Goal: Task Accomplishment & Management: Complete application form

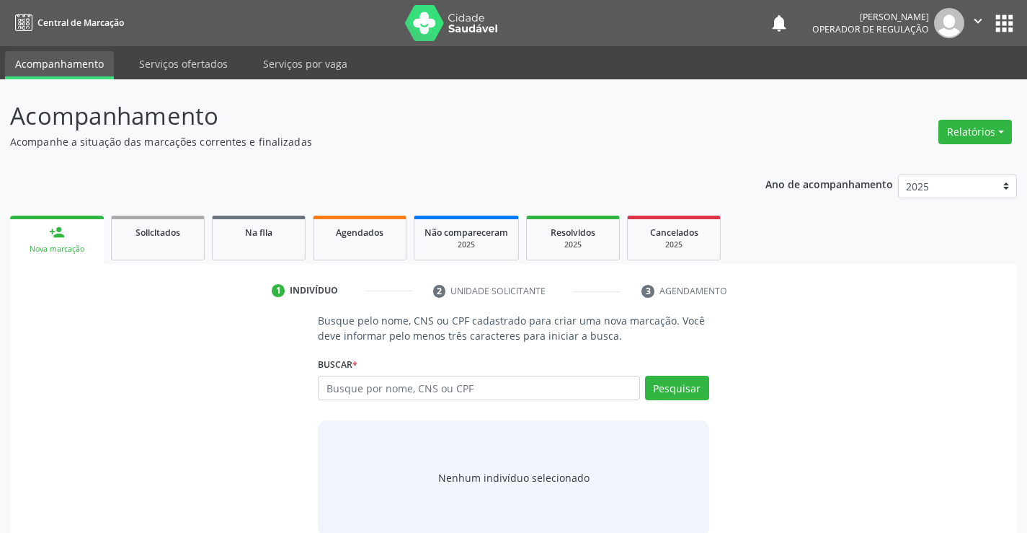
click at [357, 380] on input "text" at bounding box center [478, 387] width 321 height 25
type input "708008344901324"
click at [695, 388] on button "Pesquisar" at bounding box center [677, 387] width 64 height 25
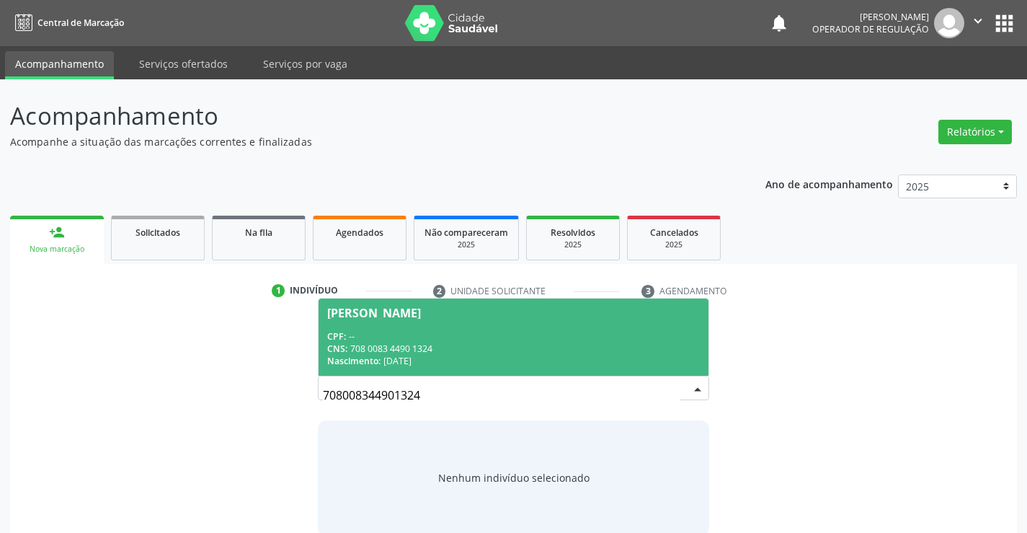
click at [438, 325] on span "Davi Julio Araujo Nazario CPF: -- CNS: 708 0083 4490 1324 Nascimento: 29/09/2016" at bounding box center [513, 336] width 389 height 77
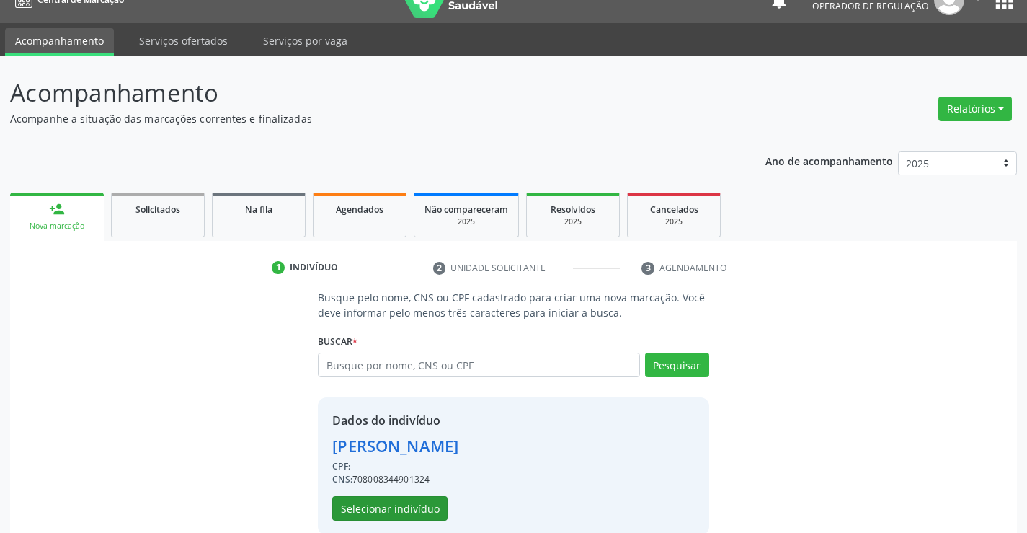
scroll to position [45, 0]
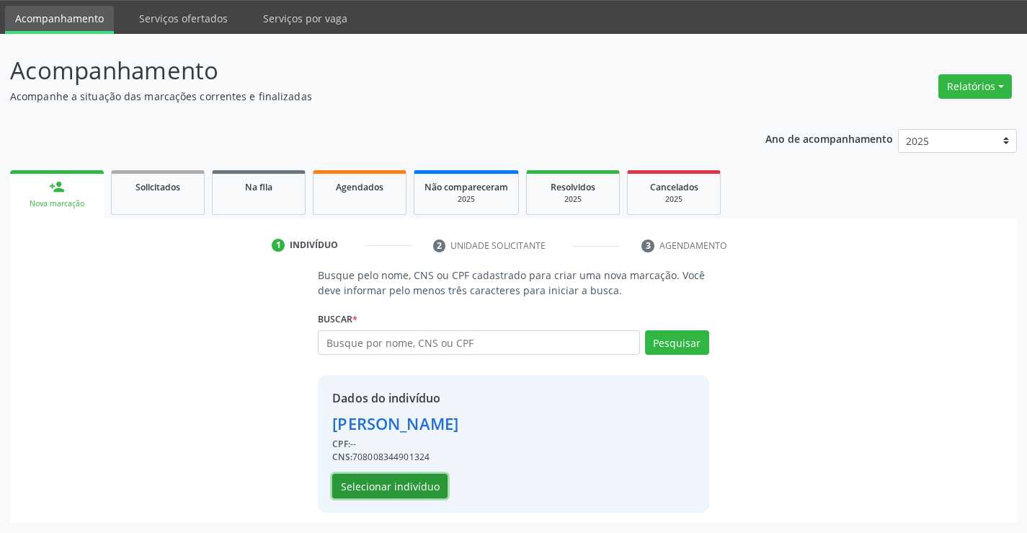
click at [384, 487] on button "Selecionar indivíduo" at bounding box center [389, 485] width 115 height 25
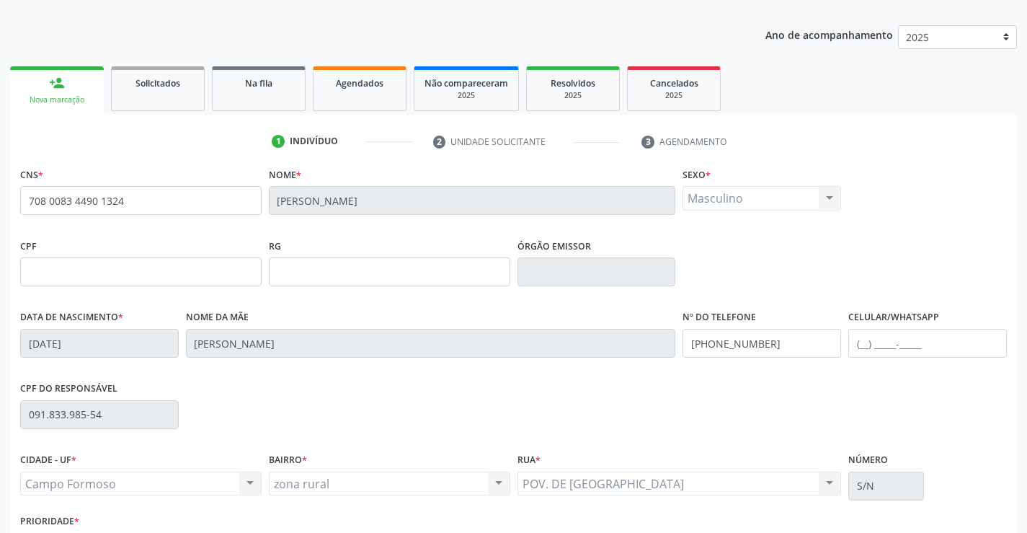
scroll to position [249, 0]
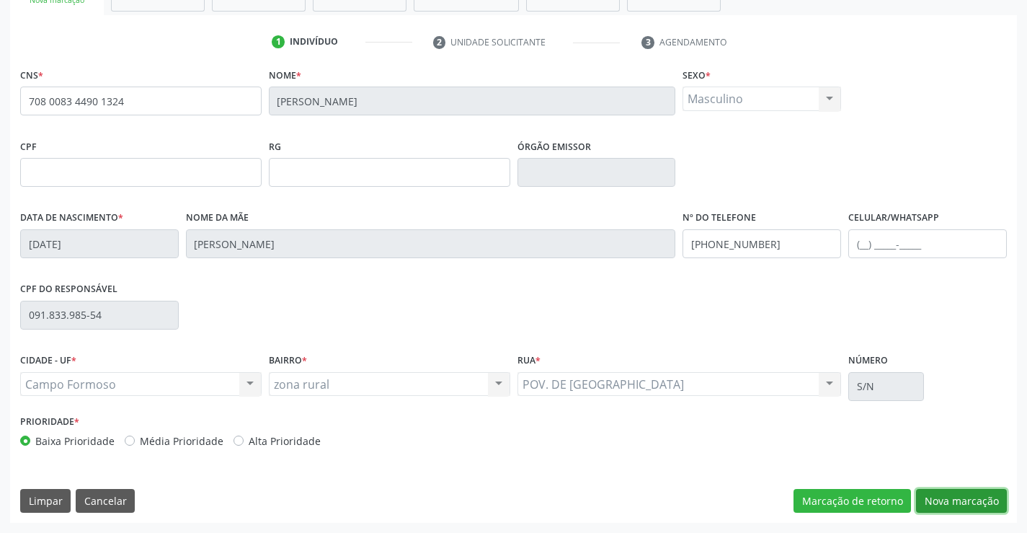
click at [965, 492] on button "Nova marcação" at bounding box center [961, 501] width 91 height 25
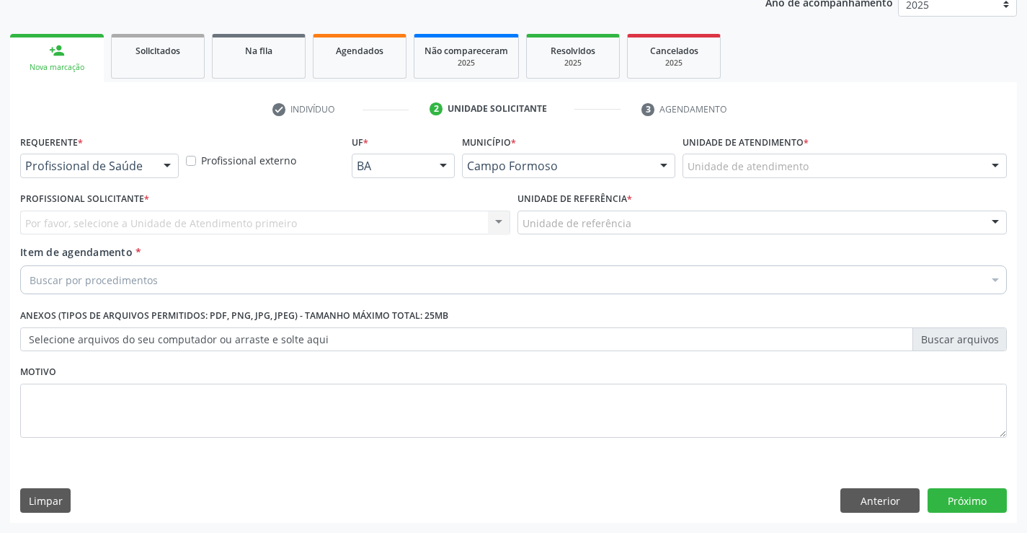
scroll to position [182, 0]
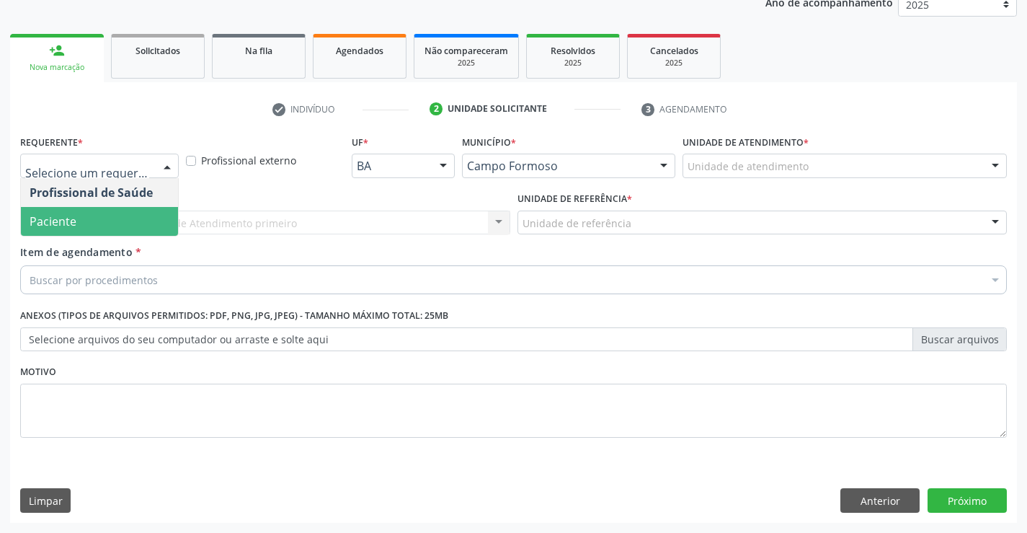
click at [45, 218] on span "Paciente" at bounding box center [53, 221] width 47 height 16
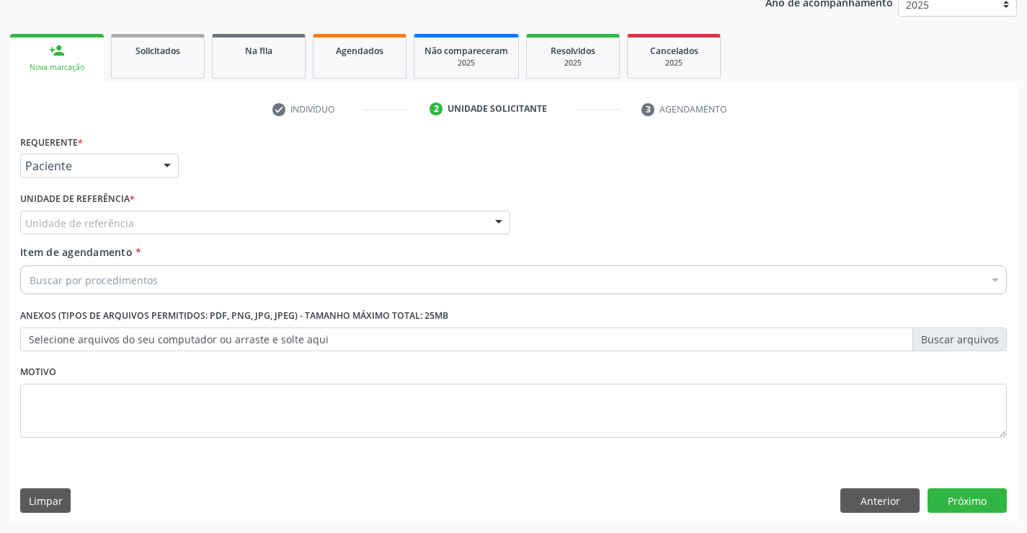
click at [226, 224] on div "Unidade de referência" at bounding box center [265, 222] width 490 height 25
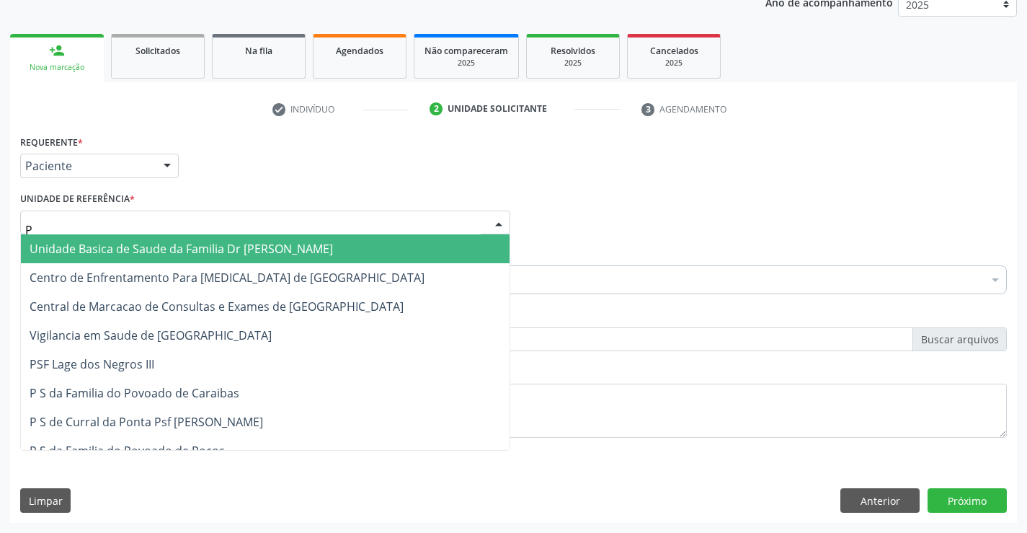
type input "PO"
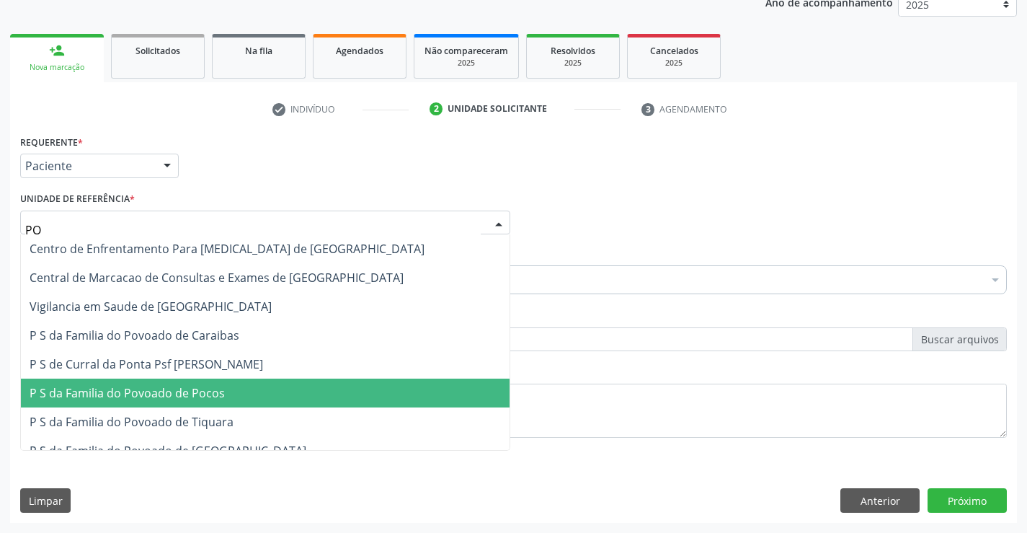
click at [197, 395] on span "P S da Familia do Povoado de Pocos" at bounding box center [127, 393] width 195 height 16
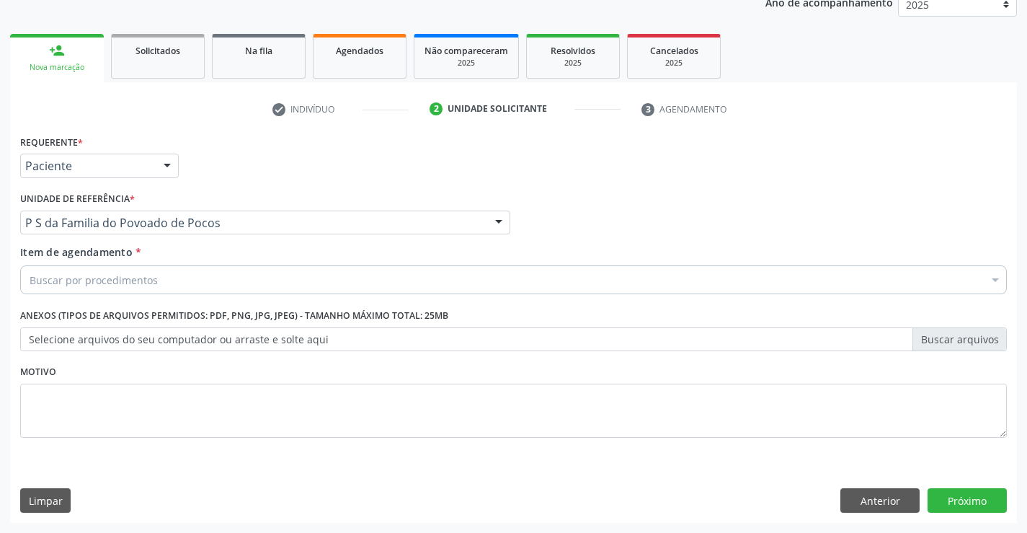
click at [187, 281] on div "Buscar por procedimentos" at bounding box center [513, 279] width 987 height 29
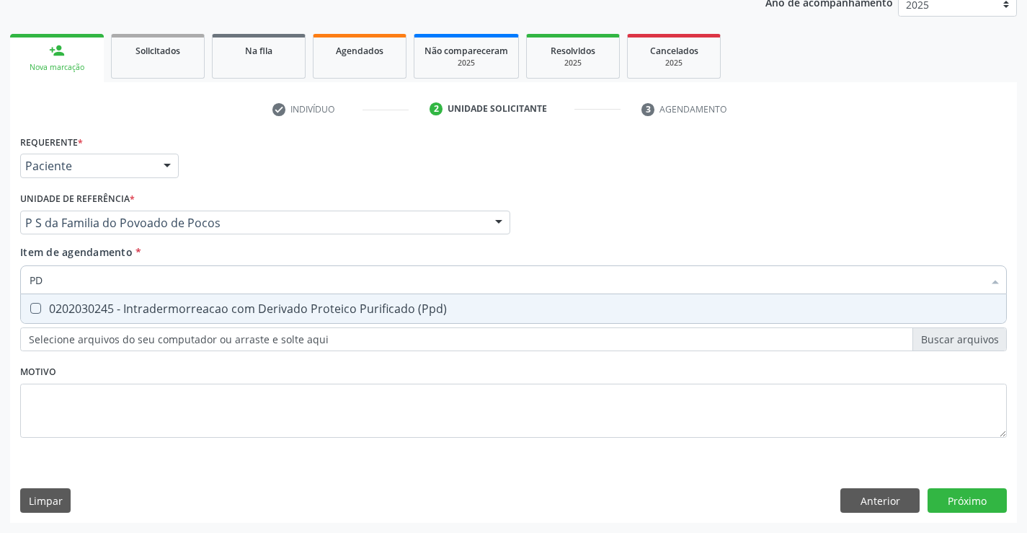
type input "P"
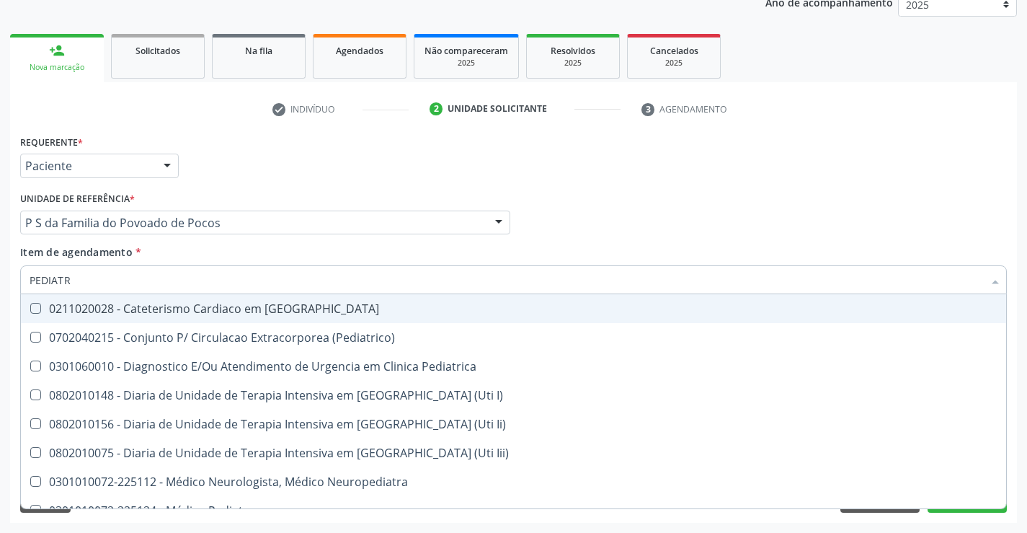
type input "PEDIATRA"
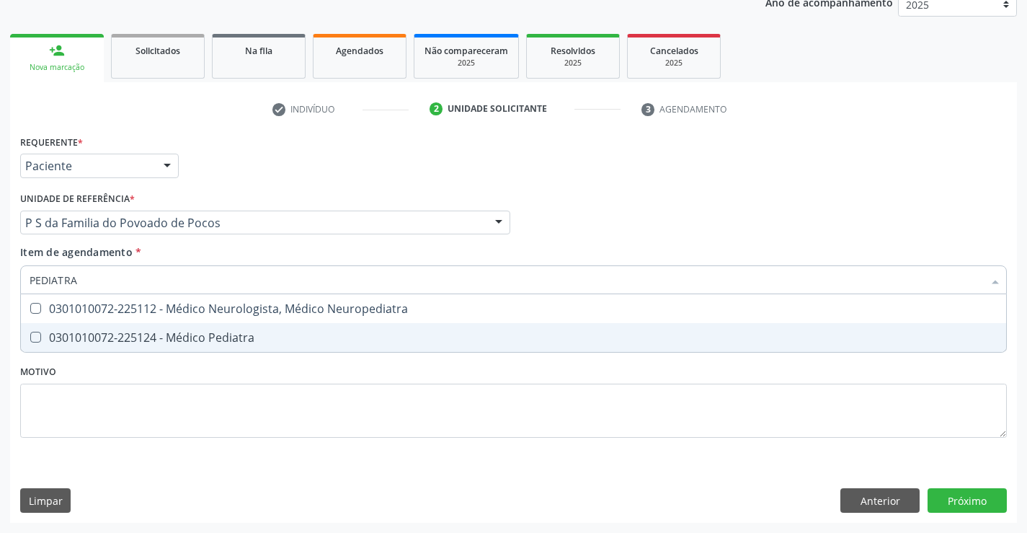
click at [194, 337] on div "0301010072-225124 - Médico Pediatra" at bounding box center [514, 338] width 968 height 12
checkbox Pediatra "true"
click at [172, 401] on div "Requerente * Paciente Profissional de Saúde Paciente Nenhum resultado encontrad…" at bounding box center [513, 294] width 987 height 326
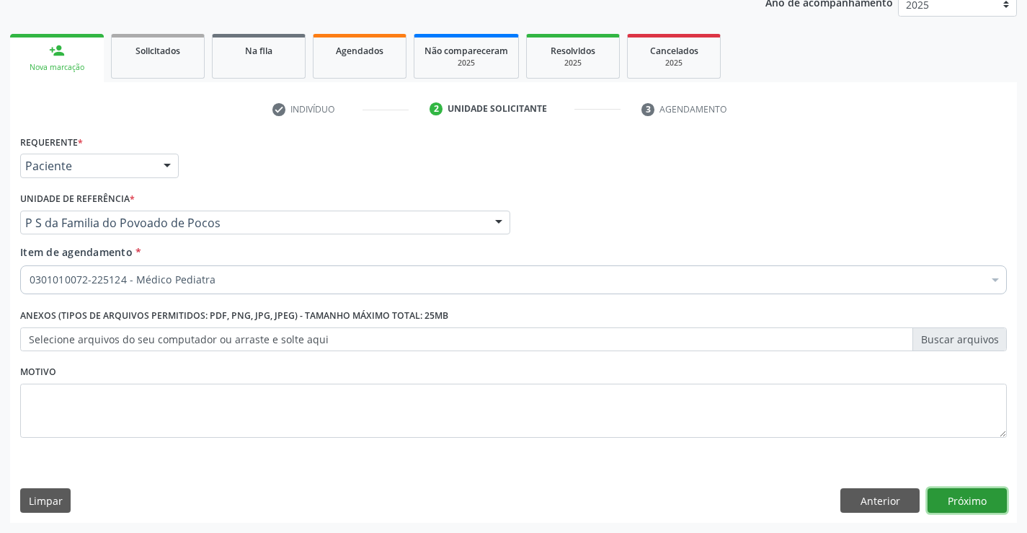
click at [960, 499] on button "Próximo" at bounding box center [967, 500] width 79 height 25
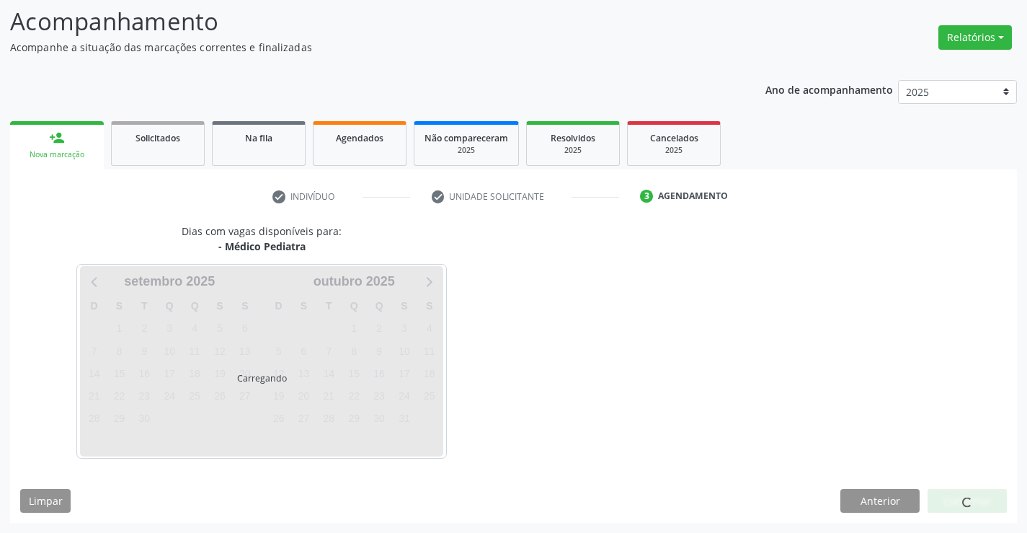
scroll to position [94, 0]
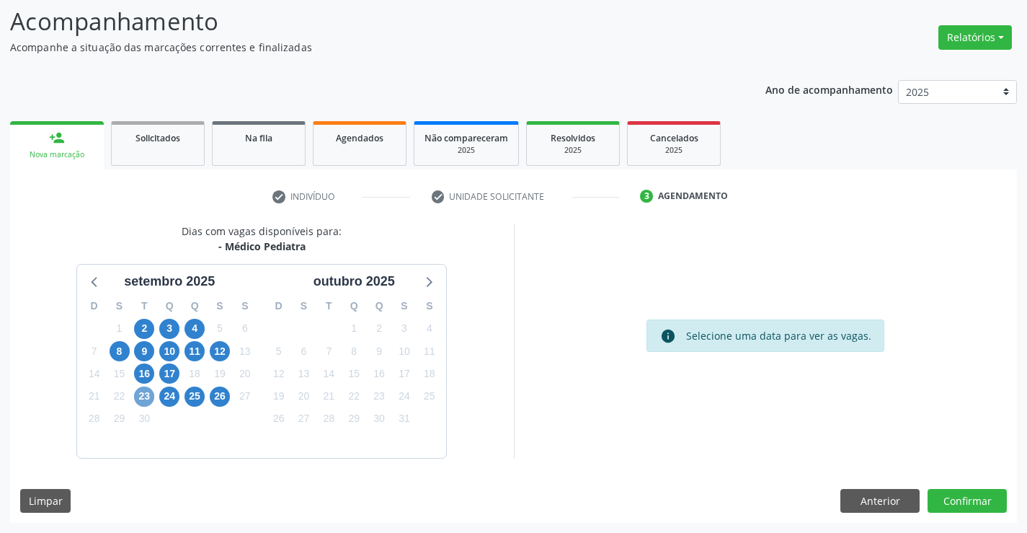
click at [140, 392] on span "23" at bounding box center [144, 396] width 20 height 20
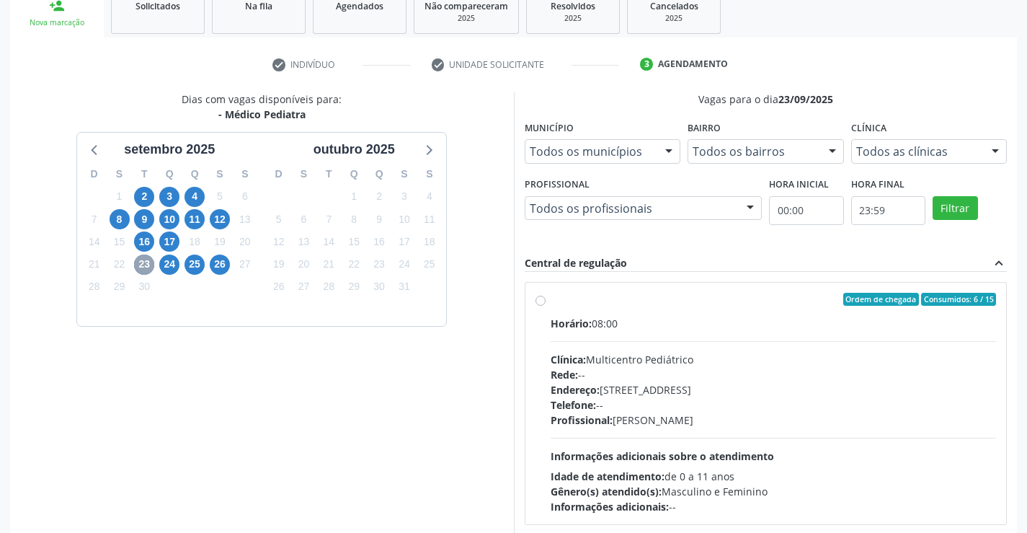
scroll to position [303, 0]
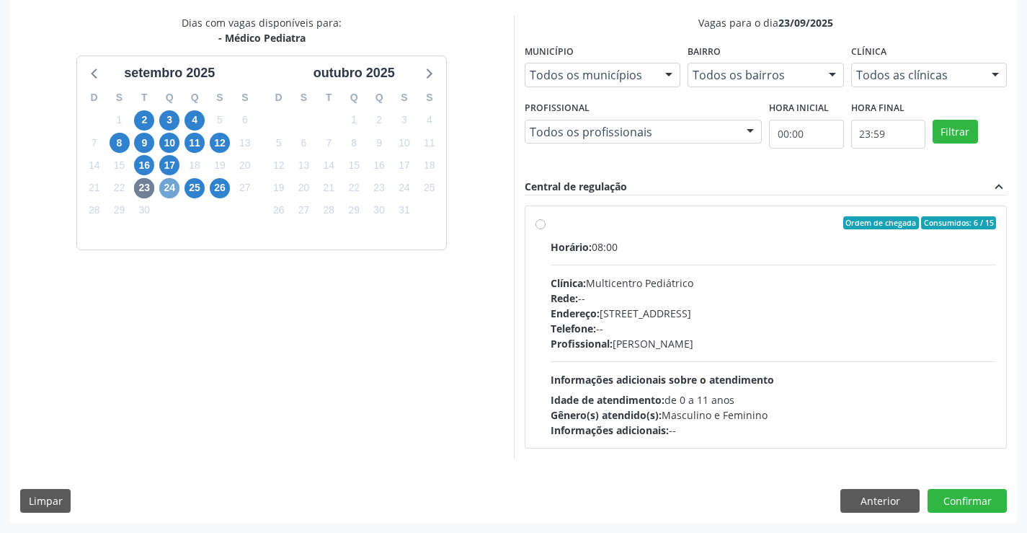
click at [170, 187] on span "24" at bounding box center [169, 188] width 20 height 20
click at [203, 184] on span "25" at bounding box center [194, 188] width 20 height 20
click at [706, 228] on div "Ordem de chegada Consumidos: 0 / 15" at bounding box center [774, 222] width 446 height 13
click at [546, 228] on input "Ordem de chegada Consumidos: 0 / 15 Horário: 08:00 Clínica: Multicentro Pediátr…" at bounding box center [540, 222] width 10 height 13
radio input "true"
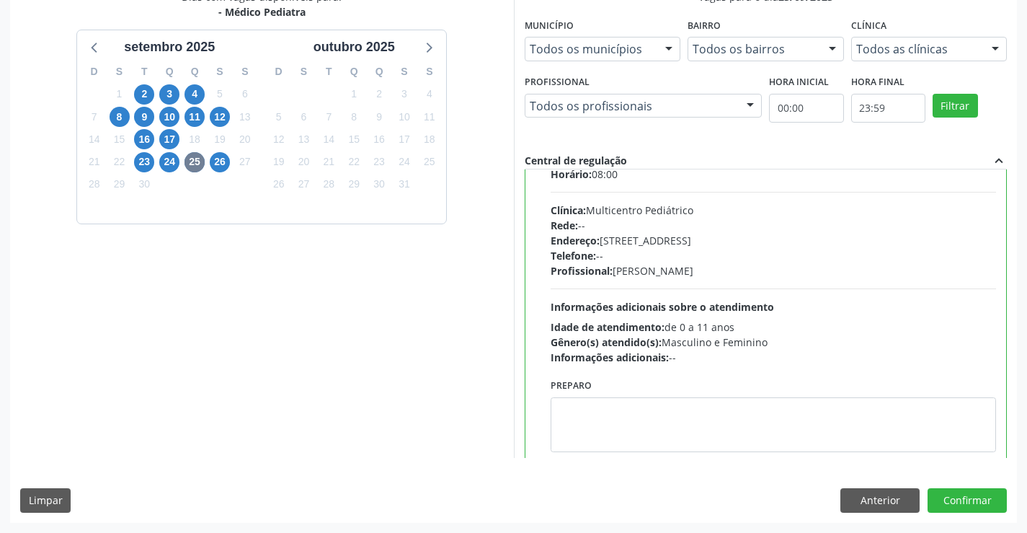
scroll to position [71, 0]
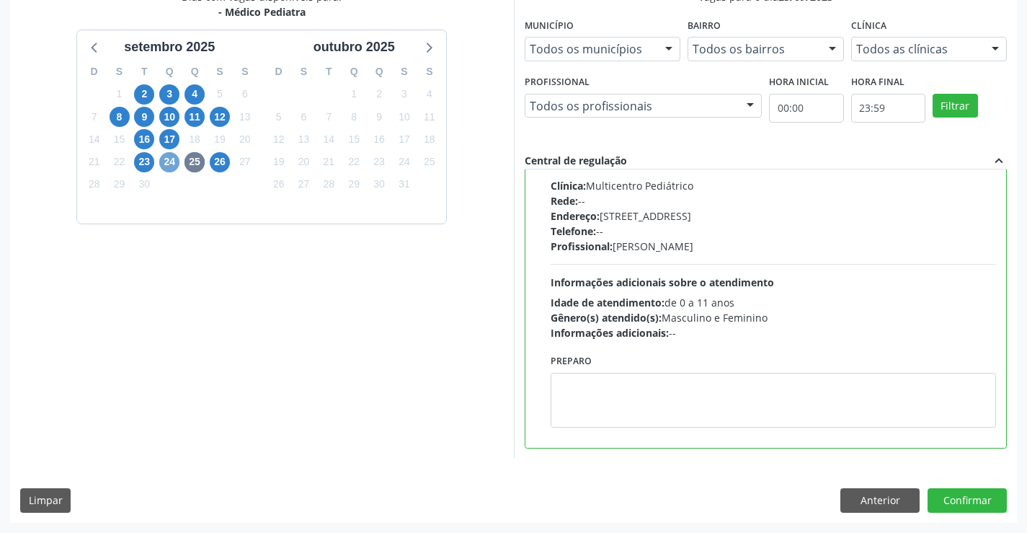
click at [171, 160] on span "24" at bounding box center [169, 162] width 20 height 20
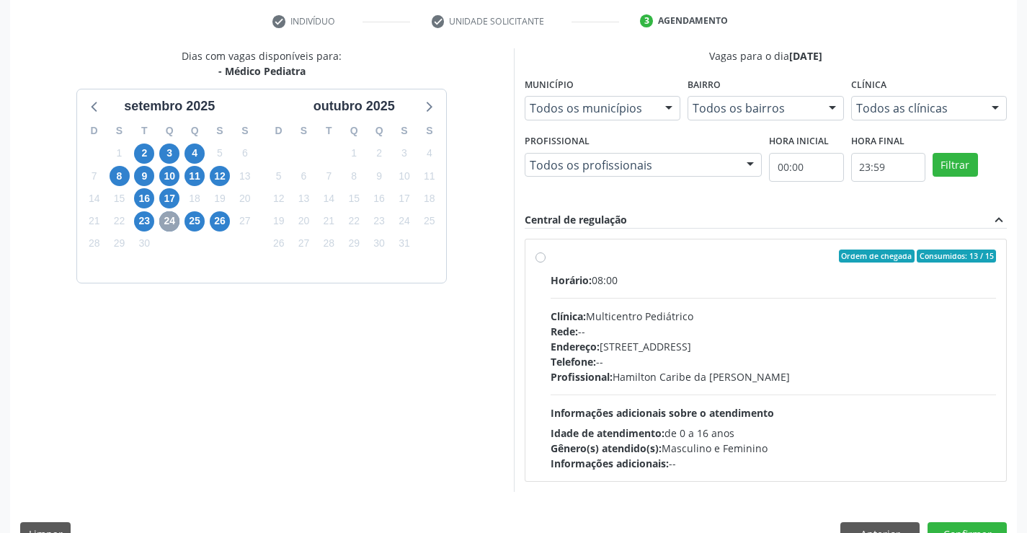
scroll to position [303, 0]
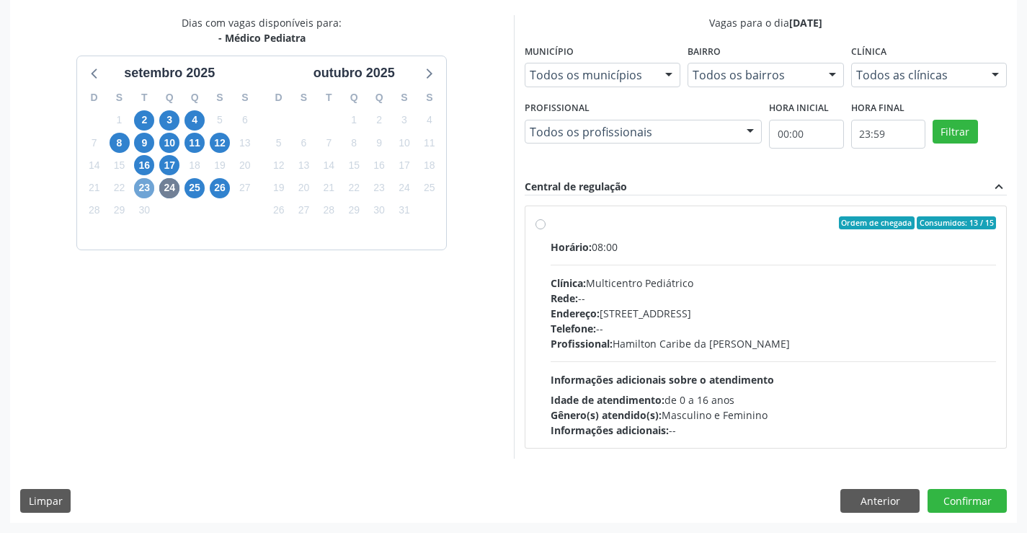
click at [147, 186] on span "23" at bounding box center [144, 188] width 20 height 20
click at [221, 192] on span "26" at bounding box center [220, 188] width 20 height 20
click at [573, 240] on span "Horário:" at bounding box center [571, 247] width 41 height 14
click at [546, 229] on input "Ordem de chegada Consumidos: 6 / 15 Horário: 07:00 Clínica: Multicentro Pediátr…" at bounding box center [540, 222] width 10 height 13
radio input "true"
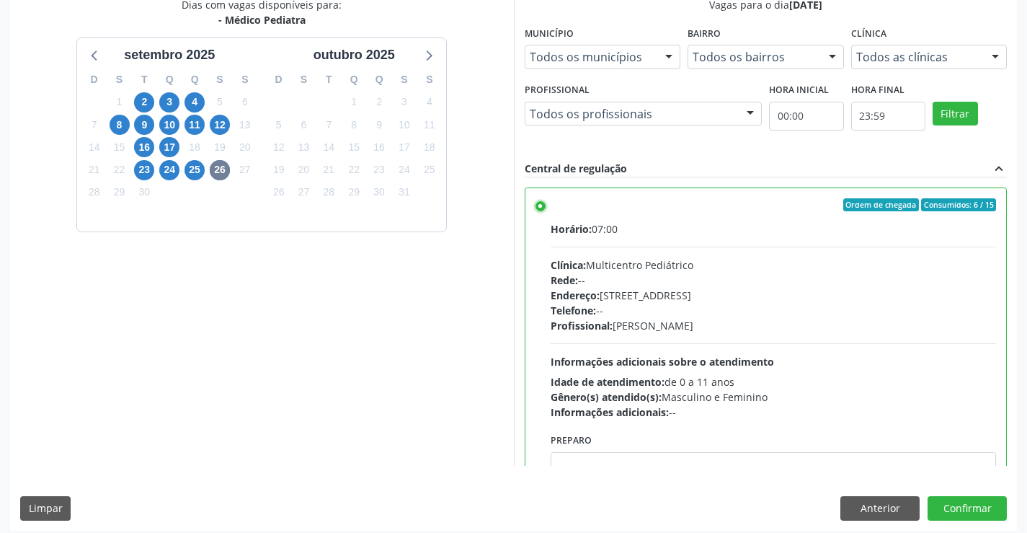
scroll to position [329, 0]
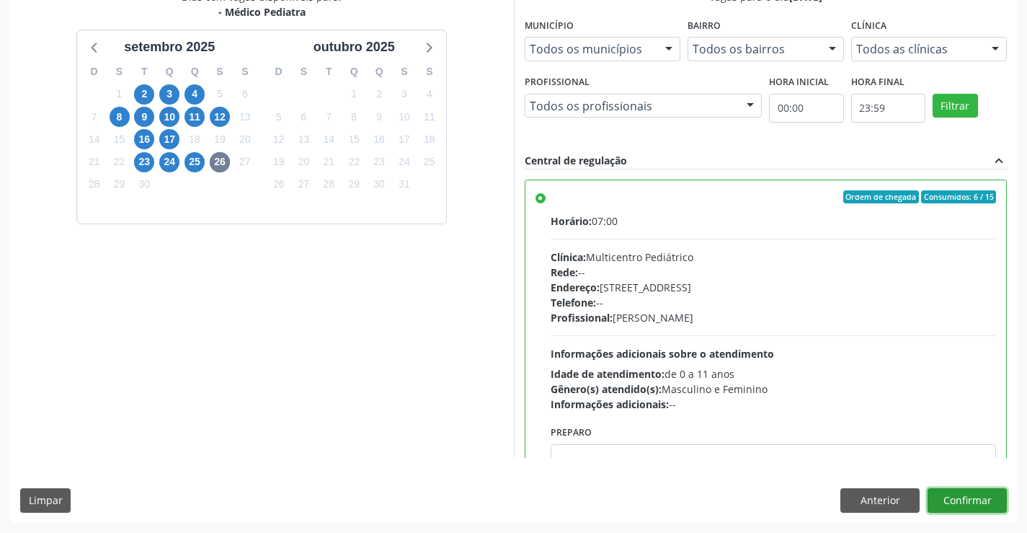
click at [971, 504] on button "Confirmar" at bounding box center [967, 500] width 79 height 25
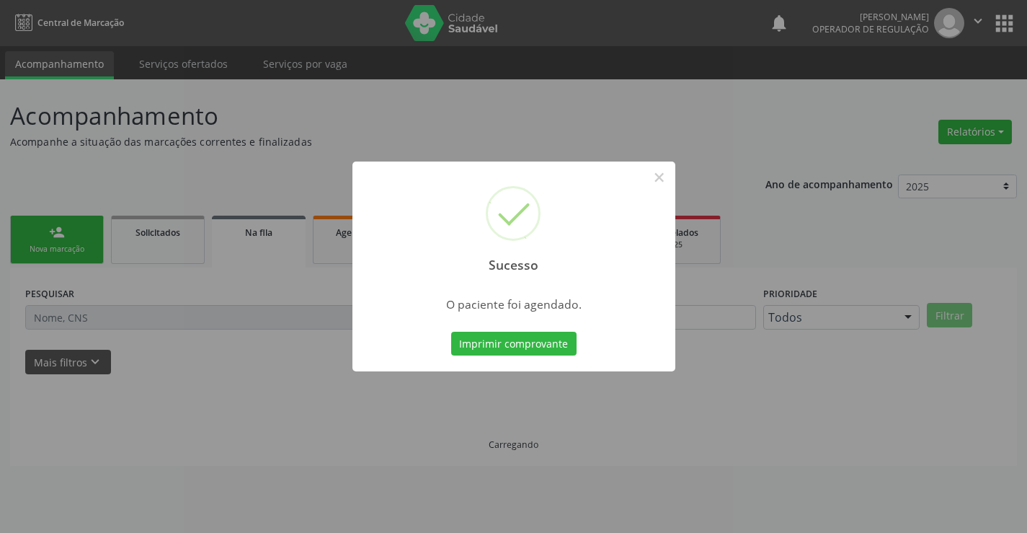
scroll to position [0, 0]
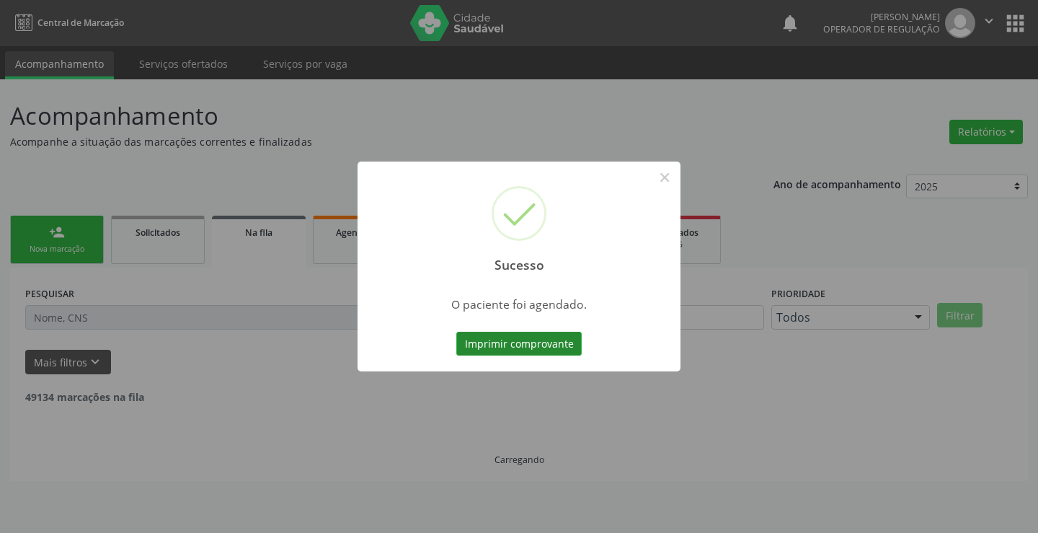
click at [517, 344] on button "Imprimir comprovante" at bounding box center [518, 344] width 125 height 25
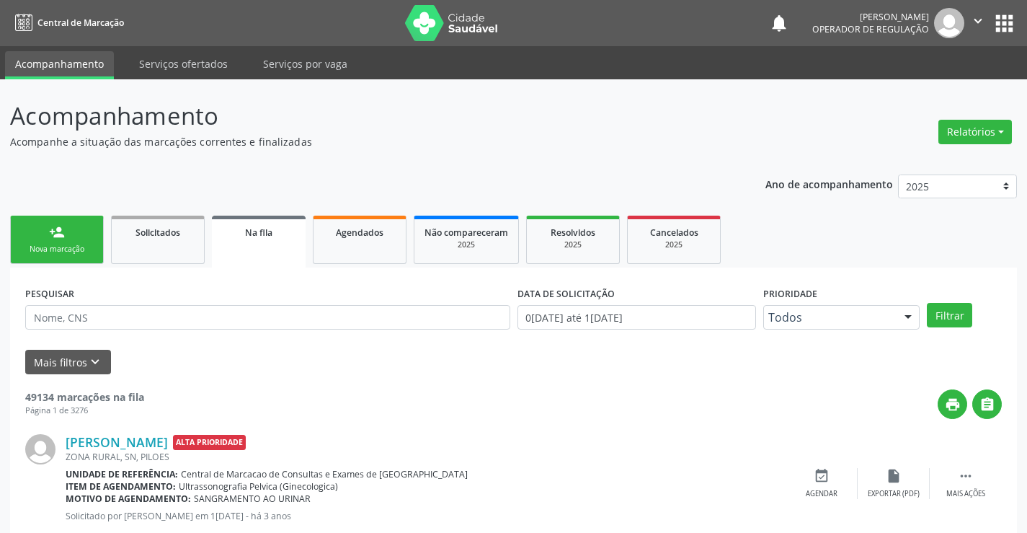
click at [80, 248] on div "Nova marcação" at bounding box center [57, 249] width 72 height 11
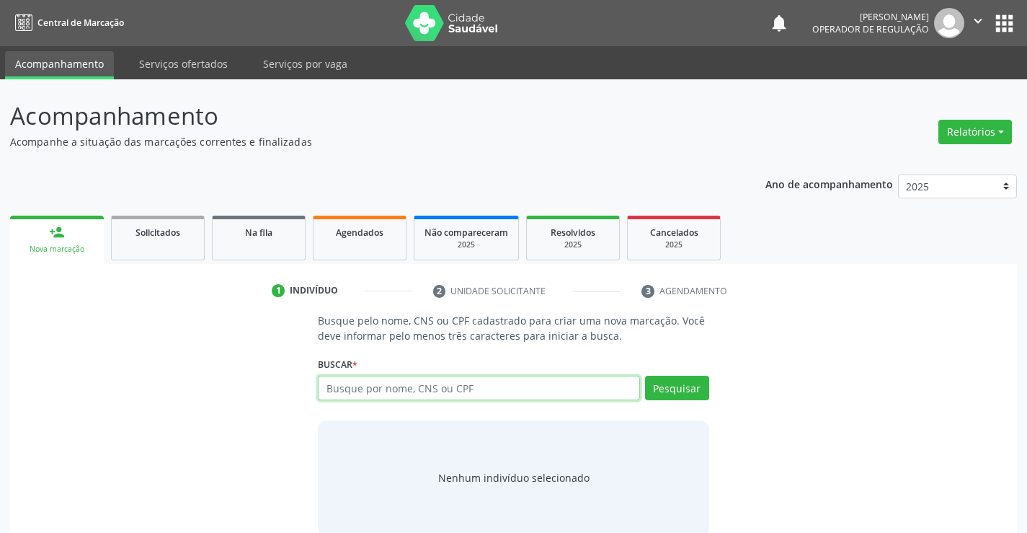
click at [450, 383] on input "text" at bounding box center [478, 387] width 321 height 25
click at [373, 384] on input "text" at bounding box center [478, 387] width 321 height 25
type input "700302973820733"
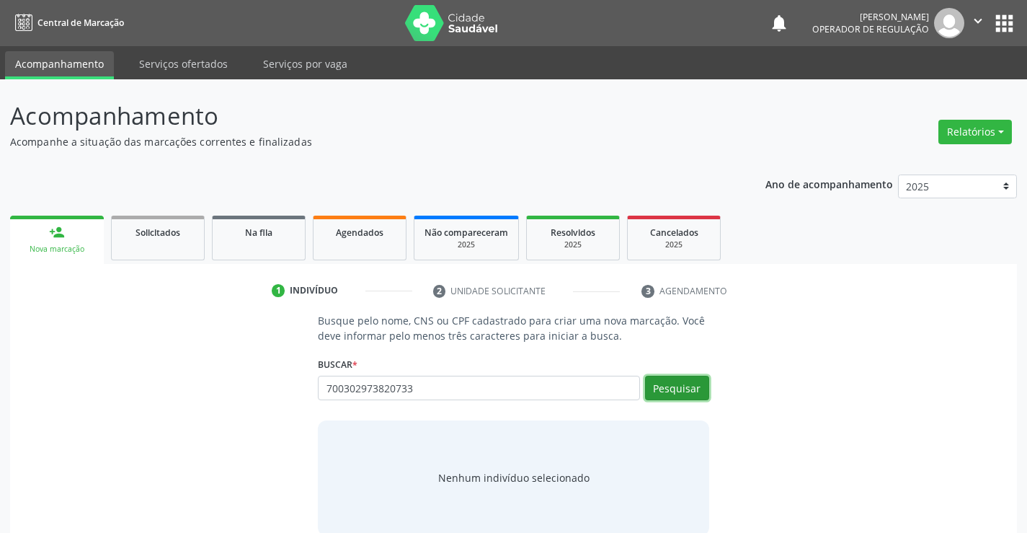
click at [675, 388] on button "Pesquisar" at bounding box center [677, 387] width 64 height 25
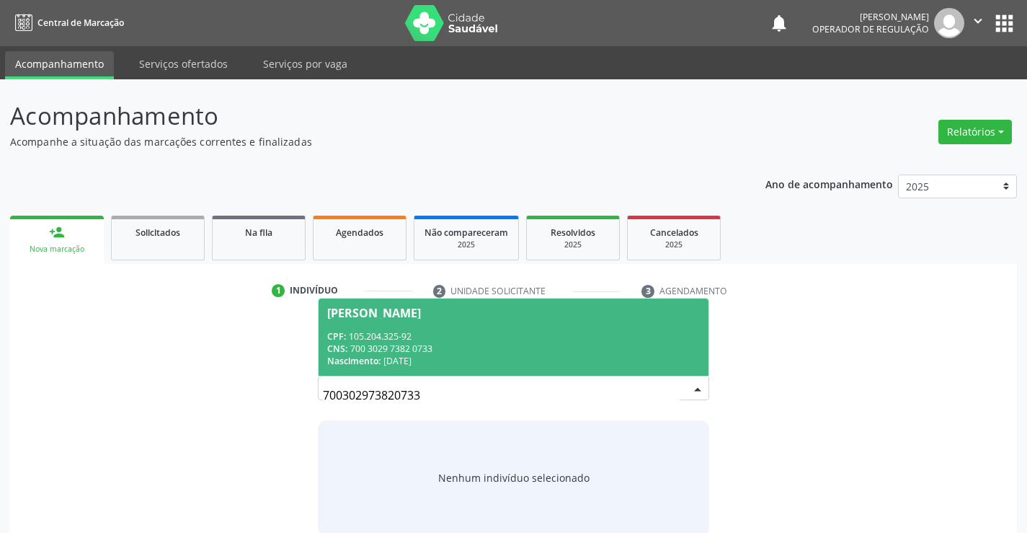
click at [355, 333] on div "CPF: 105.204.325-92" at bounding box center [513, 336] width 372 height 12
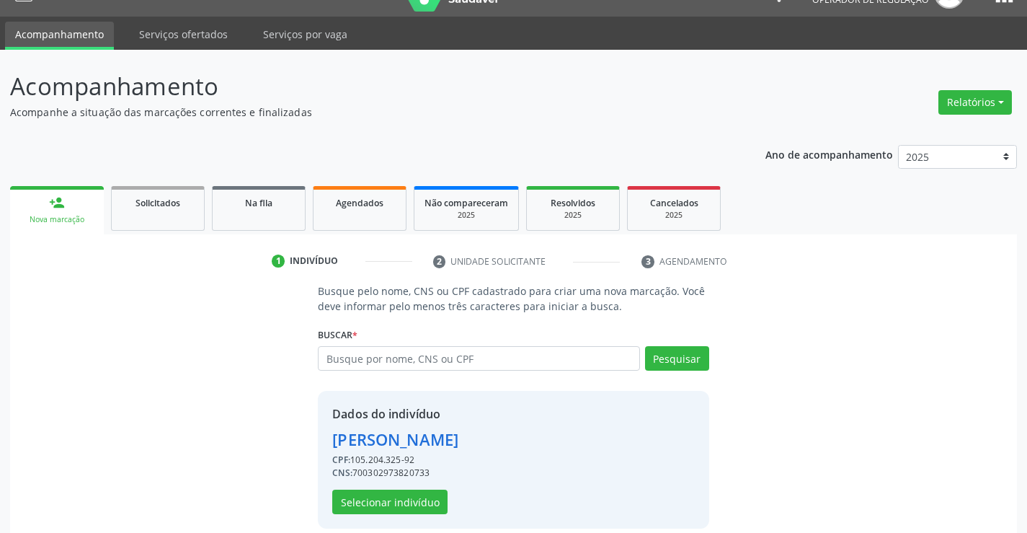
scroll to position [45, 0]
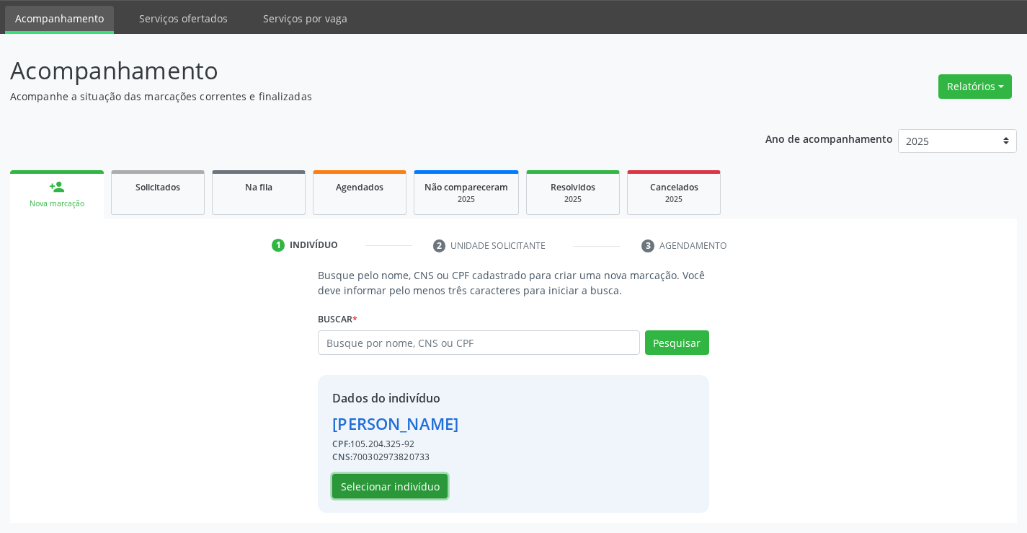
click at [367, 480] on button "Selecionar indivíduo" at bounding box center [389, 485] width 115 height 25
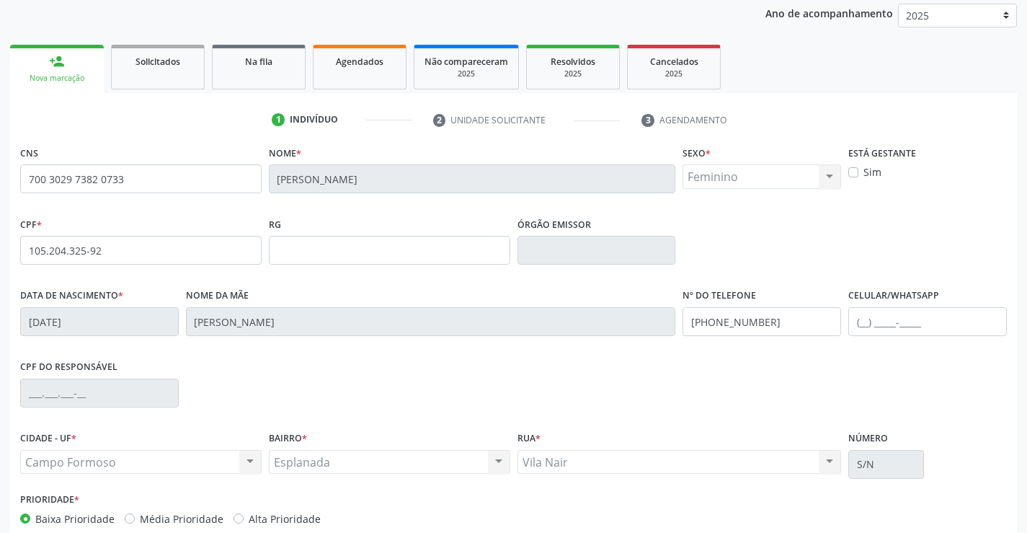
scroll to position [249, 0]
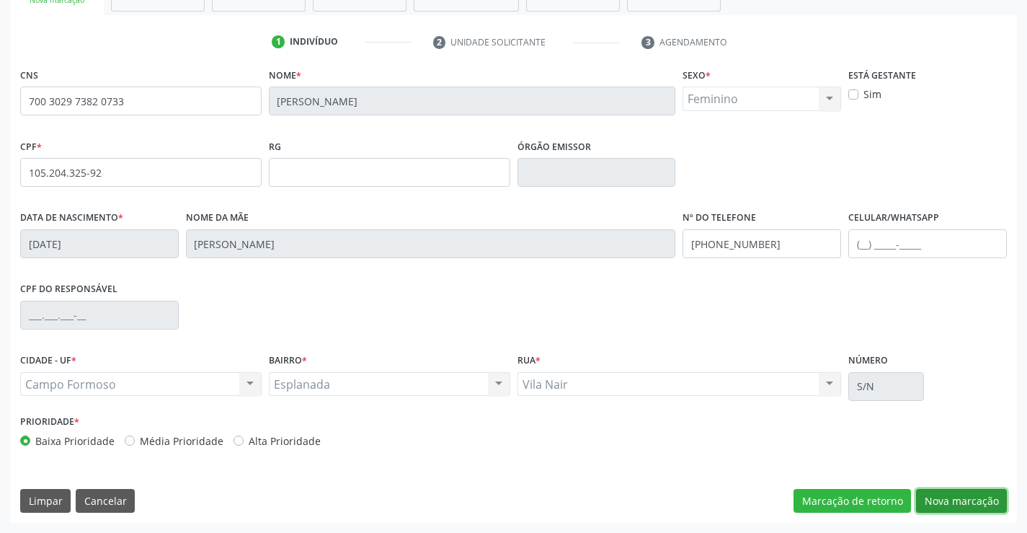
click at [948, 493] on button "Nova marcação" at bounding box center [961, 501] width 91 height 25
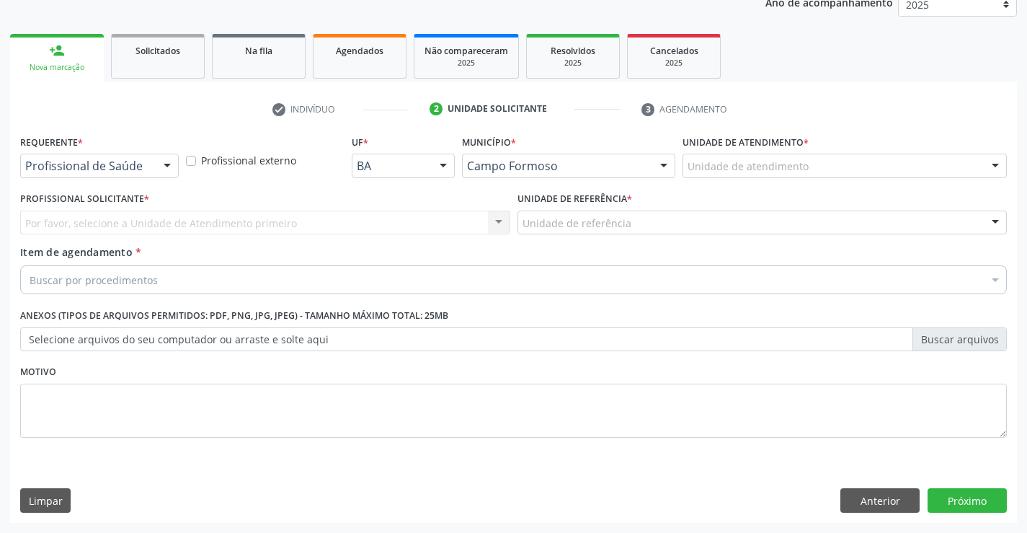
click at [159, 164] on div at bounding box center [167, 166] width 22 height 25
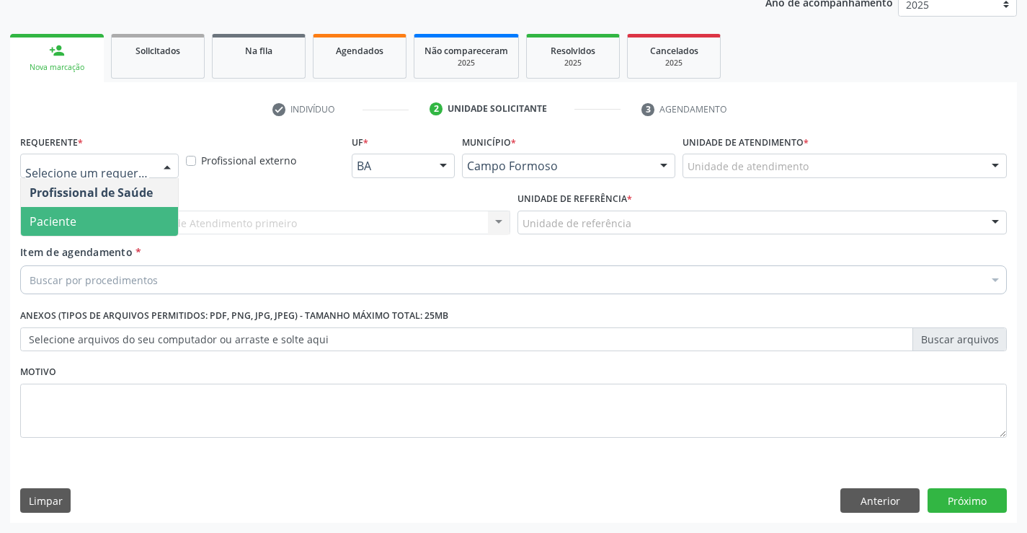
drag, startPoint x: 86, startPoint y: 223, endPoint x: 219, endPoint y: 234, distance: 133.0
click at [88, 223] on span "Paciente" at bounding box center [99, 221] width 157 height 29
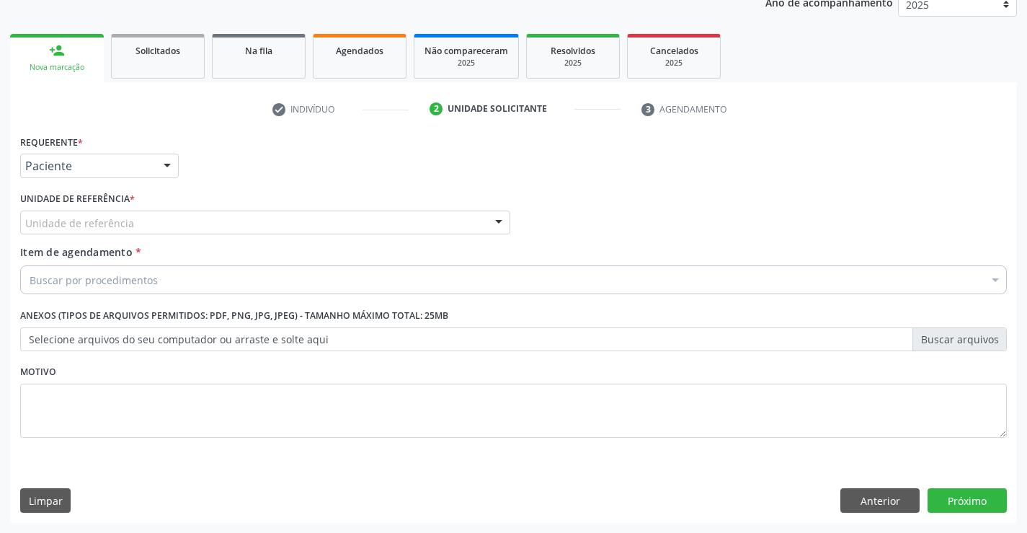
click at [231, 226] on div "Unidade de referência" at bounding box center [265, 222] width 490 height 25
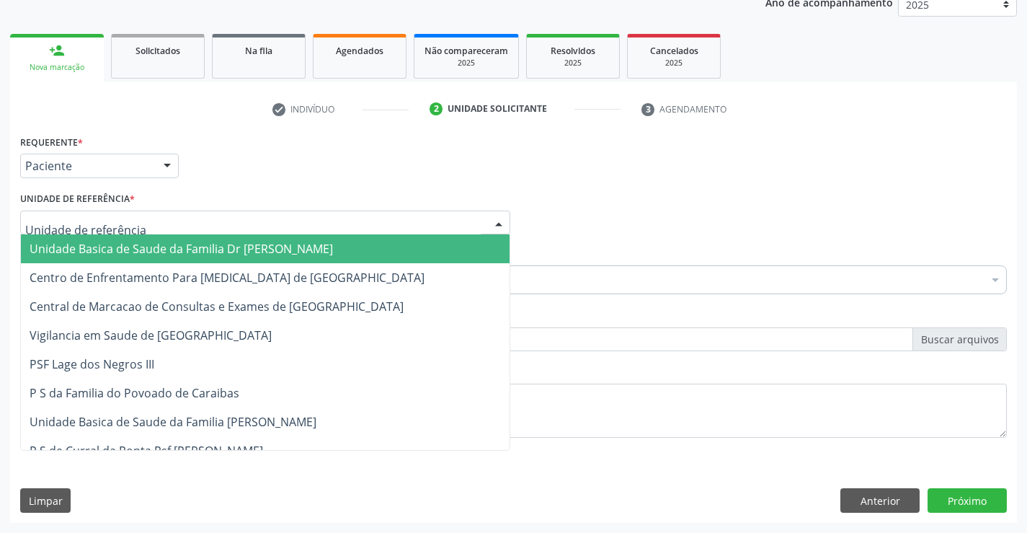
click at [187, 240] on span "Unidade Basica de Saude da Familia Dr [PERSON_NAME]" at bounding box center [265, 248] width 489 height 29
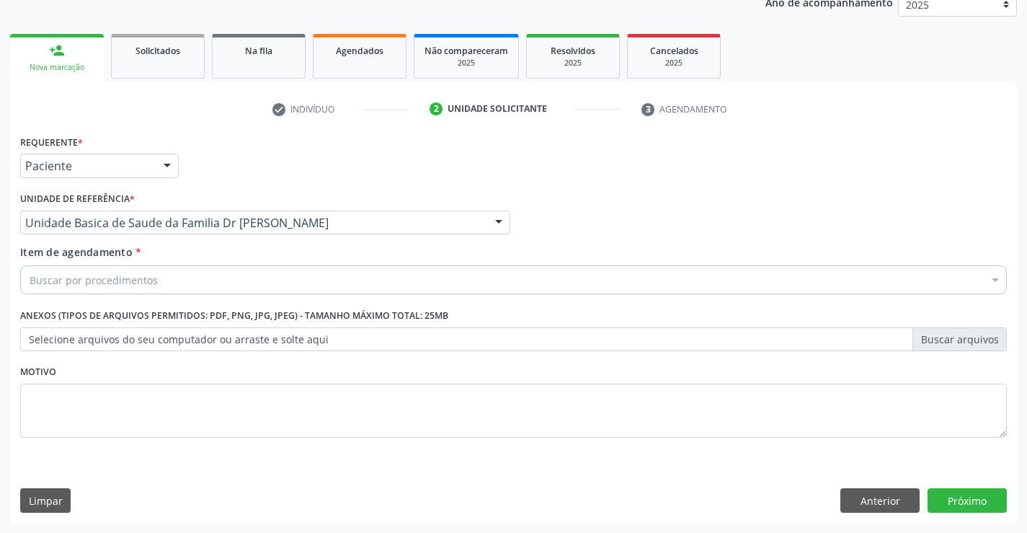
click at [156, 285] on div "Buscar por procedimentos" at bounding box center [513, 279] width 987 height 29
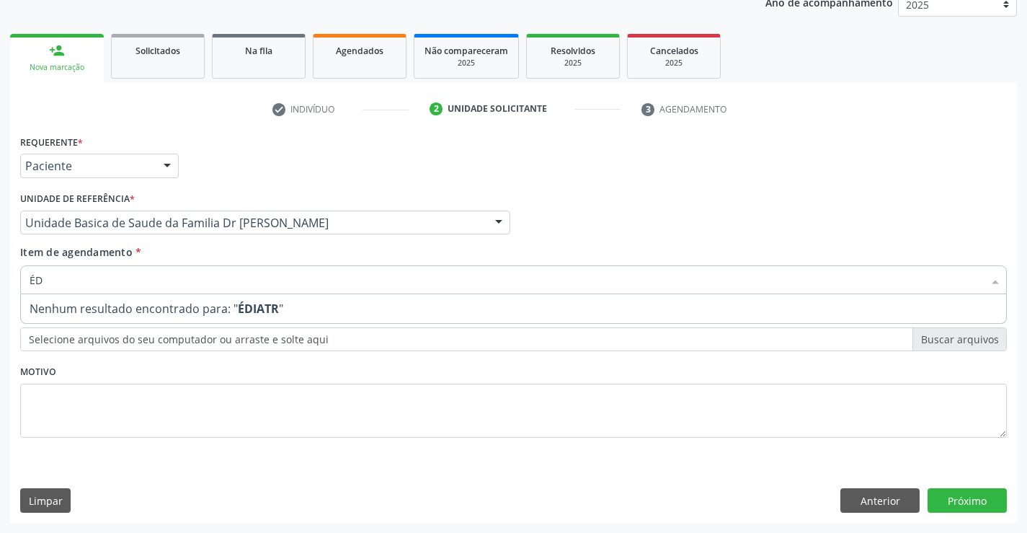
type input "É"
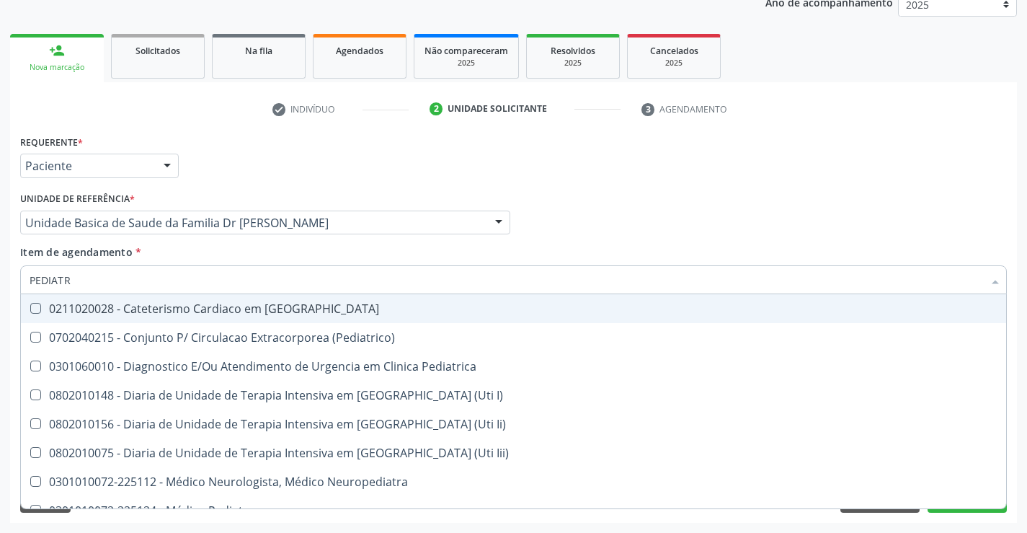
type input "PEDIATRA"
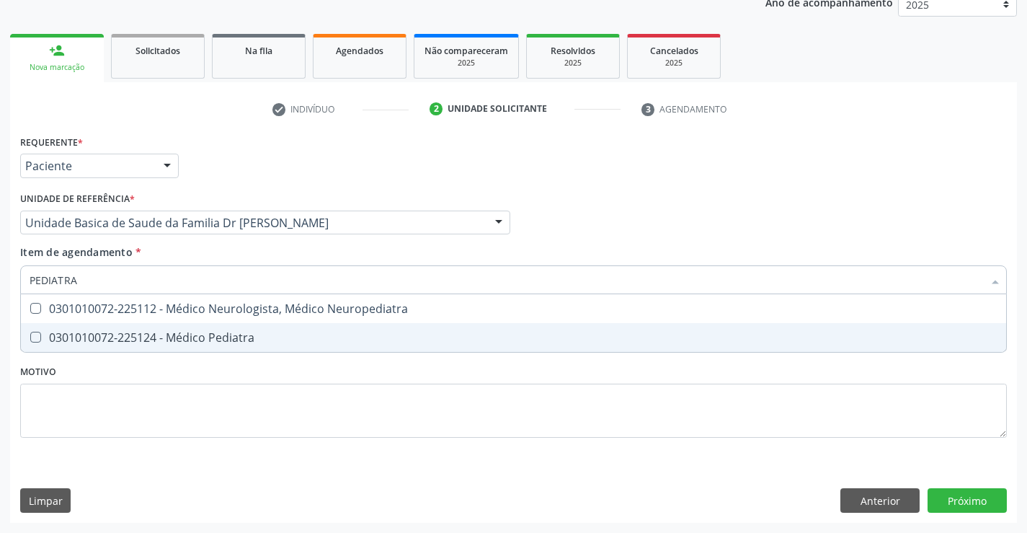
click at [184, 328] on span "0301010072-225124 - Médico Pediatra" at bounding box center [513, 337] width 985 height 29
checkbox Pediatra "true"
click at [296, 399] on div "Requerente * Paciente Profissional de Saúde Paciente Nenhum resultado encontrad…" at bounding box center [513, 294] width 987 height 326
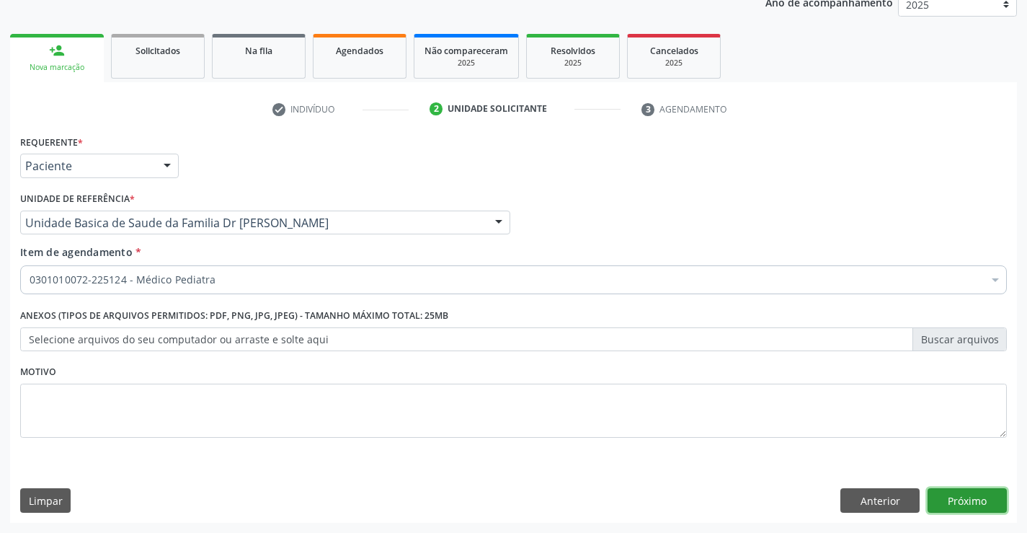
click at [977, 497] on button "Próximo" at bounding box center [967, 500] width 79 height 25
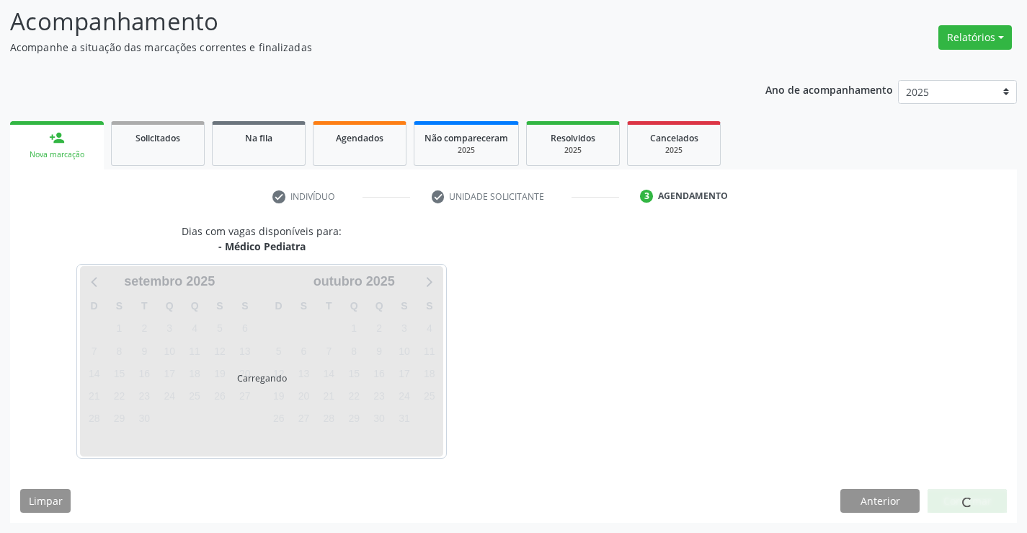
scroll to position [94, 0]
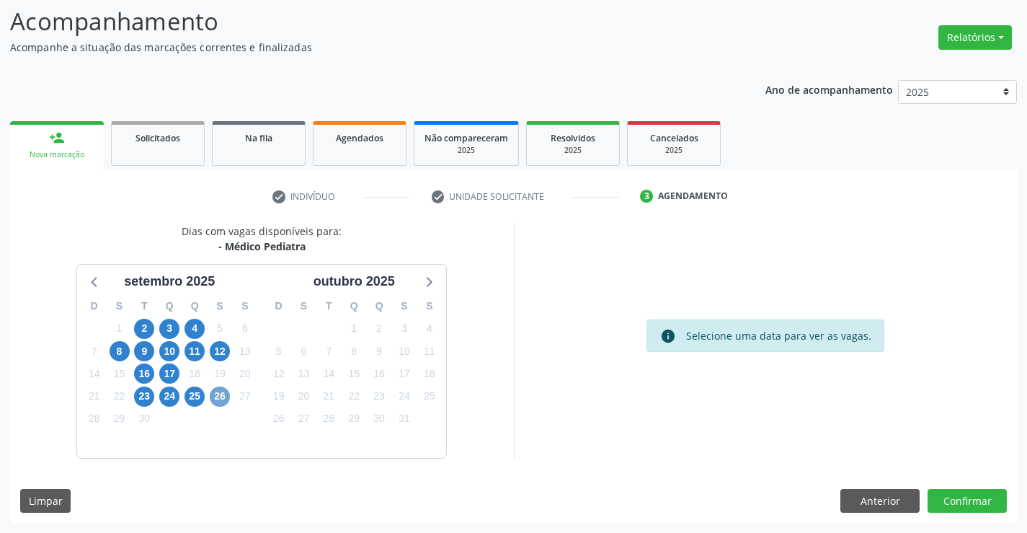
click at [223, 395] on span "26" at bounding box center [220, 396] width 20 height 20
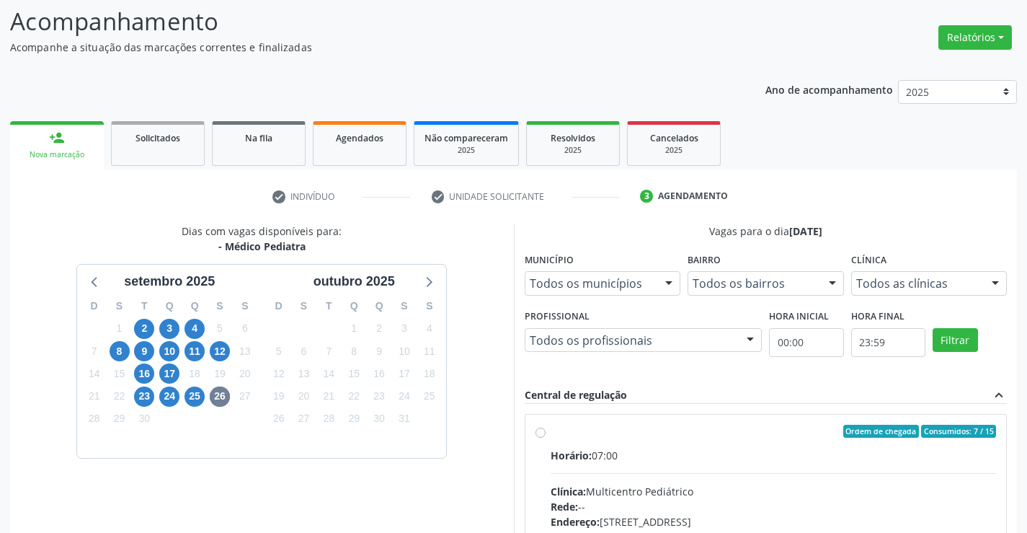
click at [693, 448] on div "Horário: 07:00" at bounding box center [774, 455] width 446 height 15
click at [546, 437] on input "Ordem de chegada Consumidos: 7 / 15 Horário: 07:00 Clínica: Multicentro Pediátr…" at bounding box center [540, 430] width 10 height 13
radio input "true"
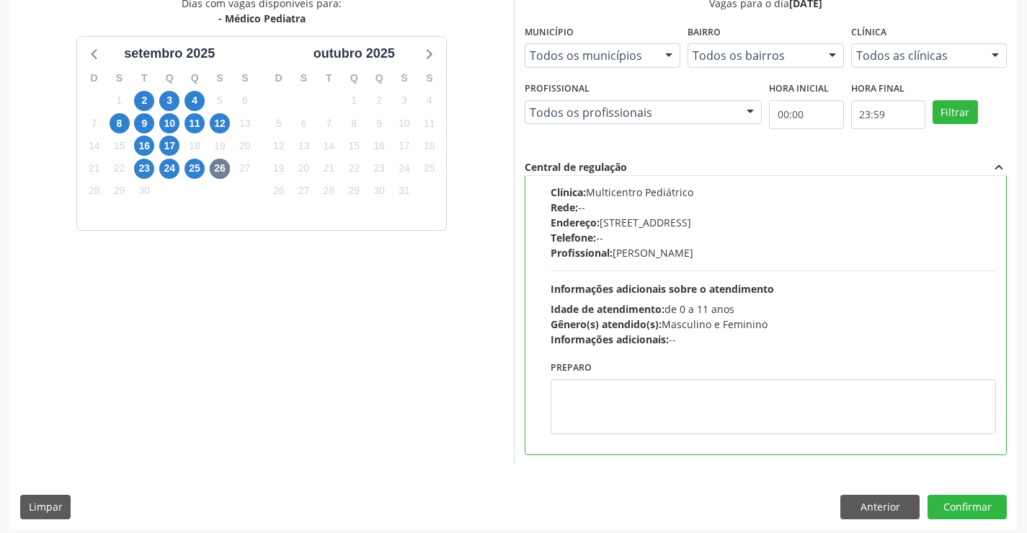
scroll to position [329, 0]
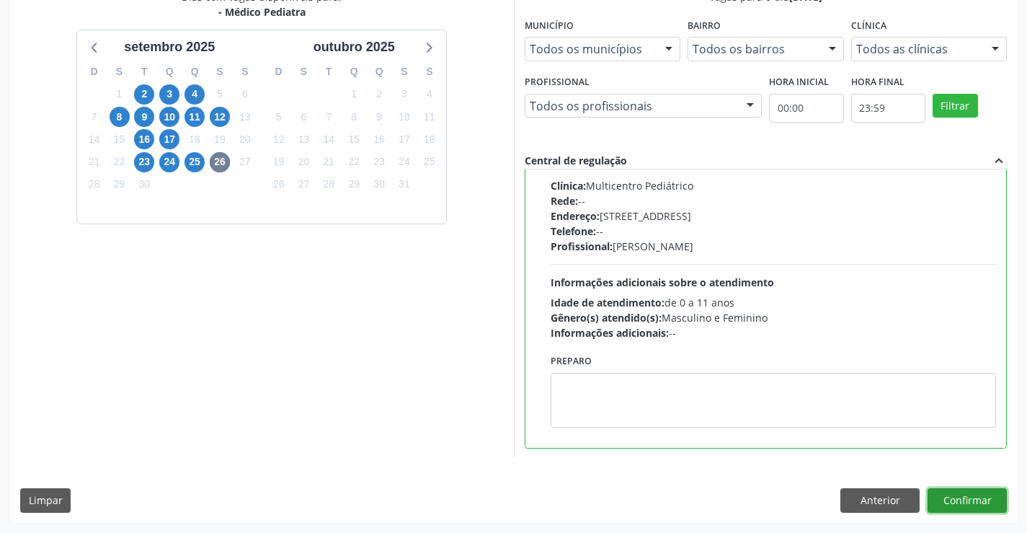
click at [940, 500] on button "Confirmar" at bounding box center [967, 500] width 79 height 25
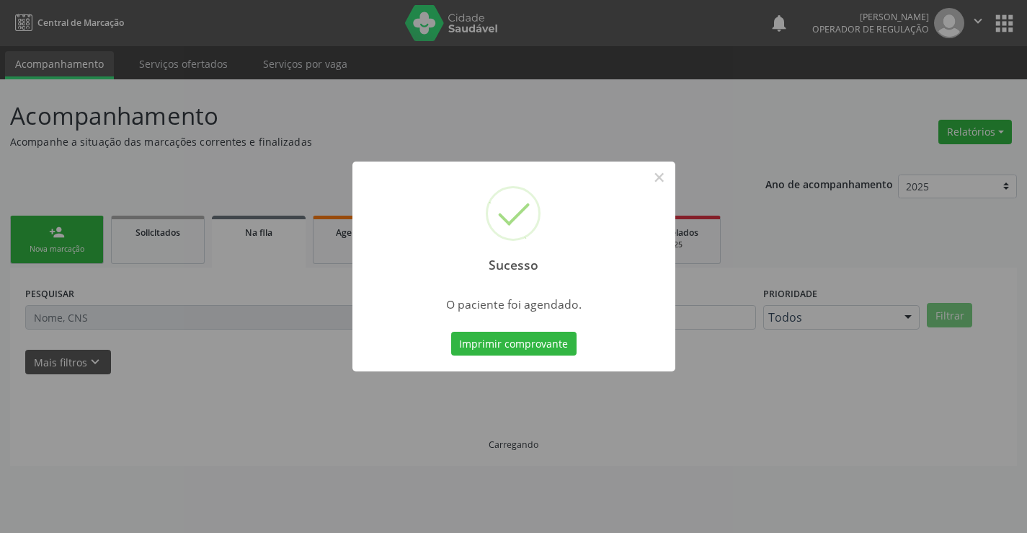
scroll to position [0, 0]
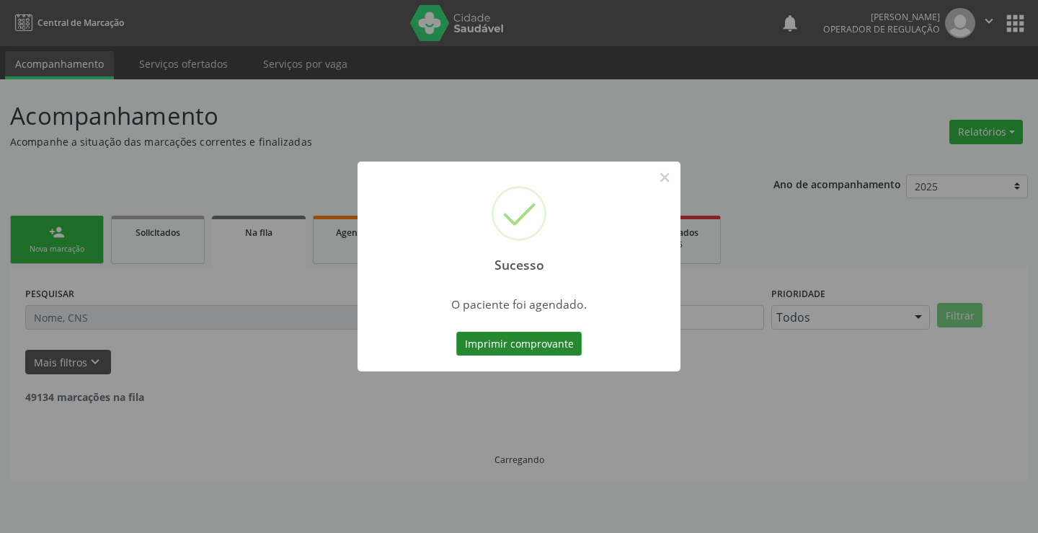
click at [558, 346] on button "Imprimir comprovante" at bounding box center [518, 344] width 125 height 25
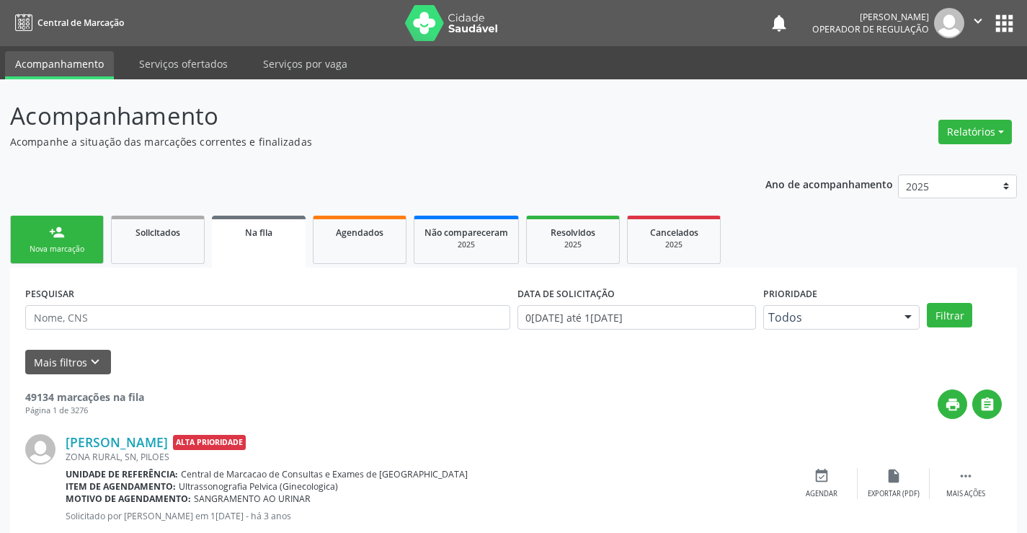
click at [79, 251] on div "Nova marcação" at bounding box center [57, 249] width 72 height 11
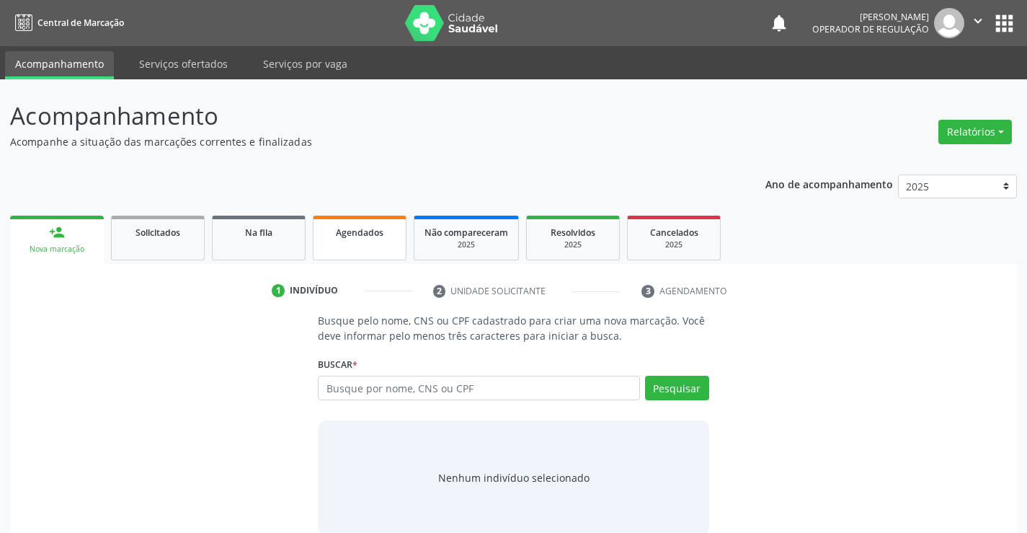
click at [381, 248] on link "Agendados" at bounding box center [360, 237] width 94 height 45
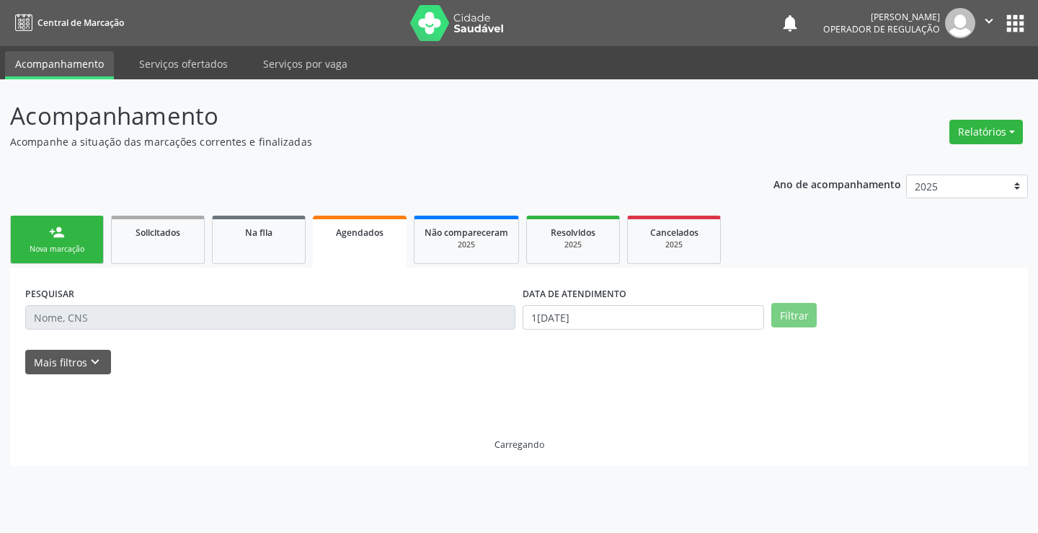
click at [111, 315] on input "text" at bounding box center [270, 317] width 490 height 25
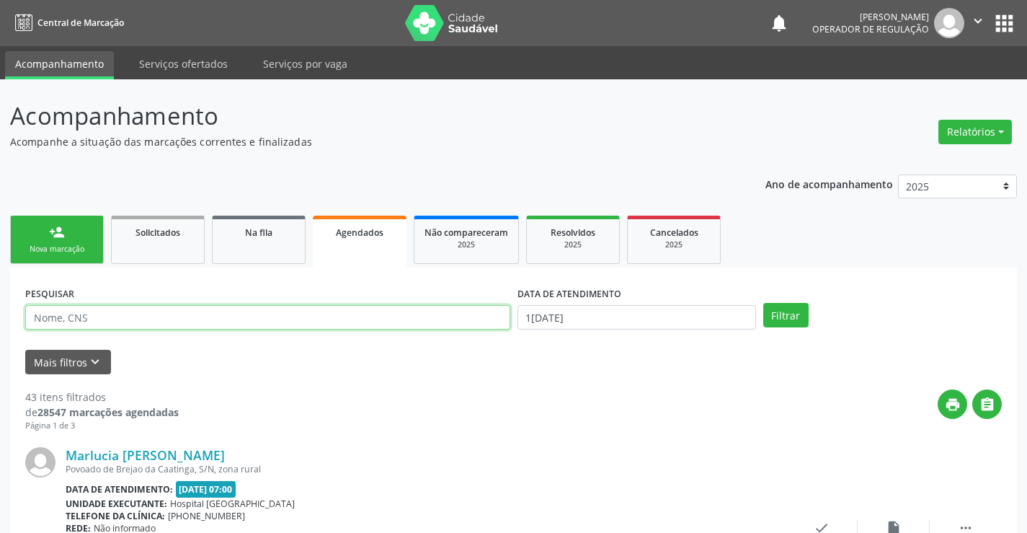
click at [121, 319] on input "text" at bounding box center [267, 317] width 485 height 25
type input "707803682650517"
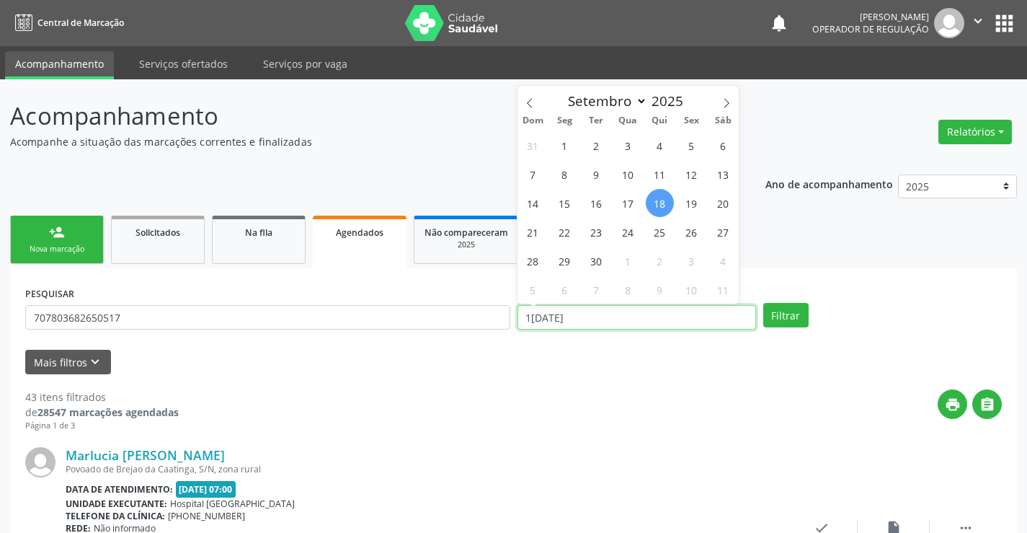
click at [731, 320] on input "18/09/2025" at bounding box center [636, 317] width 239 height 25
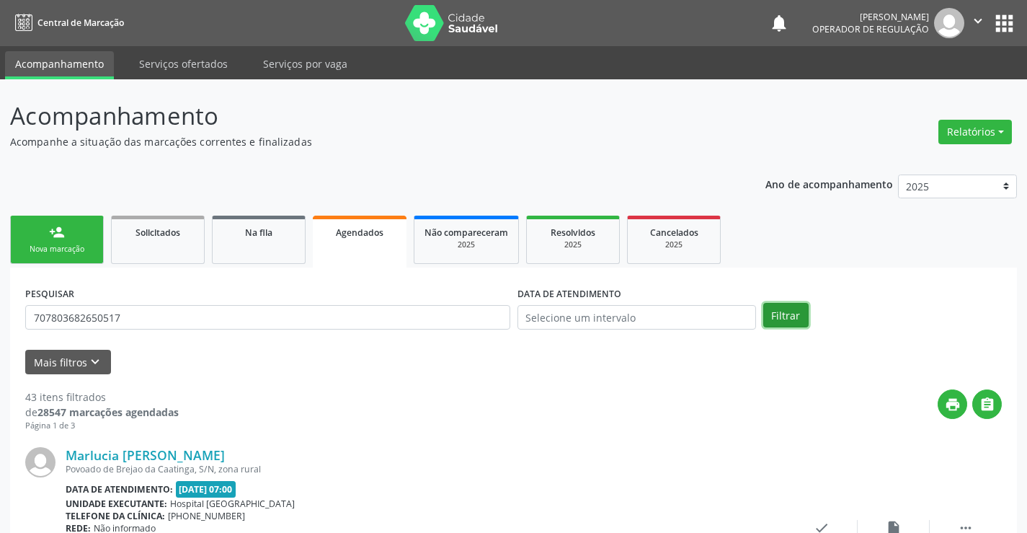
click at [796, 306] on button "Filtrar" at bounding box center [785, 315] width 45 height 25
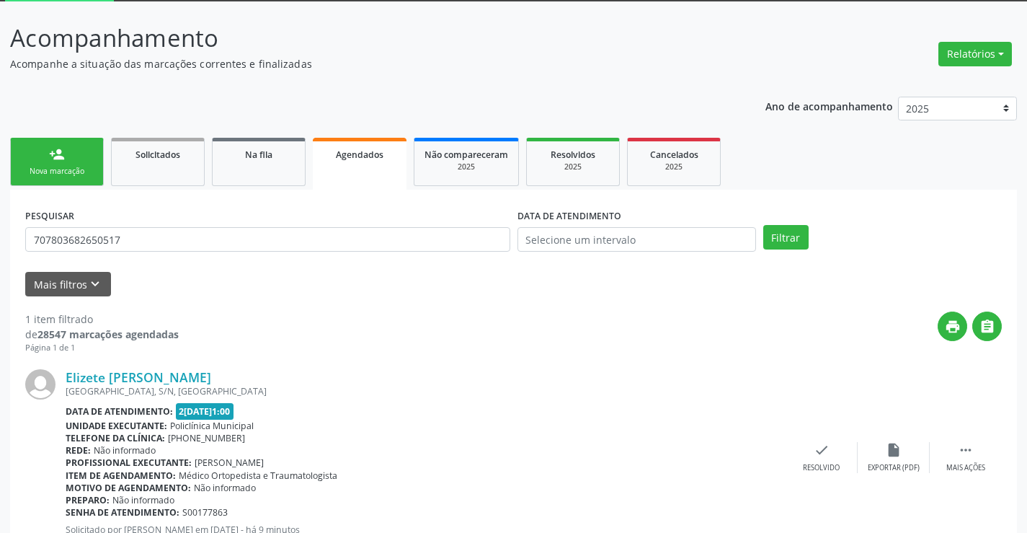
scroll to position [131, 0]
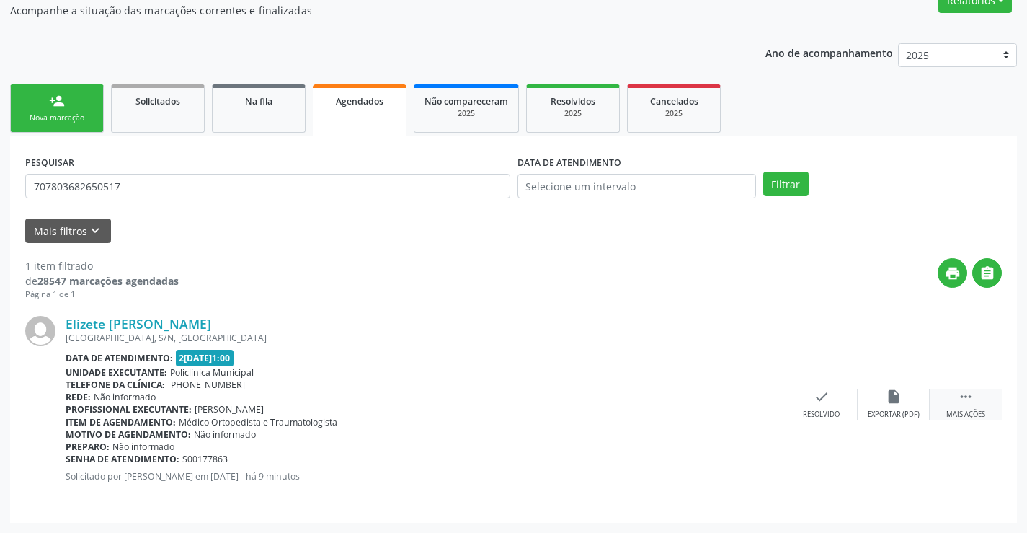
click at [968, 409] on div "Mais ações" at bounding box center [965, 414] width 39 height 10
click at [681, 400] on icon "print" at bounding box center [678, 396] width 16 height 16
click at [76, 117] on div "Nova marcação" at bounding box center [57, 117] width 72 height 11
click at [76, 18] on p "Acompanhe a situação das marcações correntes e finalizadas" at bounding box center [362, 10] width 705 height 15
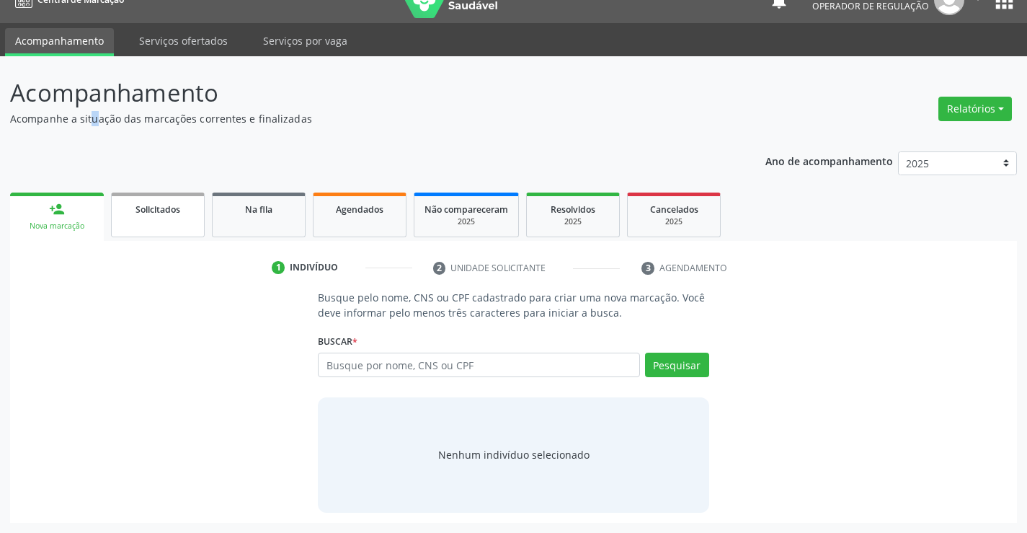
scroll to position [23, 0]
click at [411, 366] on input "text" at bounding box center [478, 364] width 321 height 25
type input "j"
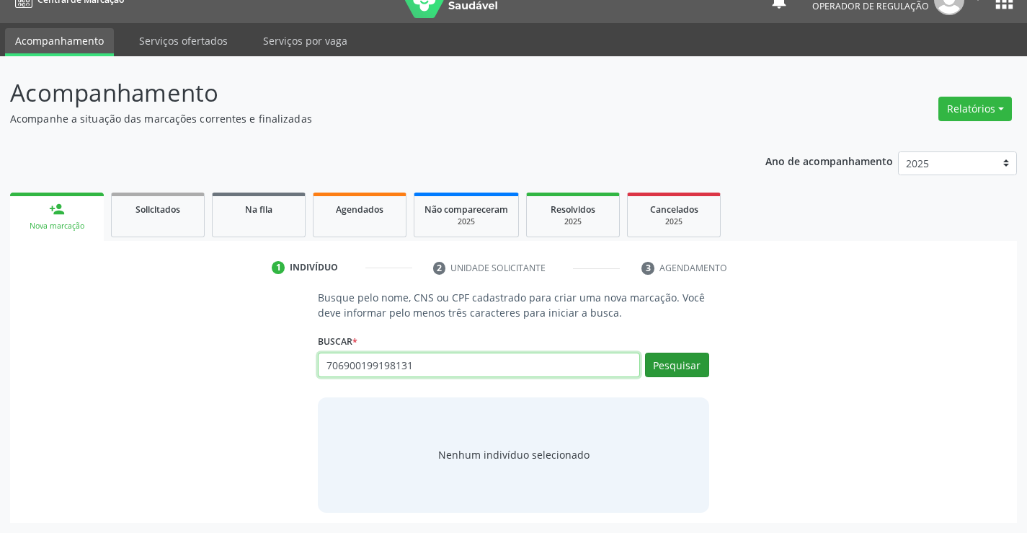
type input "706900199198131"
click at [677, 369] on button "Pesquisar" at bounding box center [677, 364] width 64 height 25
type input "706900199198131"
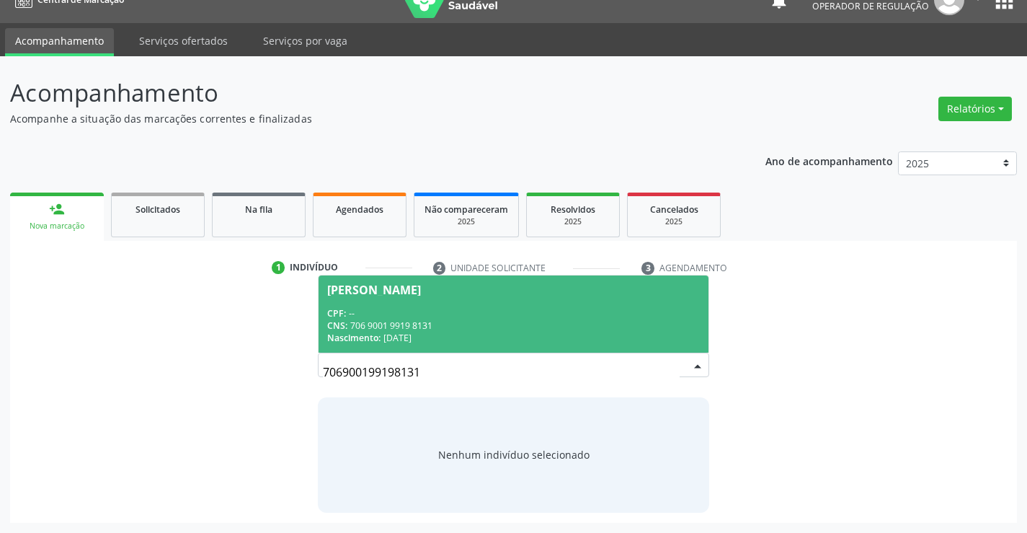
click at [374, 307] on div "CPF: --" at bounding box center [513, 313] width 372 height 12
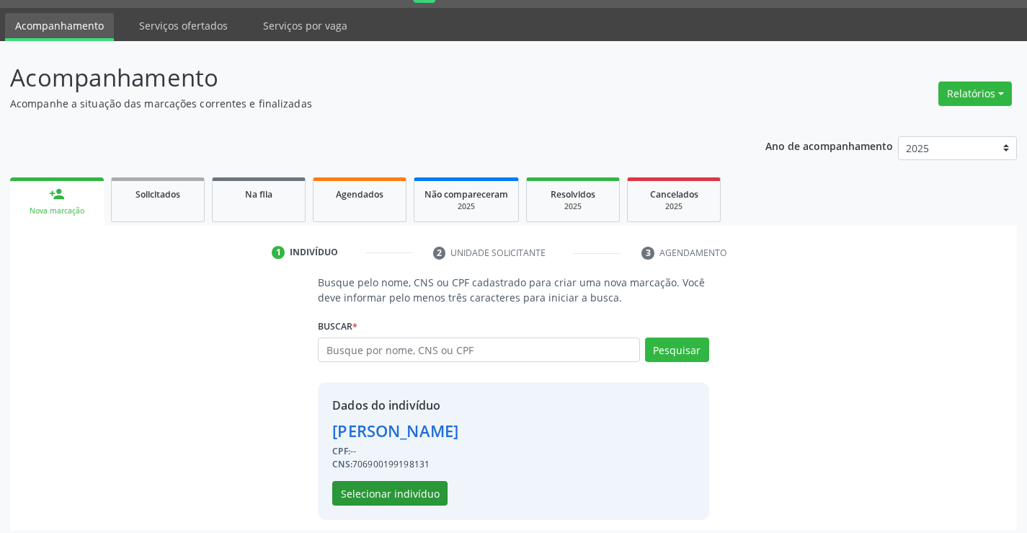
scroll to position [45, 0]
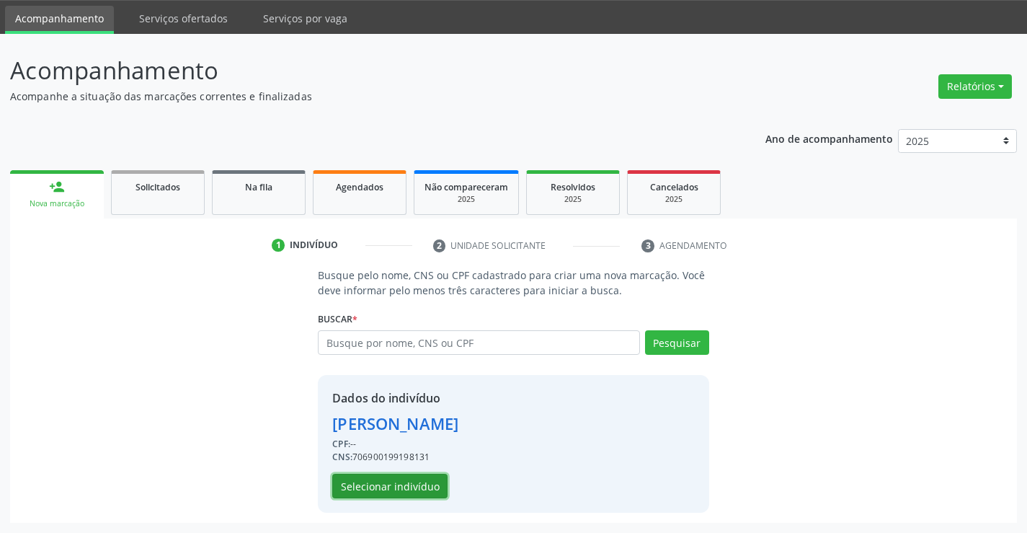
click at [386, 484] on button "Selecionar indivíduo" at bounding box center [389, 485] width 115 height 25
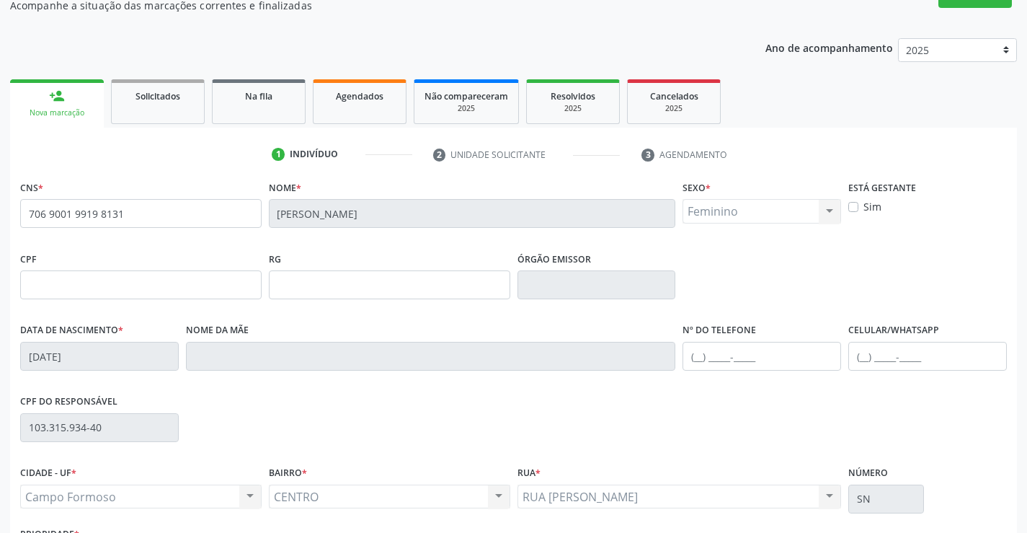
scroll to position [249, 0]
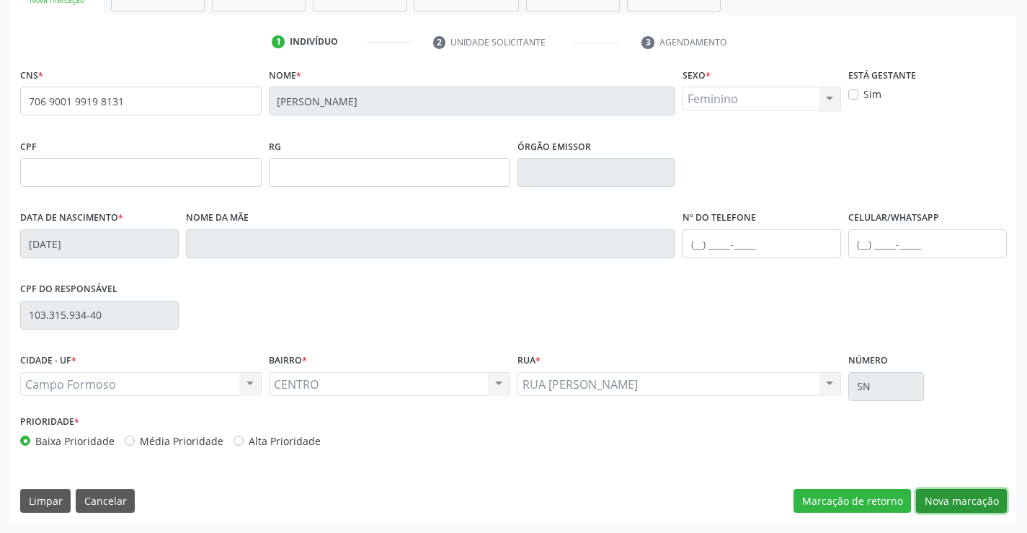
click at [943, 499] on button "Nova marcação" at bounding box center [961, 501] width 91 height 25
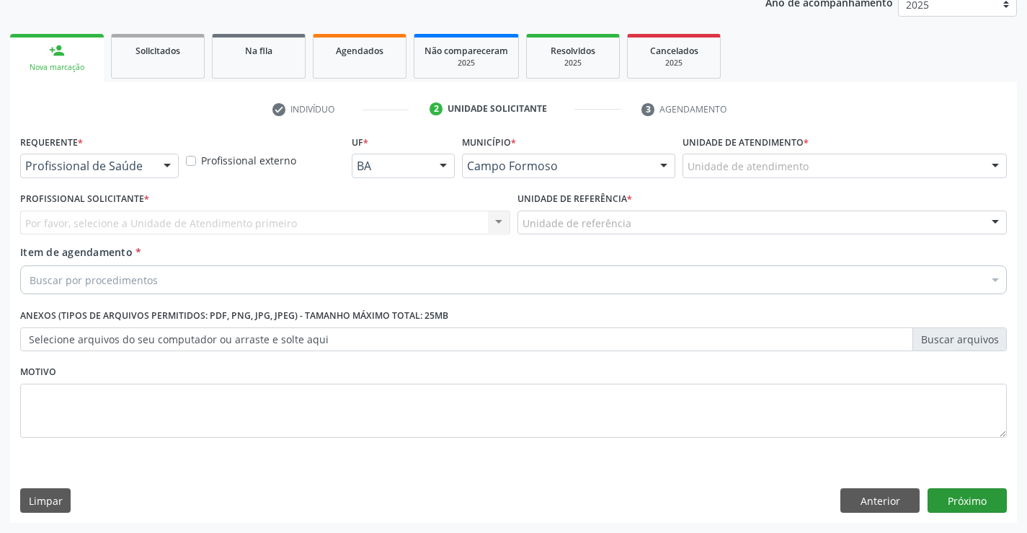
scroll to position [182, 0]
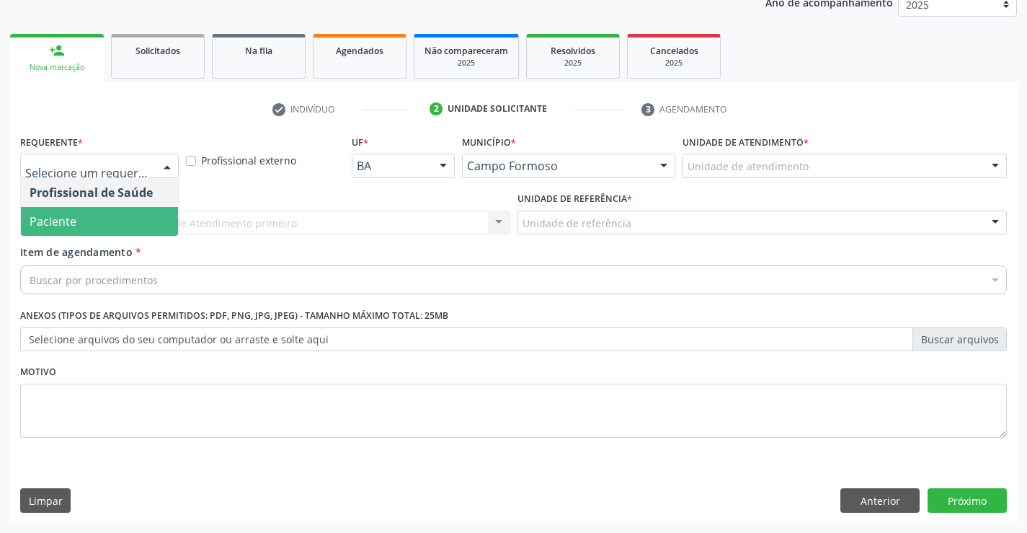
click at [84, 218] on span "Paciente" at bounding box center [99, 221] width 157 height 29
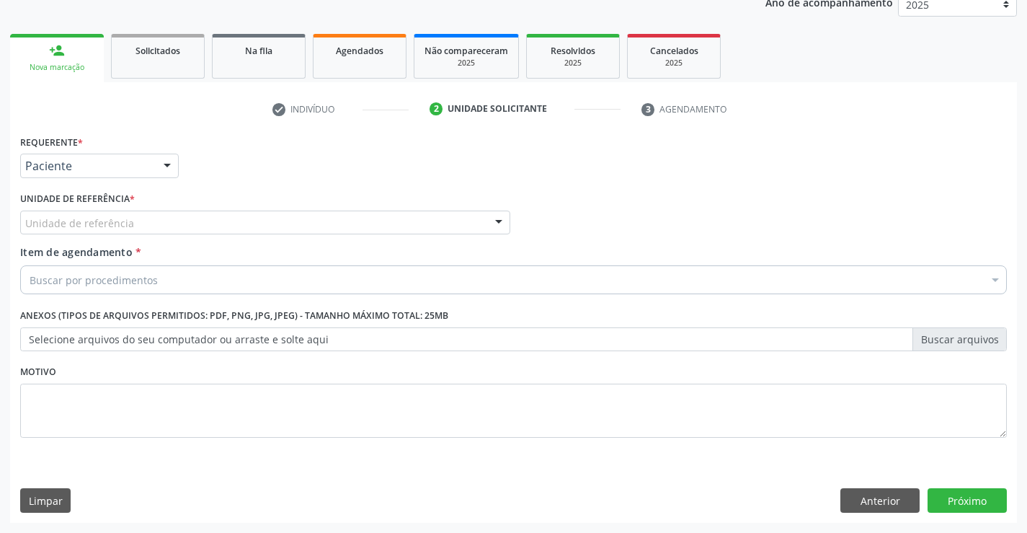
click at [241, 232] on div "Unidade de referência" at bounding box center [265, 222] width 490 height 25
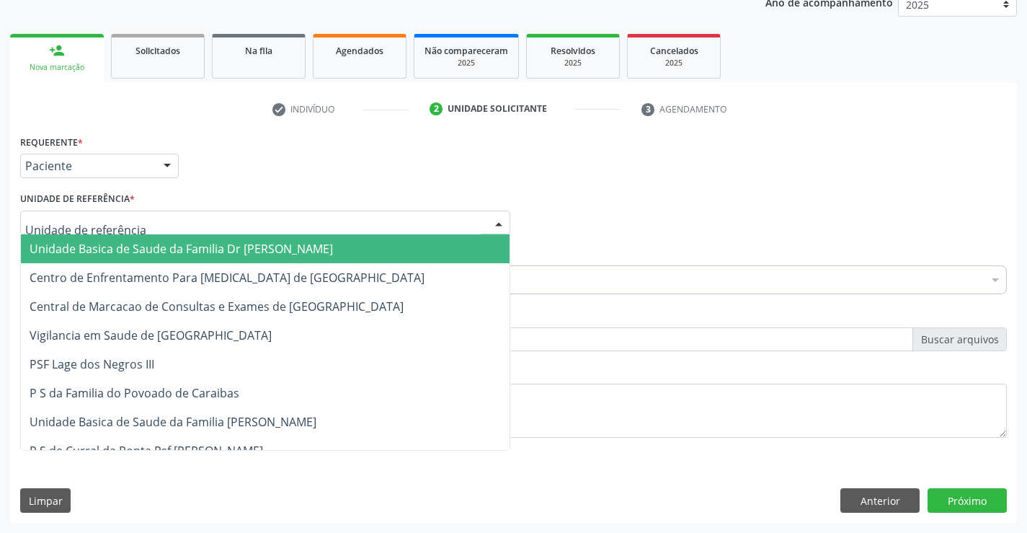
click at [173, 243] on span "Unidade Basica de Saude da Familia Dr [PERSON_NAME]" at bounding box center [181, 249] width 303 height 16
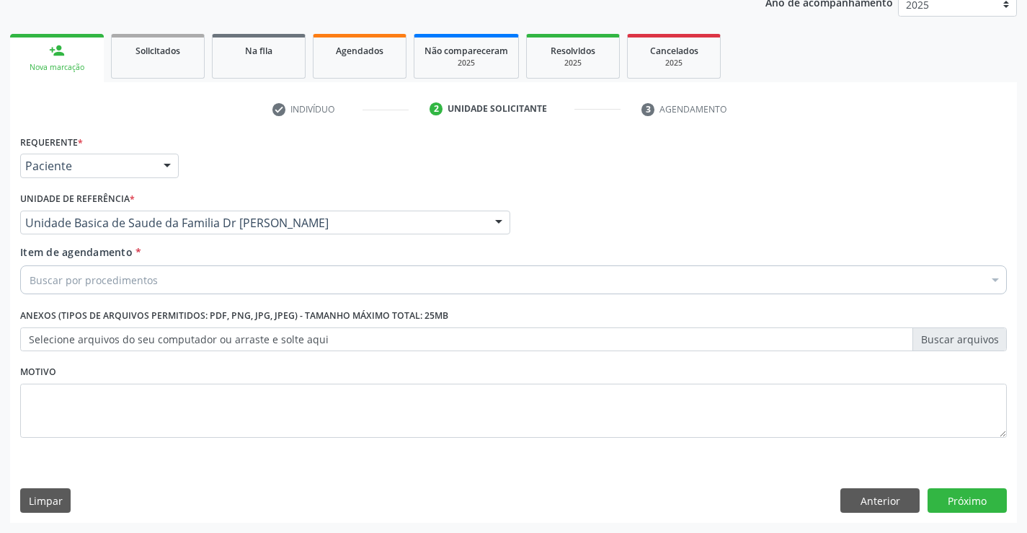
click at [182, 283] on div "Buscar por procedimentos" at bounding box center [513, 279] width 987 height 29
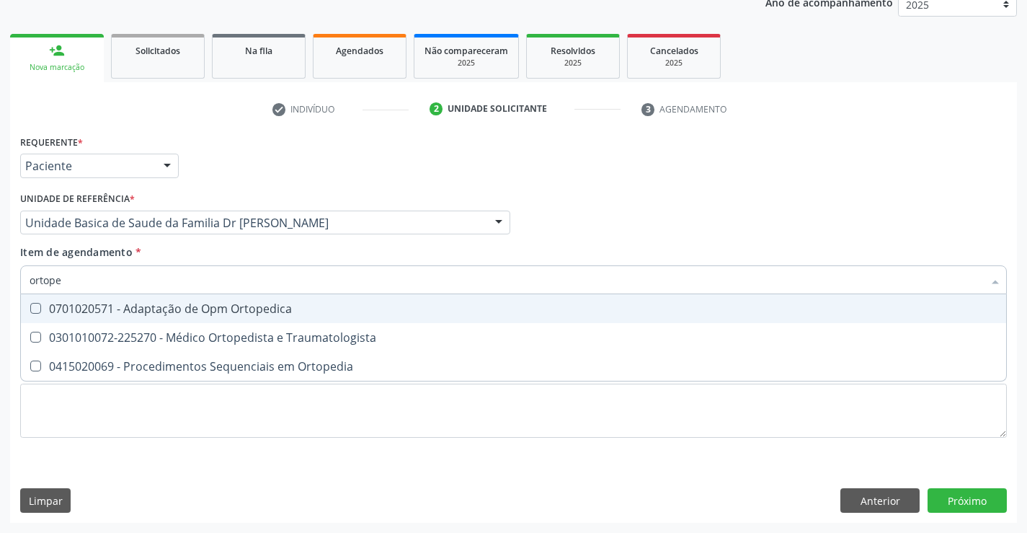
type input "ortoped"
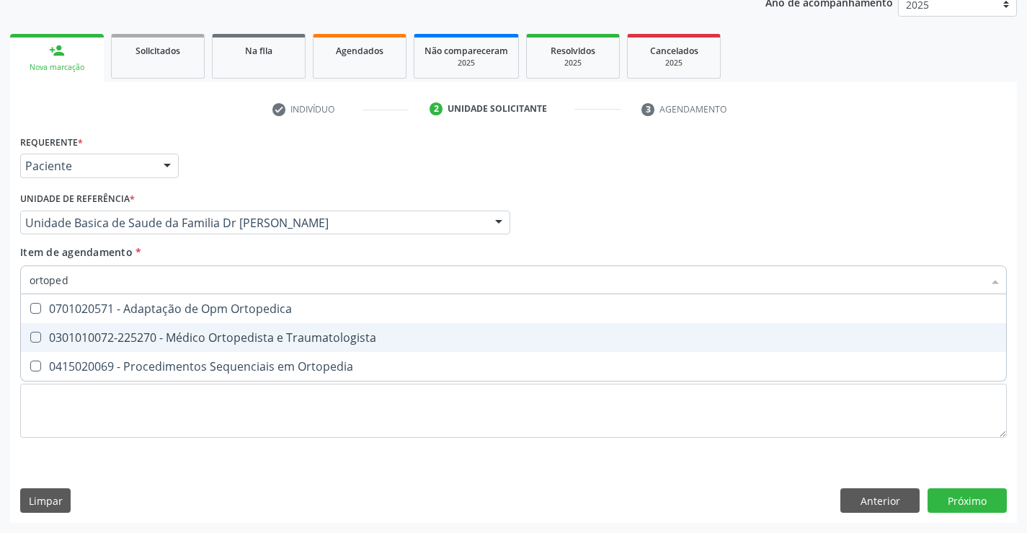
click at [234, 342] on div "0301010072-225270 - Médico Ortopedista e Traumatologista" at bounding box center [514, 338] width 968 height 12
checkbox Traumatologista "true"
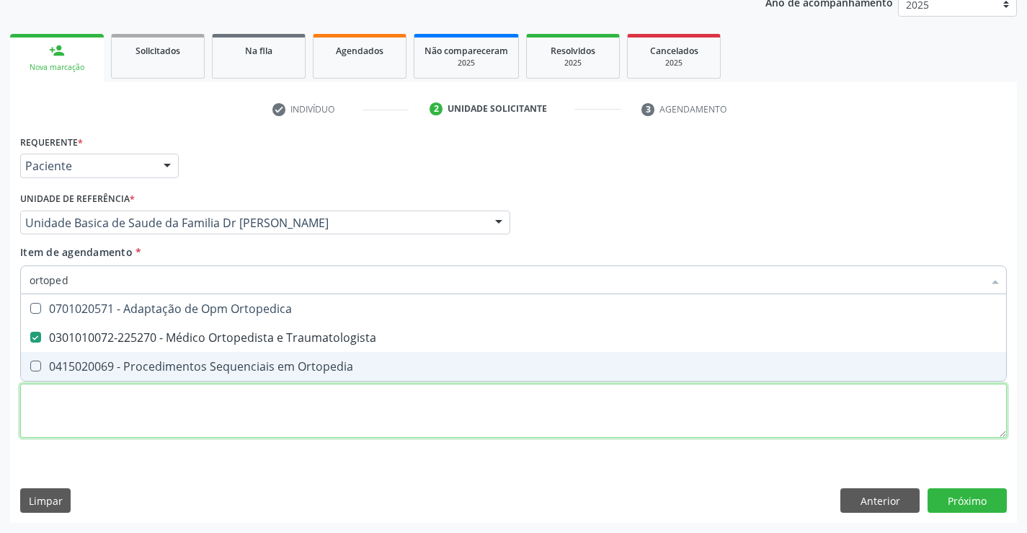
click at [234, 405] on div "Requerente * Paciente Profissional de Saúde Paciente Nenhum resultado encontrad…" at bounding box center [513, 294] width 987 height 326
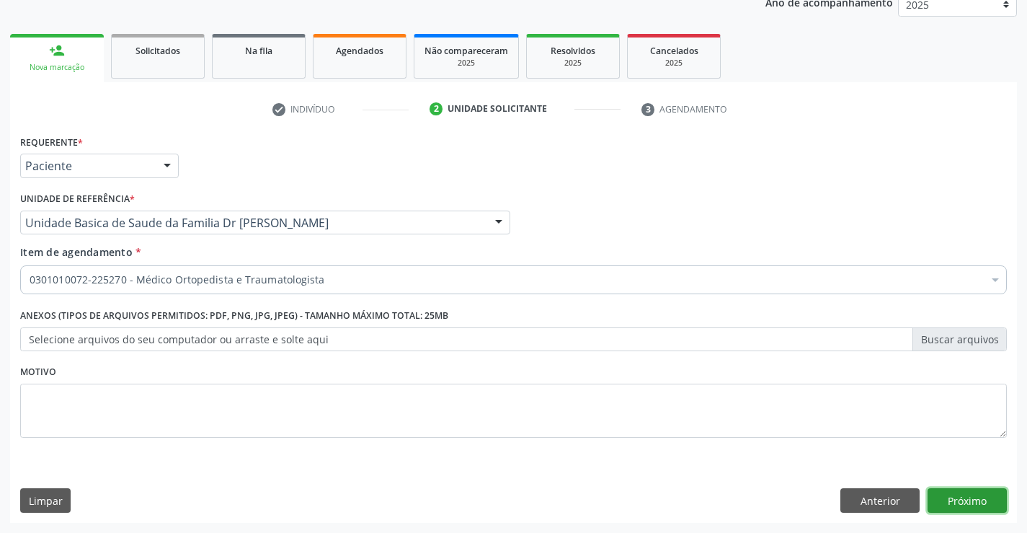
click at [979, 505] on button "Próximo" at bounding box center [967, 500] width 79 height 25
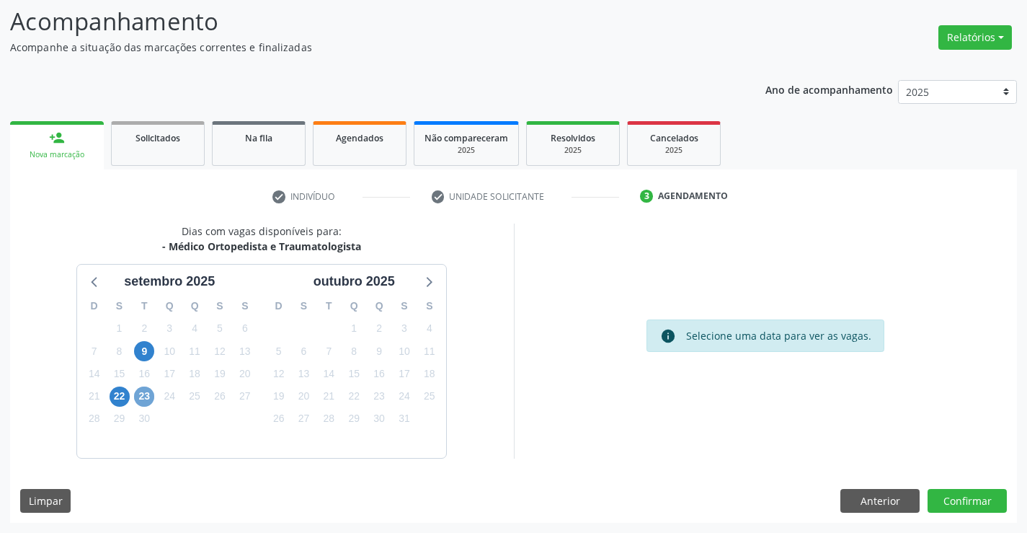
click at [150, 396] on span "23" at bounding box center [144, 396] width 20 height 20
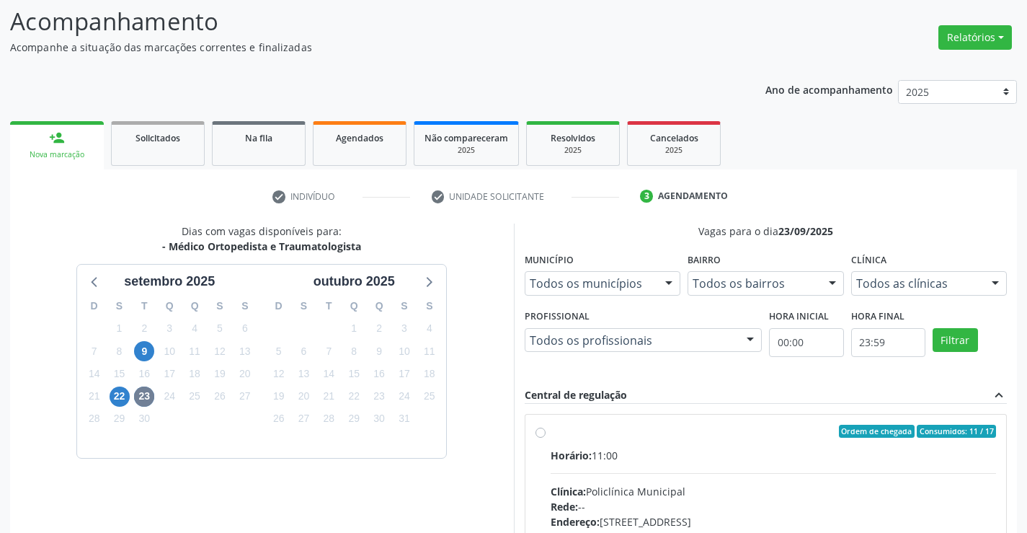
click at [489, 314] on div "Dias com vagas disponíveis para: - Médico Ortopedista e Traumatologista setembr…" at bounding box center [262, 444] width 504 height 443
click at [352, 156] on link "Agendados" at bounding box center [360, 143] width 94 height 45
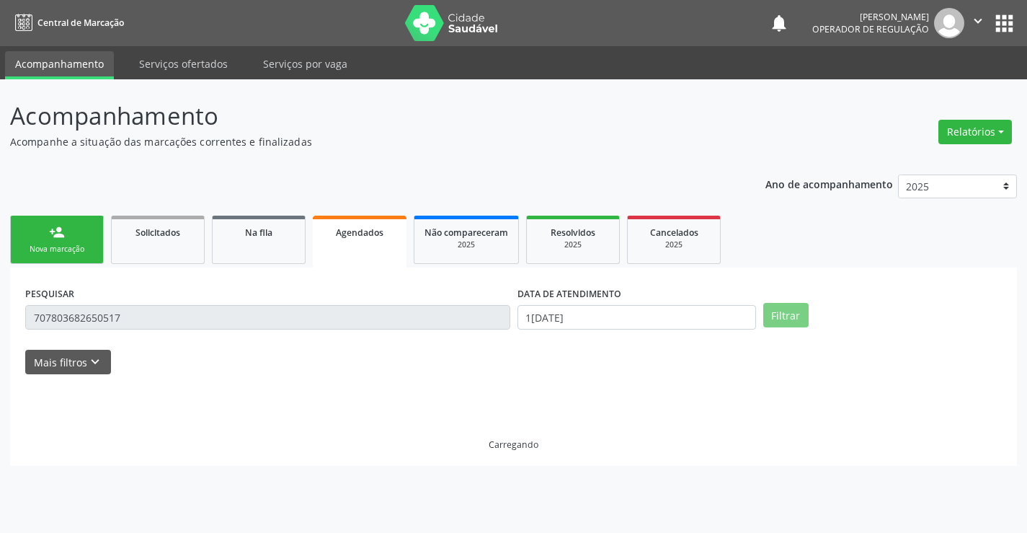
scroll to position [0, 0]
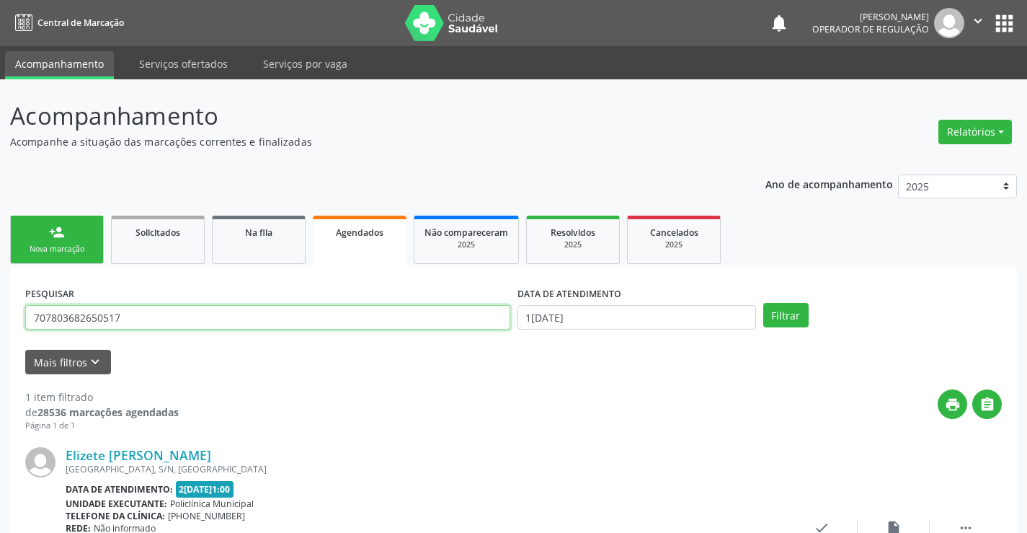
click at [166, 316] on input "707803682650517" at bounding box center [267, 317] width 485 height 25
type input "7"
type input "JEILANE MARIA DA SILVA"
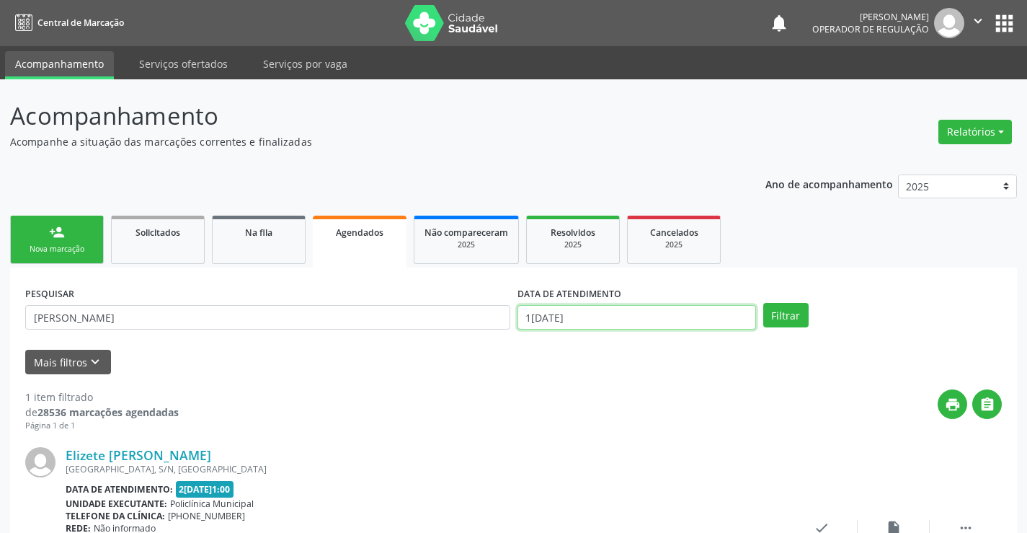
click at [685, 319] on input "18/09/2025" at bounding box center [636, 317] width 239 height 25
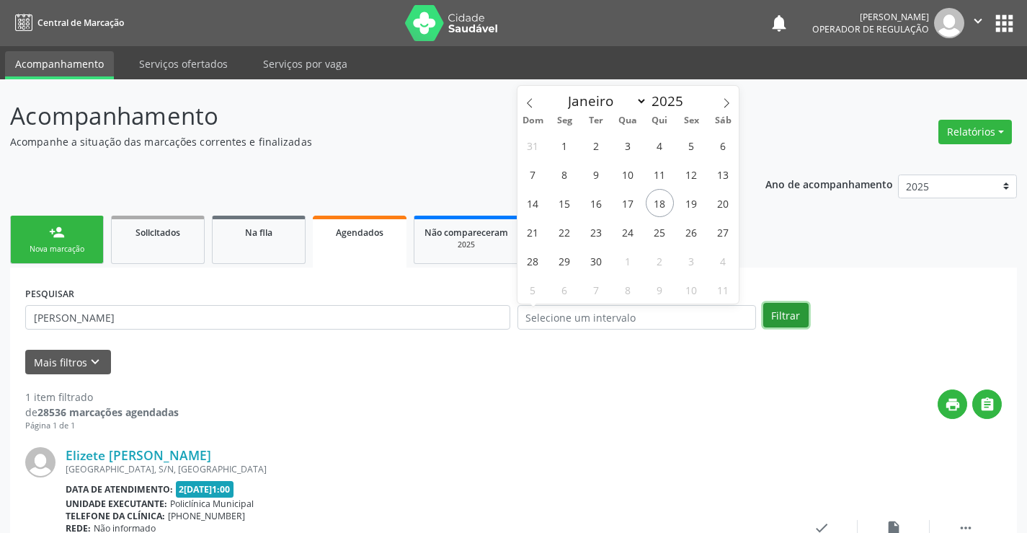
click at [786, 314] on button "Filtrar" at bounding box center [785, 315] width 45 height 25
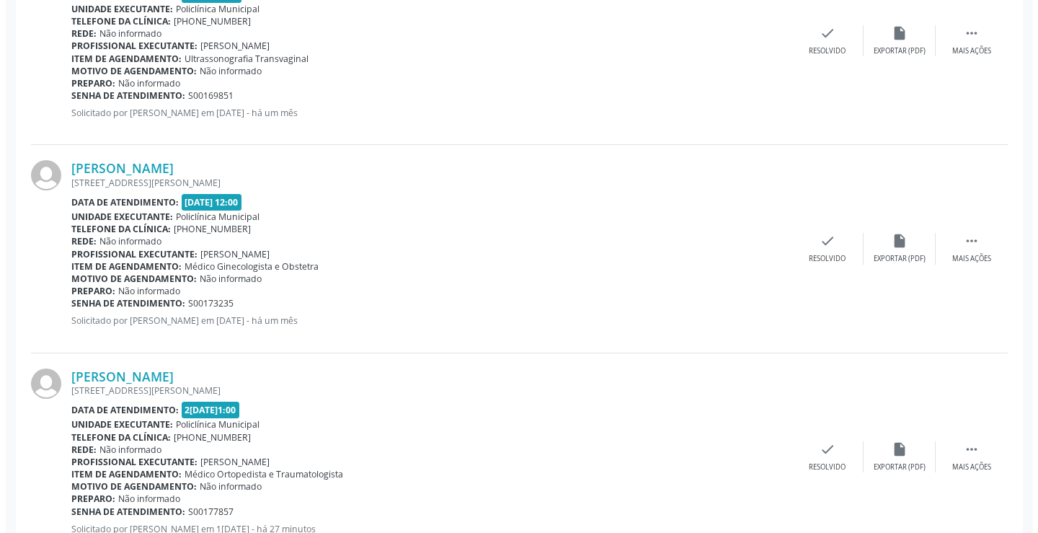
scroll to position [1378, 0]
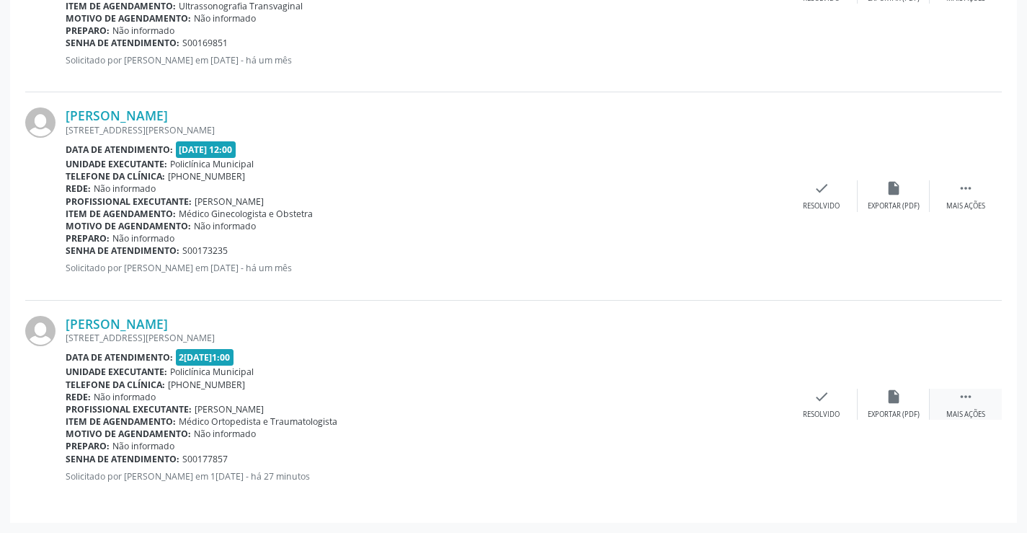
click at [982, 399] on div " Mais ações" at bounding box center [966, 403] width 72 height 31
click at [747, 395] on icon "cancel" at bounding box center [750, 396] width 16 height 16
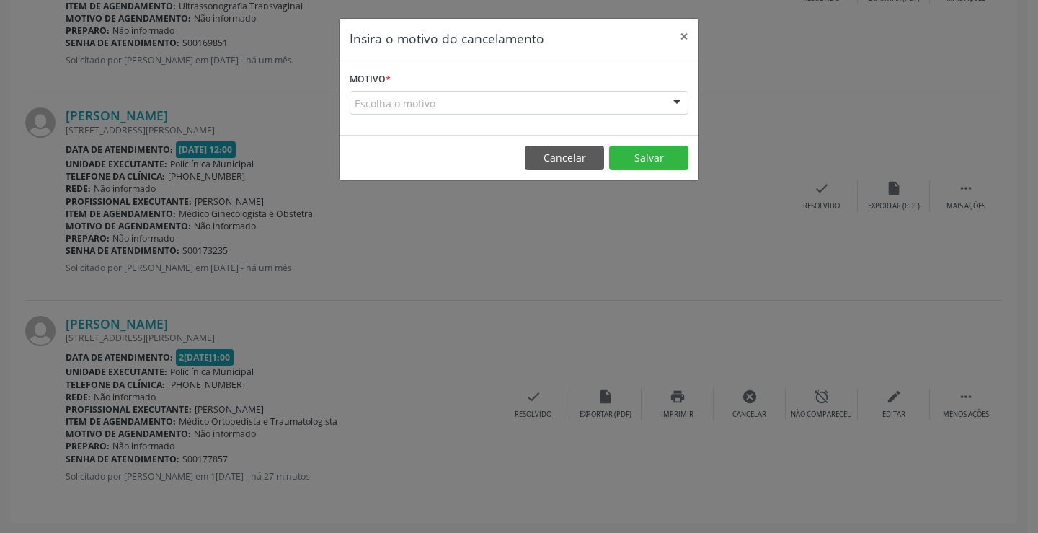
click at [659, 102] on div "Escolha o motivo" at bounding box center [519, 103] width 339 height 25
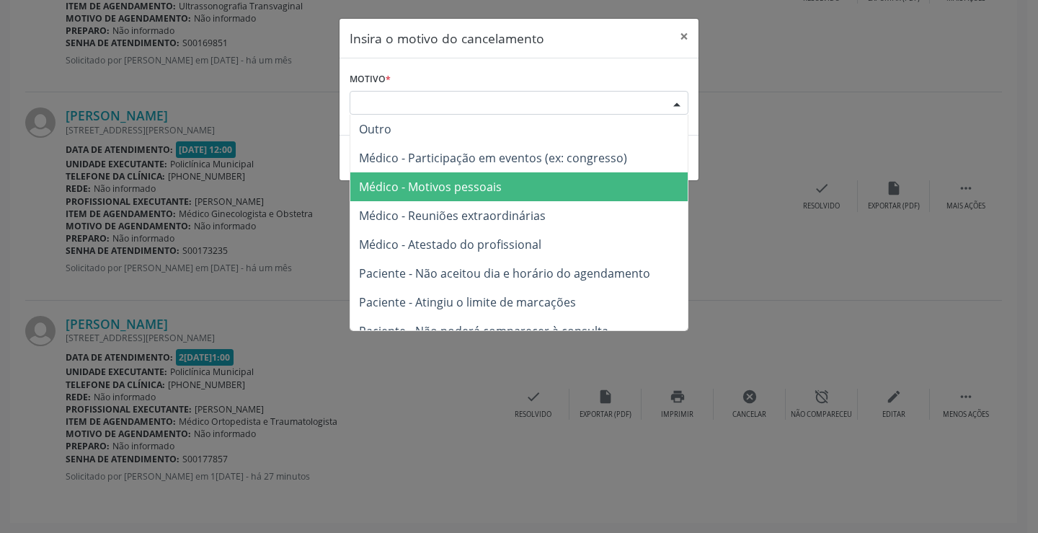
click at [449, 187] on span "Médico - Motivos pessoais" at bounding box center [430, 187] width 143 height 16
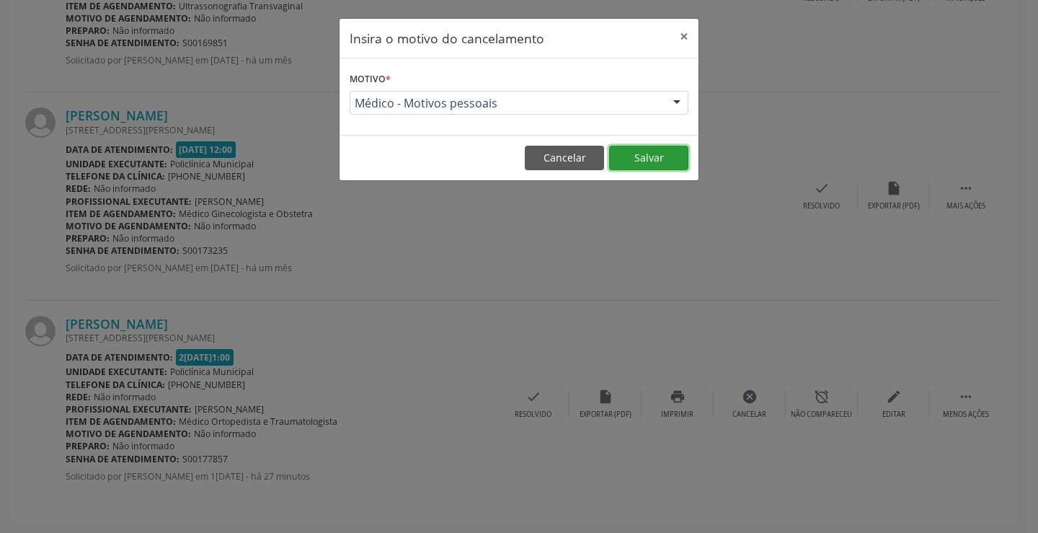
click at [643, 159] on button "Salvar" at bounding box center [648, 158] width 79 height 25
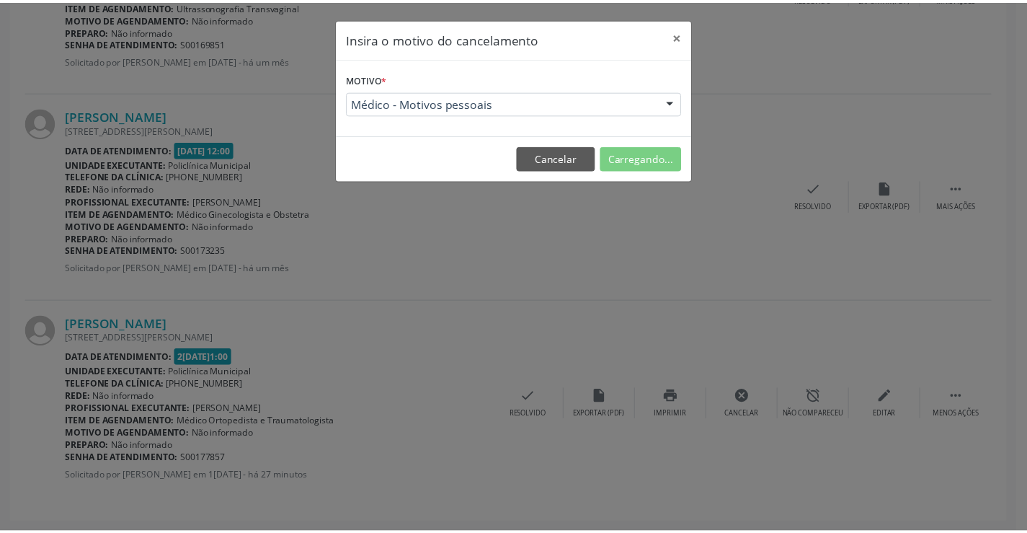
scroll to position [0, 0]
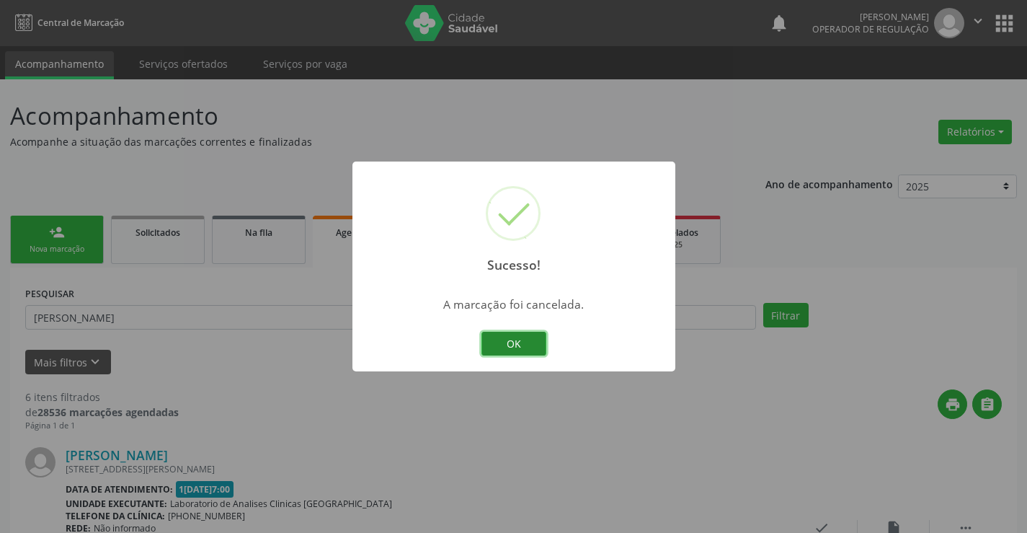
click at [519, 334] on button "OK" at bounding box center [513, 344] width 65 height 25
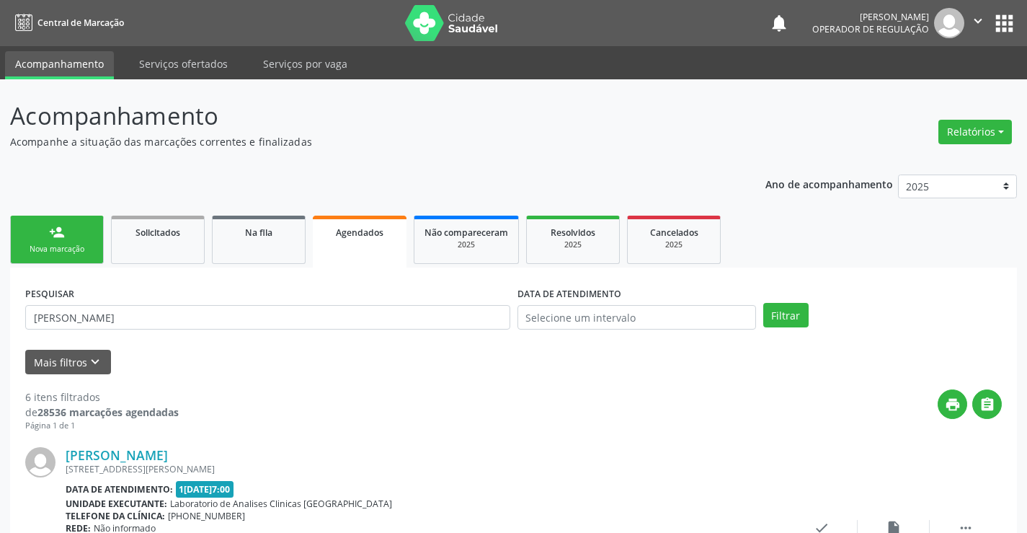
click at [57, 246] on div "Nova marcação" at bounding box center [57, 249] width 72 height 11
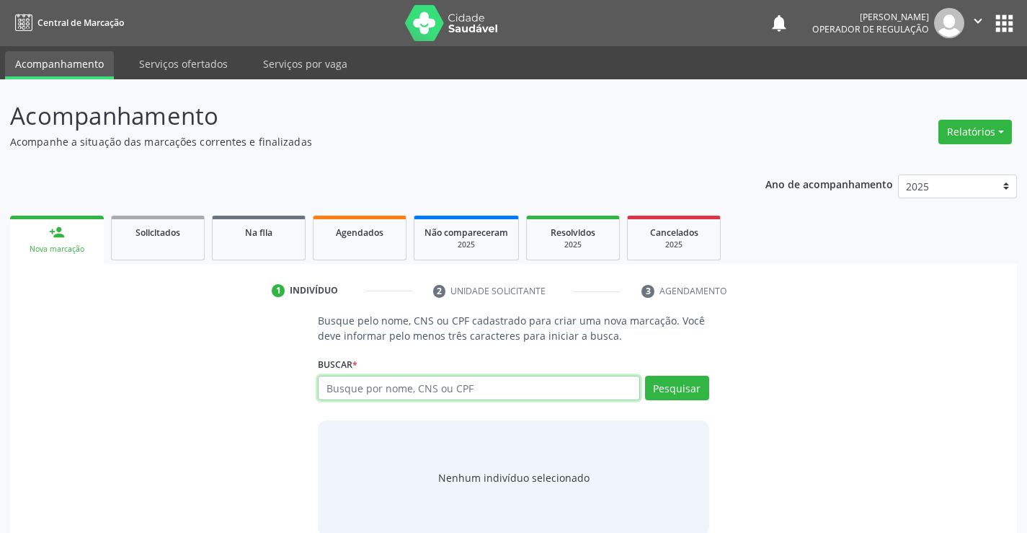
click at [426, 382] on input "text" at bounding box center [478, 387] width 321 height 25
type input "706900199198131"
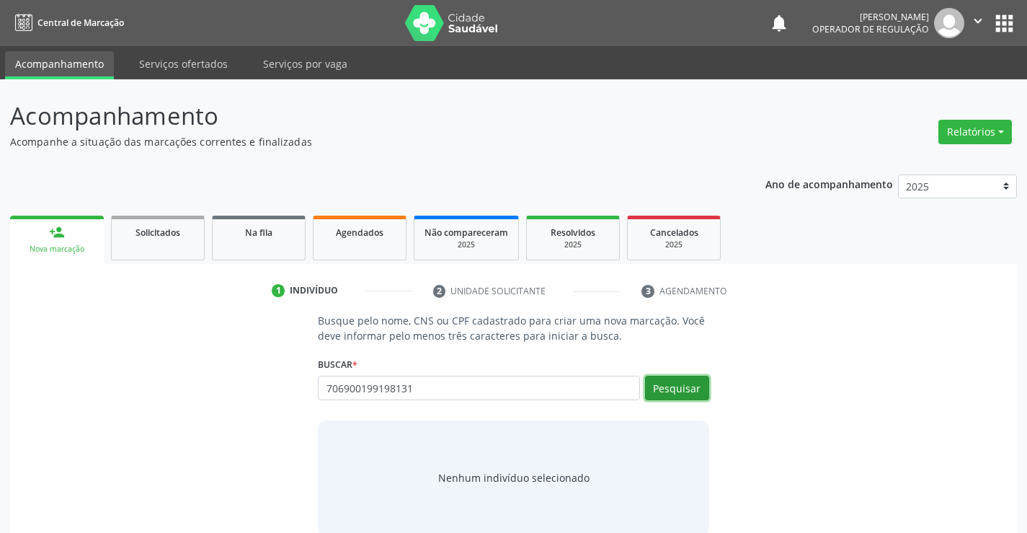
click at [678, 385] on button "Pesquisar" at bounding box center [677, 387] width 64 height 25
type input "706900199198131"
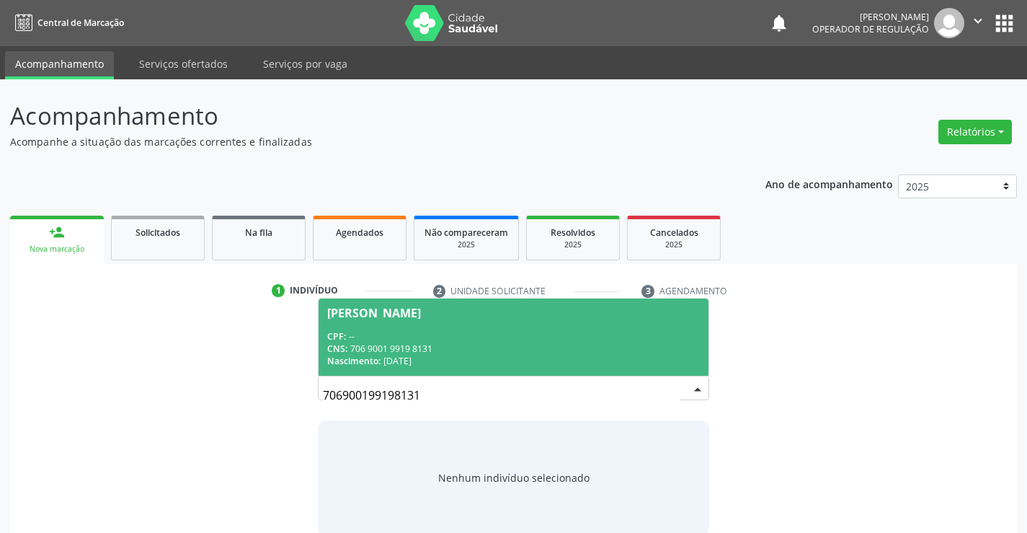
click at [373, 337] on div "CPF: --" at bounding box center [513, 336] width 372 height 12
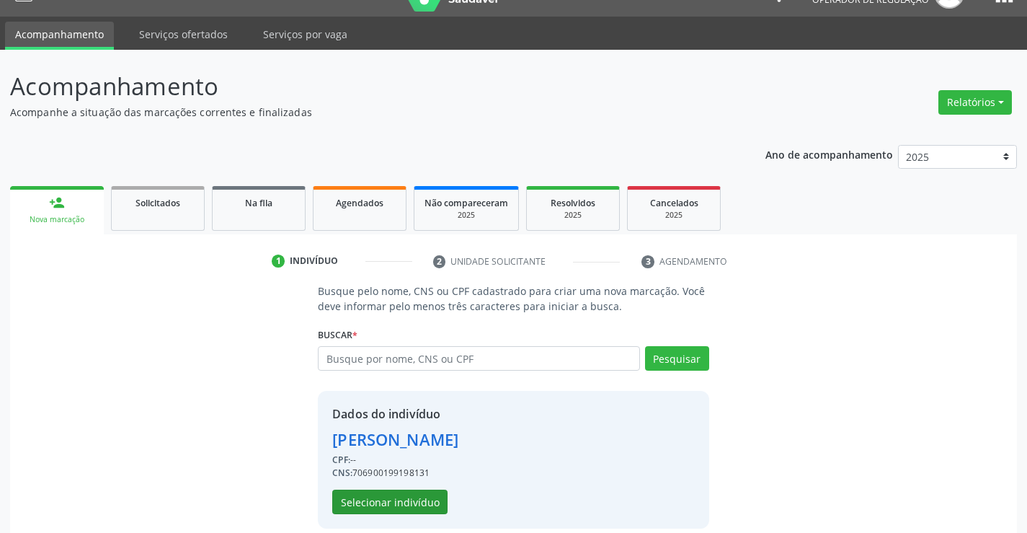
scroll to position [45, 0]
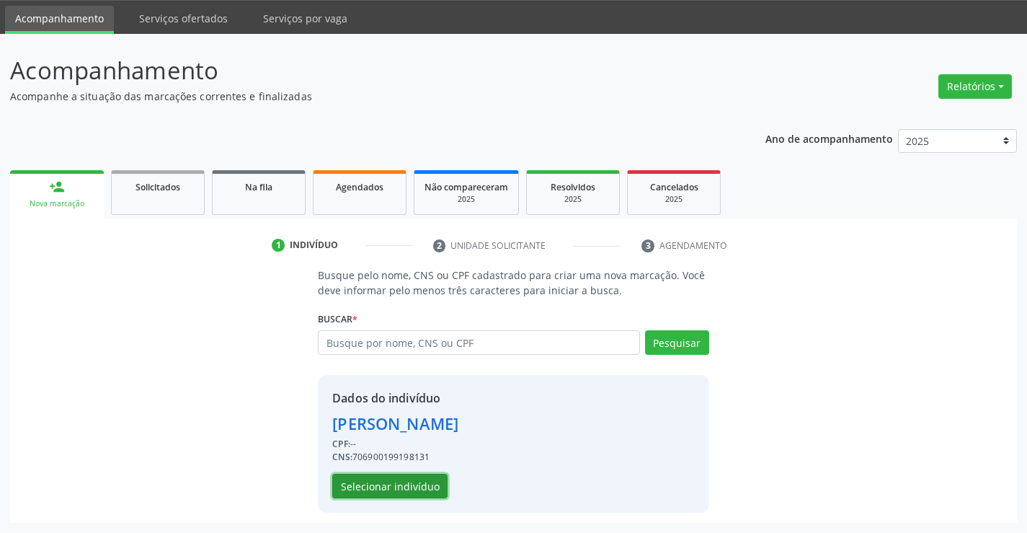
click at [388, 483] on button "Selecionar indivíduo" at bounding box center [389, 485] width 115 height 25
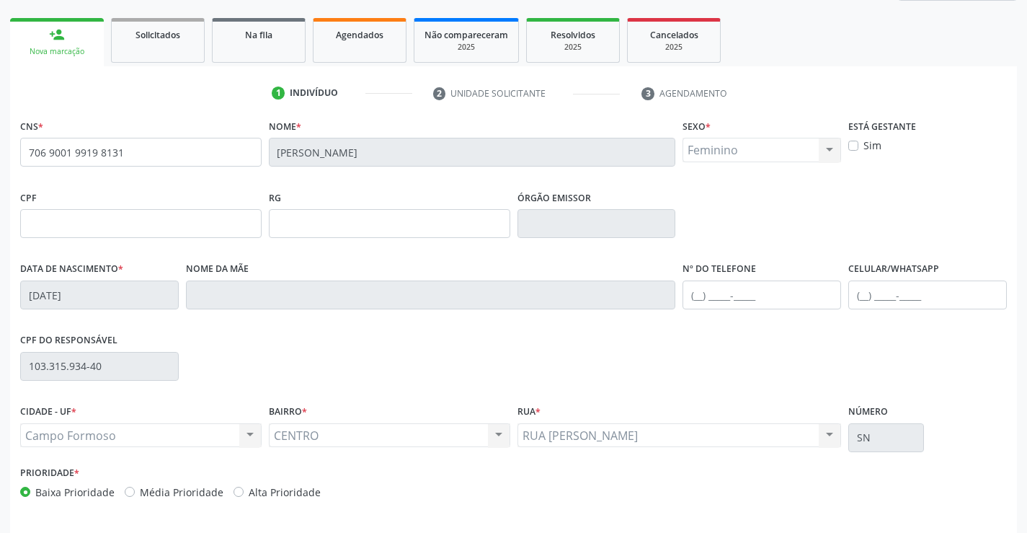
scroll to position [249, 0]
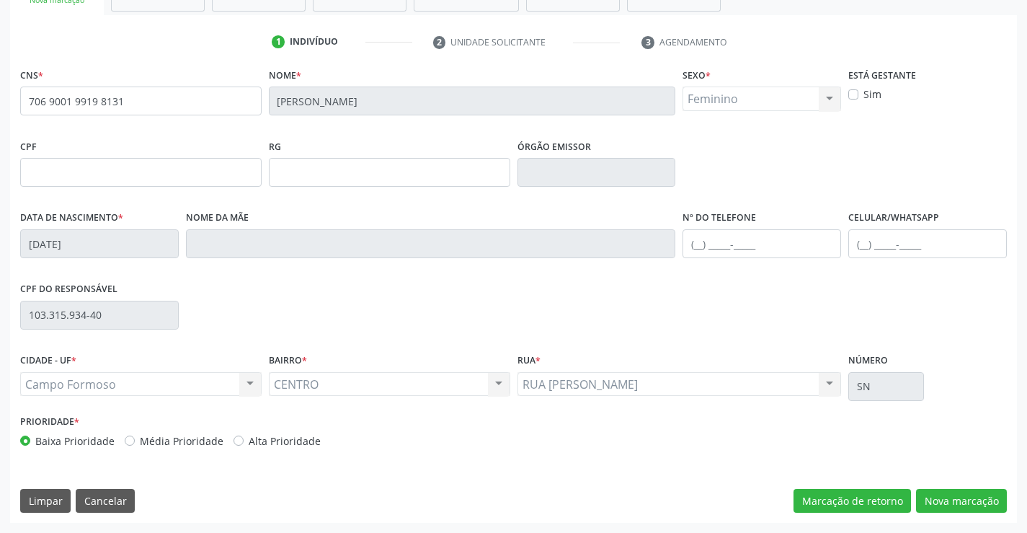
click at [964, 481] on div "CNS * 706 9001 9919 8131 Nome * Alan Luiz de Carvalho Silva Sexo * Feminino Mas…" at bounding box center [513, 293] width 1007 height 458
click at [949, 494] on button "Nova marcação" at bounding box center [961, 501] width 91 height 25
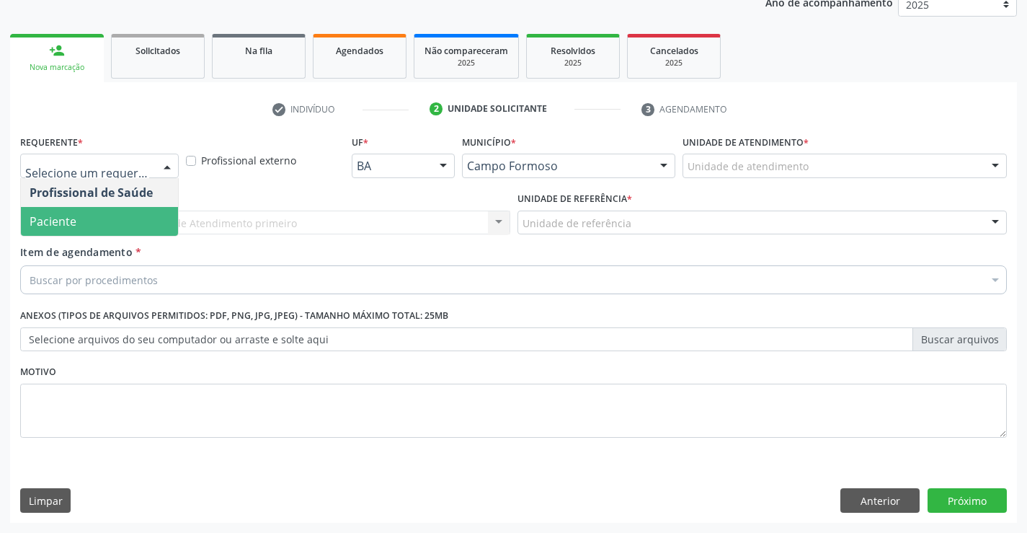
click at [52, 228] on span "Paciente" at bounding box center [53, 221] width 47 height 16
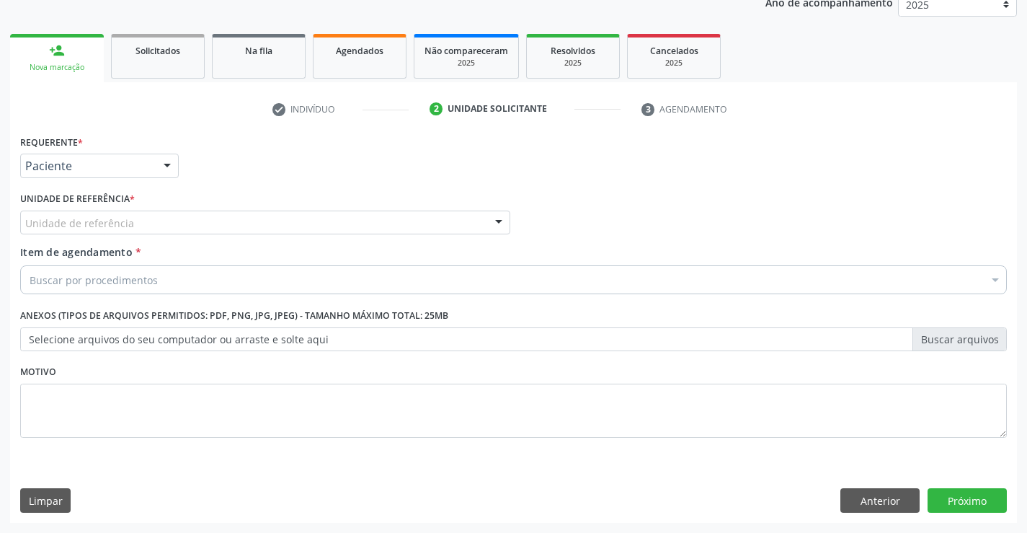
click at [486, 220] on div "Unidade de referência Unidade Basica de Saude da Familia Dr [PERSON_NAME] Centr…" at bounding box center [265, 222] width 490 height 25
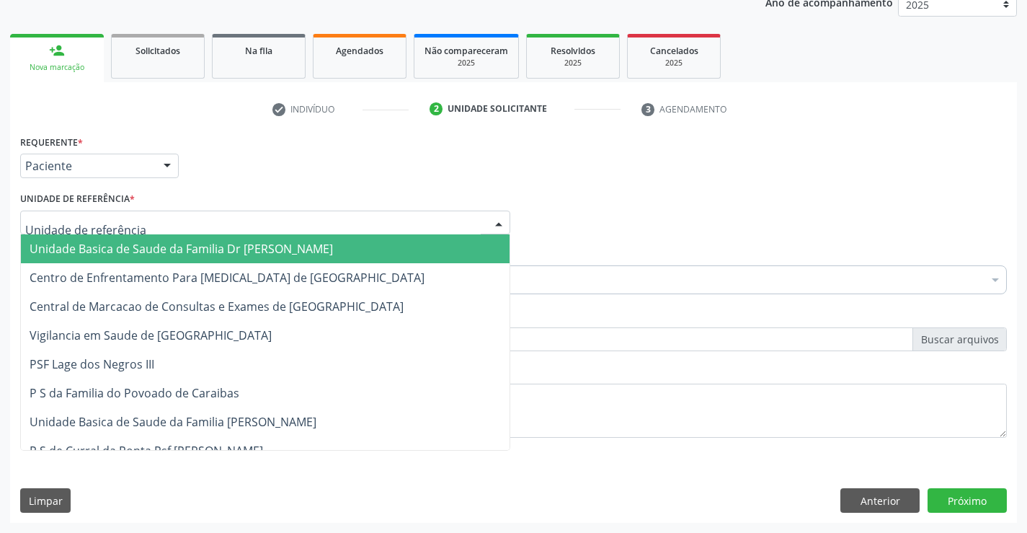
click at [207, 253] on span "Unidade Basica de Saude da Familia Dr [PERSON_NAME]" at bounding box center [181, 249] width 303 height 16
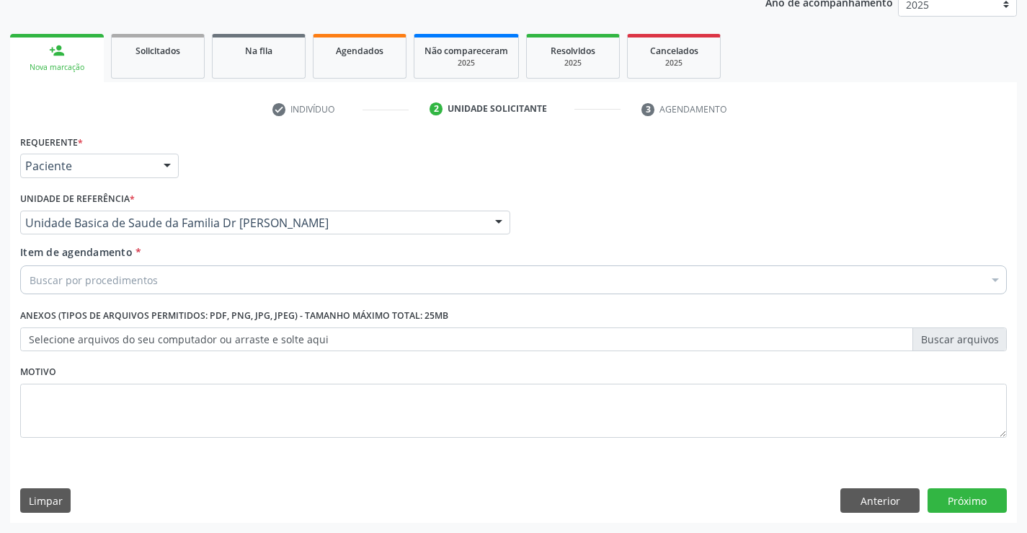
click at [199, 278] on div "Buscar por procedimentos" at bounding box center [513, 279] width 987 height 29
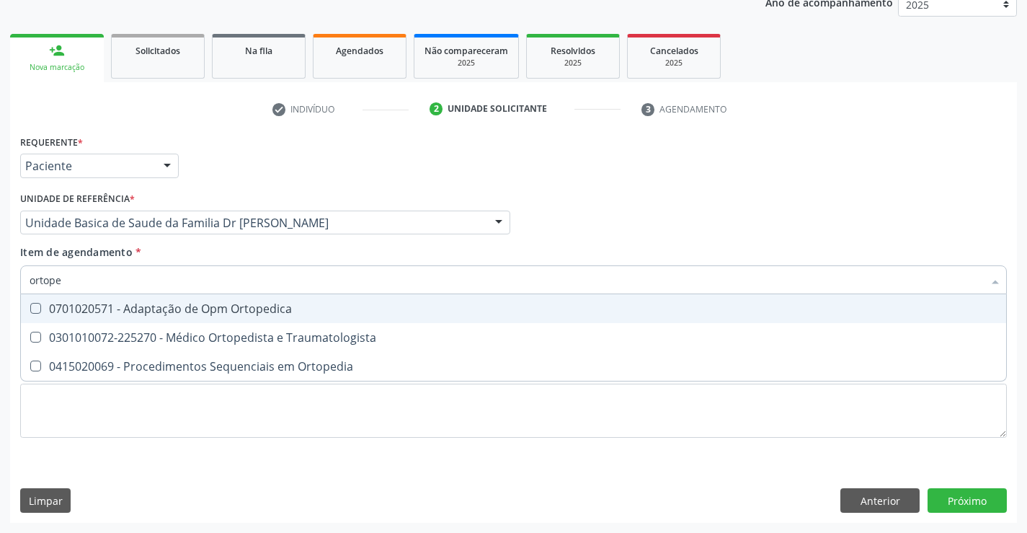
type input "ortoped"
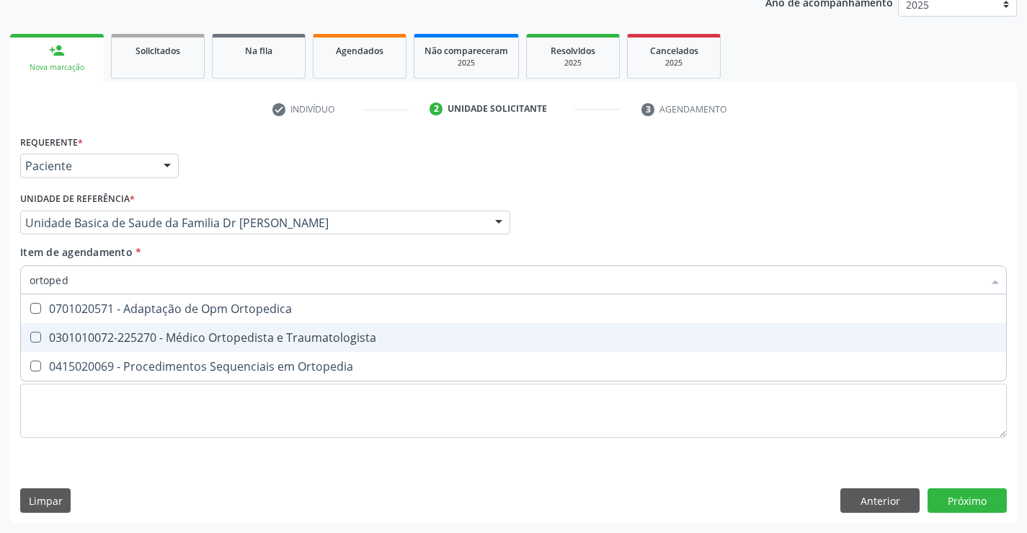
click at [218, 339] on div "0301010072-225270 - Médico Ortopedista e Traumatologista" at bounding box center [514, 338] width 968 height 12
checkbox Traumatologista "true"
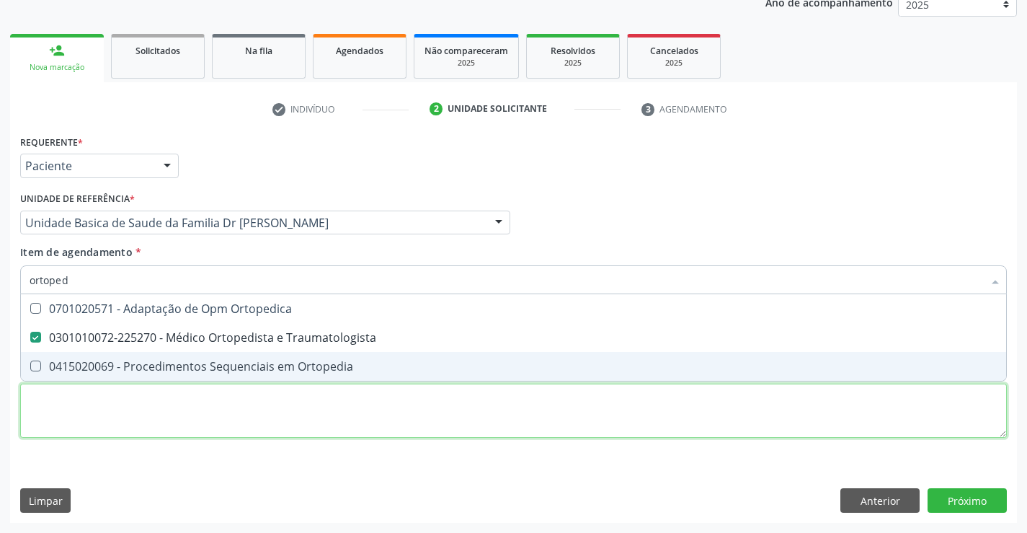
click at [463, 424] on div "Requerente * Paciente Profissional de Saúde Paciente Nenhum resultado encontrad…" at bounding box center [513, 294] width 987 height 326
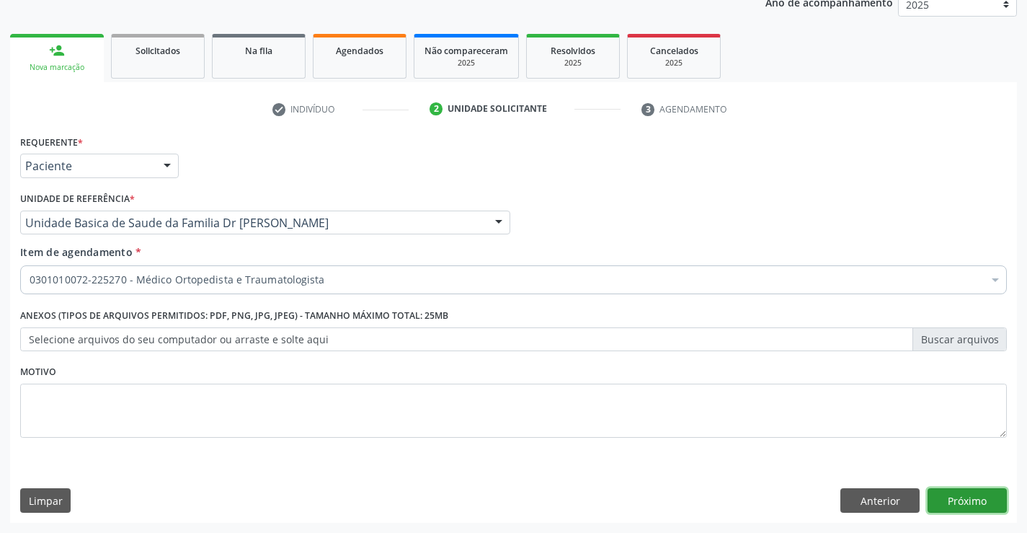
click at [966, 499] on button "Próximo" at bounding box center [967, 500] width 79 height 25
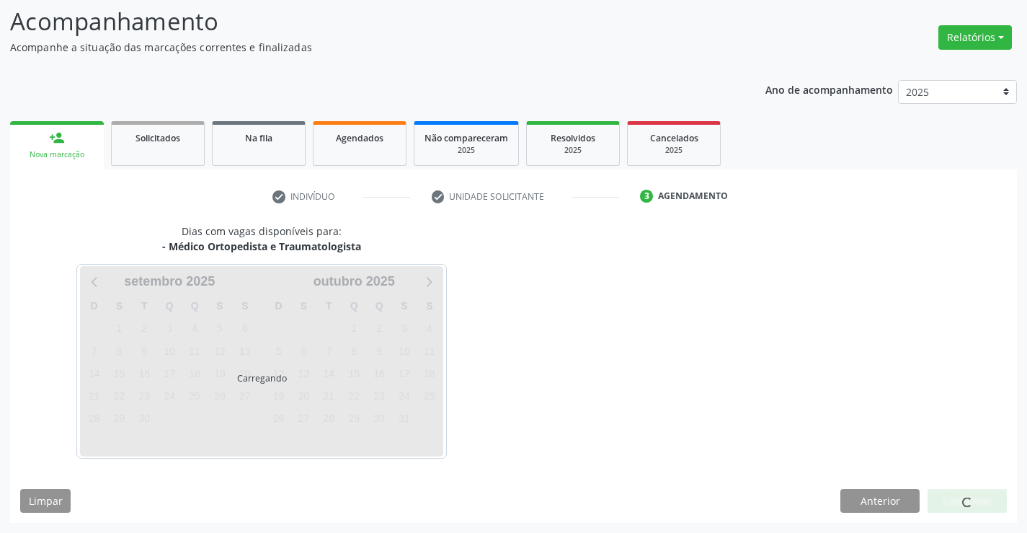
scroll to position [94, 0]
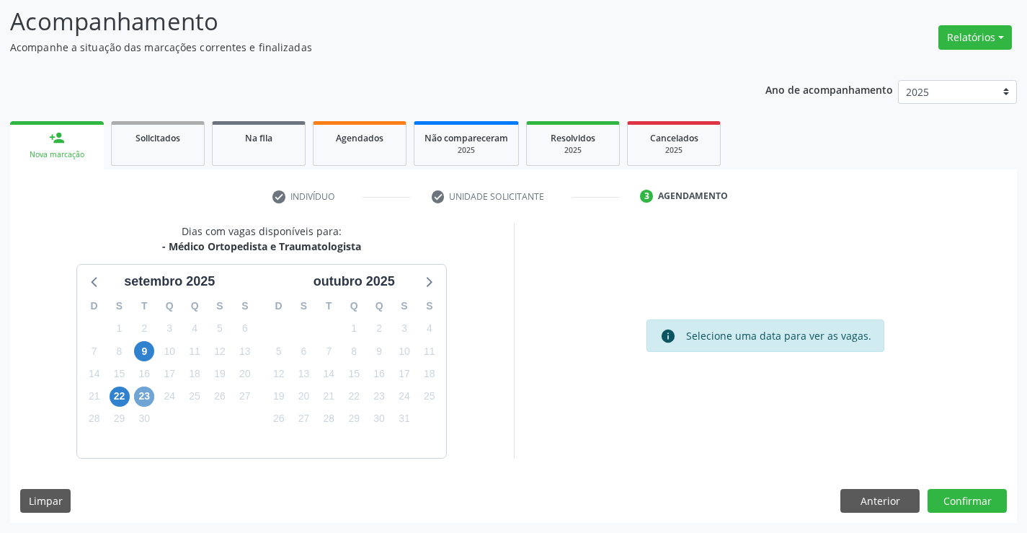
click at [141, 397] on span "23" at bounding box center [144, 396] width 20 height 20
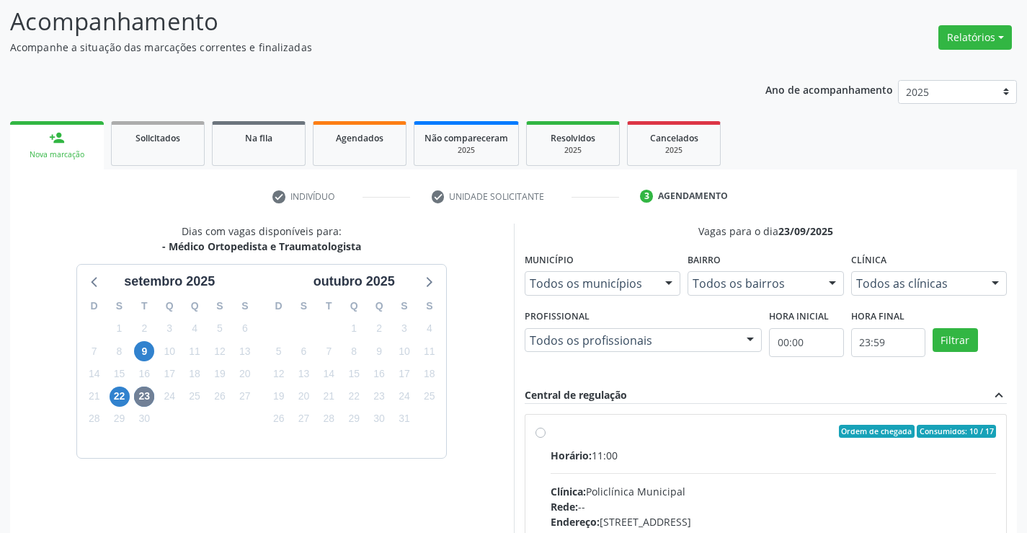
click at [572, 439] on label "Ordem de chegada Consumidos: 10 / 17 Horário: 11:00 Clínica: Policlínica Munici…" at bounding box center [774, 534] width 446 height 221
click at [546, 437] on input "Ordem de chegada Consumidos: 10 / 17 Horário: 11:00 Clínica: Policlínica Munici…" at bounding box center [540, 430] width 10 height 13
radio input "true"
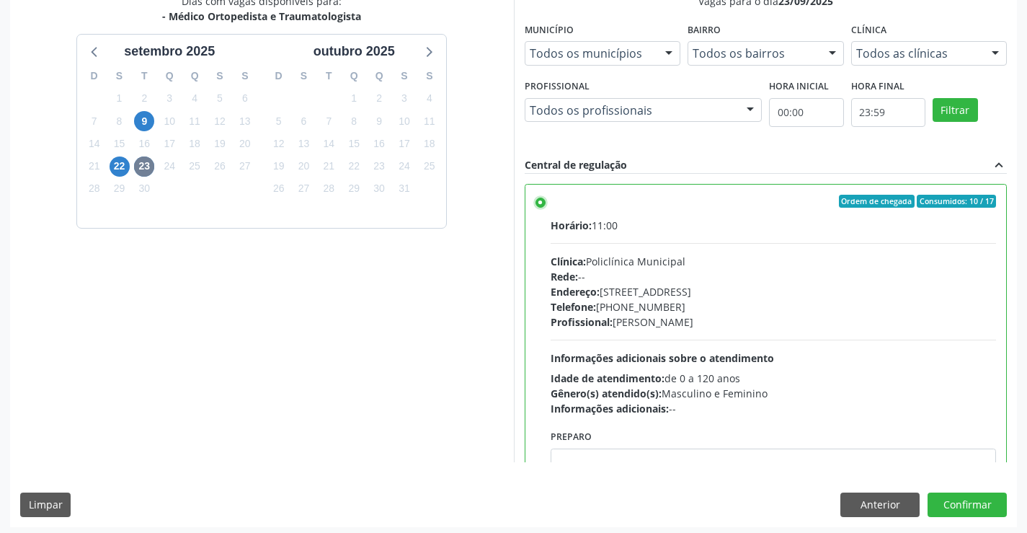
scroll to position [329, 0]
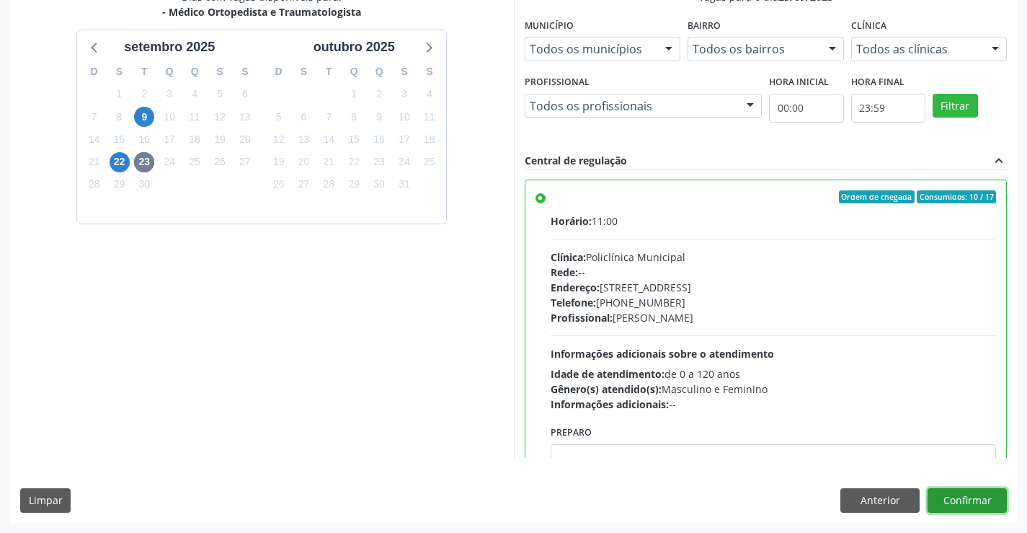
click at [965, 494] on button "Confirmar" at bounding box center [967, 500] width 79 height 25
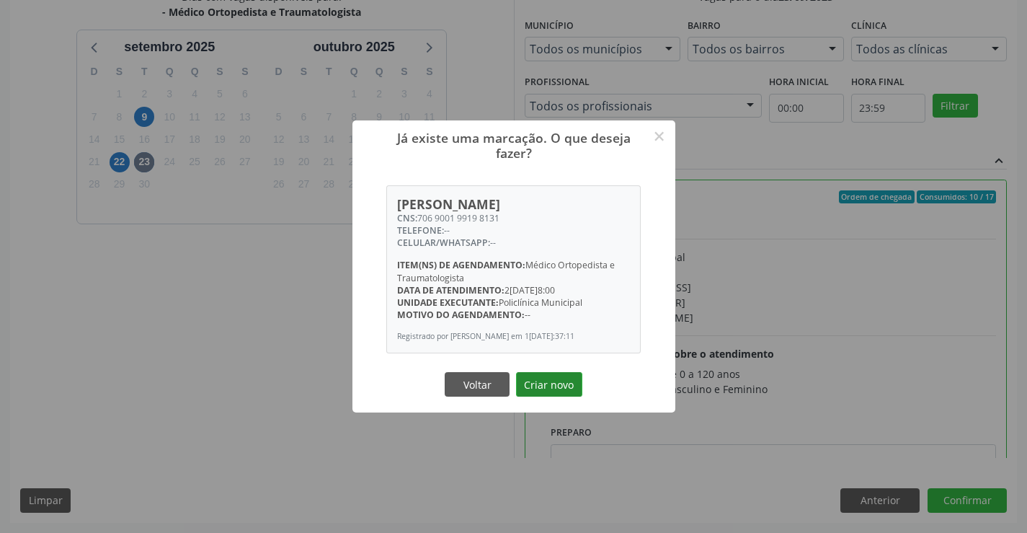
click at [571, 383] on button "Criar novo" at bounding box center [549, 384] width 66 height 25
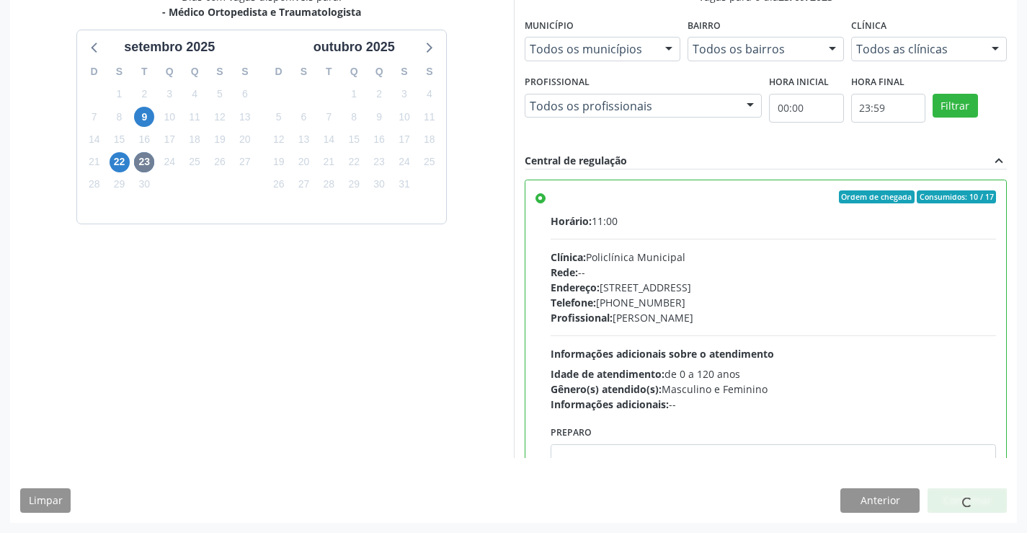
scroll to position [0, 0]
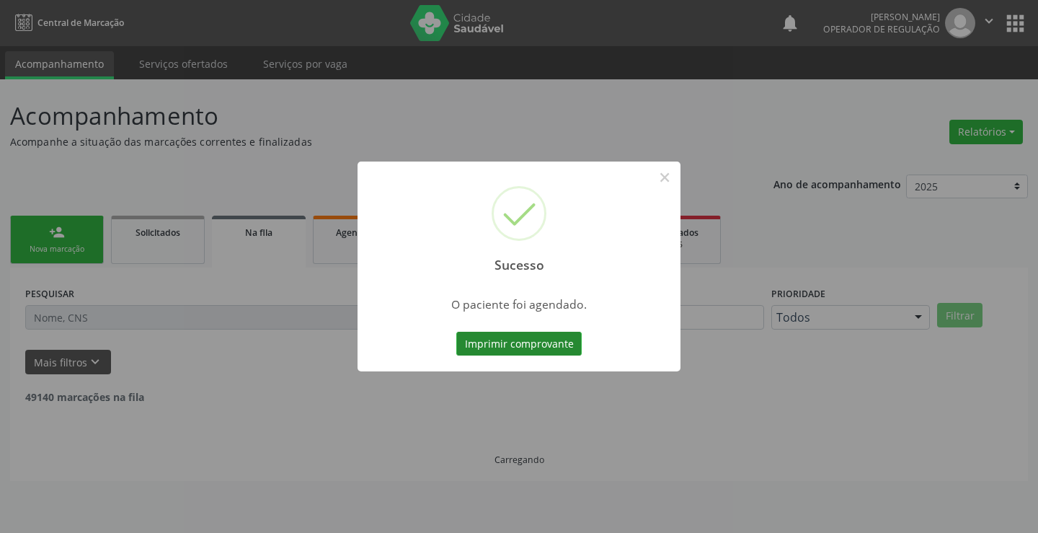
click at [529, 350] on button "Imprimir comprovante" at bounding box center [518, 344] width 125 height 25
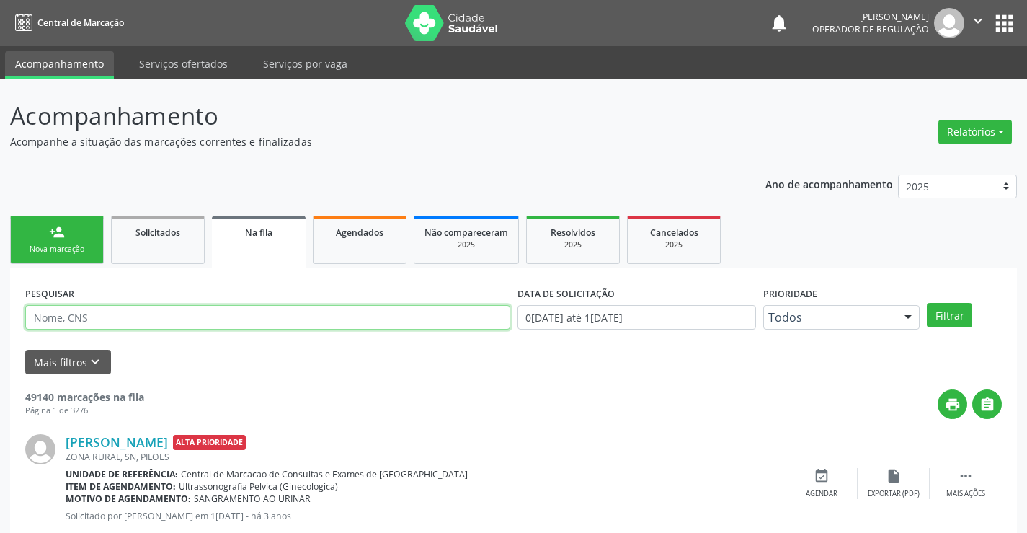
drag, startPoint x: 85, startPoint y: 314, endPoint x: 180, endPoint y: 318, distance: 95.2
click at [94, 315] on input "text" at bounding box center [267, 317] width 485 height 25
drag, startPoint x: 342, startPoint y: 255, endPoint x: 357, endPoint y: 254, distance: 15.2
click at [342, 255] on link "Agendados" at bounding box center [360, 239] width 94 height 48
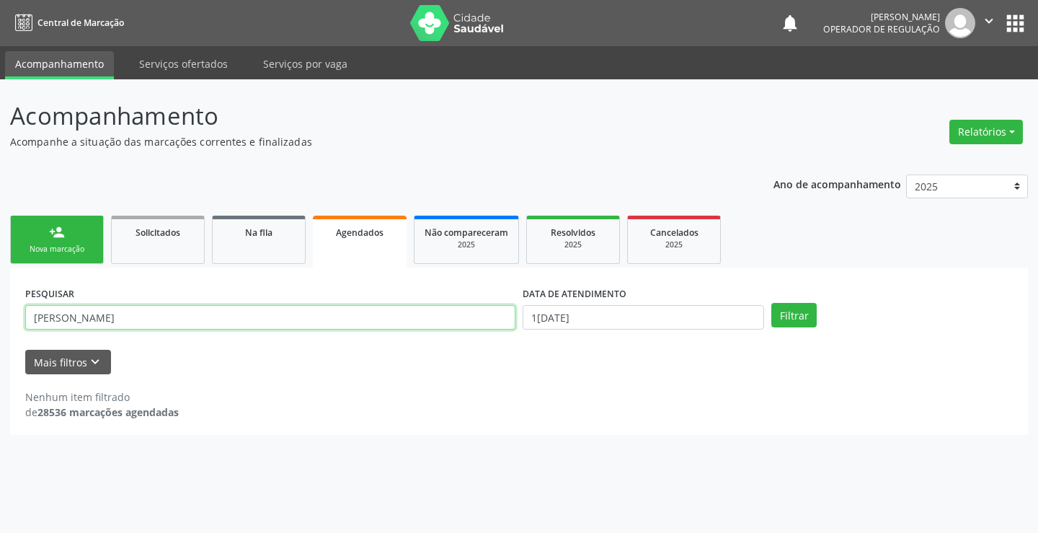
click at [153, 316] on input "JEILANE MARIA DA SILVA" at bounding box center [270, 317] width 490 height 25
type input "J"
type input "valtenice de oliveira cruz"
click at [771, 303] on button "Filtrar" at bounding box center [793, 315] width 45 height 25
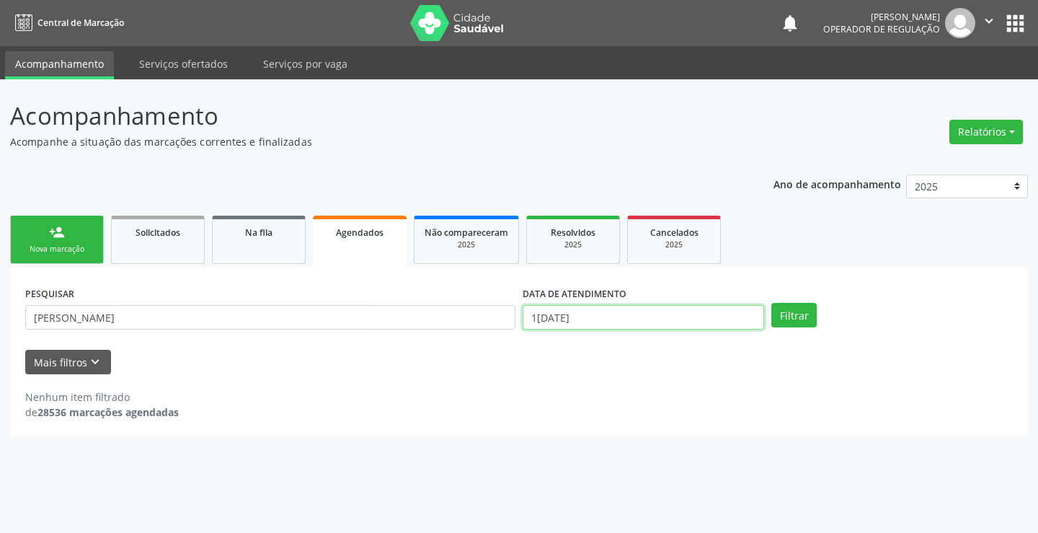
click at [613, 320] on input "18/09/2025" at bounding box center [643, 317] width 241 height 25
click at [793, 319] on button "Filtrar" at bounding box center [793, 315] width 45 height 25
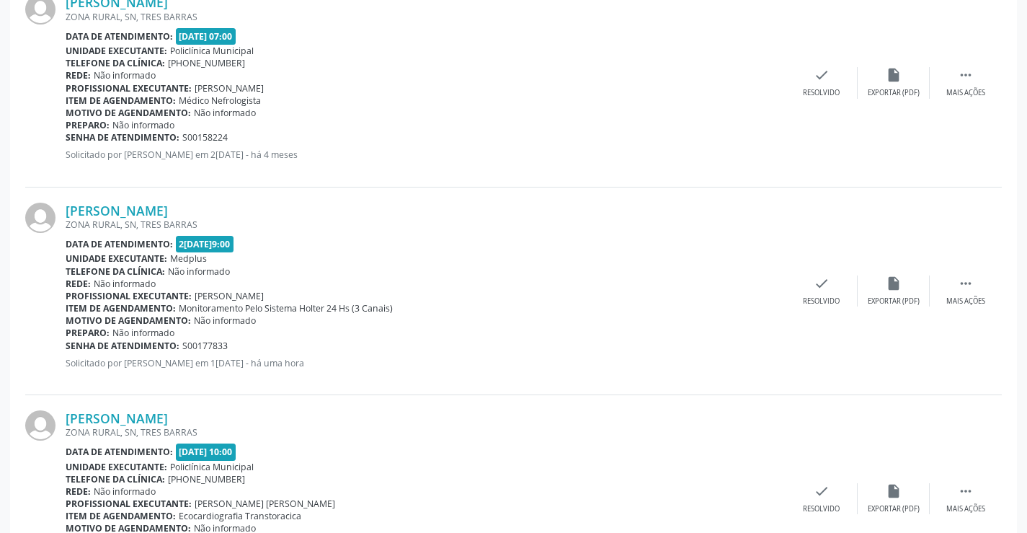
scroll to position [2344, 0]
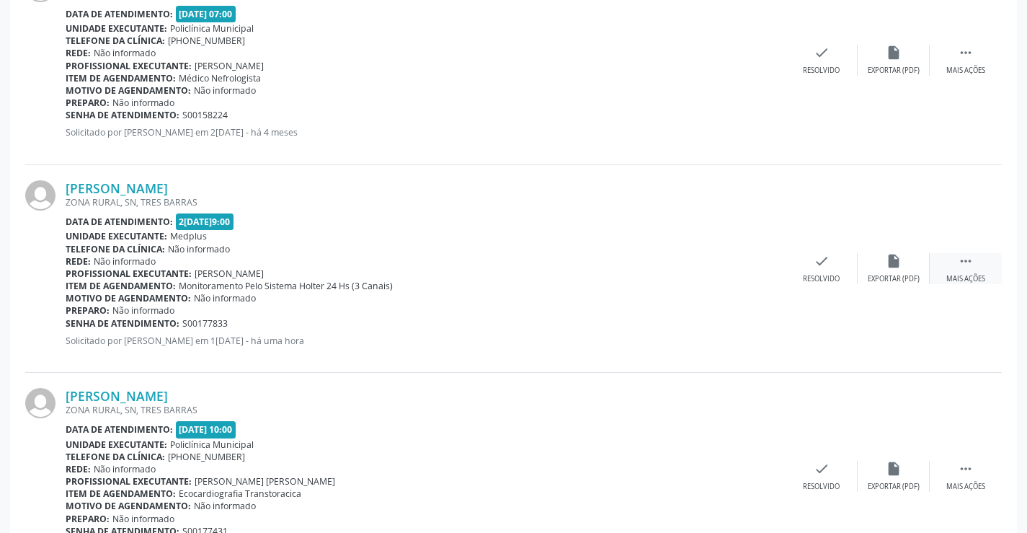
click at [970, 262] on icon "" at bounding box center [966, 261] width 16 height 16
click at [683, 259] on icon "print" at bounding box center [678, 261] width 16 height 16
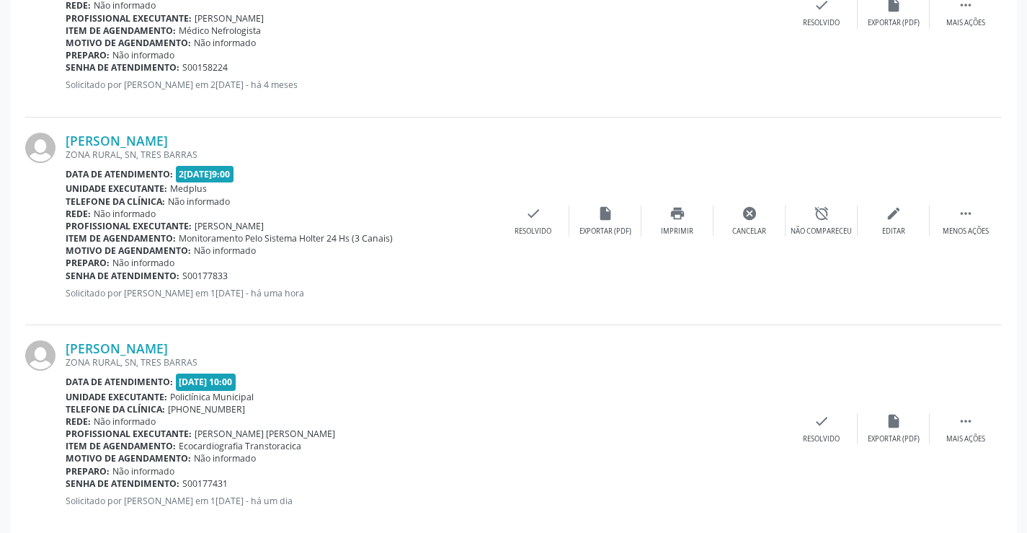
scroll to position [2417, 0]
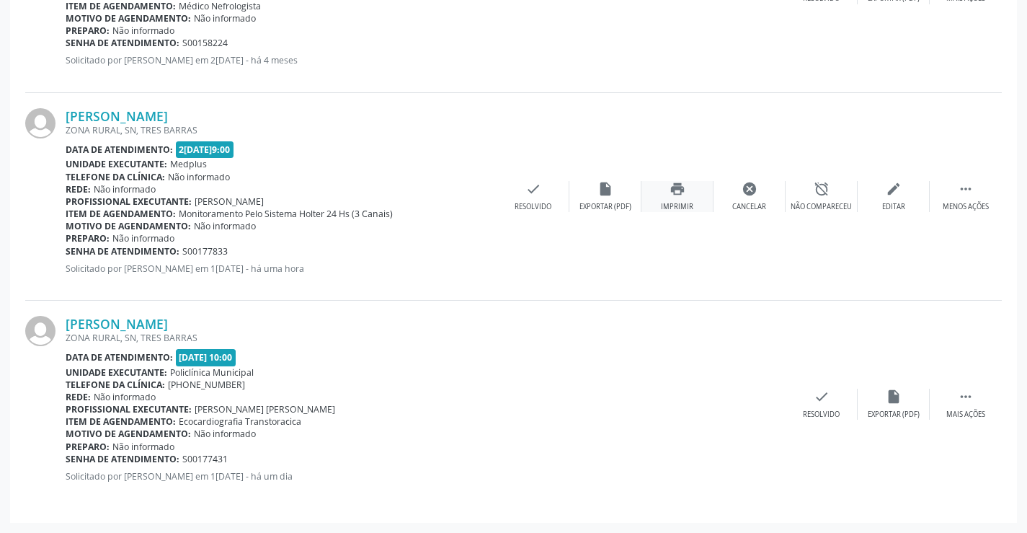
click at [677, 186] on icon "print" at bounding box center [678, 189] width 16 height 16
click at [977, 409] on div "Mais ações" at bounding box center [965, 414] width 39 height 10
click at [681, 396] on icon "print" at bounding box center [678, 396] width 16 height 16
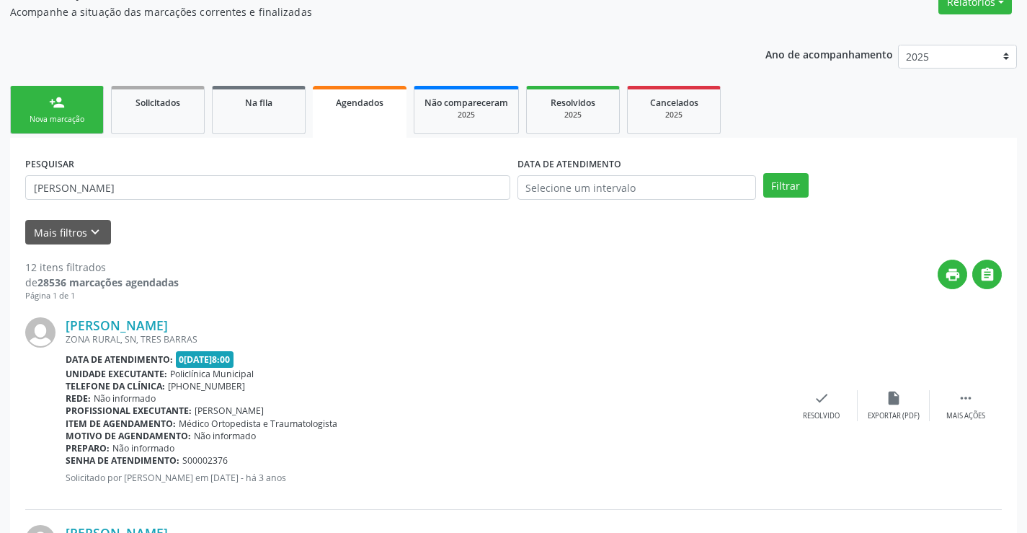
scroll to position [0, 0]
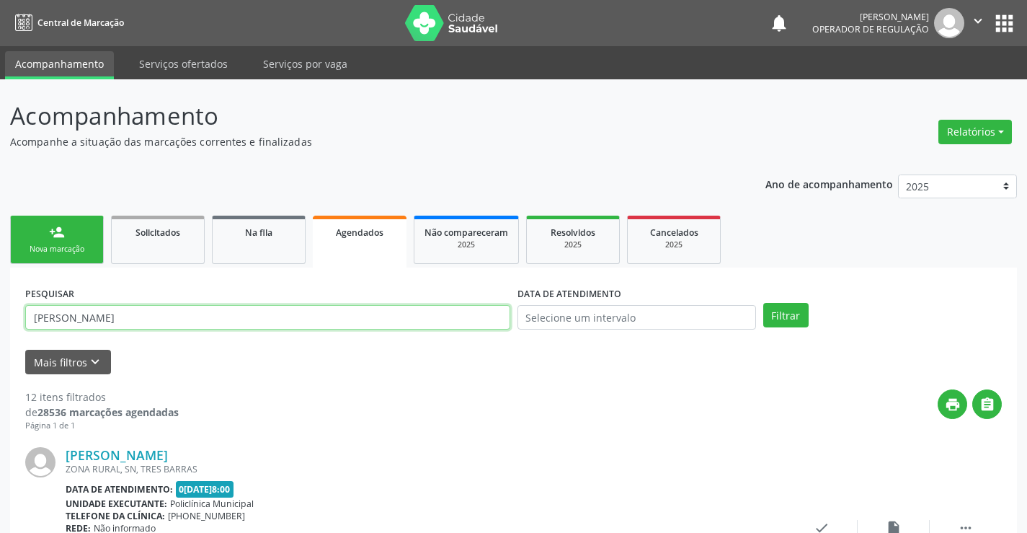
click at [293, 310] on input "valtenice de oliveira cruz" at bounding box center [267, 317] width 485 height 25
type input "v"
click at [775, 311] on button "Filtrar" at bounding box center [785, 315] width 45 height 25
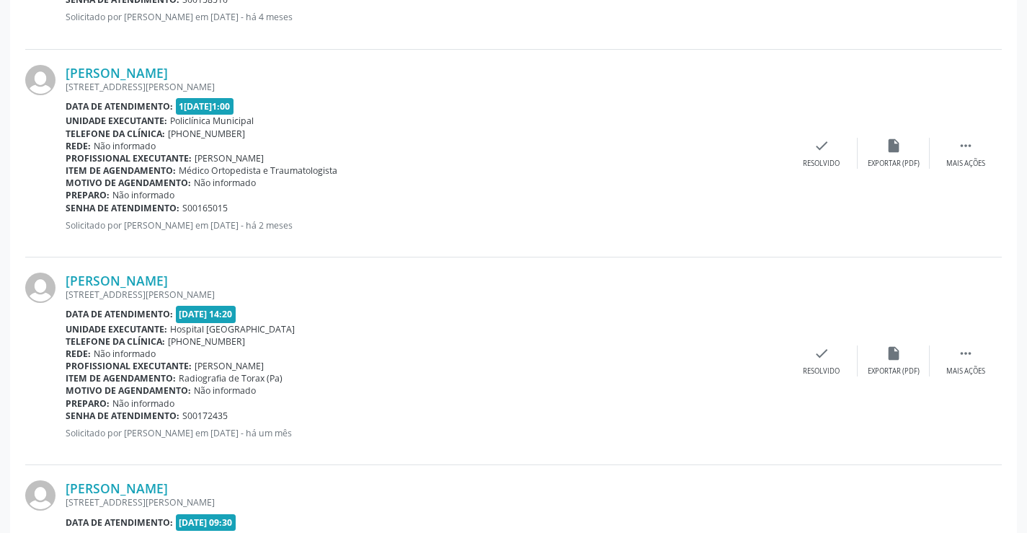
scroll to position [1793, 0]
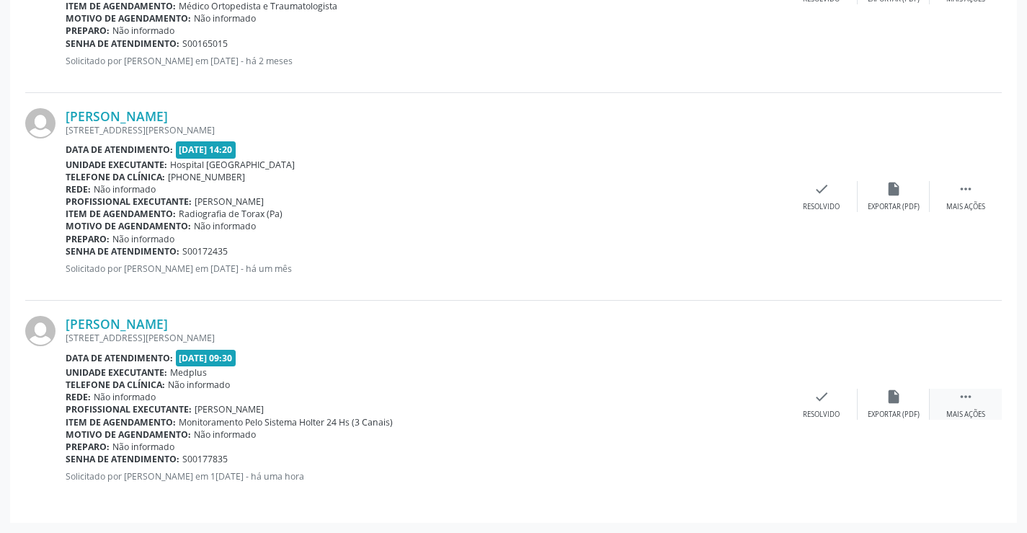
click at [966, 409] on div "Mais ações" at bounding box center [965, 414] width 39 height 10
click at [686, 395] on div "print Imprimir" at bounding box center [677, 403] width 72 height 31
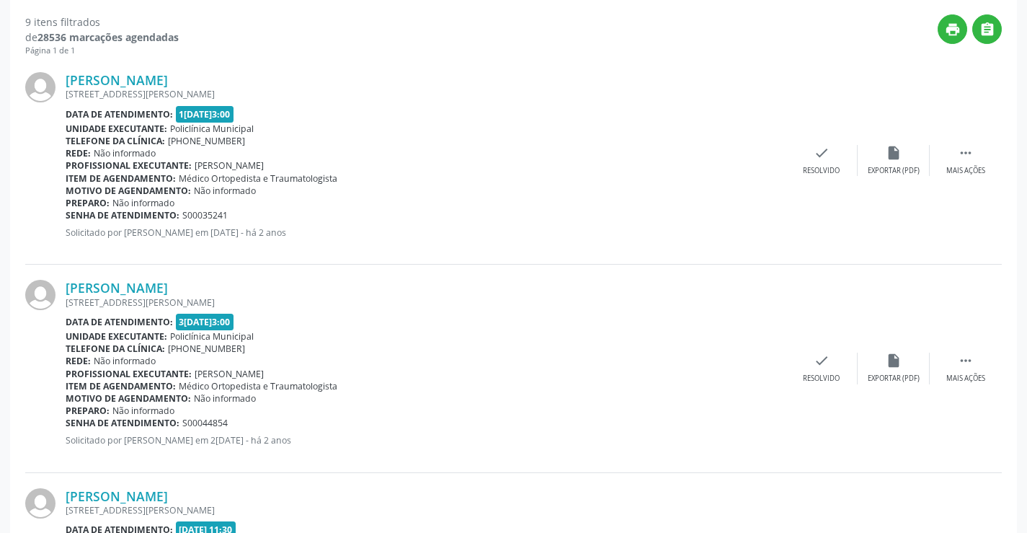
scroll to position [0, 0]
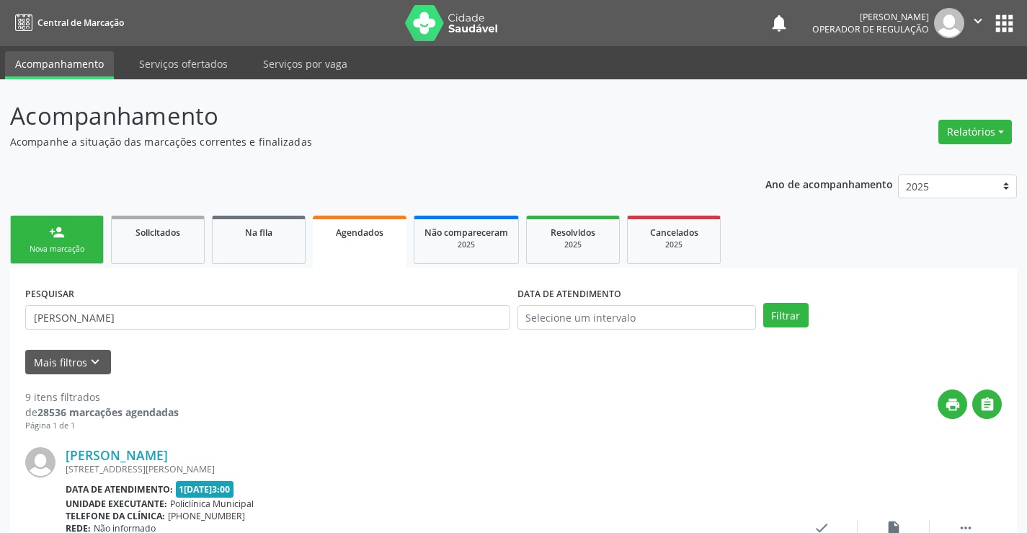
click at [368, 255] on link "Agendados" at bounding box center [360, 241] width 94 height 52
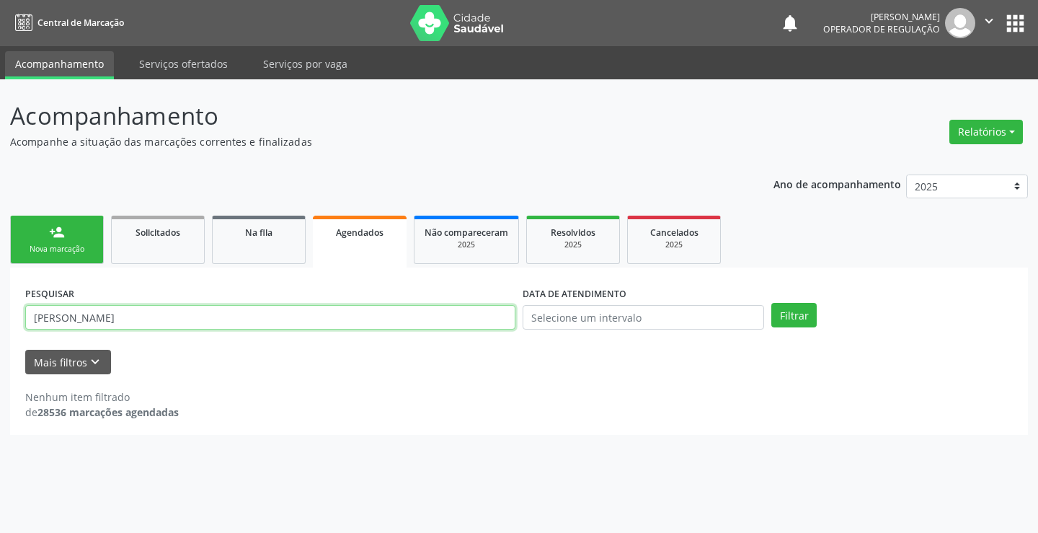
click at [195, 314] on input "ANDERSON DE OLIVEIRA CRUZ" at bounding box center [270, 317] width 490 height 25
type input "A"
type input "JEILANE MARIA DA SILVA"
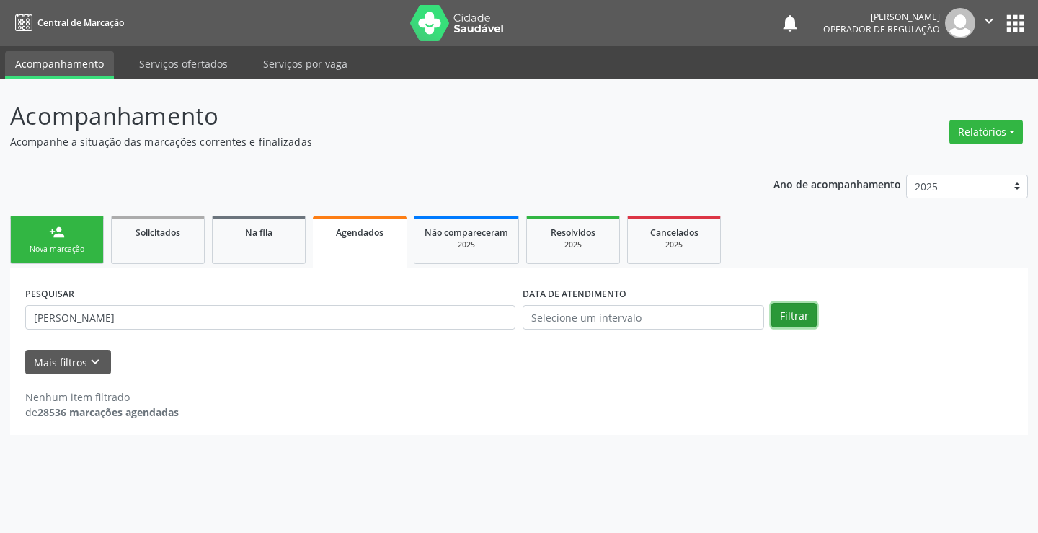
click at [786, 312] on button "Filtrar" at bounding box center [793, 315] width 45 height 25
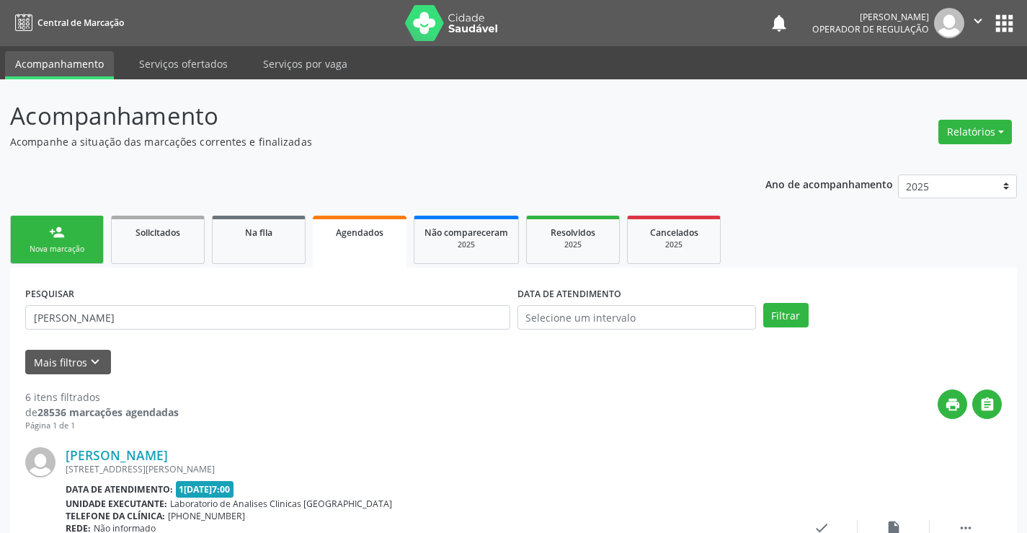
click at [68, 241] on link "person_add Nova marcação" at bounding box center [57, 239] width 94 height 48
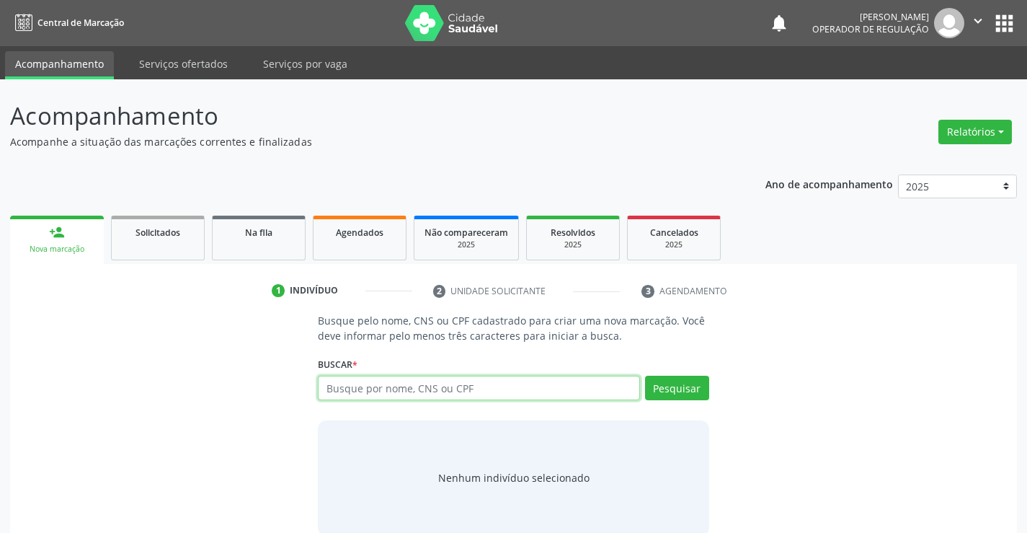
click at [407, 391] on input "text" at bounding box center [478, 387] width 321 height 25
click at [350, 384] on input "text" at bounding box center [478, 387] width 321 height 25
type input "702405041501421"
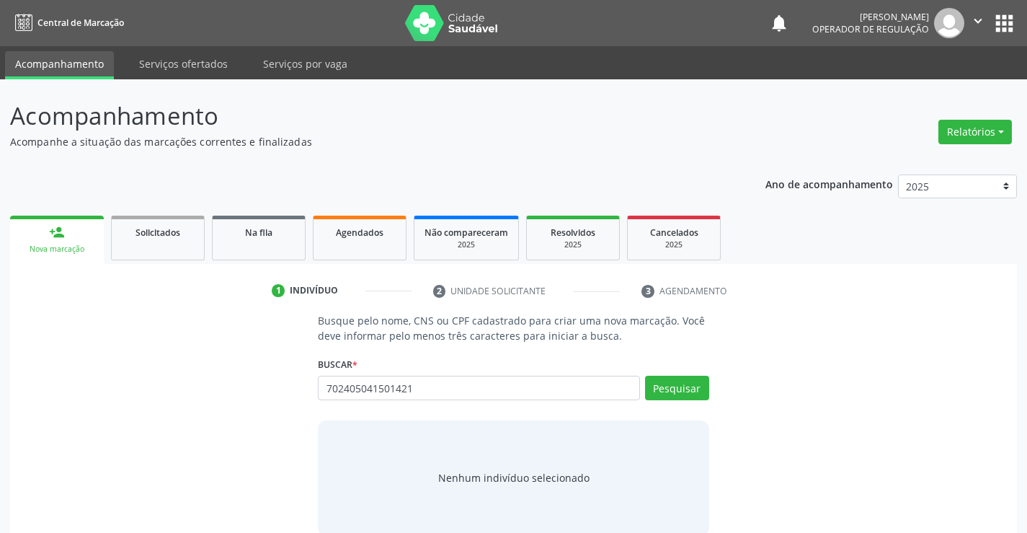
click at [682, 373] on div "Buscar * Busque por nome, CNS ou CPF Nenhum resultado encontrado para: " " Não …" at bounding box center [513, 381] width 391 height 56
click at [674, 382] on button "Pesquisar" at bounding box center [677, 387] width 64 height 25
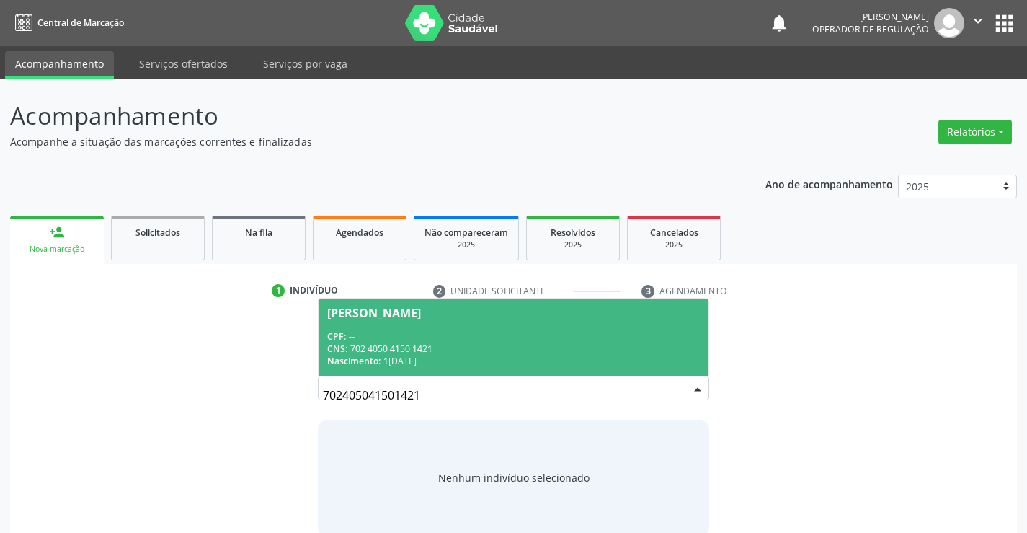
click at [365, 333] on div "CPF: --" at bounding box center [513, 336] width 372 height 12
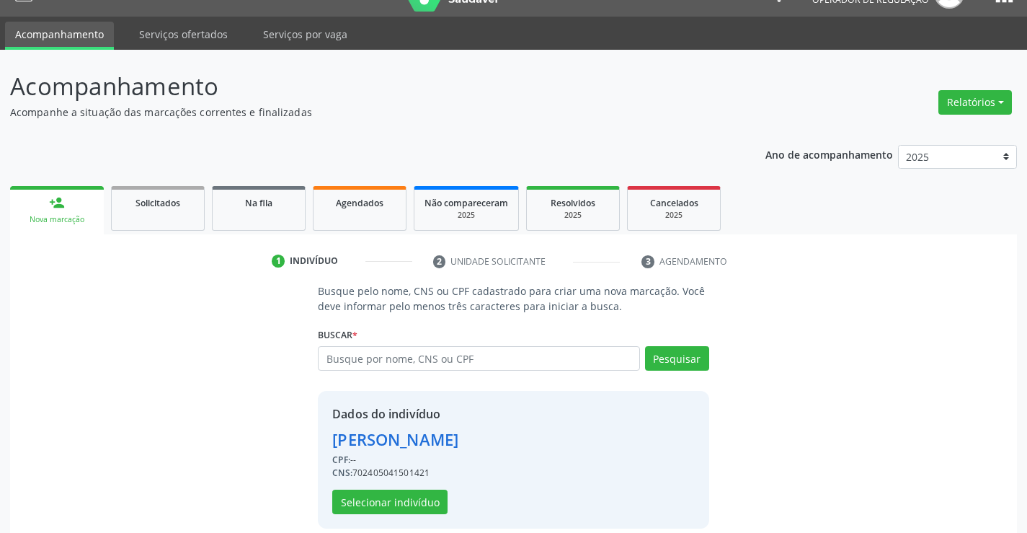
scroll to position [45, 0]
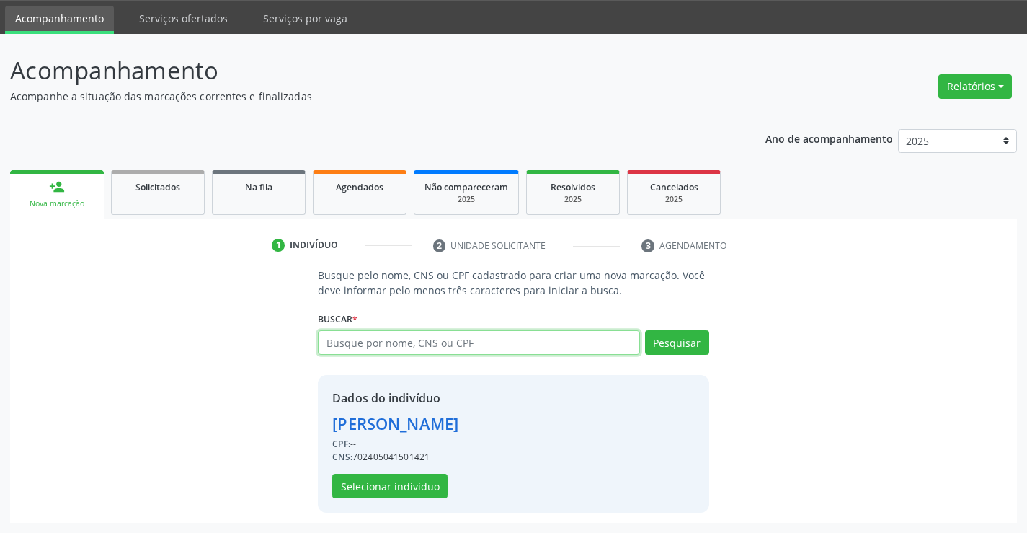
click at [339, 337] on input "text" at bounding box center [478, 342] width 321 height 25
click at [381, 487] on button "Selecionar indivíduo" at bounding box center [389, 485] width 115 height 25
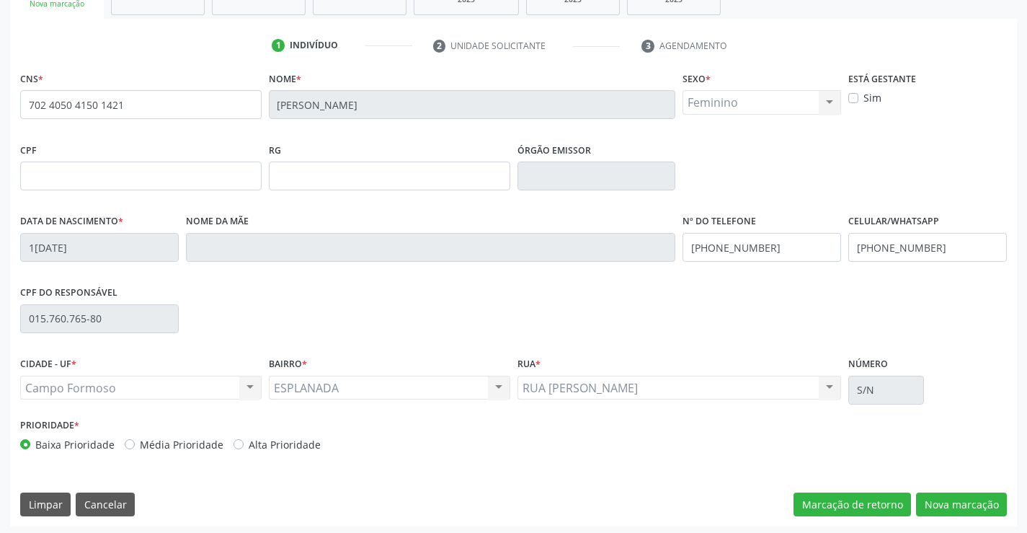
scroll to position [249, 0]
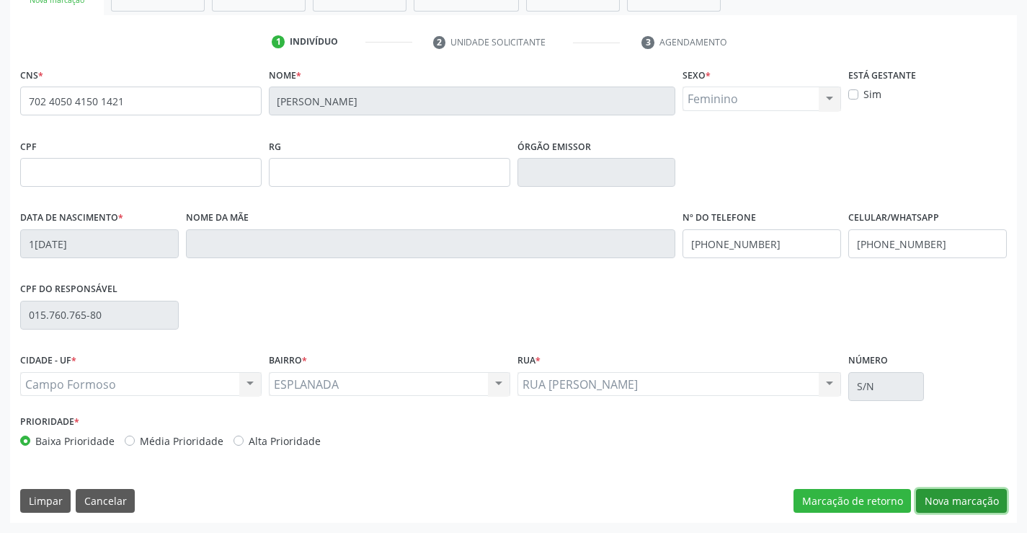
click at [948, 492] on button "Nova marcação" at bounding box center [961, 501] width 91 height 25
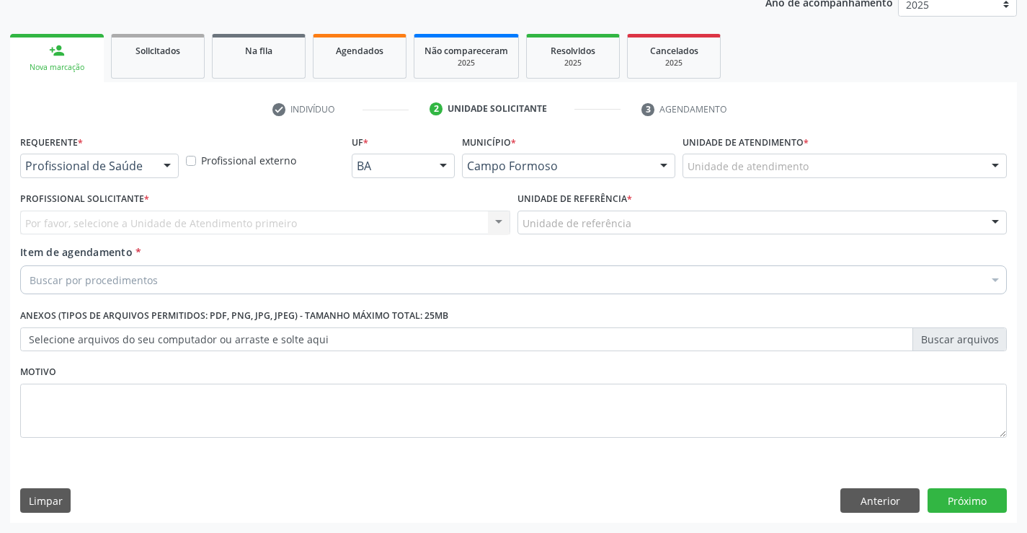
scroll to position [182, 0]
click at [158, 161] on div at bounding box center [167, 166] width 22 height 25
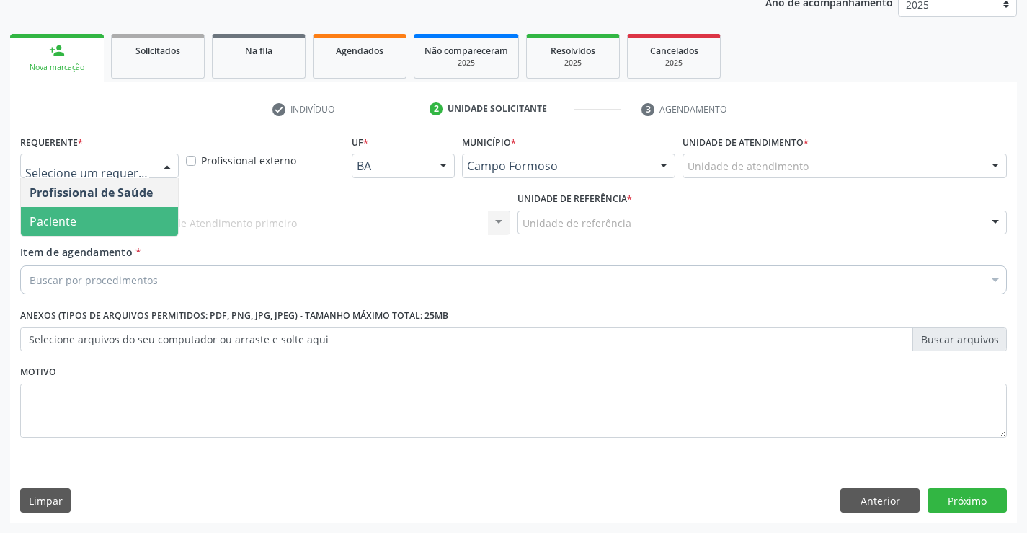
click at [54, 218] on span "Paciente" at bounding box center [53, 221] width 47 height 16
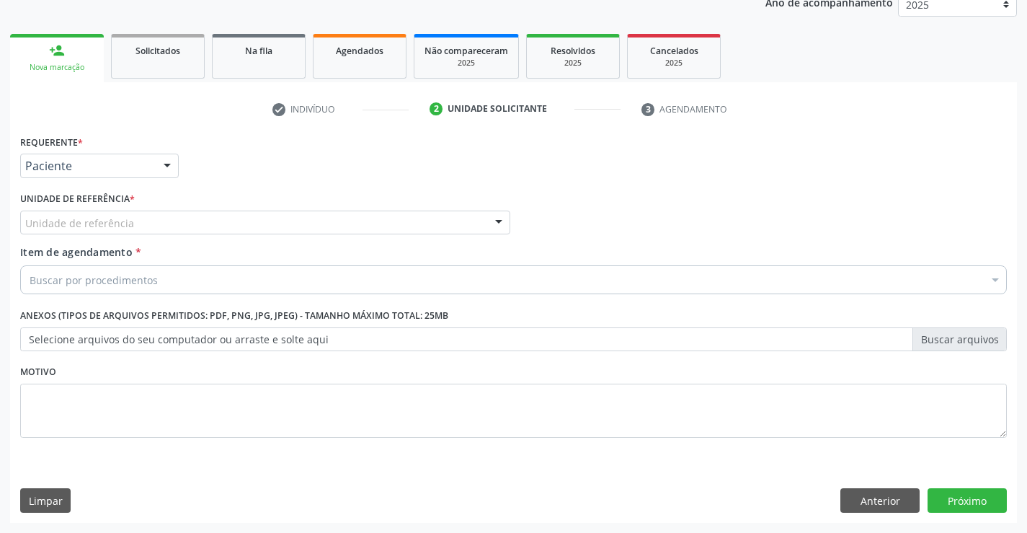
click at [258, 221] on div "Unidade de referência" at bounding box center [265, 222] width 490 height 25
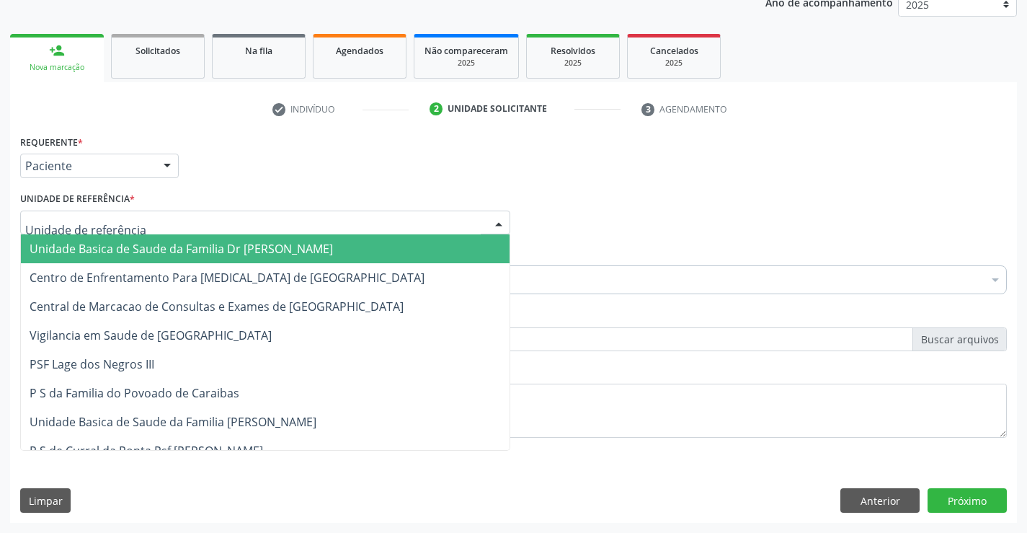
click at [182, 241] on span "Unidade Basica de Saude da Familia Dr [PERSON_NAME]" at bounding box center [181, 249] width 303 height 16
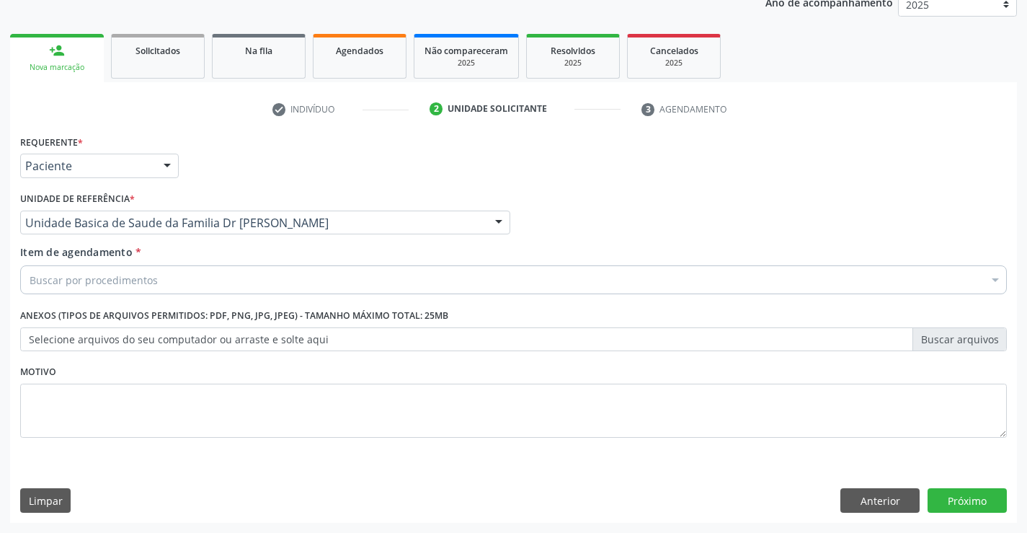
click at [170, 285] on div "Buscar por procedimentos" at bounding box center [513, 279] width 987 height 29
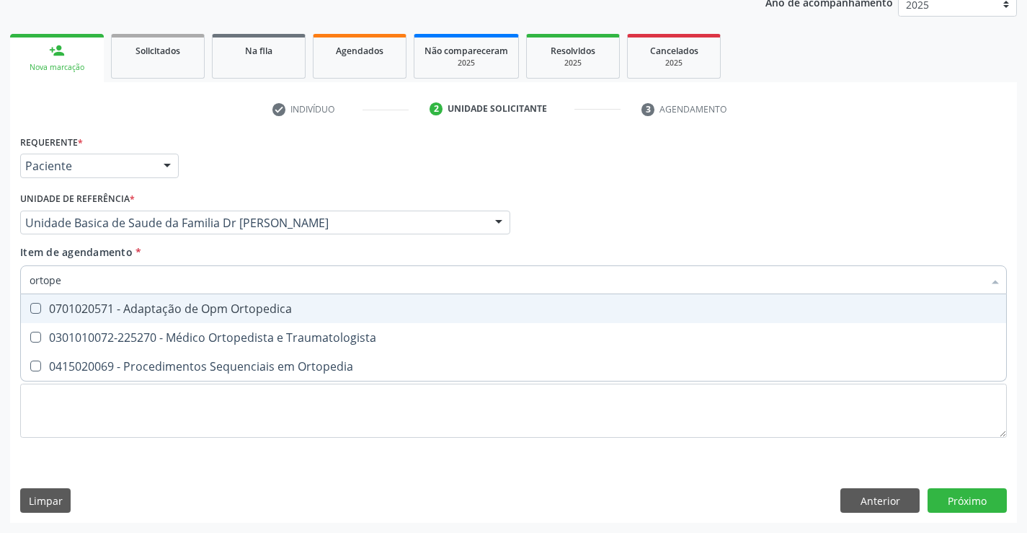
type input "ortoped"
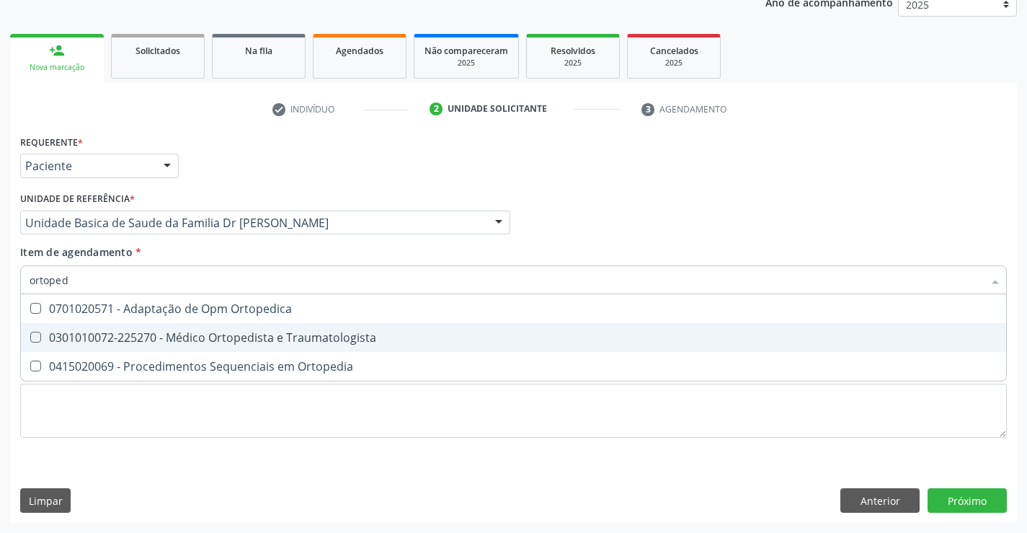
click at [241, 337] on div "0301010072-225270 - Médico Ortopedista e Traumatologista" at bounding box center [514, 338] width 968 height 12
checkbox Traumatologista "true"
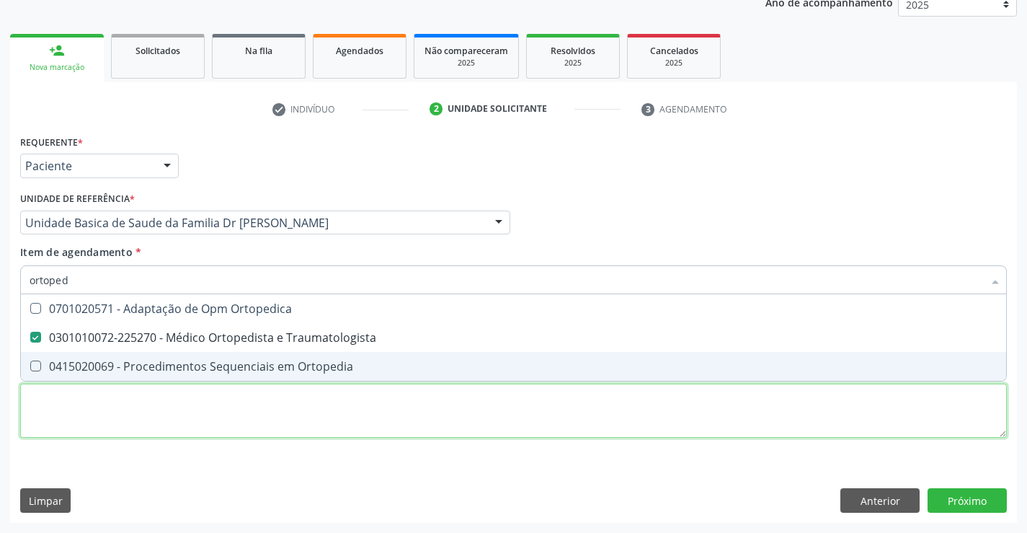
click at [307, 414] on div "Requerente * Paciente Profissional de Saúde Paciente Nenhum resultado encontrad…" at bounding box center [513, 294] width 987 height 326
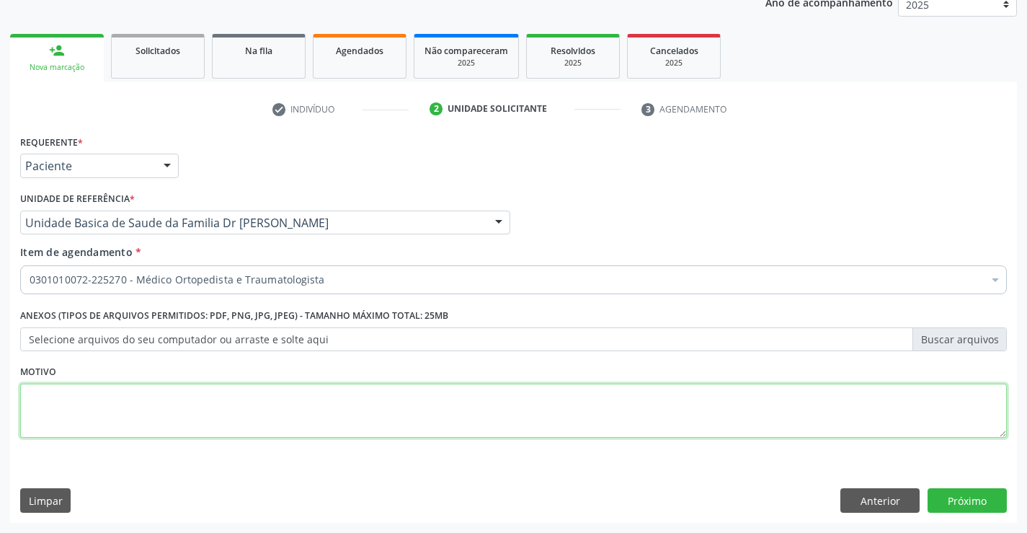
click at [147, 412] on textarea at bounding box center [513, 410] width 987 height 55
click at [953, 494] on button "Próximo" at bounding box center [967, 500] width 79 height 25
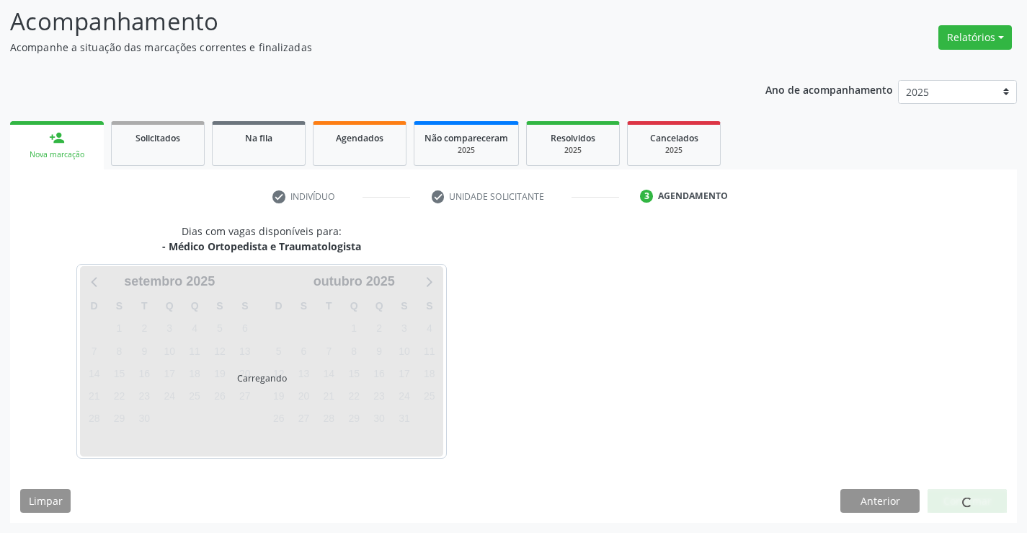
scroll to position [94, 0]
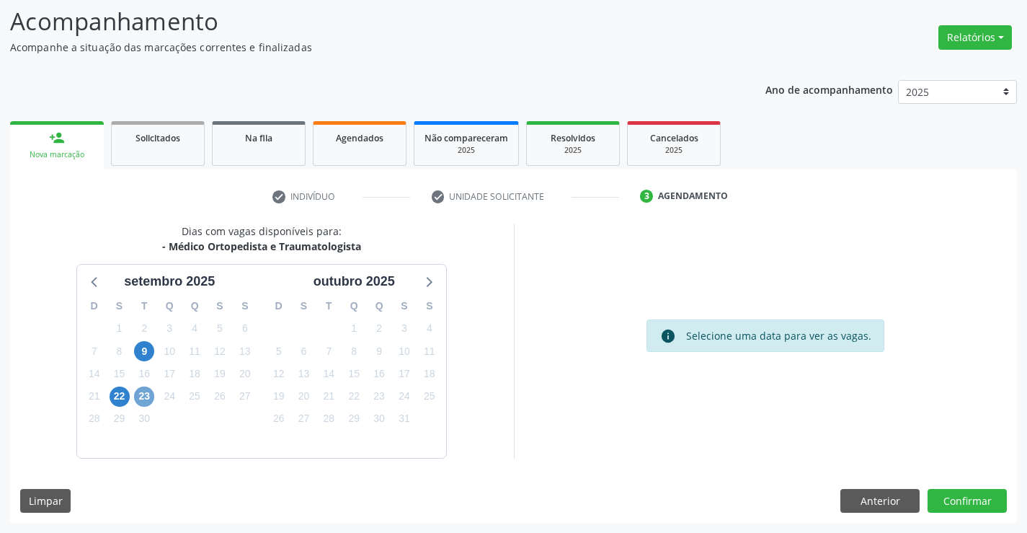
click at [146, 394] on span "23" at bounding box center [144, 396] width 20 height 20
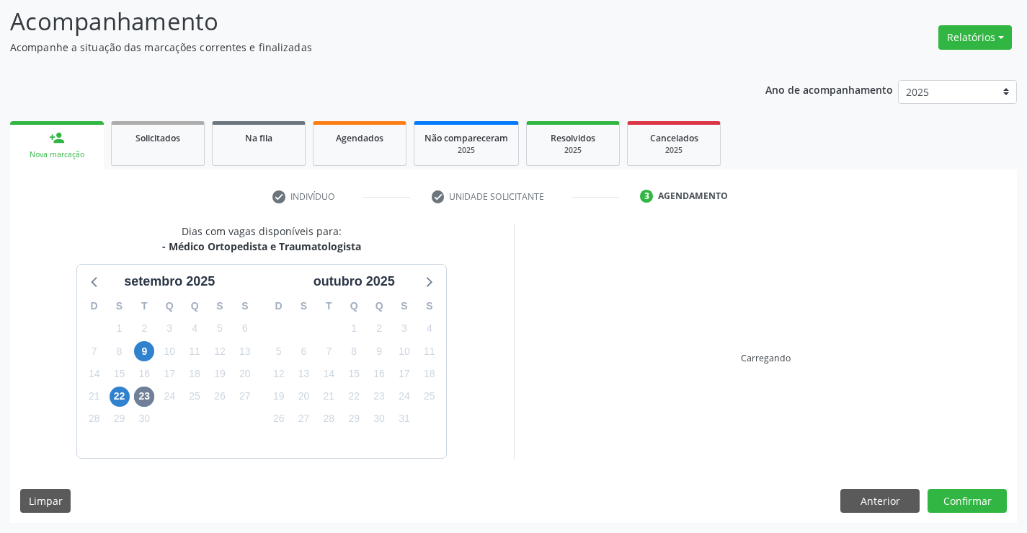
scroll to position [94, 0]
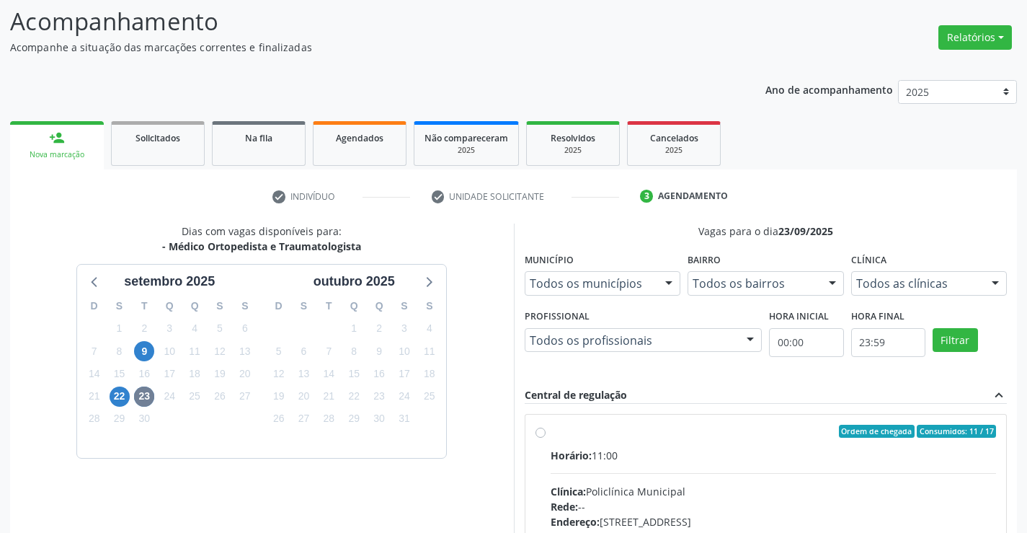
click at [582, 439] on label "Ordem de chegada Consumidos: 11 / 17 Horário: 11:00 Clínica: Policlínica Munici…" at bounding box center [774, 534] width 446 height 221
click at [546, 437] on input "Ordem de chegada Consumidos: 11 / 17 Horário: 11:00 Clínica: Policlínica Munici…" at bounding box center [540, 430] width 10 height 13
radio input "true"
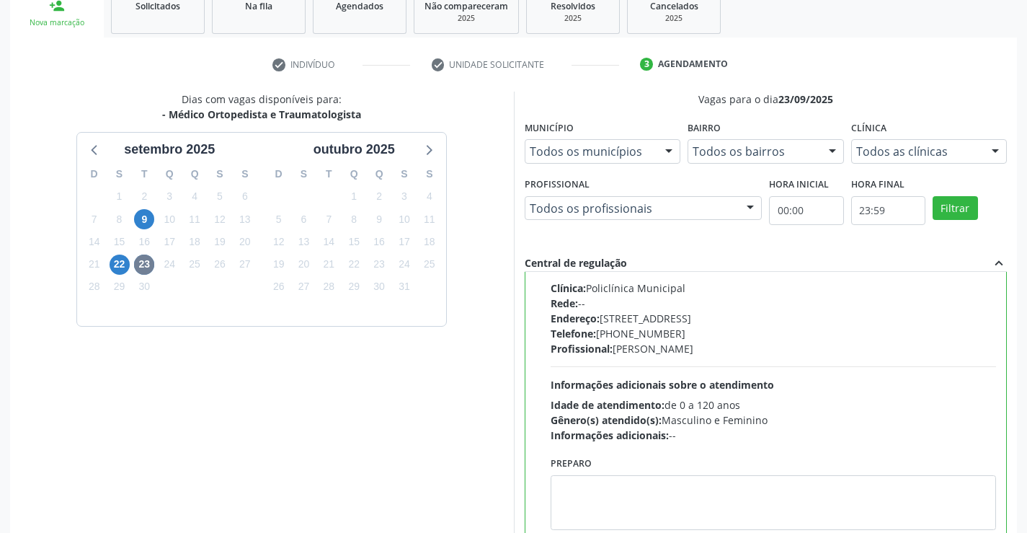
scroll to position [329, 0]
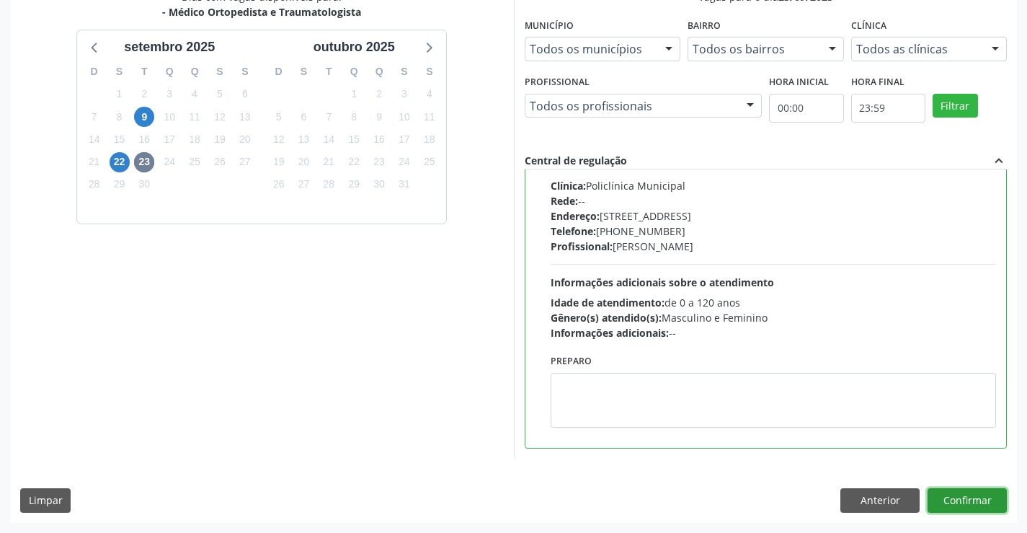
click at [975, 498] on button "Confirmar" at bounding box center [967, 500] width 79 height 25
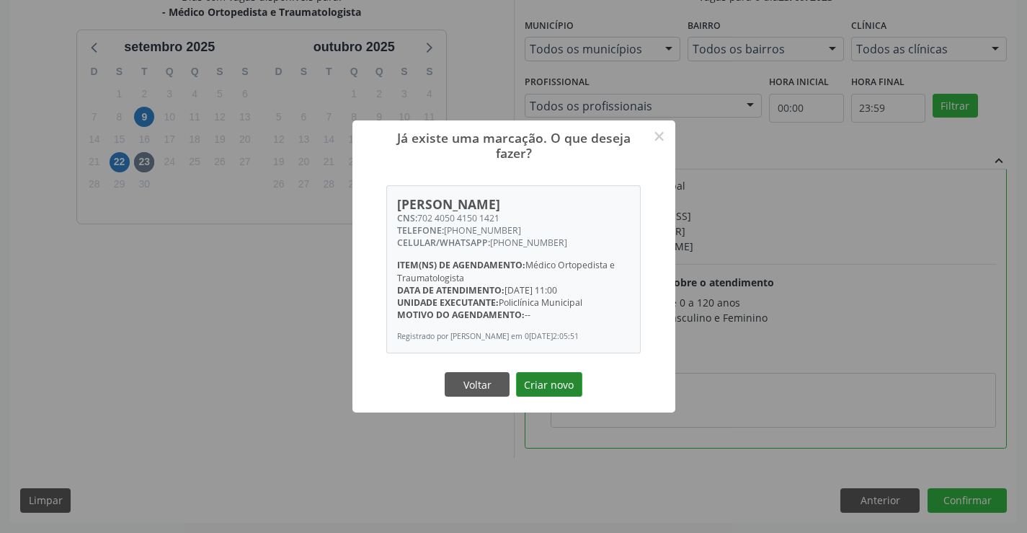
click at [543, 382] on button "Criar novo" at bounding box center [549, 384] width 66 height 25
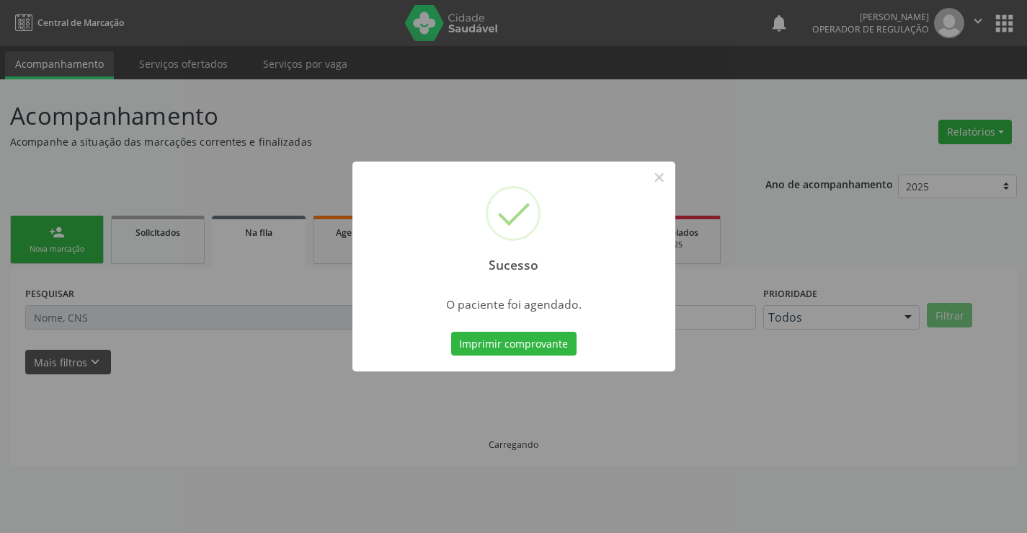
scroll to position [0, 0]
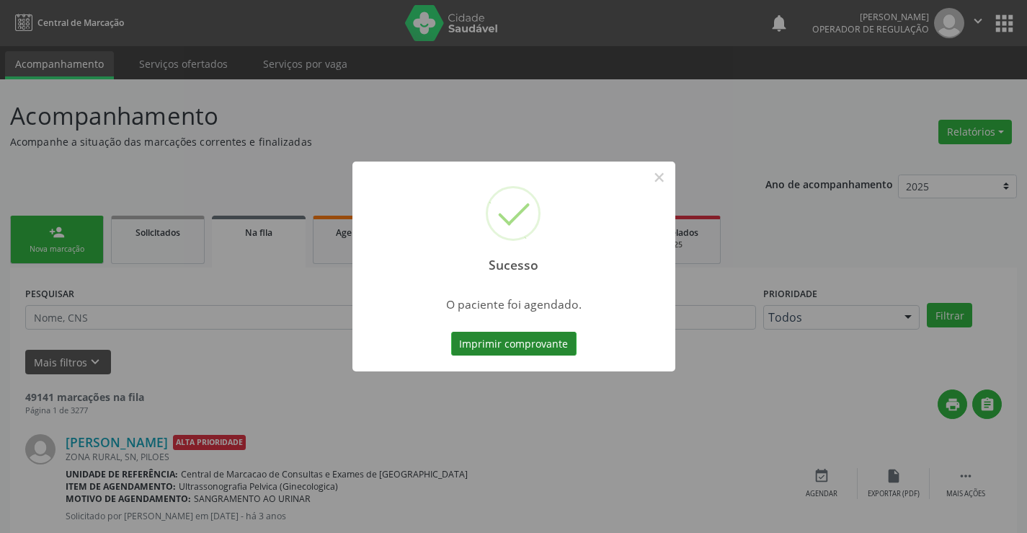
click at [510, 342] on button "Imprimir comprovante" at bounding box center [513, 344] width 125 height 25
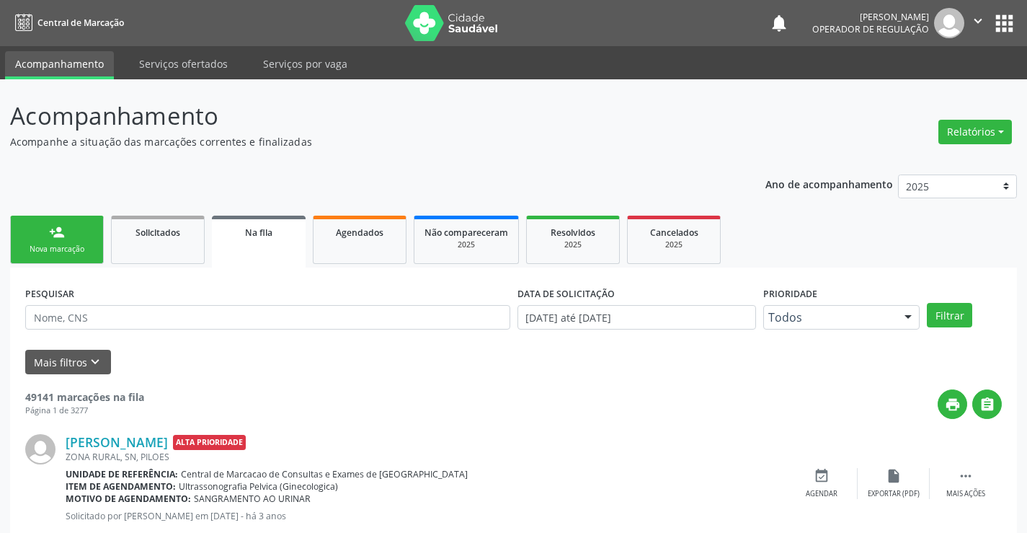
click at [60, 236] on div "person_add" at bounding box center [57, 232] width 16 height 16
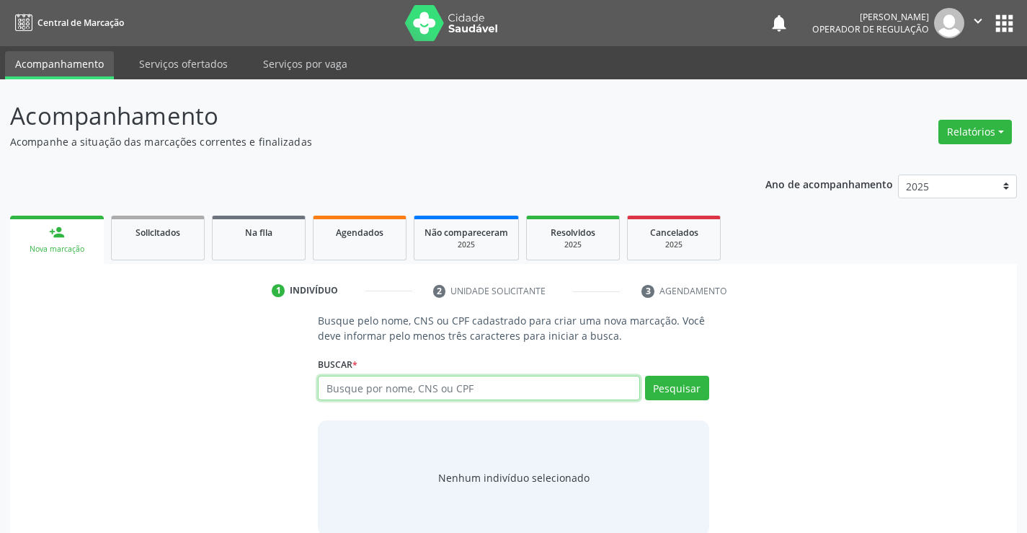
click at [372, 385] on input "text" at bounding box center [478, 387] width 321 height 25
type input "701400664483037"
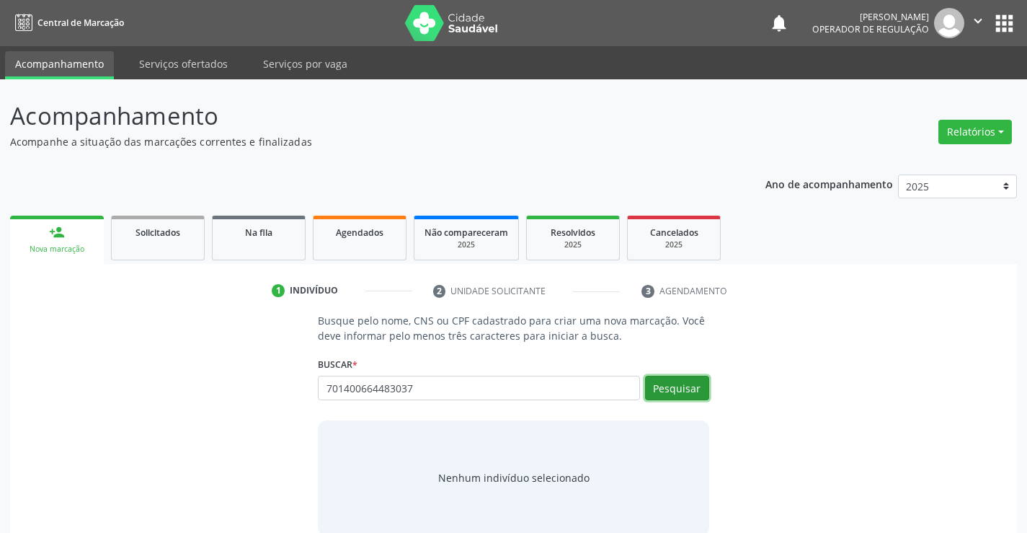
click at [684, 375] on button "Pesquisar" at bounding box center [677, 387] width 64 height 25
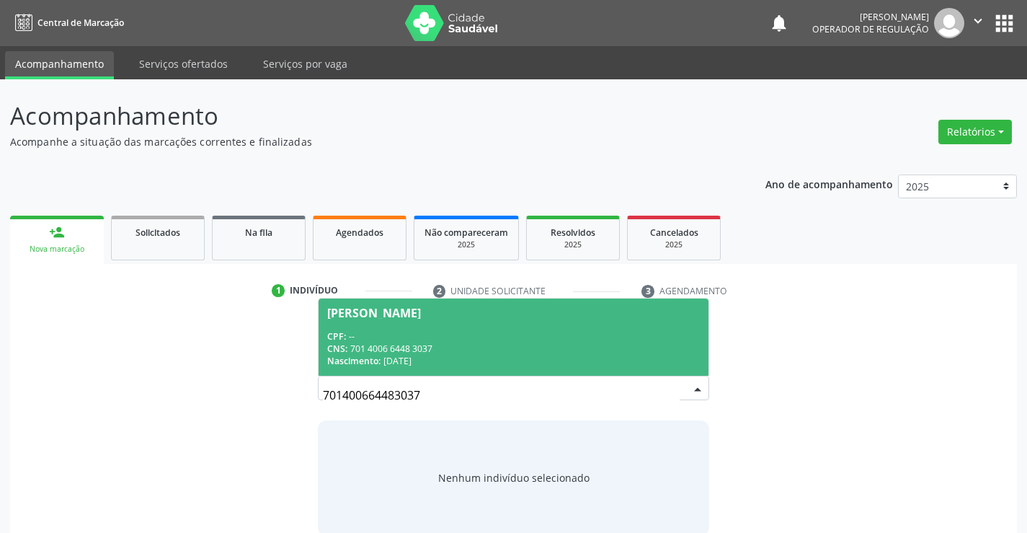
click at [375, 332] on div "CPF: --" at bounding box center [513, 336] width 372 height 12
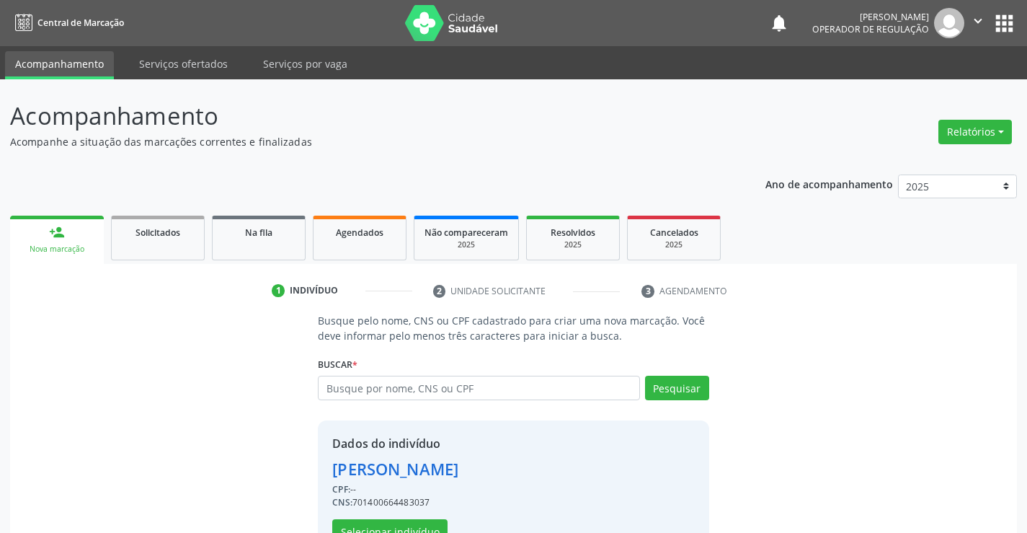
scroll to position [45, 0]
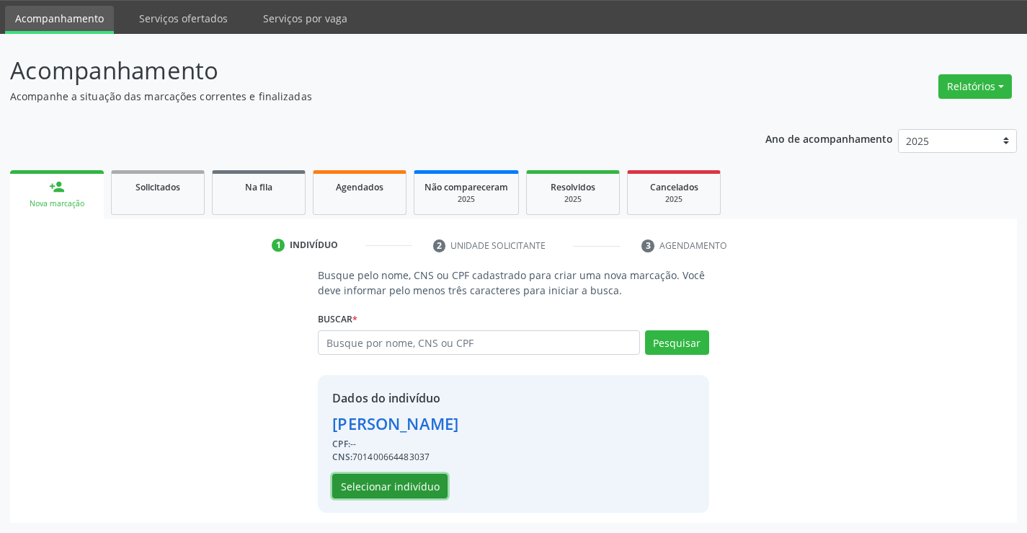
click at [379, 482] on button "Selecionar indivíduo" at bounding box center [389, 485] width 115 height 25
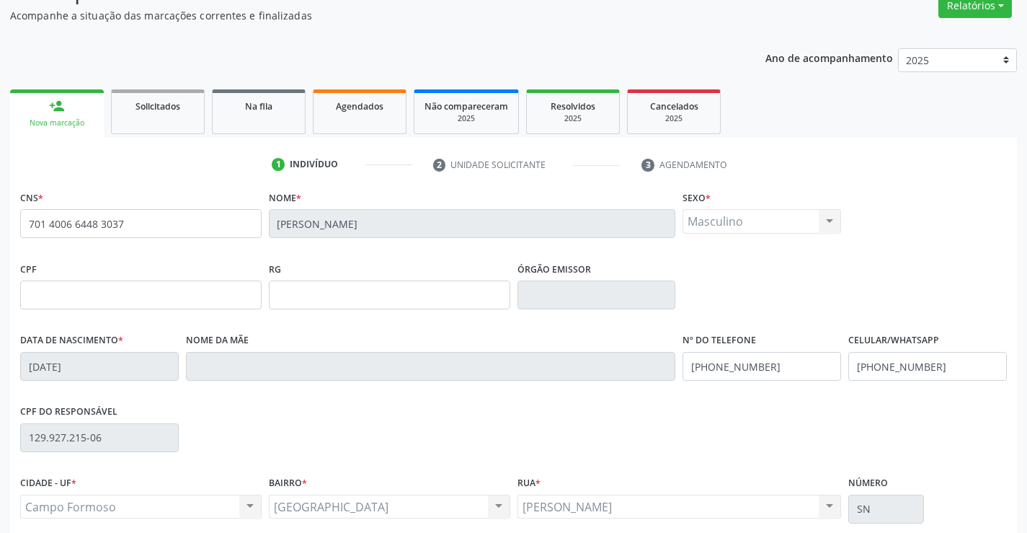
scroll to position [249, 0]
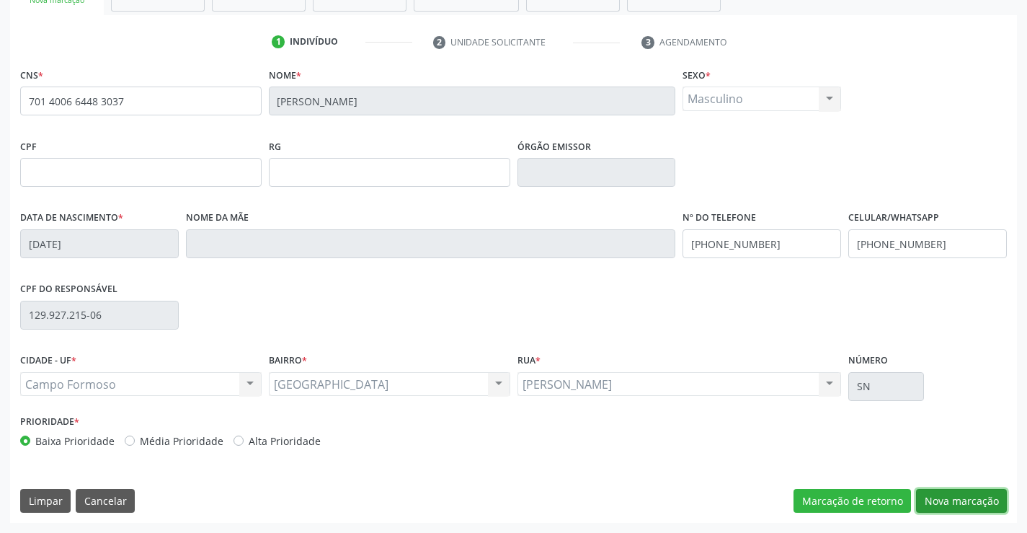
click at [929, 498] on button "Nova marcação" at bounding box center [961, 501] width 91 height 25
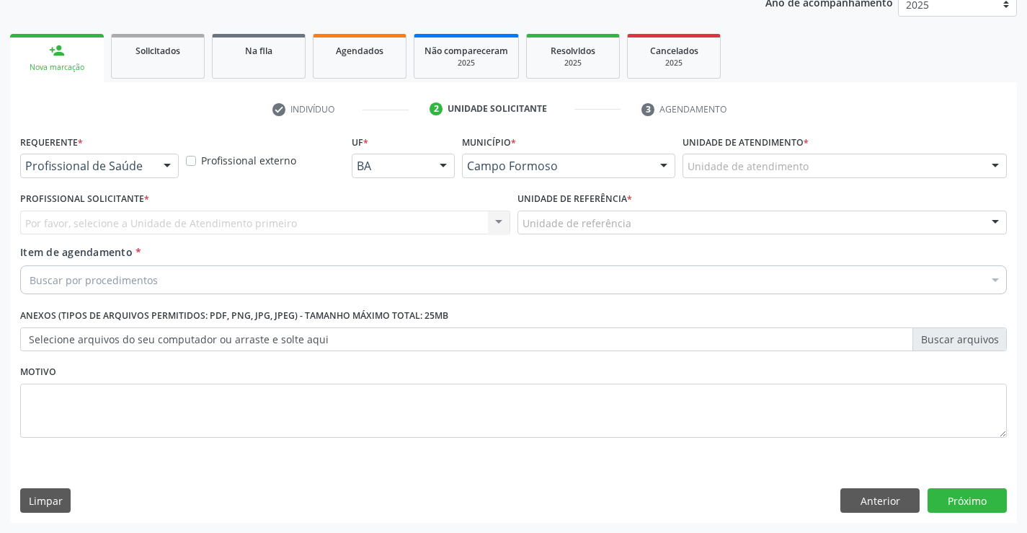
click at [155, 164] on div "Profissional de Saúde Profissional de Saúde Paciente Nenhum resultado encontrad…" at bounding box center [99, 166] width 159 height 25
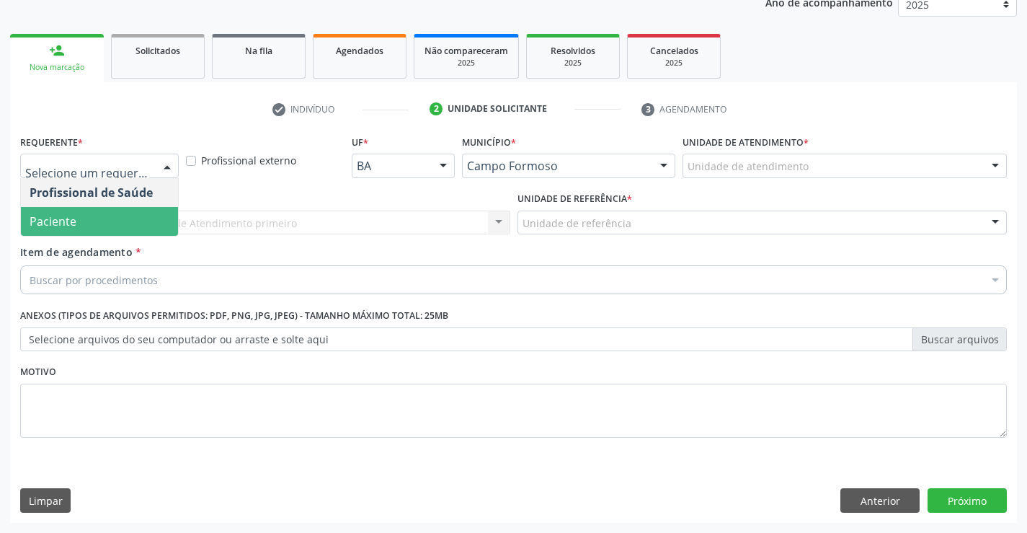
click at [75, 221] on span "Paciente" at bounding box center [53, 221] width 47 height 16
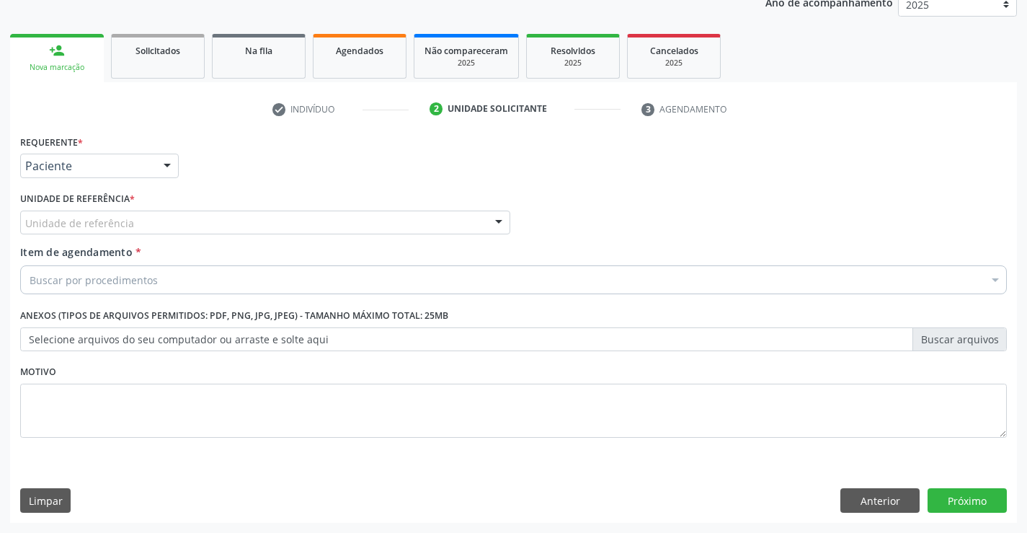
click at [247, 220] on div "Unidade de referência" at bounding box center [265, 222] width 490 height 25
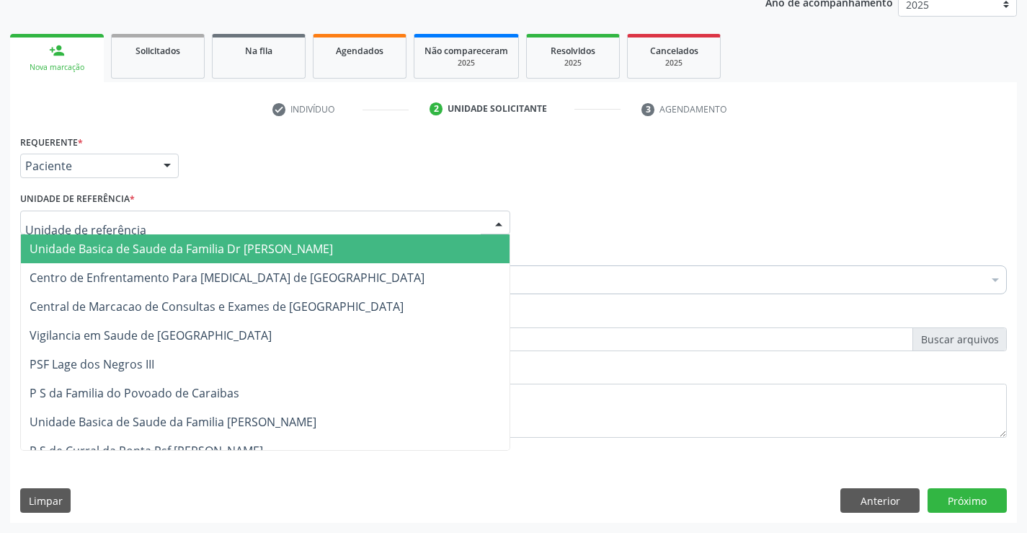
click at [150, 249] on span "Unidade Basica de Saude da Familia Dr [PERSON_NAME]" at bounding box center [181, 249] width 303 height 16
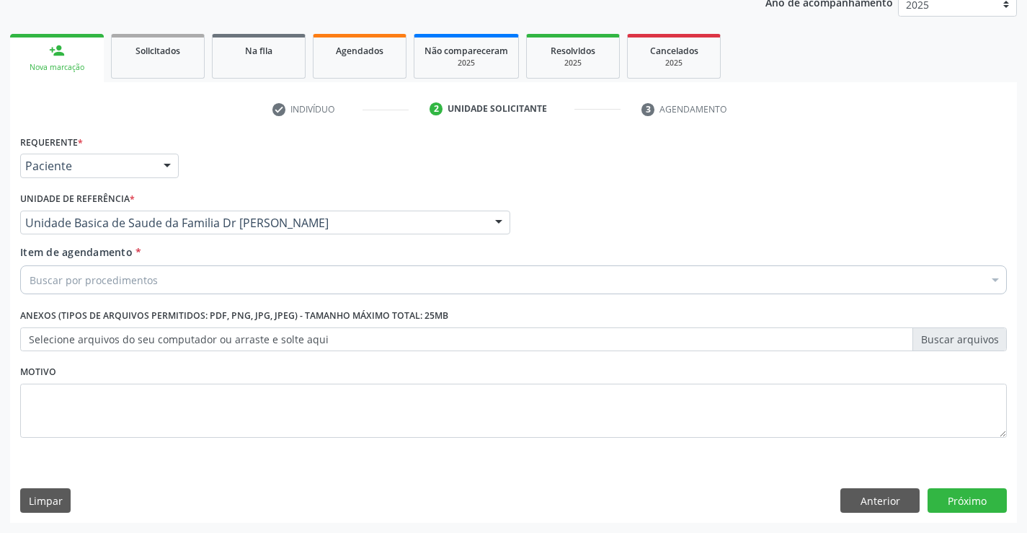
click at [183, 279] on div "Buscar por procedimentos" at bounding box center [513, 279] width 987 height 29
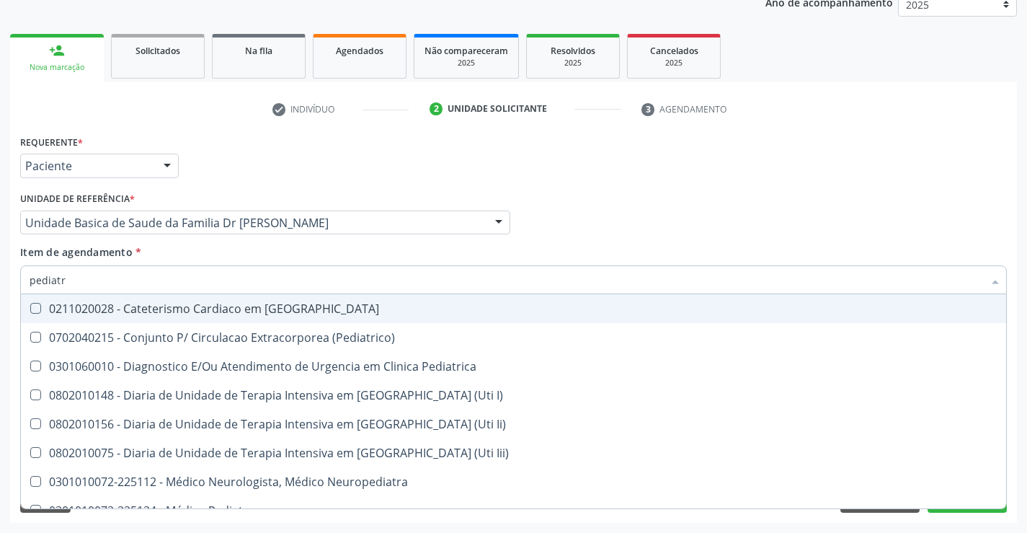
type input "pediatra"
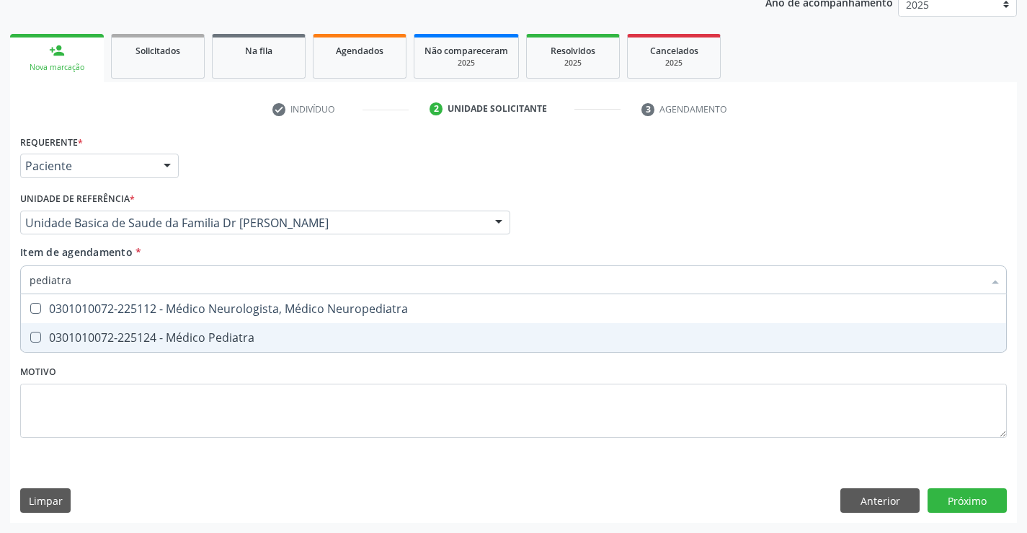
click at [172, 342] on div "0301010072-225124 - Médico Pediatra" at bounding box center [514, 338] width 968 height 12
checkbox Pediatra "true"
click at [145, 407] on div "Requerente * Paciente Profissional de Saúde Paciente Nenhum resultado encontrad…" at bounding box center [513, 294] width 987 height 326
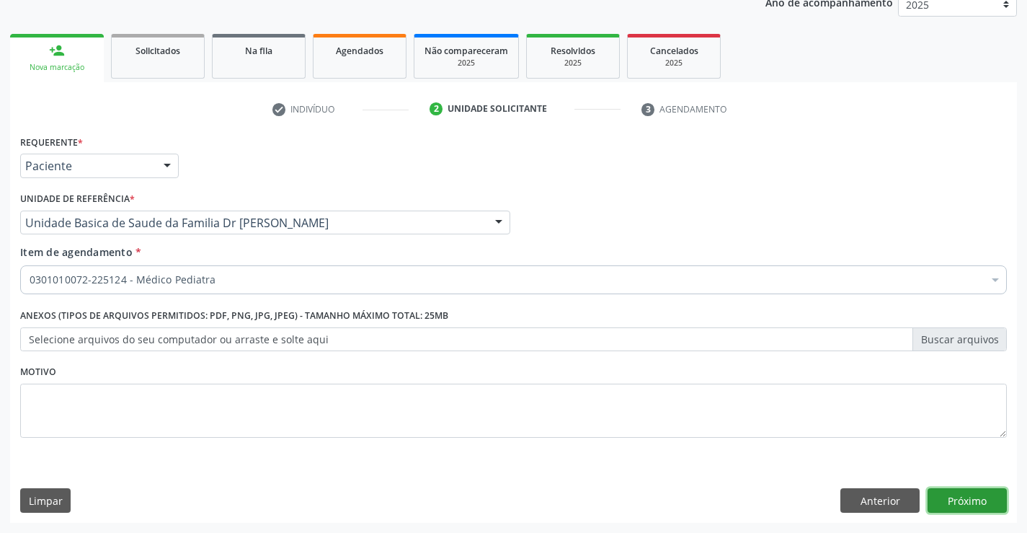
click at [938, 494] on button "Próximo" at bounding box center [967, 500] width 79 height 25
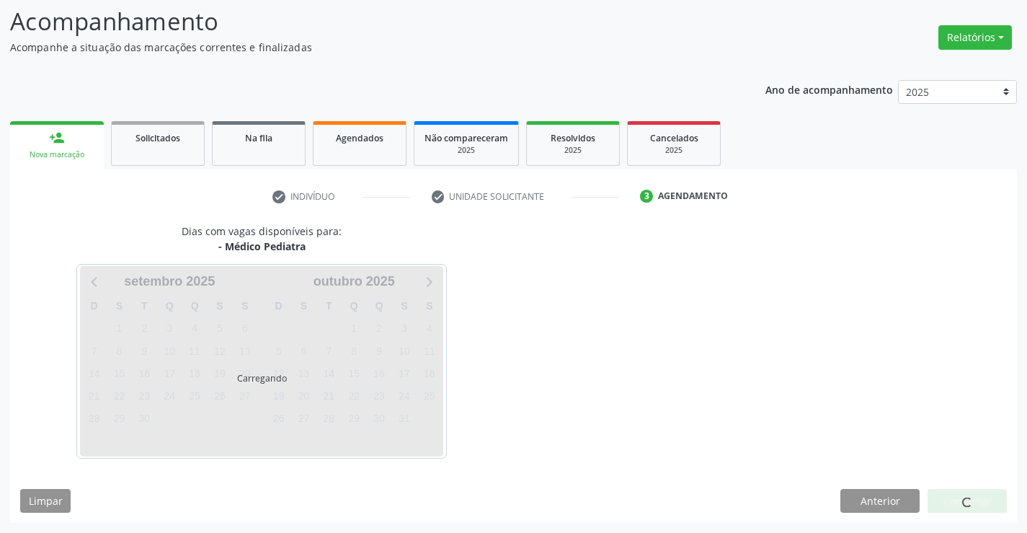
scroll to position [94, 0]
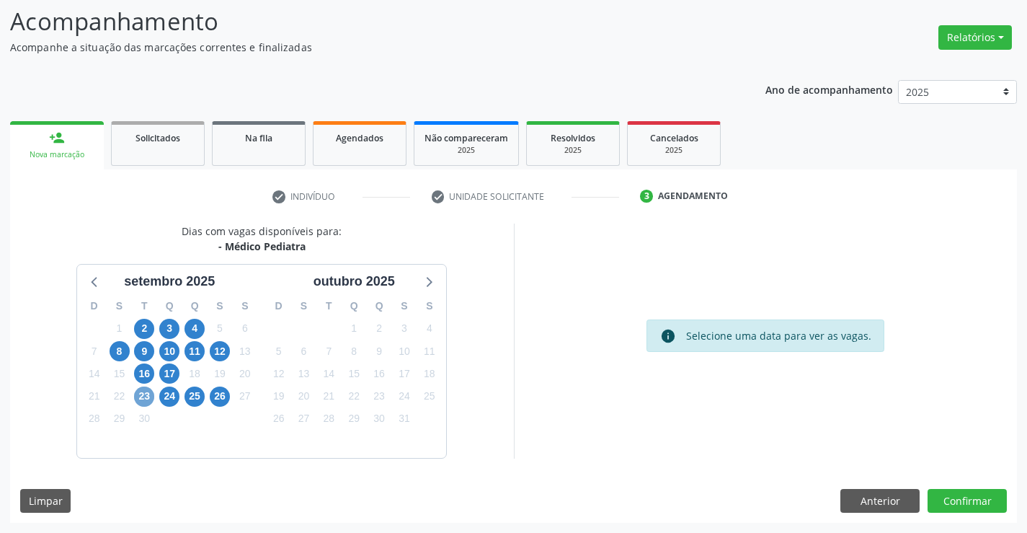
click at [151, 399] on span "23" at bounding box center [144, 396] width 20 height 20
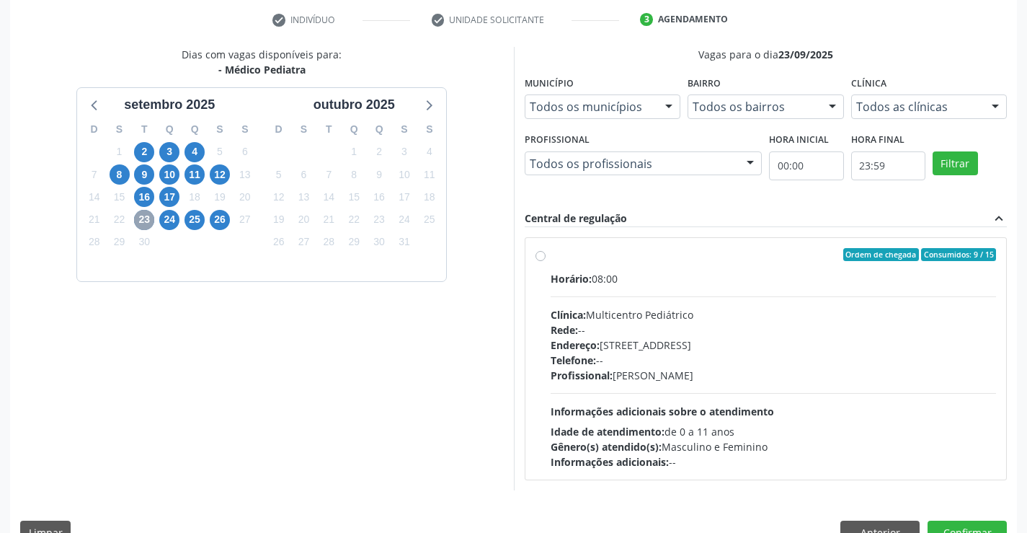
scroll to position [303, 0]
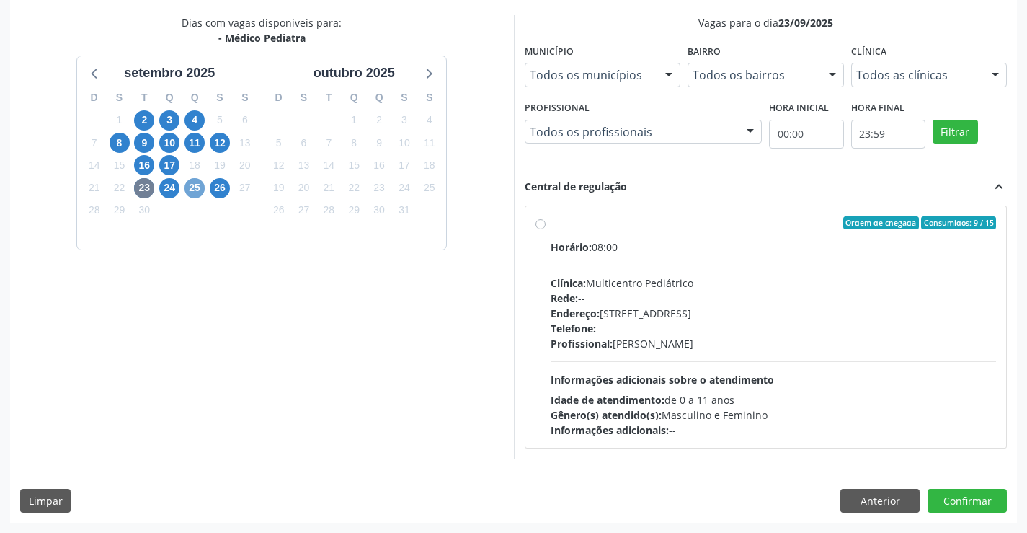
click at [198, 186] on span "25" at bounding box center [194, 188] width 20 height 20
click at [174, 190] on span "24" at bounding box center [169, 188] width 20 height 20
click at [143, 188] on span "23" at bounding box center [144, 188] width 20 height 20
click at [172, 188] on span "24" at bounding box center [169, 188] width 20 height 20
click at [196, 190] on span "25" at bounding box center [194, 188] width 20 height 20
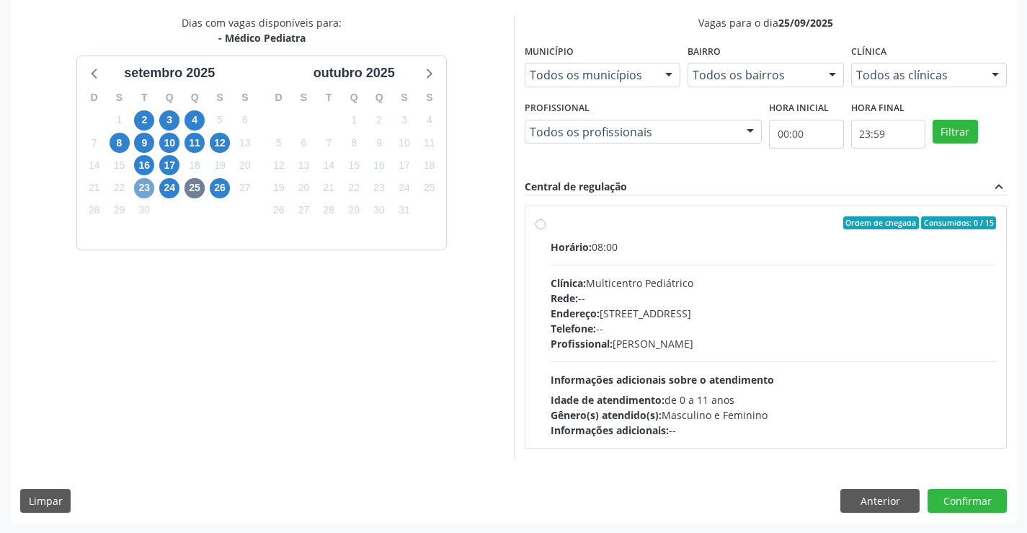
click at [147, 182] on span "23" at bounding box center [144, 188] width 20 height 20
click at [223, 190] on span "26" at bounding box center [220, 188] width 20 height 20
click at [151, 188] on span "23" at bounding box center [144, 188] width 20 height 20
click at [576, 236] on label "Ordem de chegada Consumidos: 9 / 15 Horário: 08:00 Clínica: Multicentro Pediátr…" at bounding box center [774, 326] width 446 height 221
click at [546, 229] on input "Ordem de chegada Consumidos: 9 / 15 Horário: 08:00 Clínica: Multicentro Pediátr…" at bounding box center [540, 222] width 10 height 13
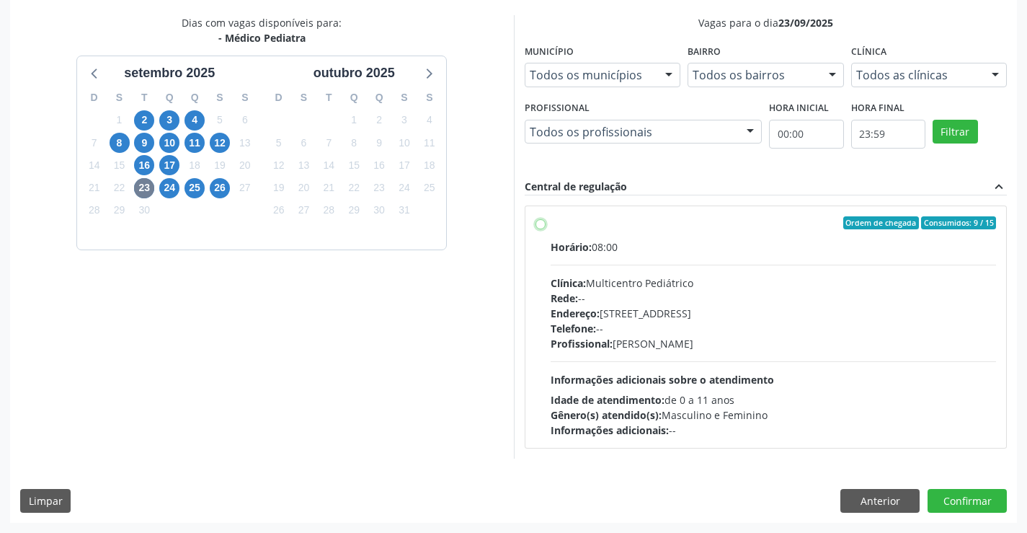
radio input "true"
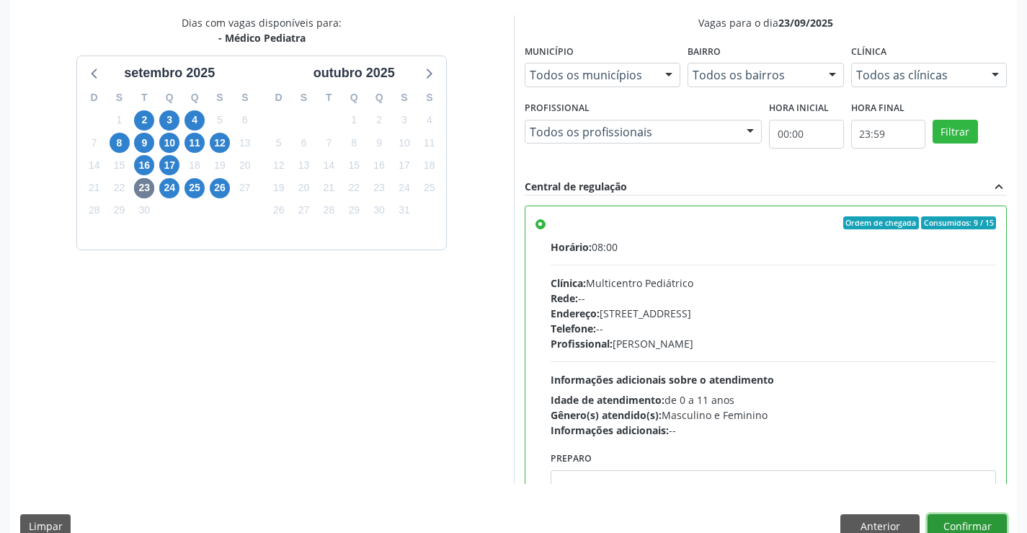
click at [966, 517] on button "Confirmar" at bounding box center [967, 526] width 79 height 25
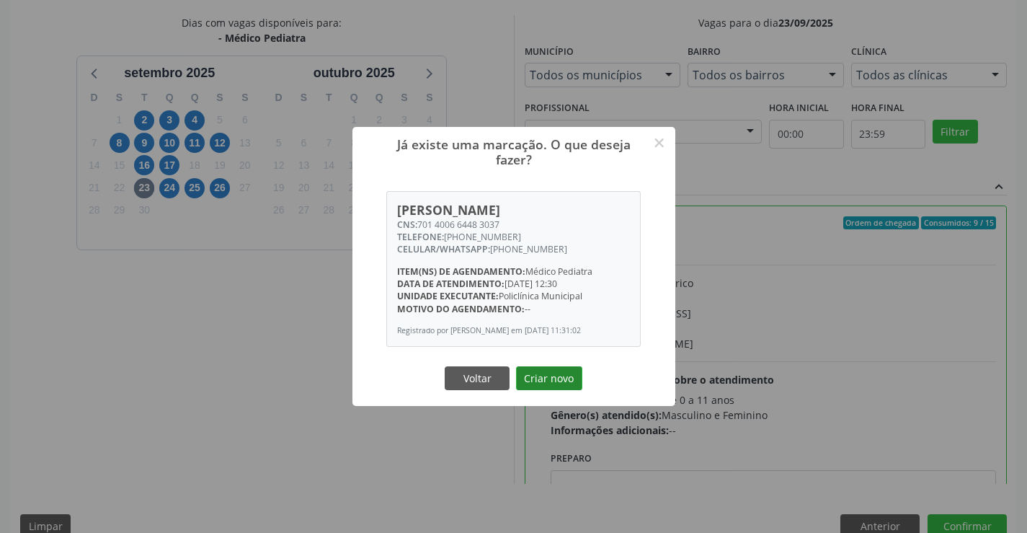
click at [541, 373] on button "Criar novo" at bounding box center [549, 378] width 66 height 25
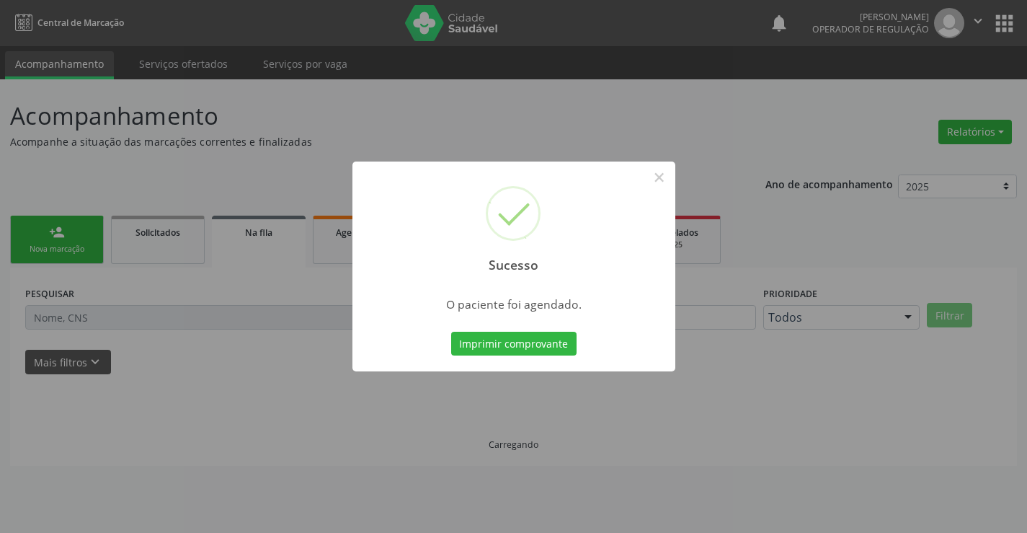
scroll to position [0, 0]
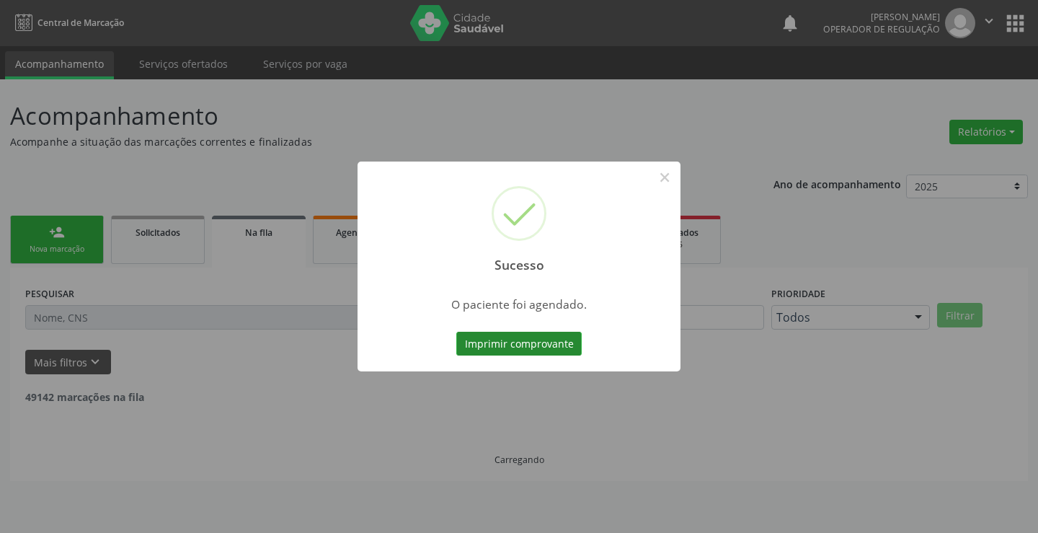
click at [495, 333] on button "Imprimir comprovante" at bounding box center [518, 344] width 125 height 25
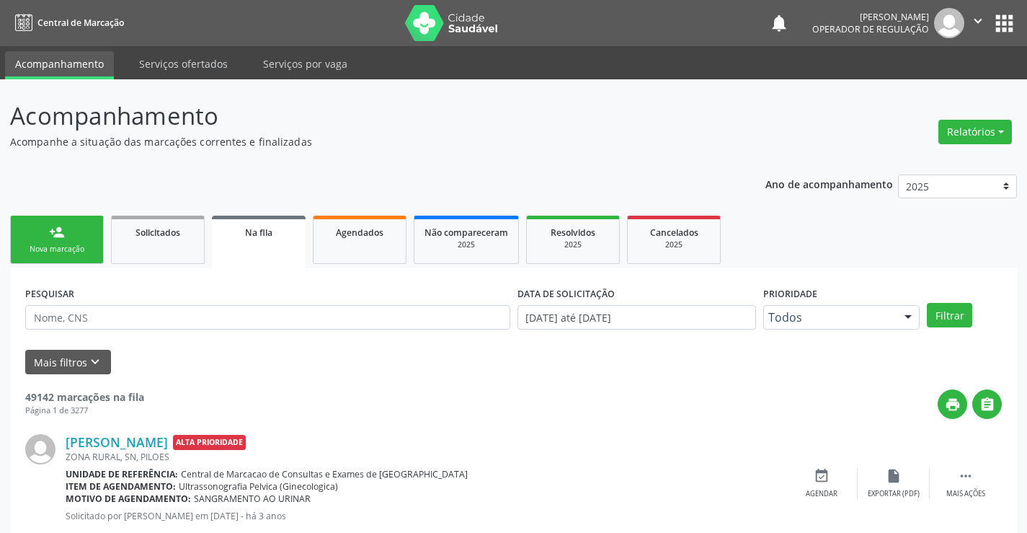
click at [76, 254] on div "Nova marcação" at bounding box center [57, 249] width 72 height 11
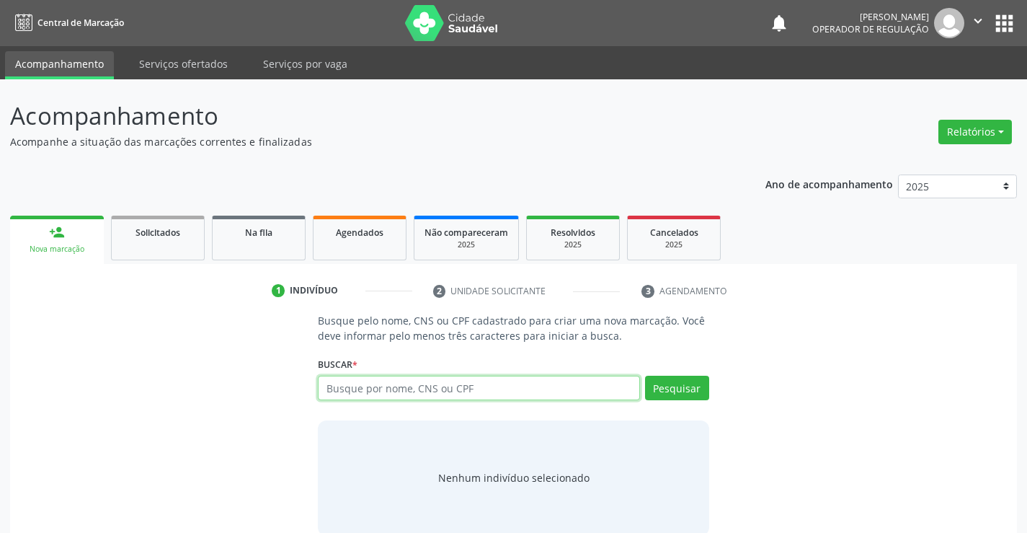
click at [399, 394] on input "text" at bounding box center [478, 387] width 321 height 25
type input "706808721699522"
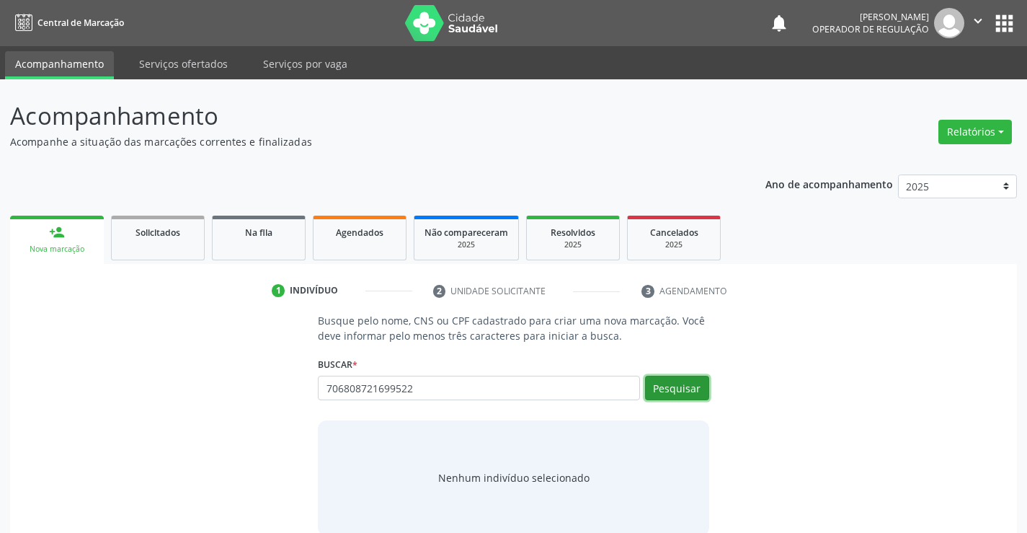
click at [664, 394] on button "Pesquisar" at bounding box center [677, 387] width 64 height 25
type input "706808721699522"
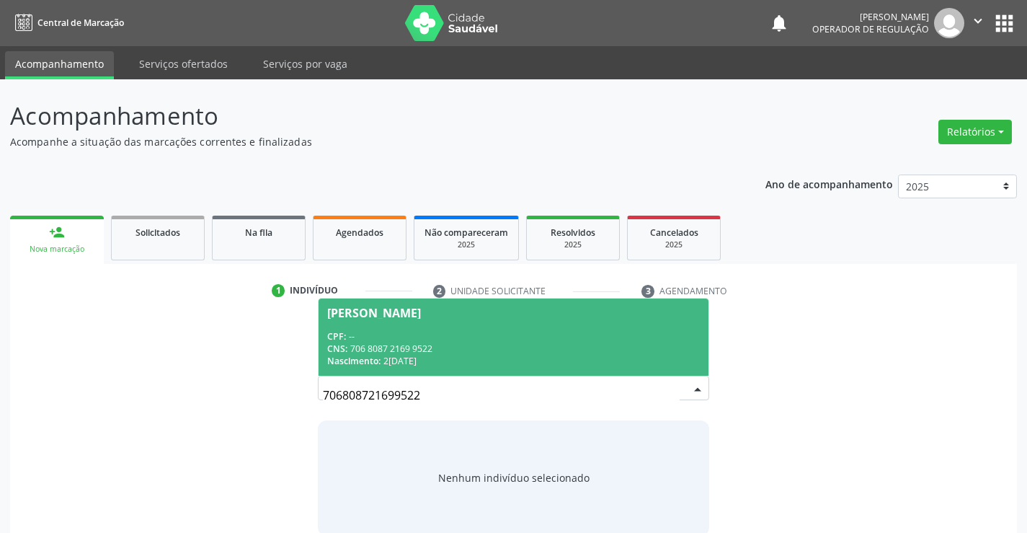
click at [344, 307] on div "[PERSON_NAME]" at bounding box center [374, 313] width 94 height 12
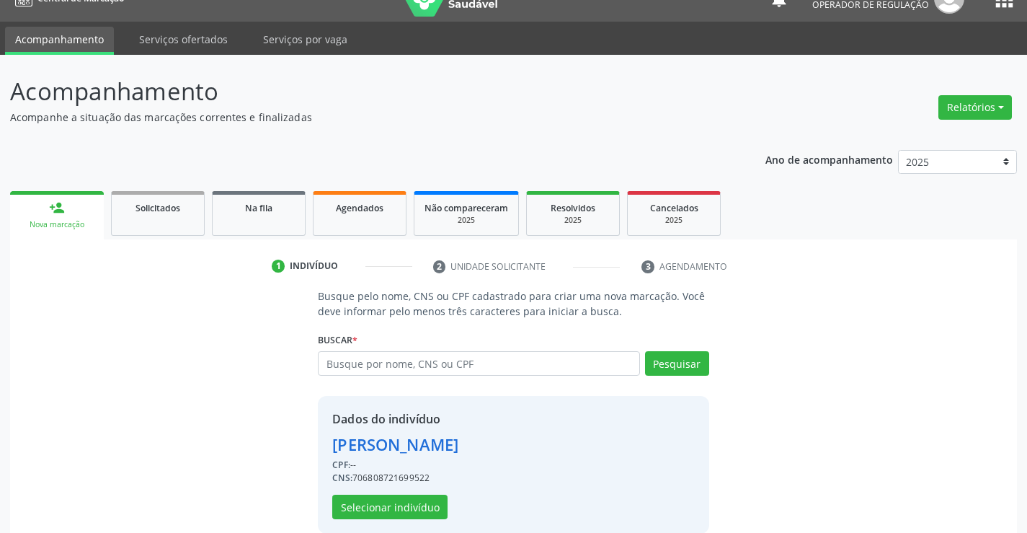
scroll to position [45, 0]
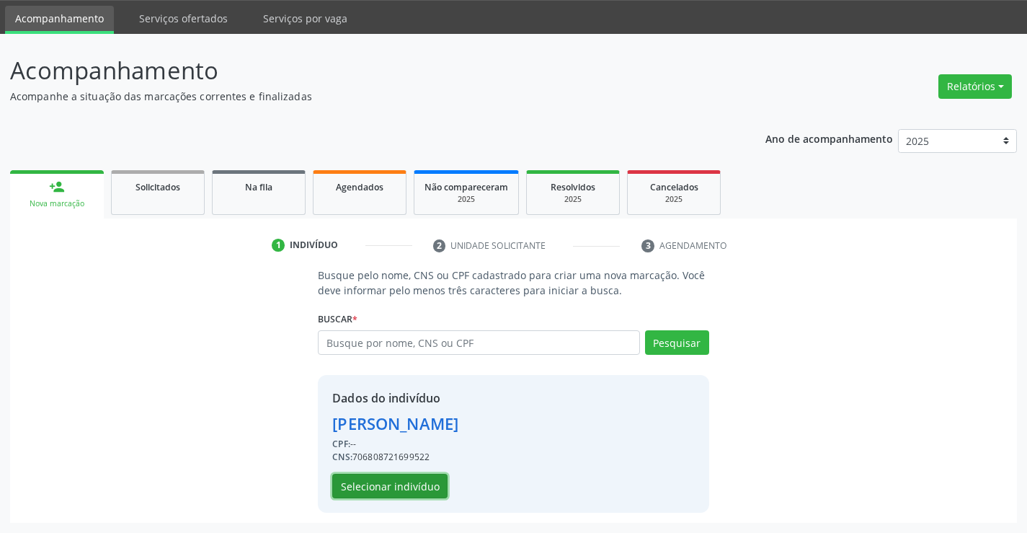
click at [399, 485] on button "Selecionar indivíduo" at bounding box center [389, 485] width 115 height 25
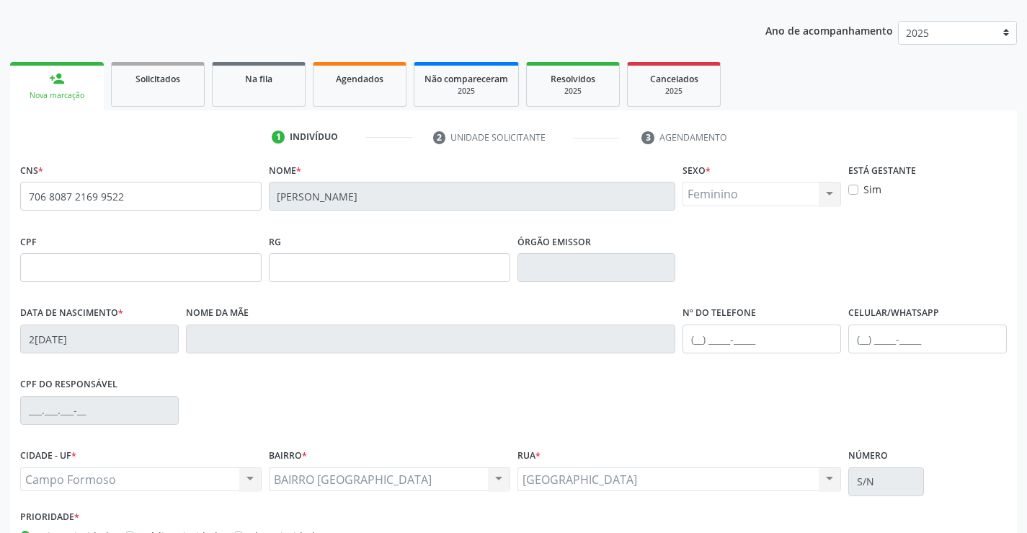
scroll to position [249, 0]
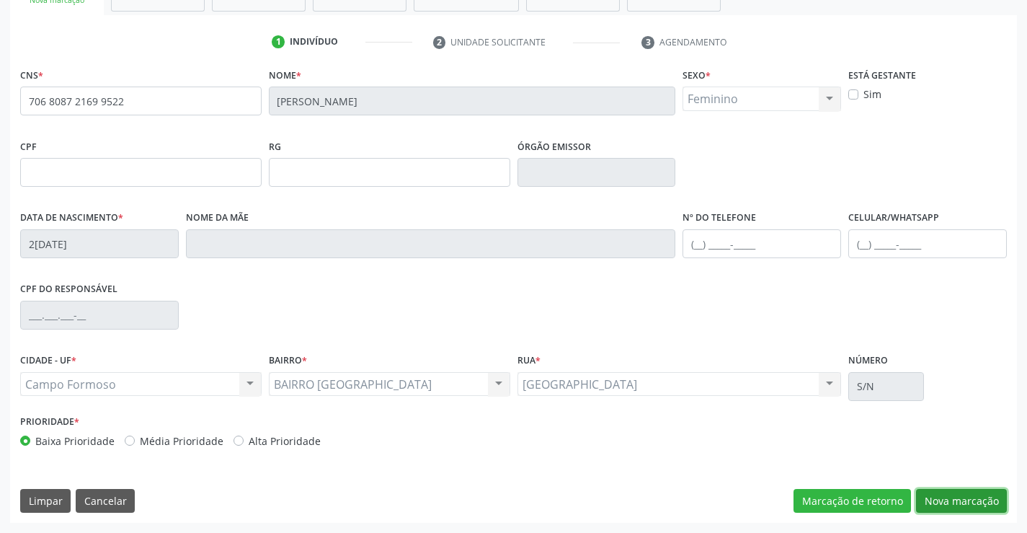
click at [960, 496] on button "Nova marcação" at bounding box center [961, 501] width 91 height 25
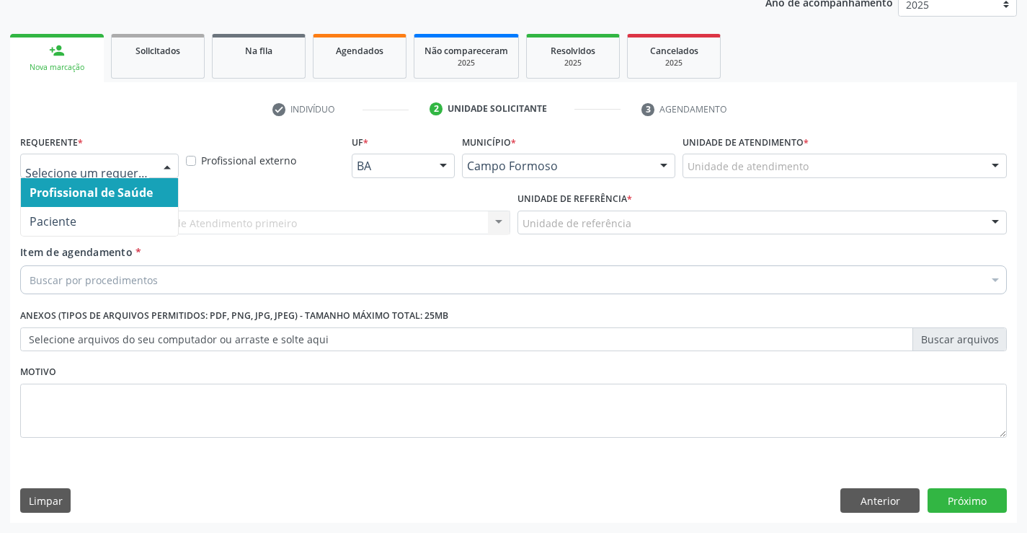
click at [157, 169] on div at bounding box center [167, 166] width 22 height 25
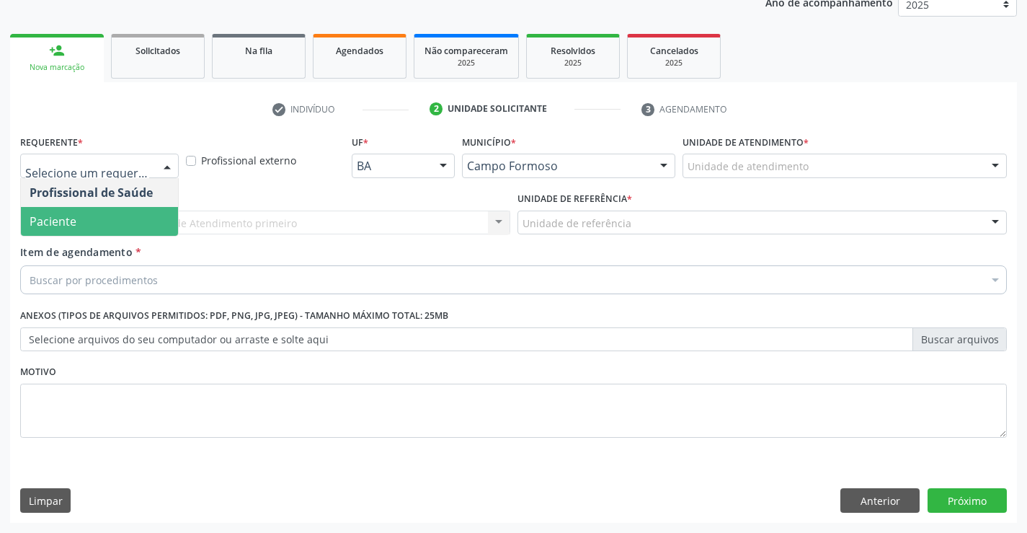
click at [81, 213] on span "Paciente" at bounding box center [99, 221] width 157 height 29
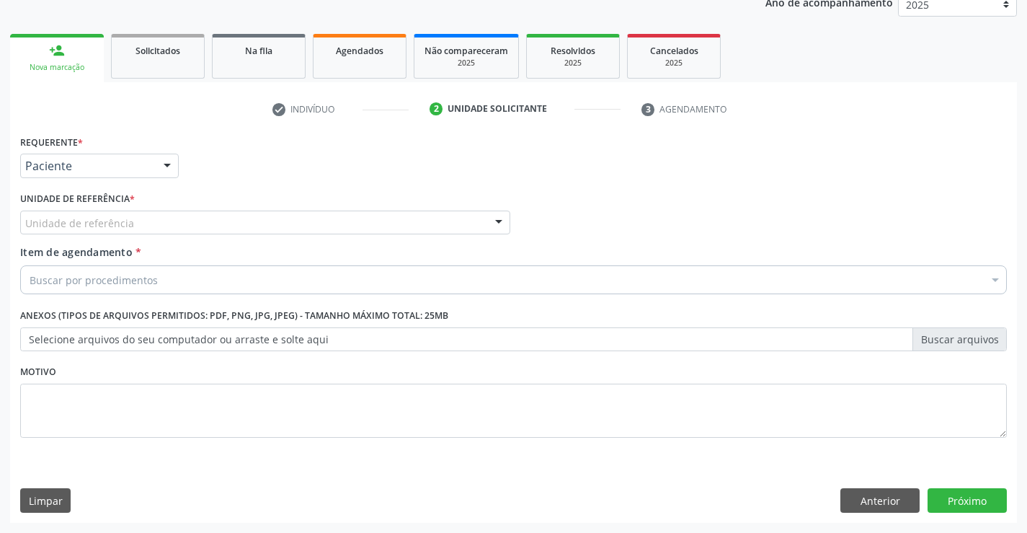
click at [248, 223] on div "Unidade de referência" at bounding box center [265, 222] width 490 height 25
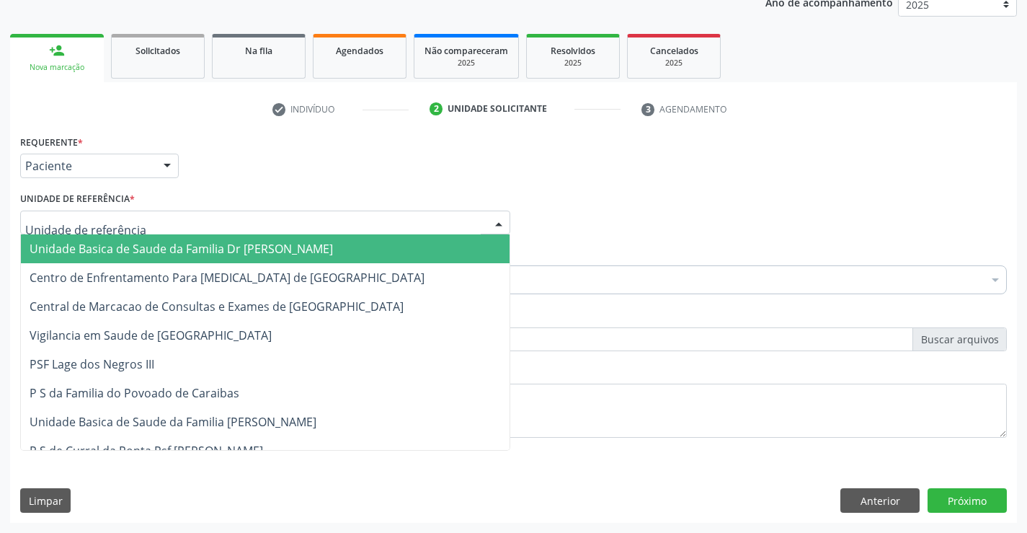
click at [177, 253] on span "Unidade Basica de Saude da Familia Dr [PERSON_NAME]" at bounding box center [181, 249] width 303 height 16
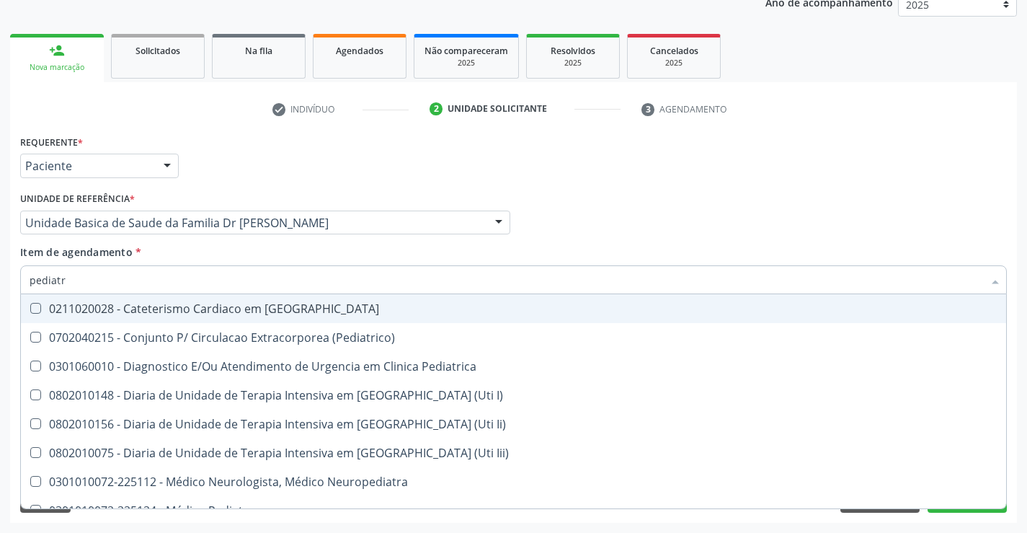
type input "pediatra"
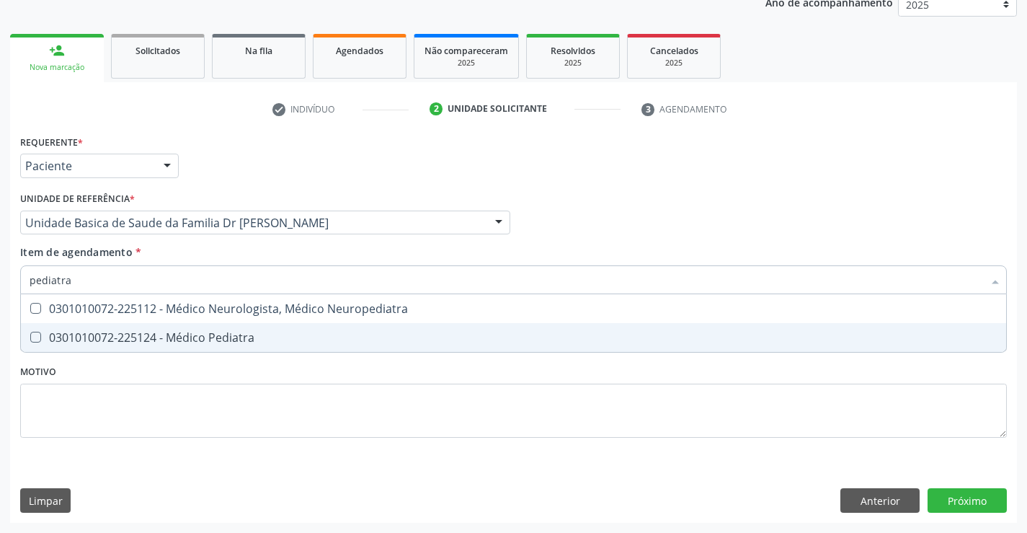
click at [227, 335] on div "0301010072-225124 - Médico Pediatra" at bounding box center [514, 338] width 968 height 12
checkbox Pediatra "true"
click at [375, 398] on div "Requerente * Paciente Profissional de Saúde Paciente Nenhum resultado encontrad…" at bounding box center [513, 294] width 987 height 326
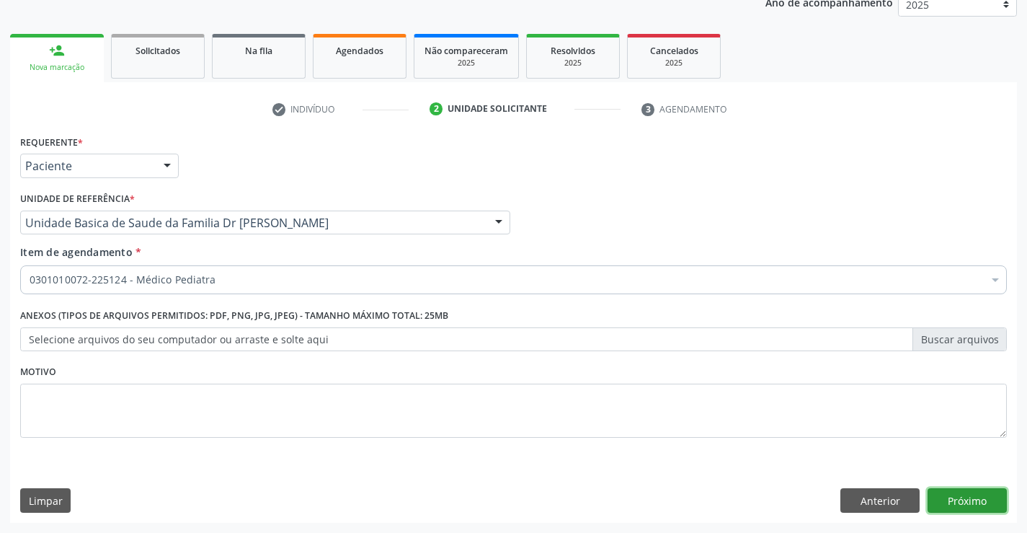
click at [963, 495] on button "Próximo" at bounding box center [967, 500] width 79 height 25
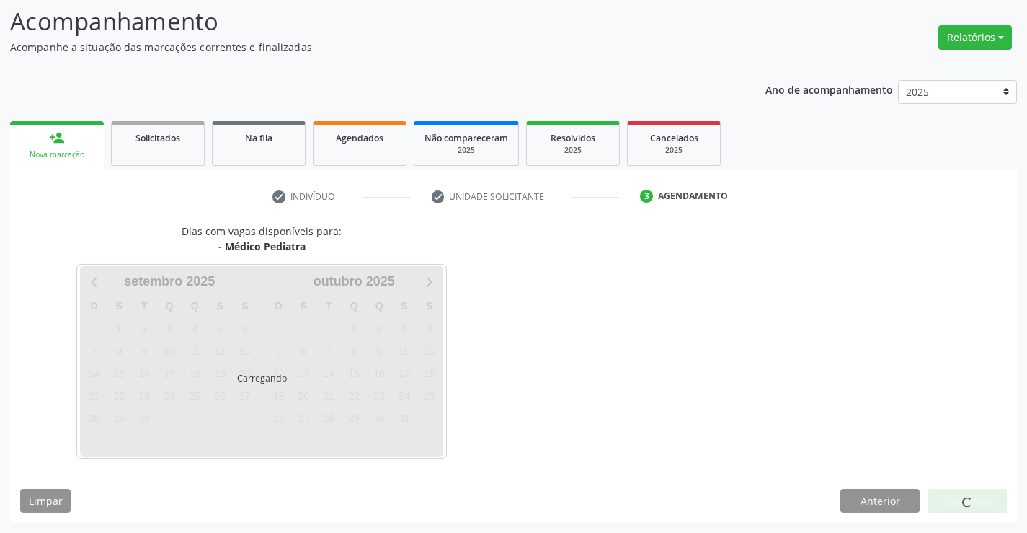
scroll to position [94, 0]
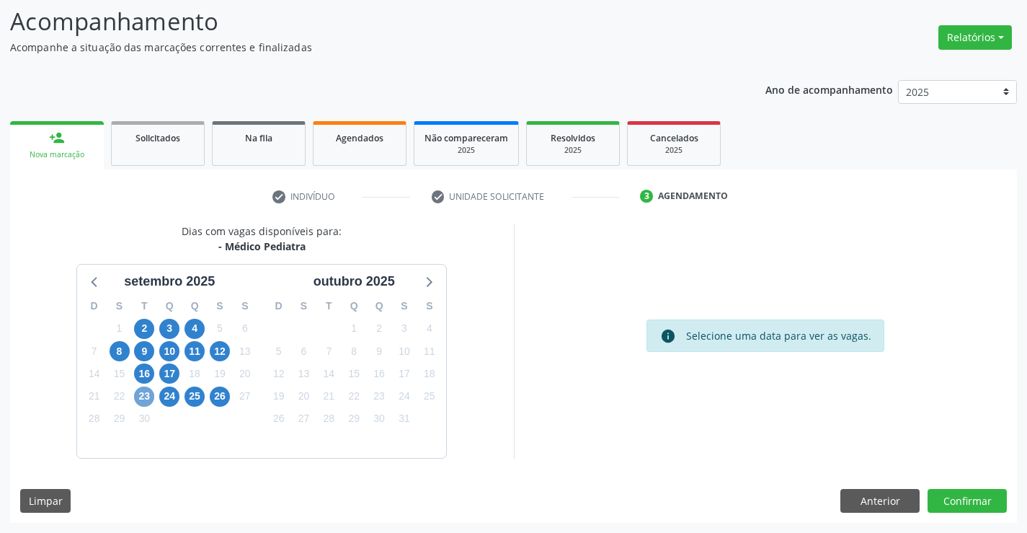
click at [145, 392] on span "23" at bounding box center [144, 396] width 20 height 20
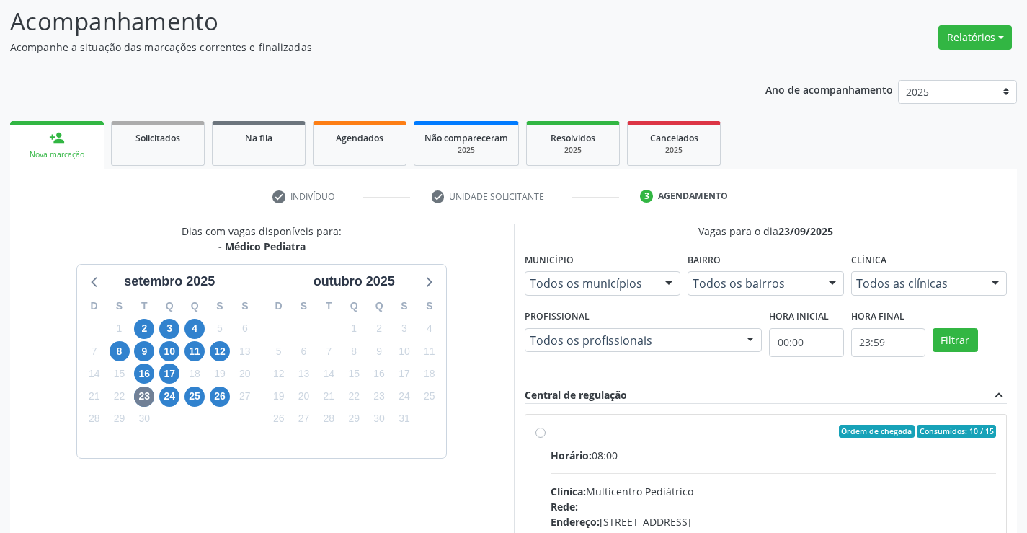
click at [662, 448] on div "Horário: 08:00" at bounding box center [774, 455] width 446 height 15
click at [546, 437] on input "Ordem de chegada Consumidos: 10 / 15 Horário: 08:00 Clínica: Multicentro Pediát…" at bounding box center [540, 430] width 10 height 13
radio input "true"
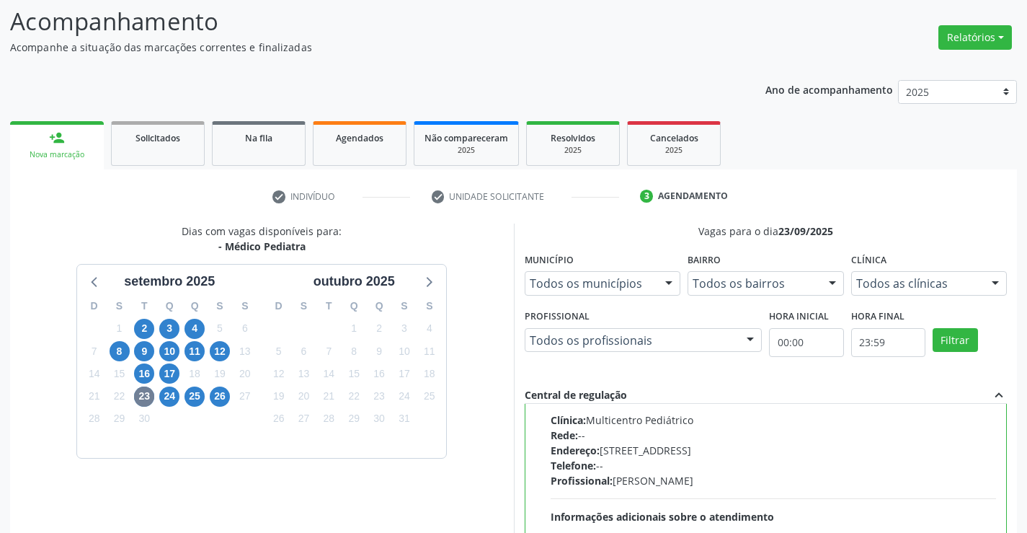
scroll to position [329, 0]
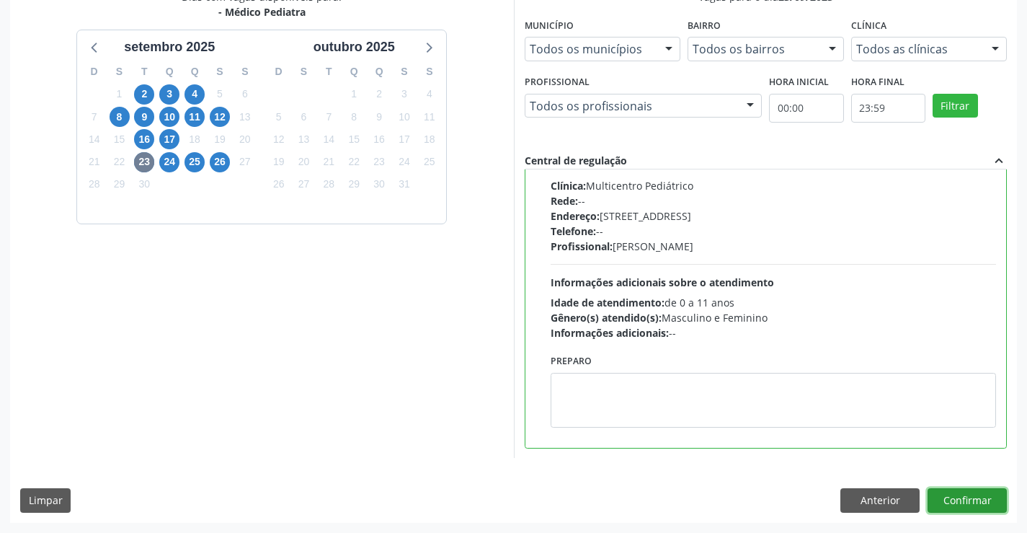
click at [956, 504] on button "Confirmar" at bounding box center [967, 500] width 79 height 25
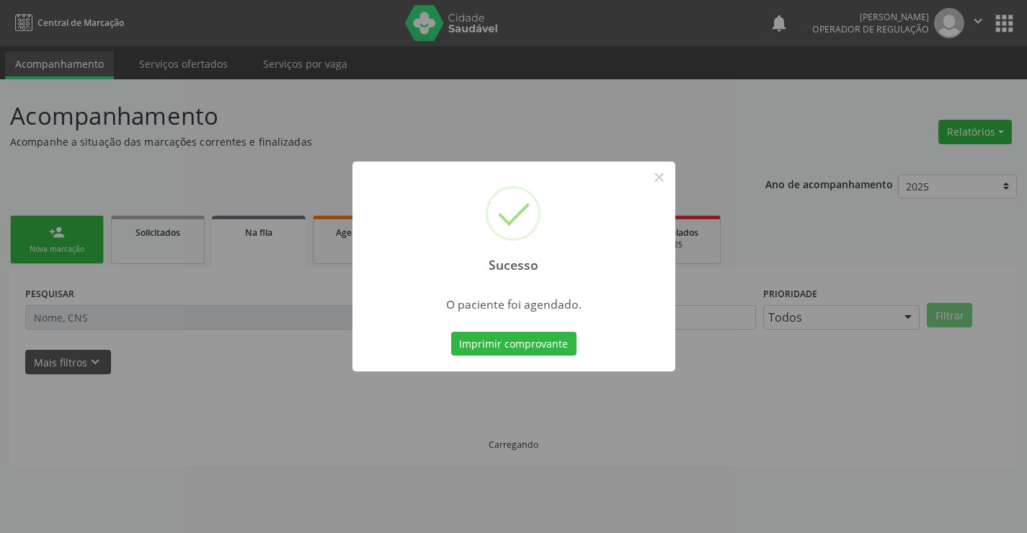
scroll to position [0, 0]
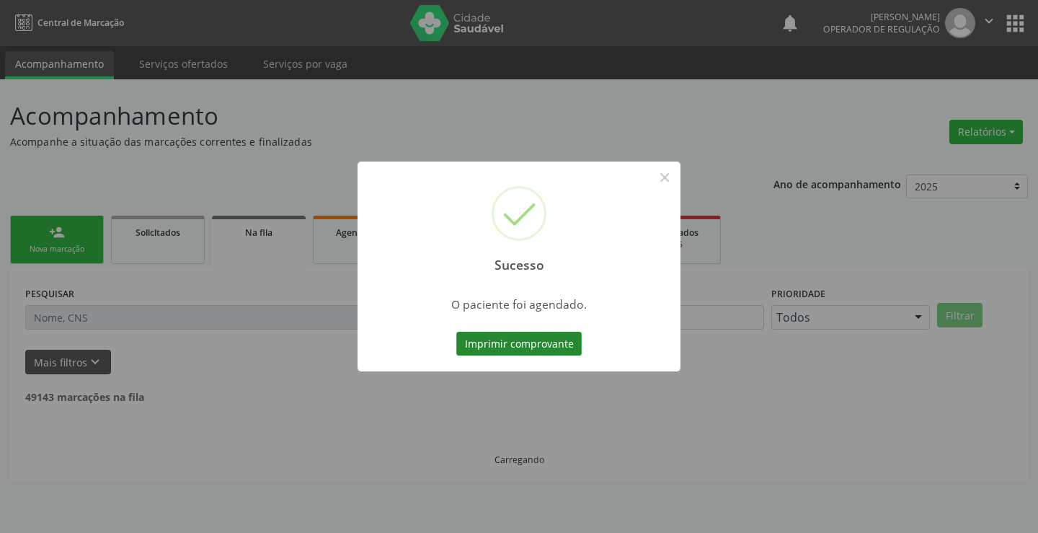
click at [498, 336] on button "Imprimir comprovante" at bounding box center [518, 344] width 125 height 25
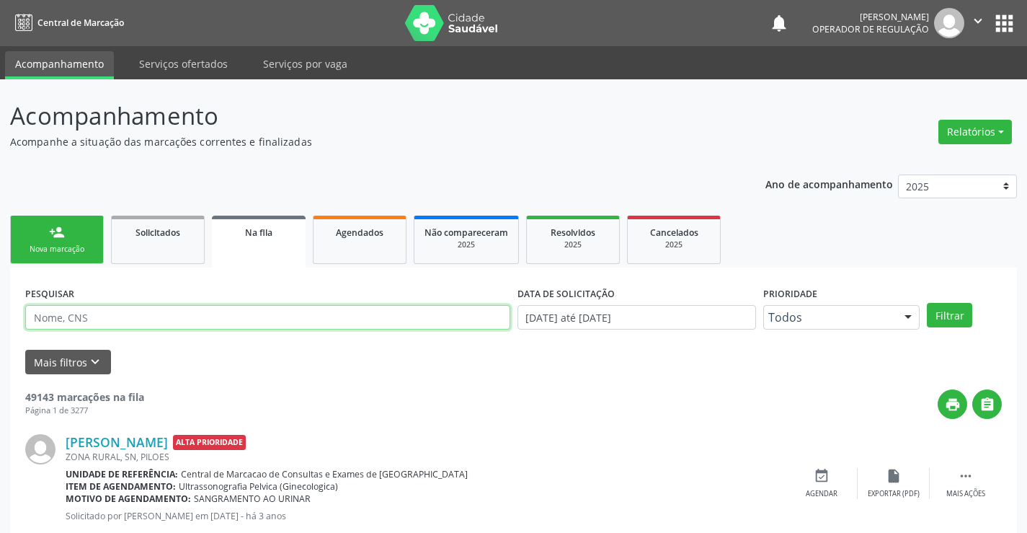
click at [176, 307] on input "text" at bounding box center [267, 317] width 485 height 25
type input "704103138871670"
click at [935, 301] on div "PESQUISAR 704103138871670 DATA DE SOLICITAÇÃO 0[DATE] até 1[DATE] Prioridade To…" at bounding box center [514, 311] width 984 height 56
click at [934, 308] on button "Filtrar" at bounding box center [949, 315] width 45 height 25
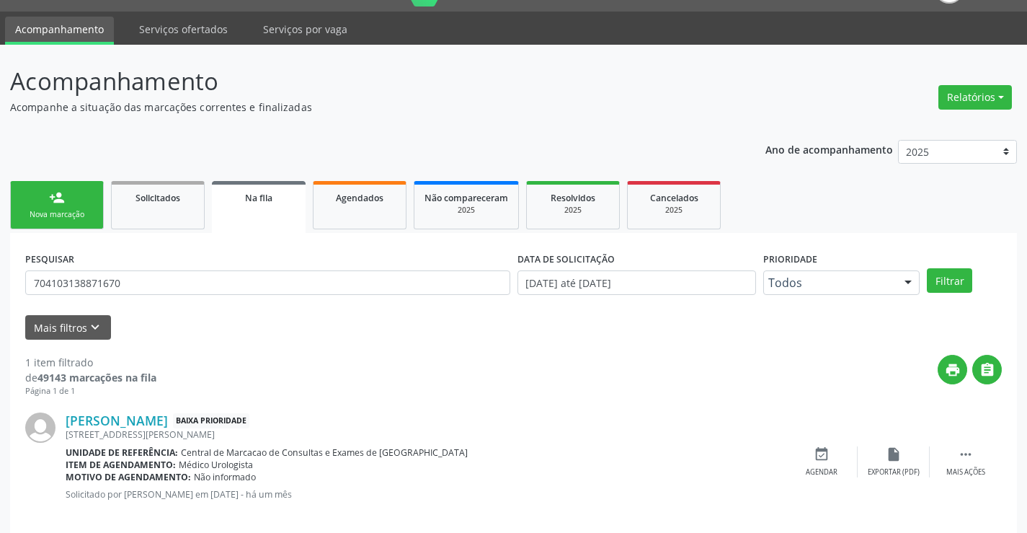
scroll to position [53, 0]
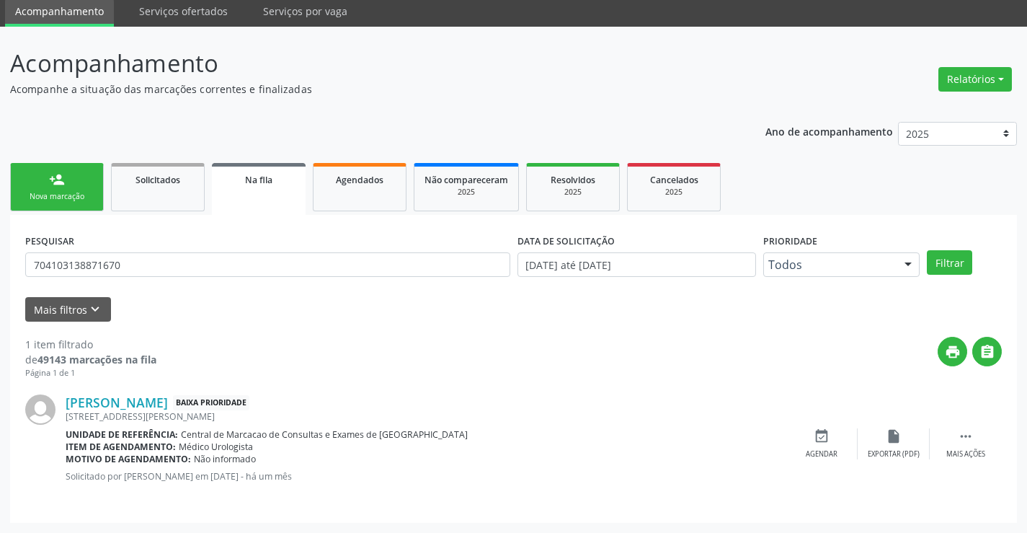
click at [63, 166] on link "person_add Nova marcação" at bounding box center [57, 187] width 94 height 48
click at [63, 167] on div "Ano de acompanhamento 2025 2024 2023 person_add Nova marcação Solicitados Na fi…" at bounding box center [513, 318] width 1007 height 412
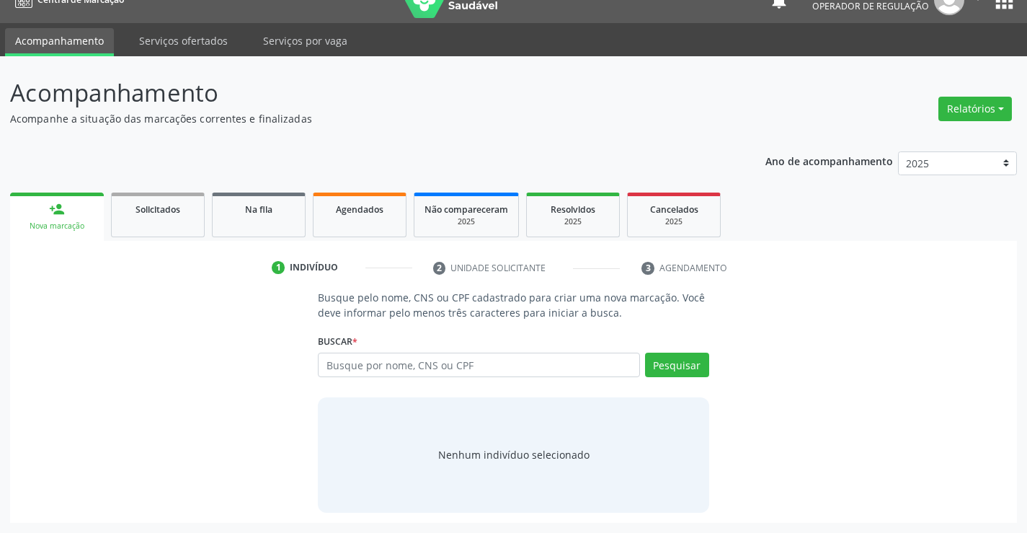
scroll to position [23, 0]
click at [453, 361] on input "text" at bounding box center [478, 364] width 321 height 25
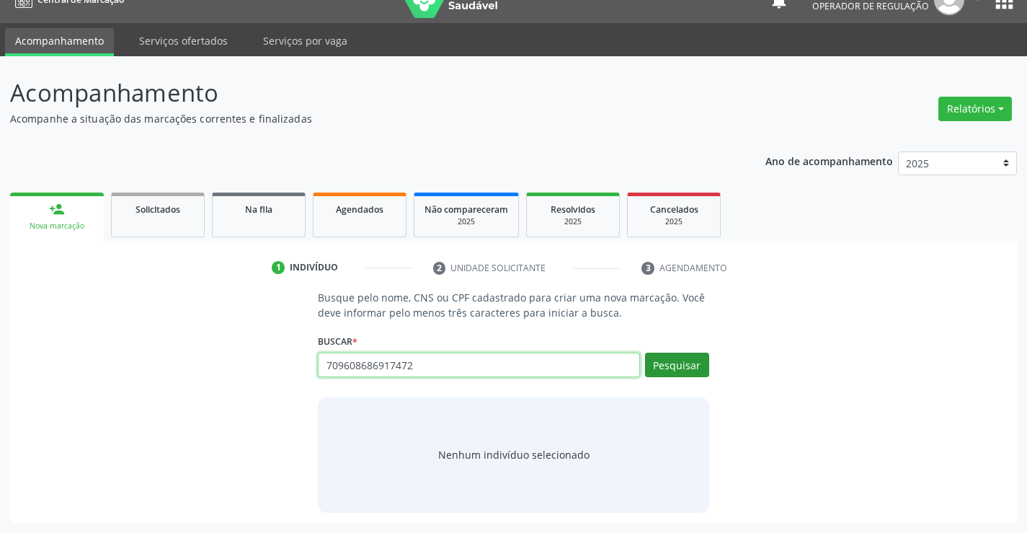
type input "709608686917472"
click at [672, 365] on button "Pesquisar" at bounding box center [677, 364] width 64 height 25
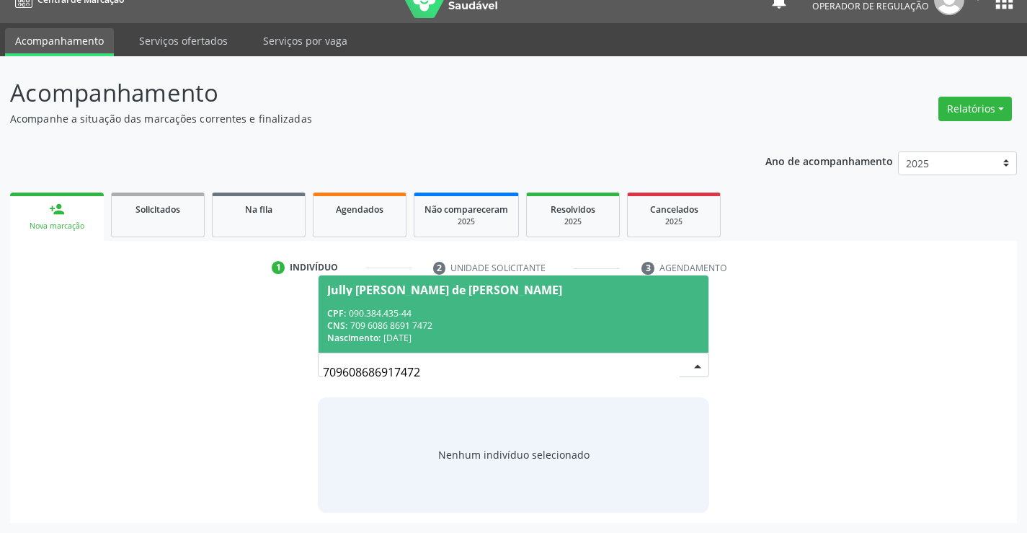
click at [417, 301] on span "Jully [PERSON_NAME] de [PERSON_NAME] CPF: 090.384.435-44 CNS: 709 6086 8691 747…" at bounding box center [513, 313] width 389 height 77
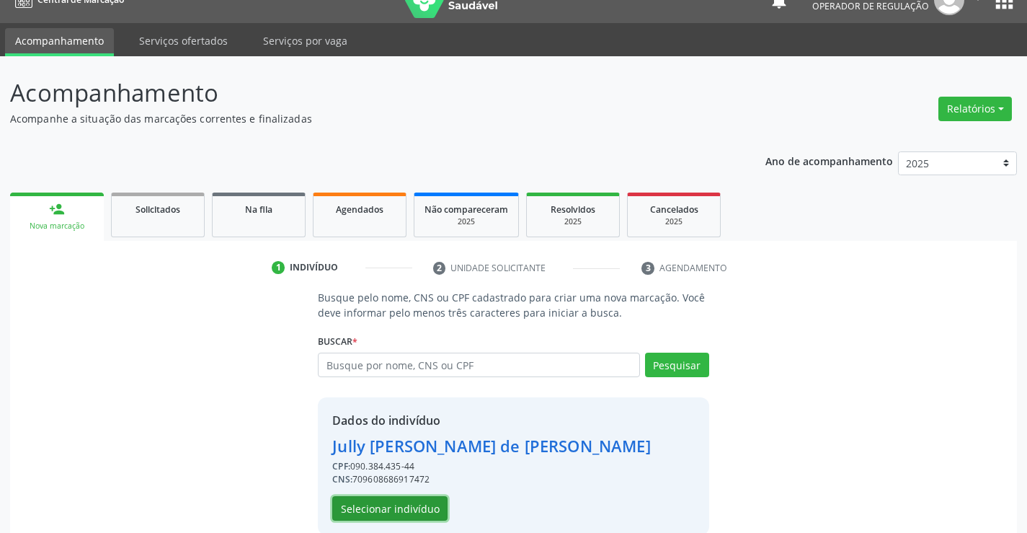
click at [384, 512] on button "Selecionar indivíduo" at bounding box center [389, 508] width 115 height 25
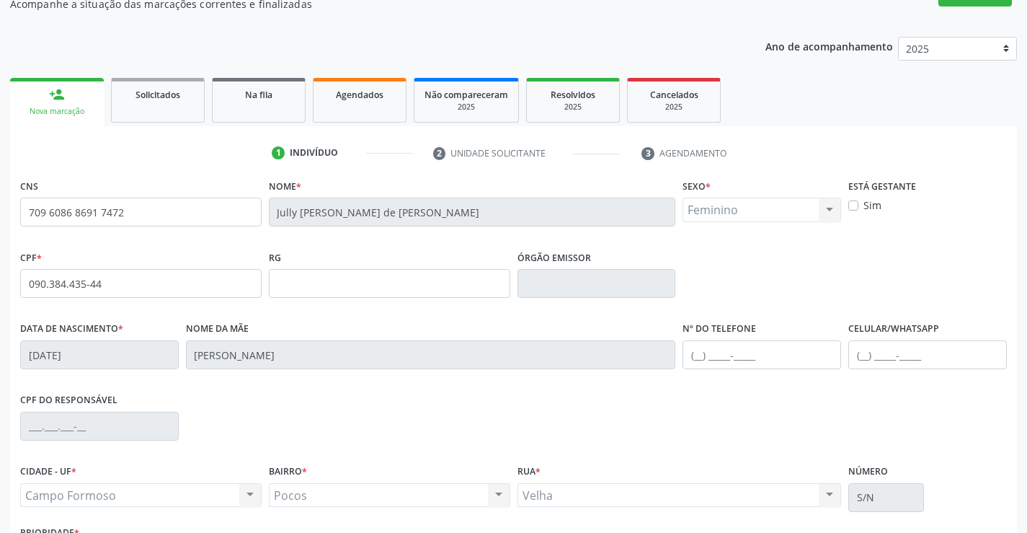
scroll to position [249, 0]
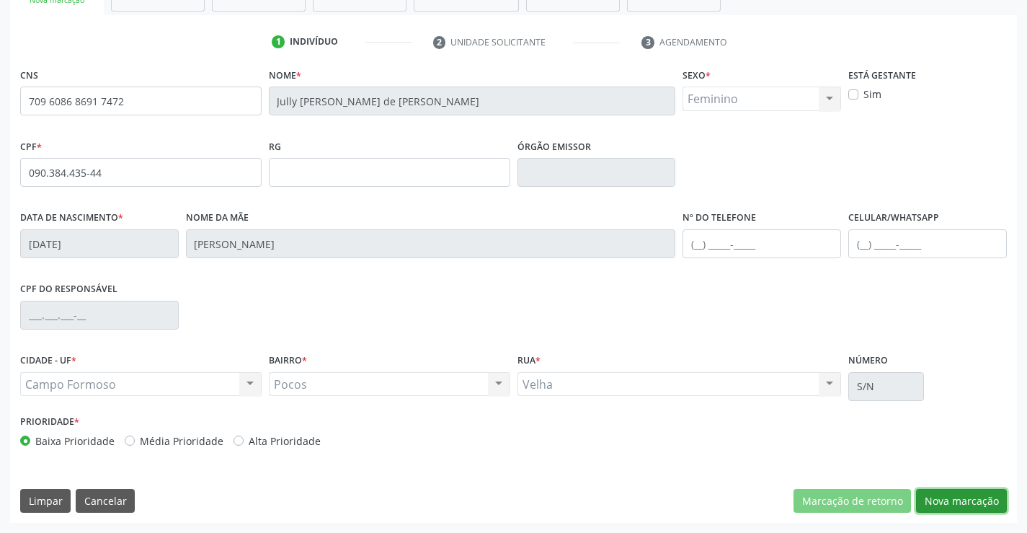
click at [938, 499] on button "Nova marcação" at bounding box center [961, 501] width 91 height 25
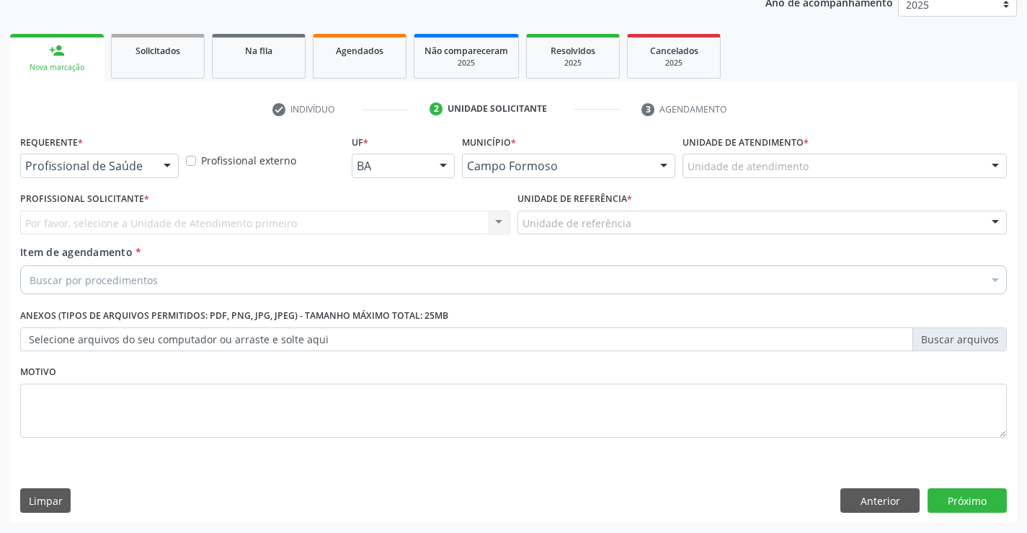
scroll to position [182, 0]
click at [89, 156] on div "Profissional de Saúde" at bounding box center [99, 166] width 159 height 25
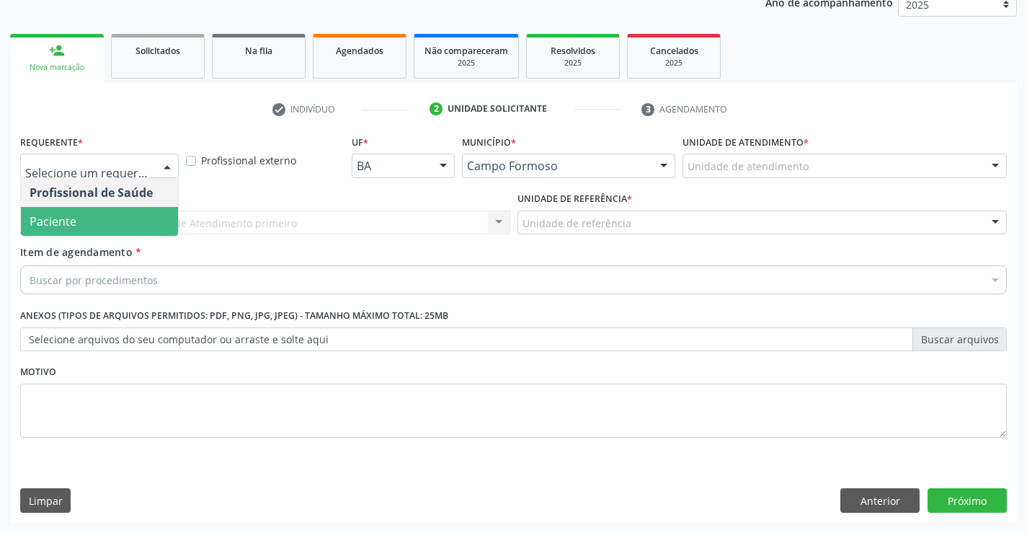
drag, startPoint x: 81, startPoint y: 220, endPoint x: 219, endPoint y: 230, distance: 138.0
click at [84, 220] on span "Paciente" at bounding box center [99, 221] width 157 height 29
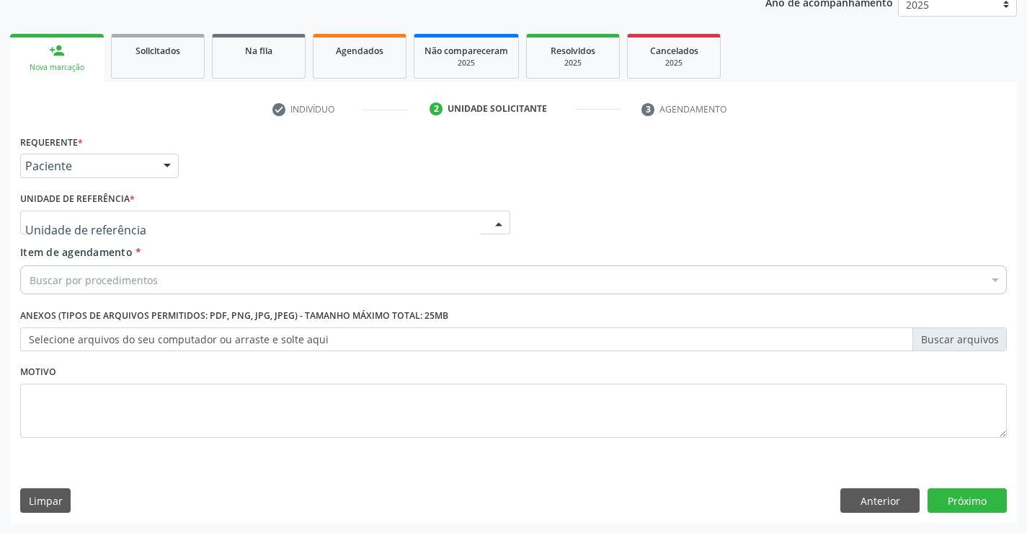
click at [234, 230] on div at bounding box center [265, 222] width 490 height 25
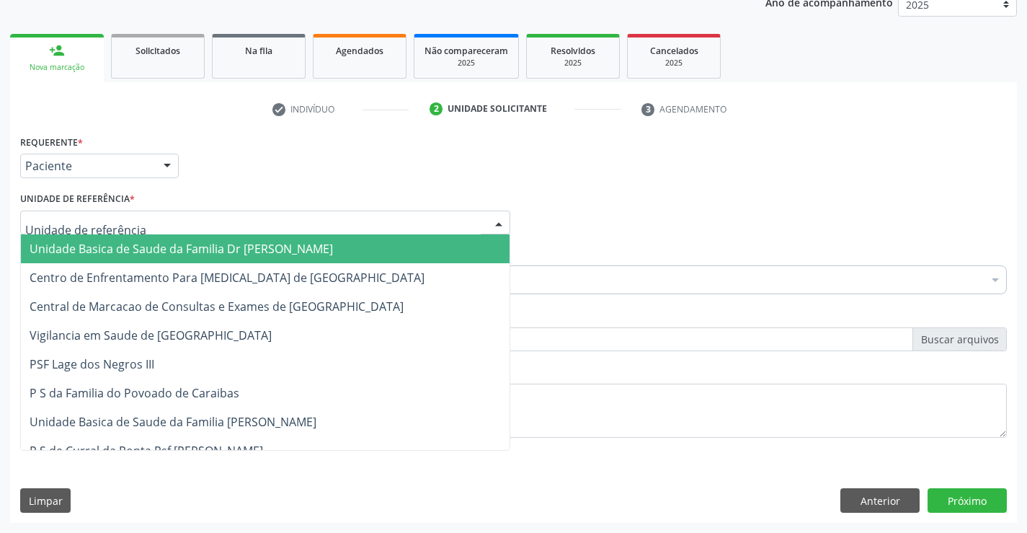
click at [190, 242] on span "Unidade Basica de Saude da Familia Dr [PERSON_NAME]" at bounding box center [181, 249] width 303 height 16
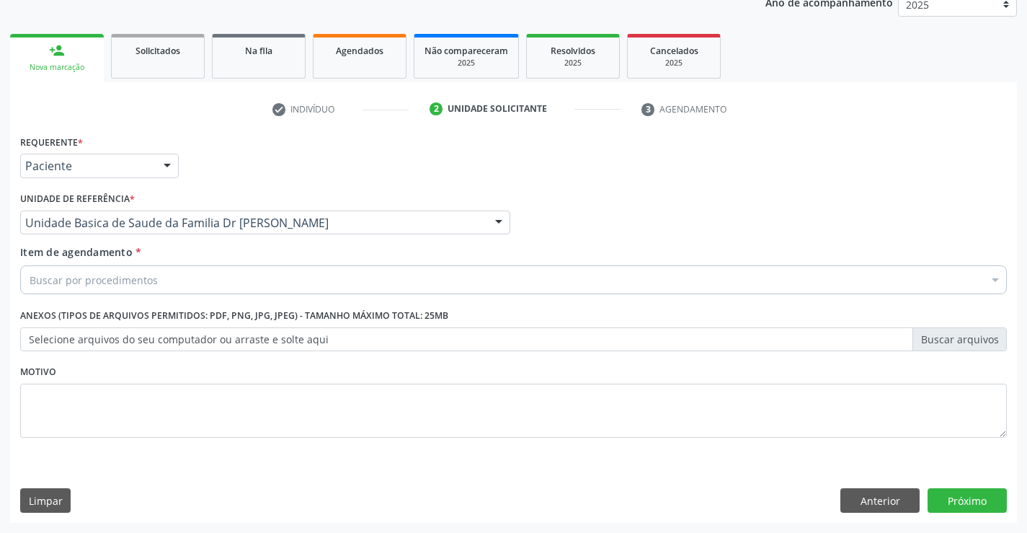
click at [196, 288] on div "Buscar por procedimentos" at bounding box center [513, 279] width 987 height 29
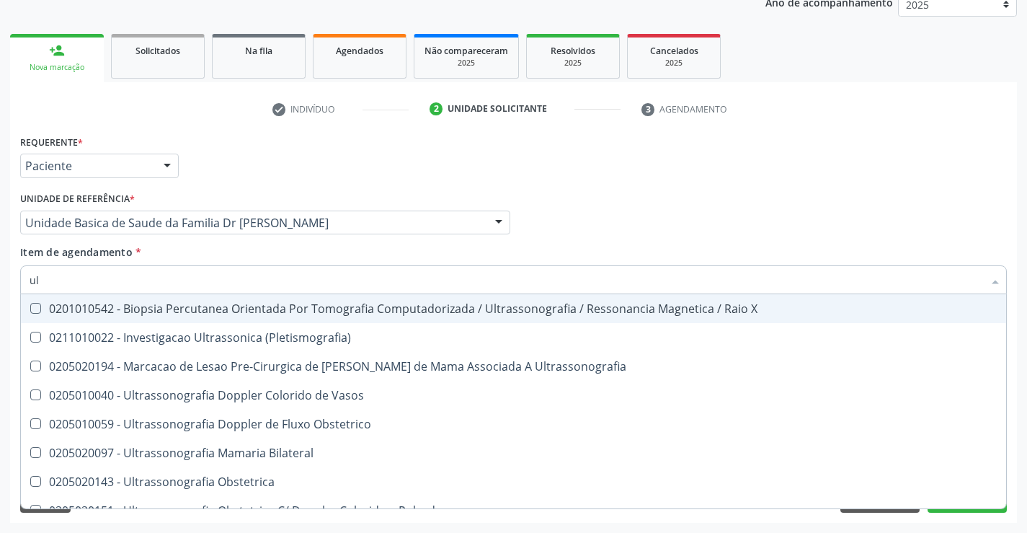
type input "u"
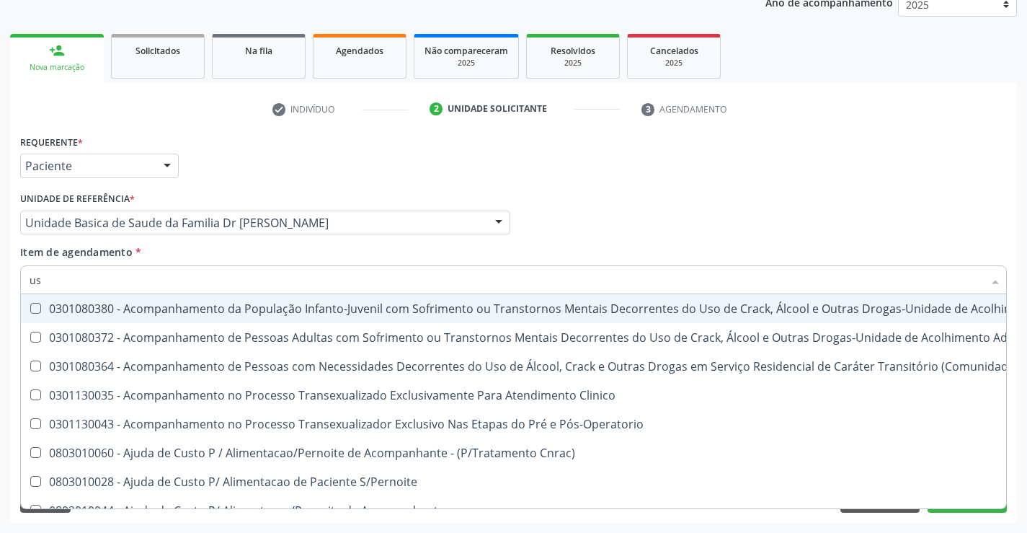
type input "usg"
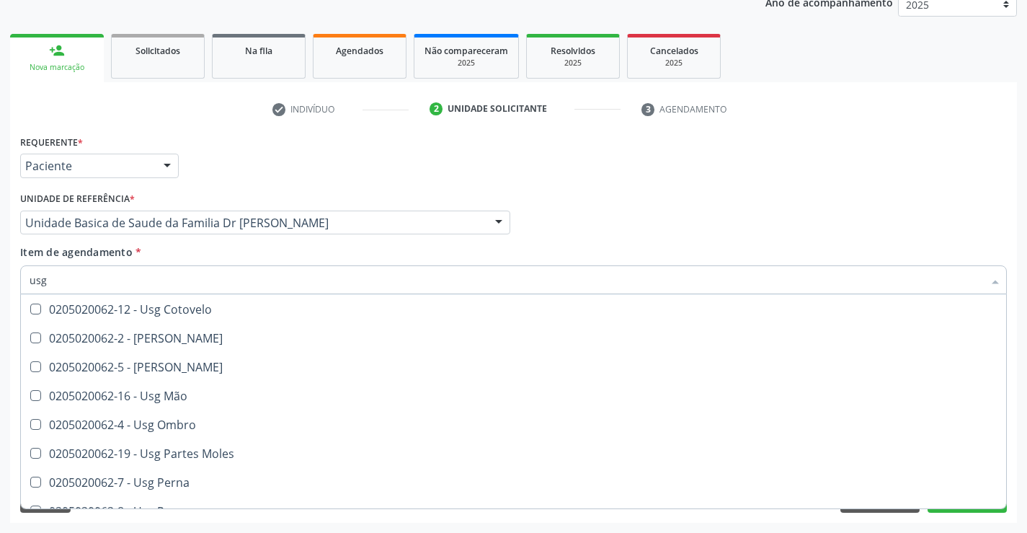
scroll to position [144, 0]
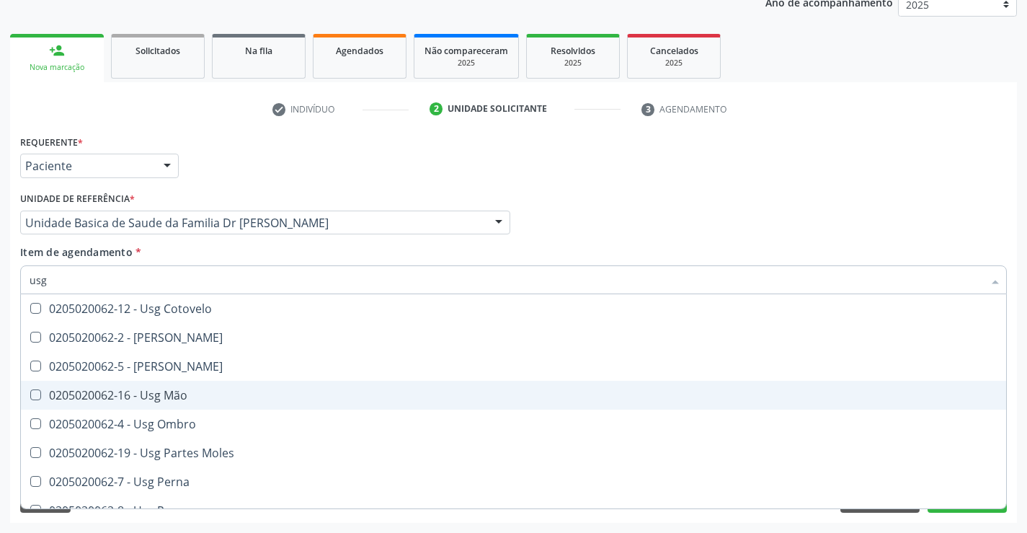
click at [179, 398] on div "0205020062-16 - Usg Mão" at bounding box center [514, 395] width 968 height 12
checkbox Mão "true"
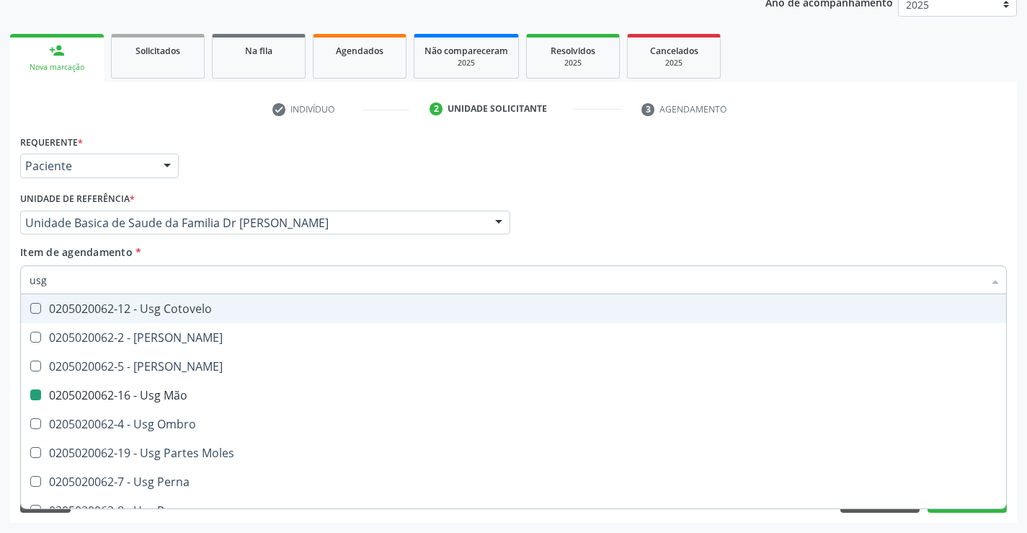
click at [569, 230] on div "Profissional Solicitante Por favor, selecione a Unidade de Atendimento primeiro…" at bounding box center [514, 216] width 994 height 56
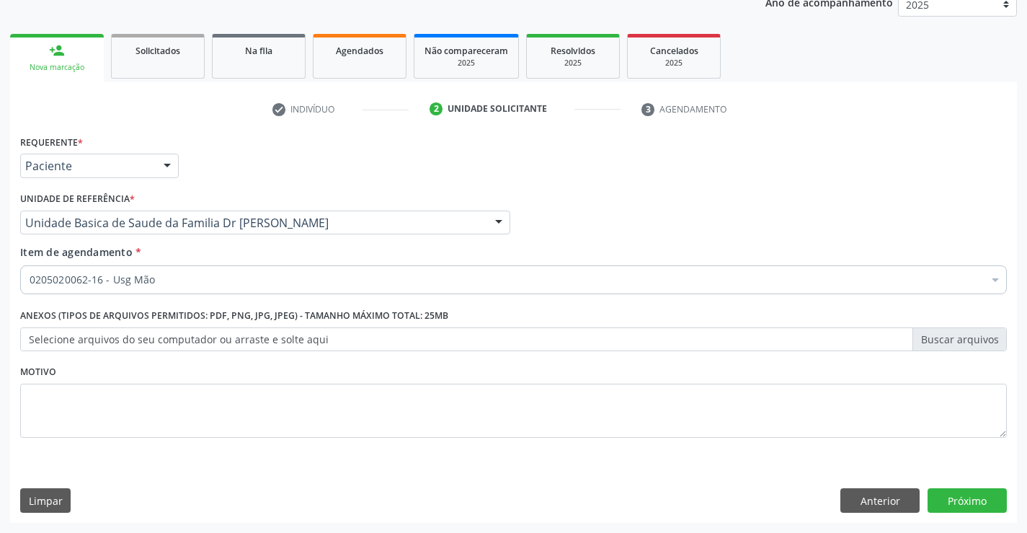
scroll to position [0, 0]
click at [963, 494] on button "Próximo" at bounding box center [967, 500] width 79 height 25
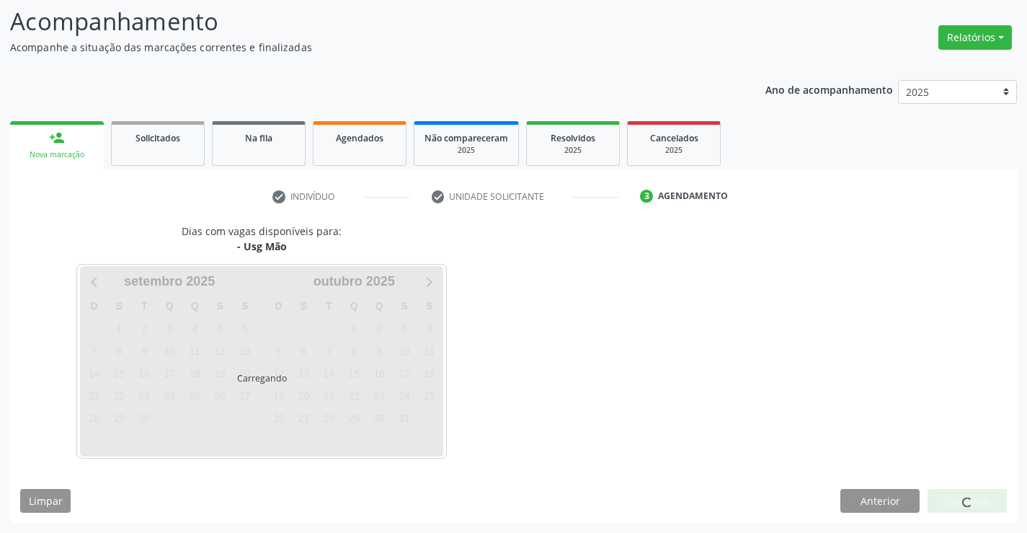
scroll to position [94, 0]
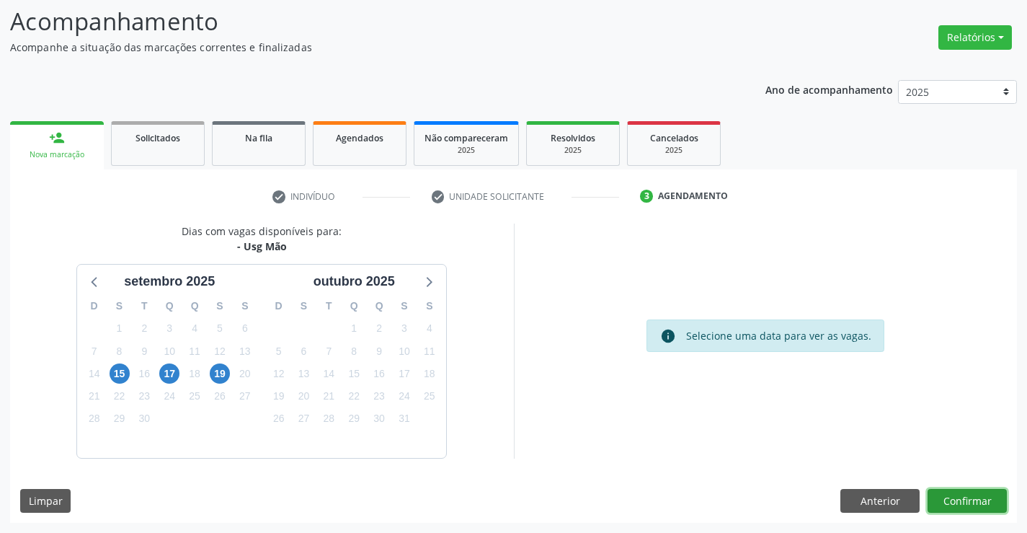
click at [957, 499] on button "Confirmar" at bounding box center [967, 501] width 79 height 25
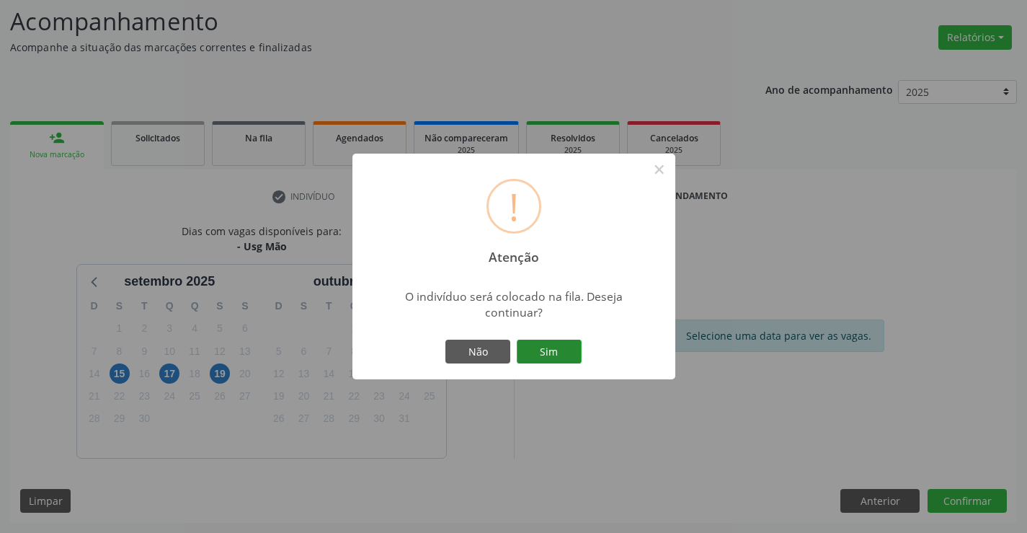
click at [551, 342] on button "Sim" at bounding box center [549, 351] width 65 height 25
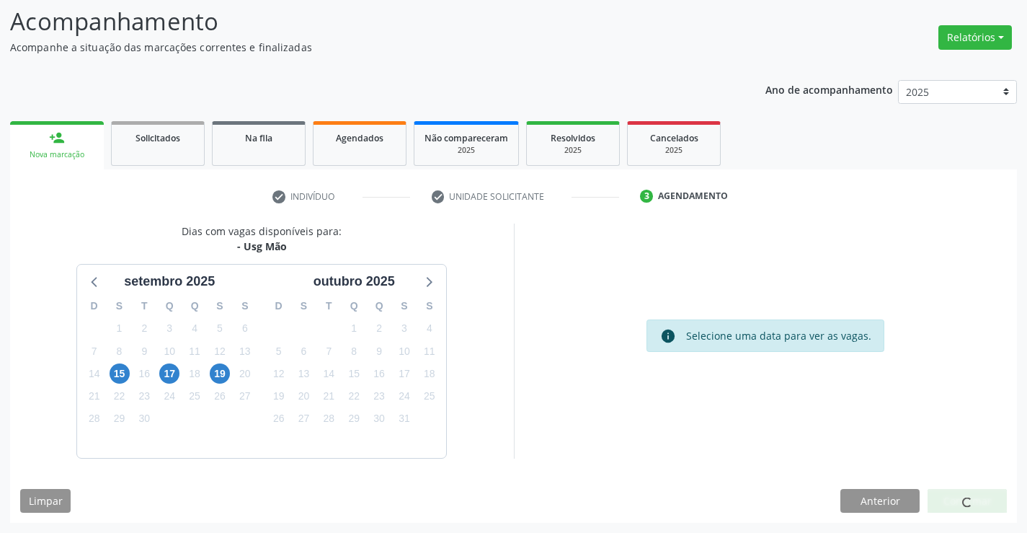
scroll to position [0, 0]
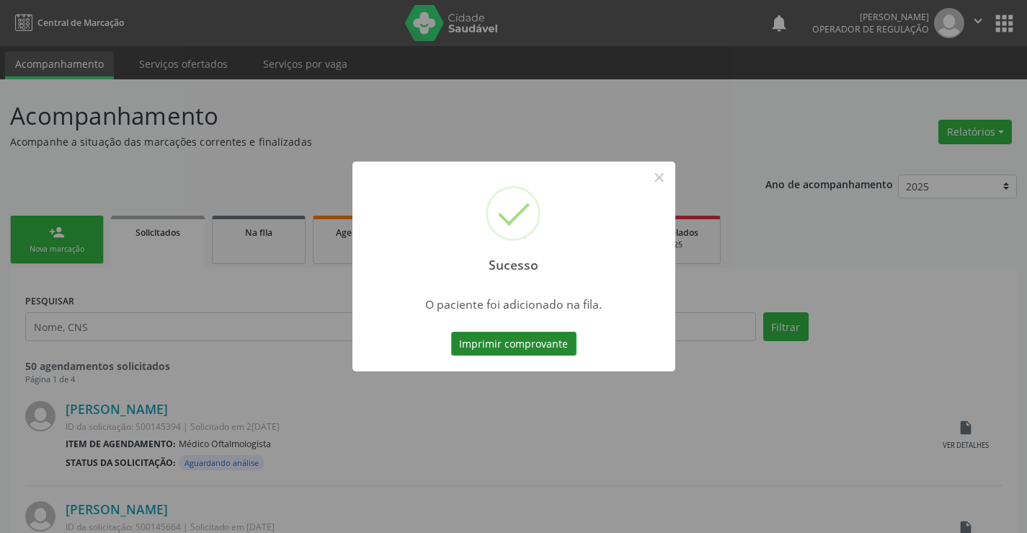
click at [521, 338] on button "Imprimir comprovante" at bounding box center [513, 344] width 125 height 25
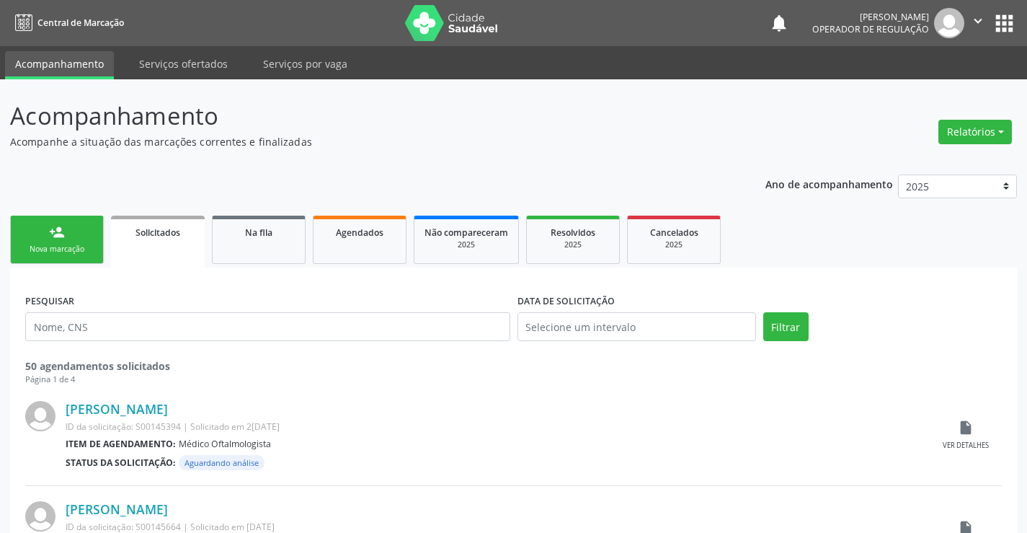
click at [65, 246] on div "Nova marcação" at bounding box center [57, 249] width 72 height 11
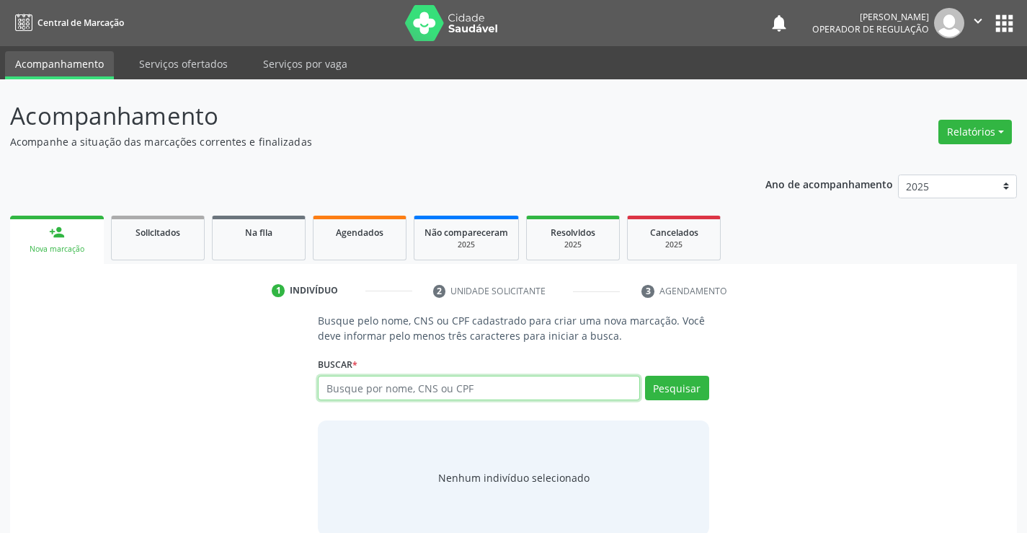
click at [443, 387] on input "text" at bounding box center [478, 387] width 321 height 25
type input "700006246582707"
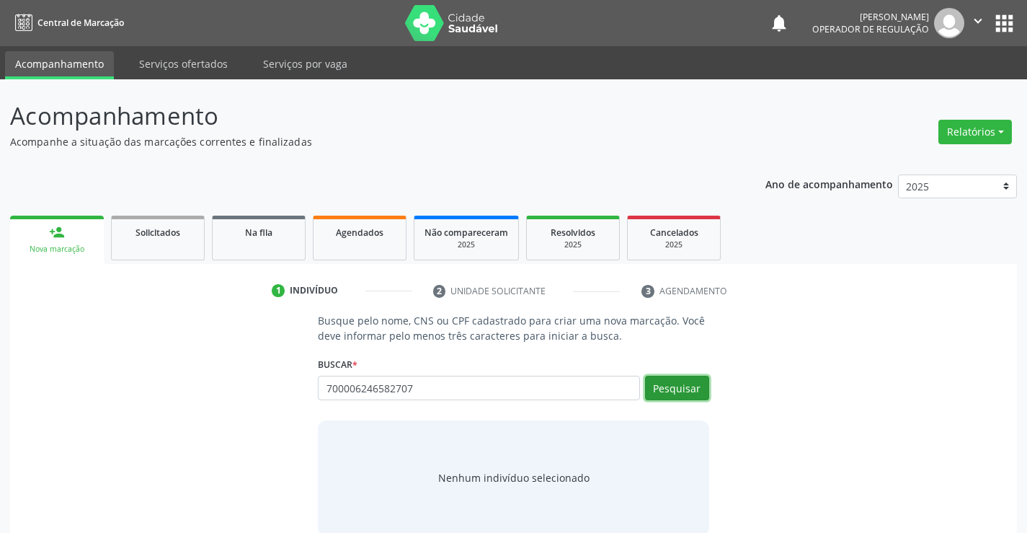
click at [690, 386] on button "Pesquisar" at bounding box center [677, 387] width 64 height 25
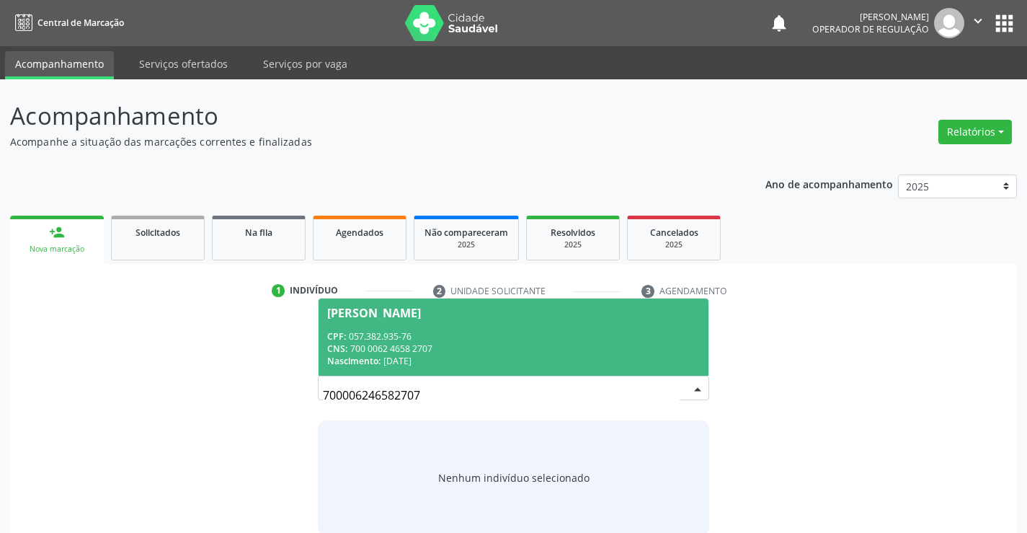
click at [385, 326] on span "[PERSON_NAME] CPF: 057.382.935-76 CNS: 700 0062 4658 2707 Nascimento: 0[DATE]" at bounding box center [513, 336] width 389 height 77
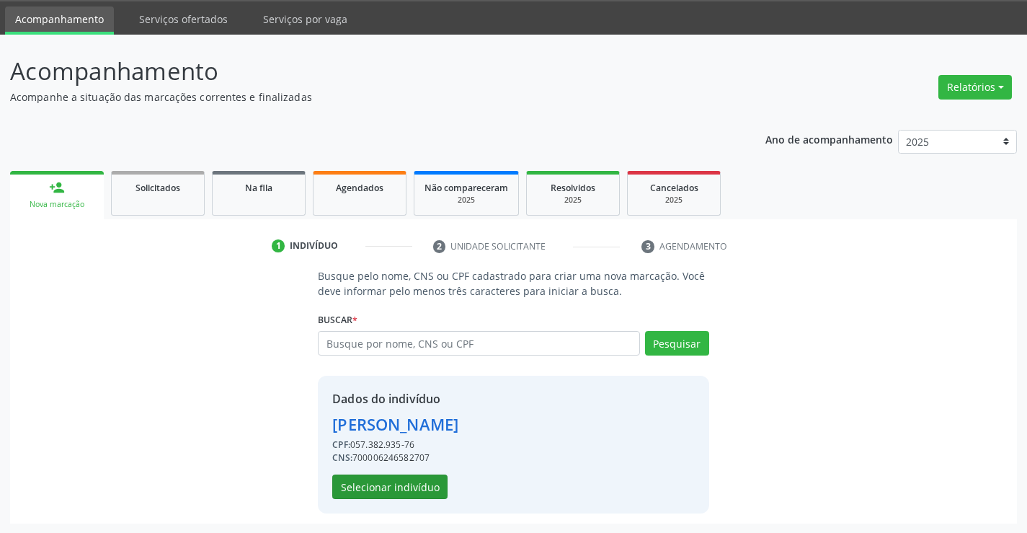
scroll to position [45, 0]
click at [406, 489] on button "Selecionar indivíduo" at bounding box center [389, 485] width 115 height 25
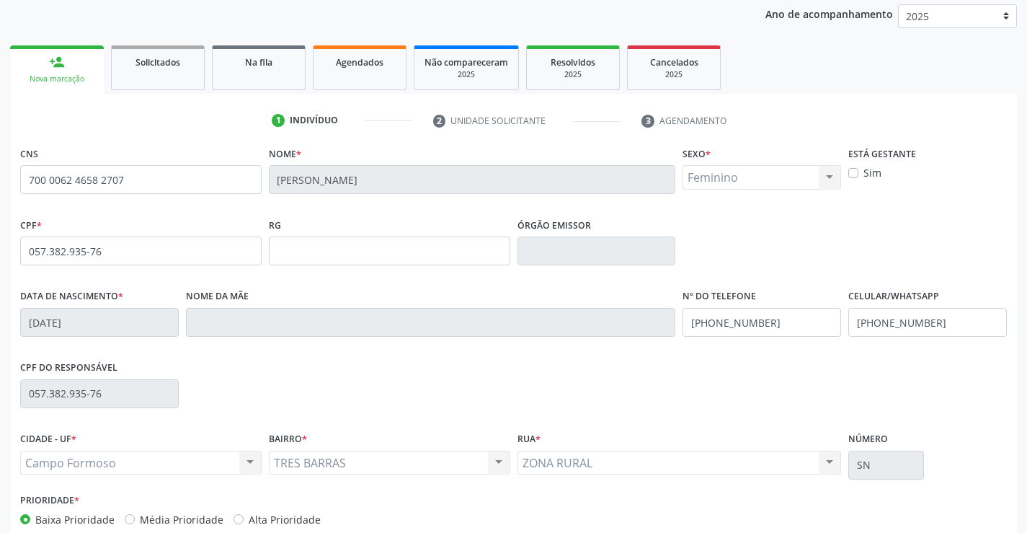
scroll to position [249, 0]
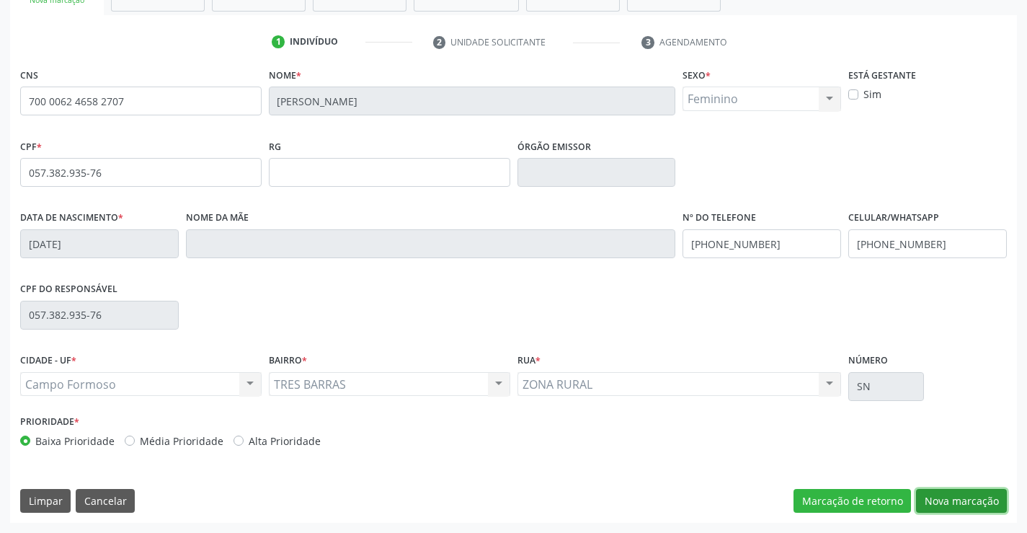
click at [944, 499] on button "Nova marcação" at bounding box center [961, 501] width 91 height 25
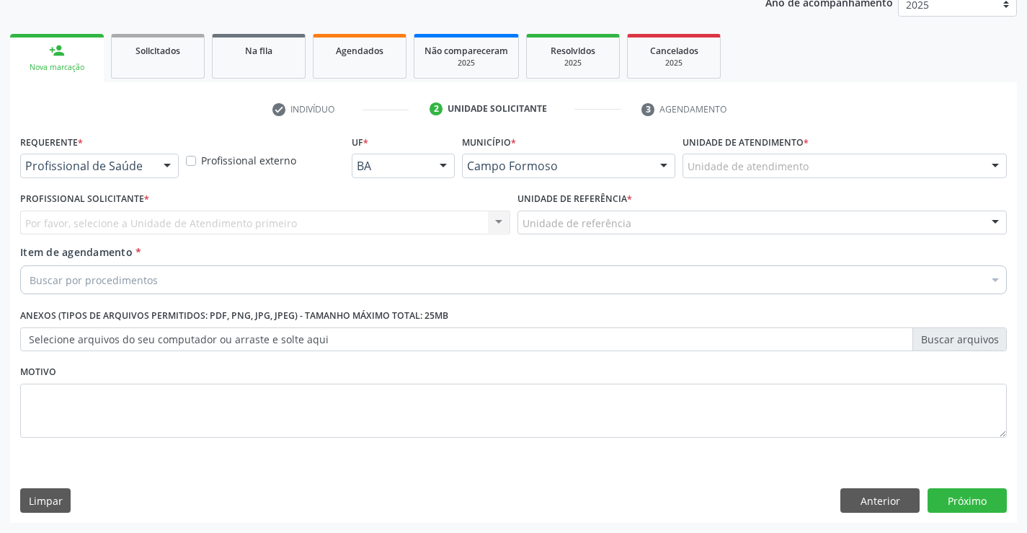
scroll to position [182, 0]
click at [167, 164] on div at bounding box center [167, 166] width 22 height 25
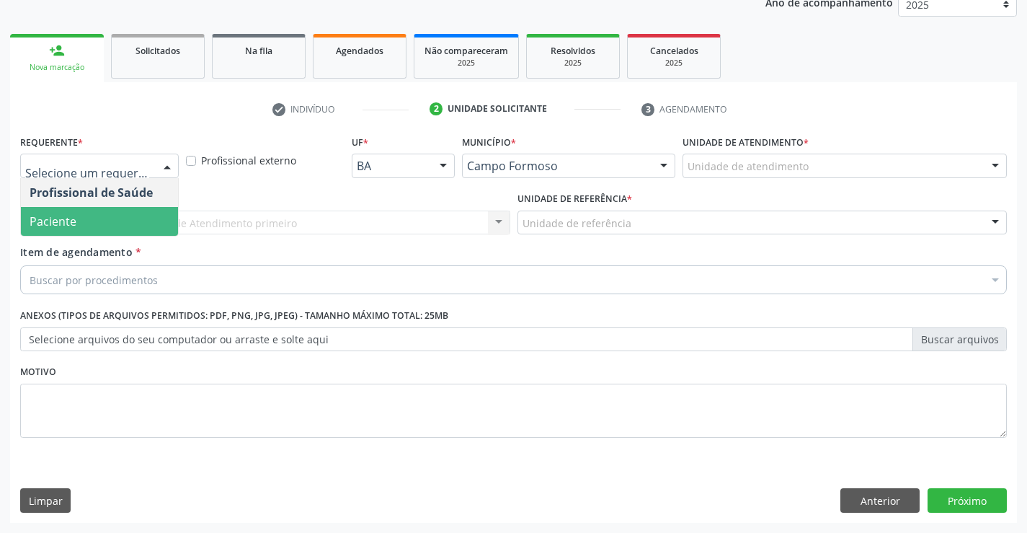
click at [141, 215] on span "Paciente" at bounding box center [99, 221] width 157 height 29
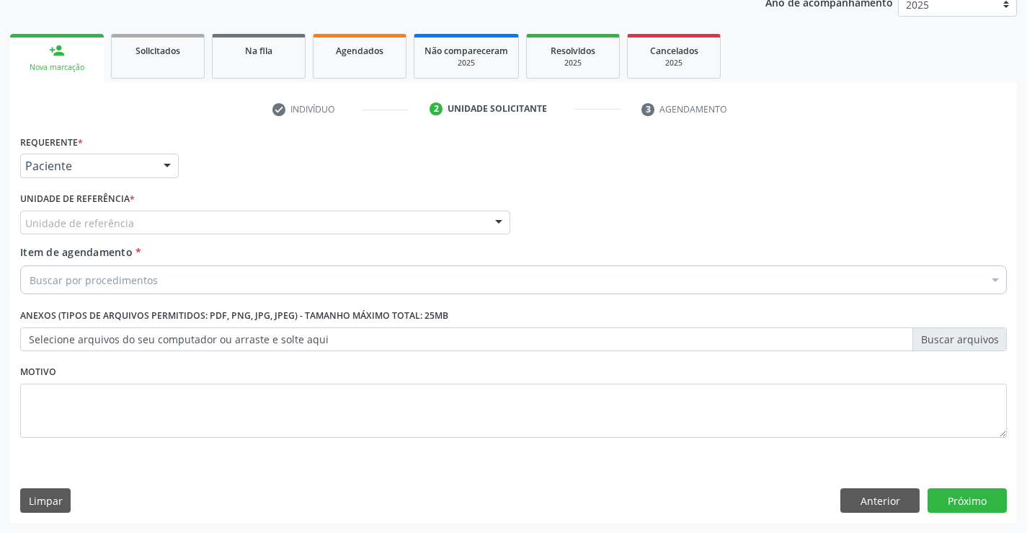
click at [284, 226] on div "Unidade de referência" at bounding box center [265, 222] width 490 height 25
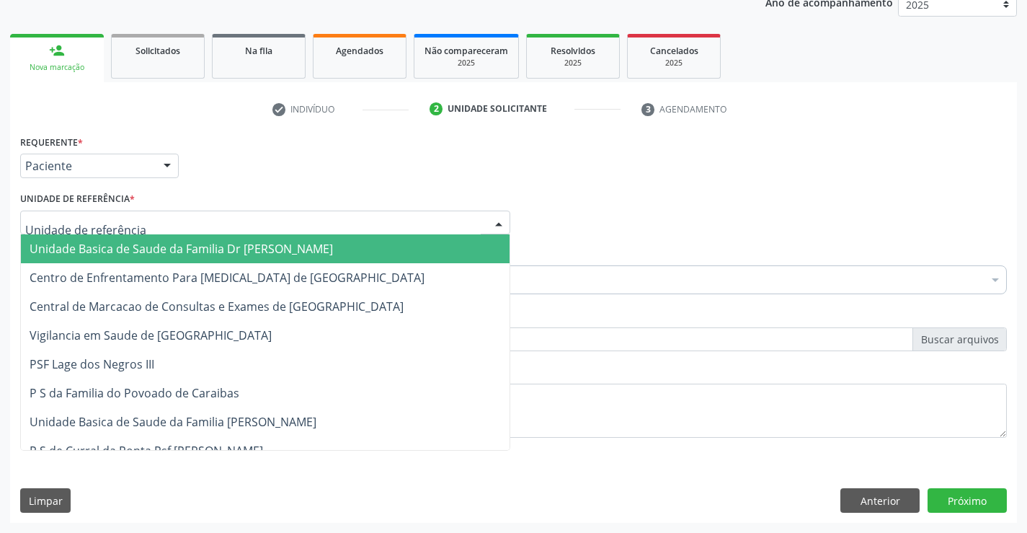
click at [234, 241] on span "Unidade Basica de Saude da Familia Dr [PERSON_NAME]" at bounding box center [181, 249] width 303 height 16
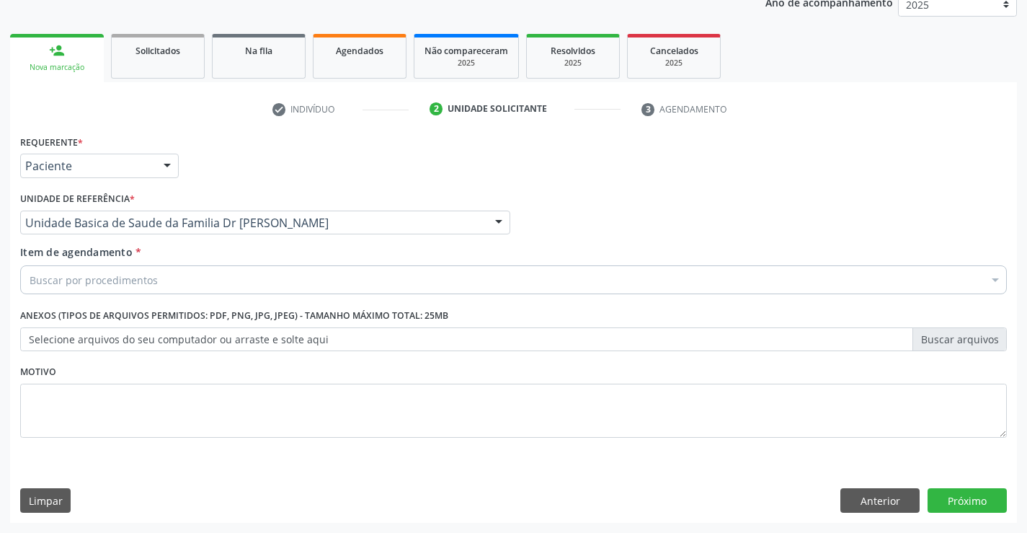
click at [277, 276] on div "Buscar por procedimentos" at bounding box center [513, 279] width 987 height 29
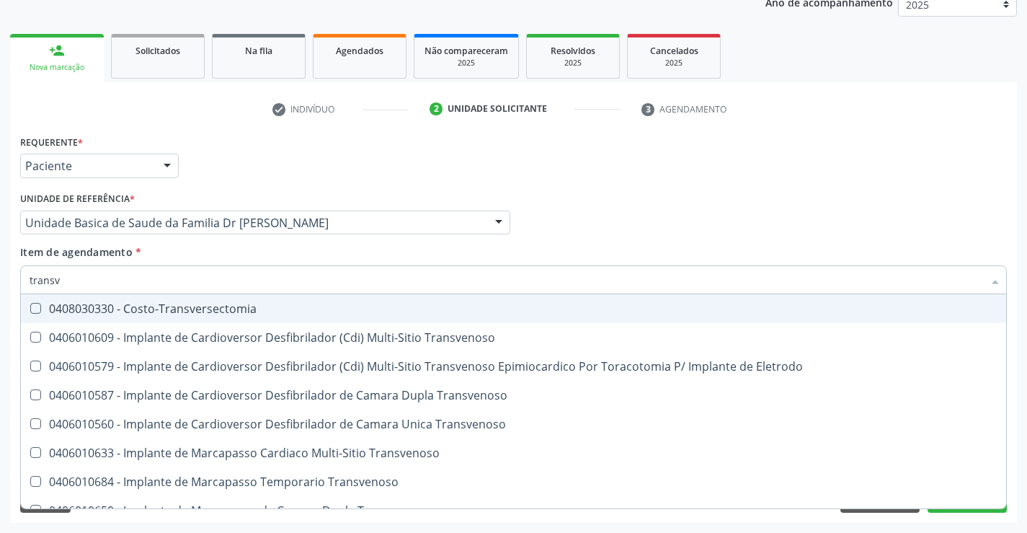
type input "transva"
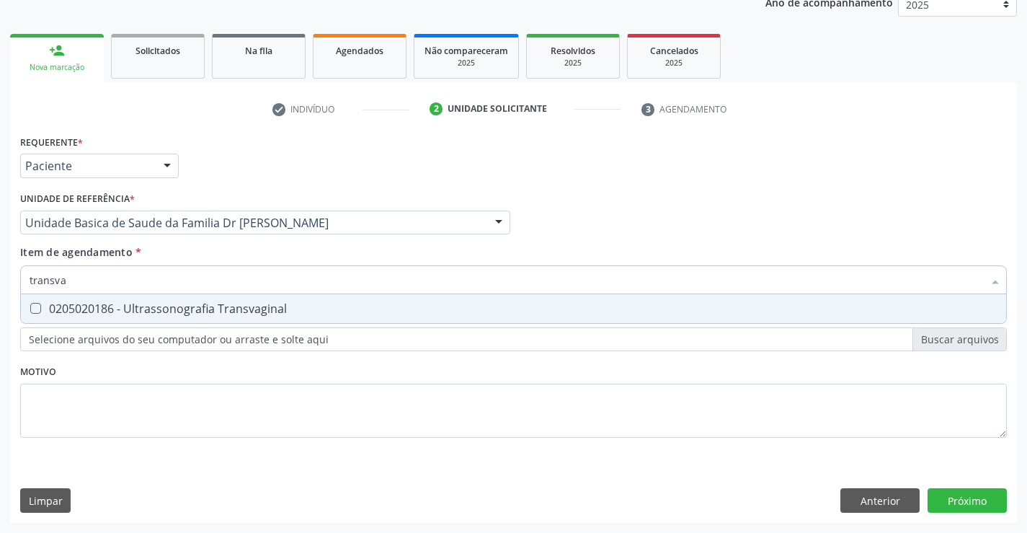
click at [295, 305] on div "0205020186 - Ultrassonografia Transvaginal" at bounding box center [514, 309] width 968 height 12
checkbox Transvaginal "true"
click at [265, 404] on div "Requerente * Paciente Profissional de Saúde Paciente Nenhum resultado encontrad…" at bounding box center [513, 294] width 987 height 326
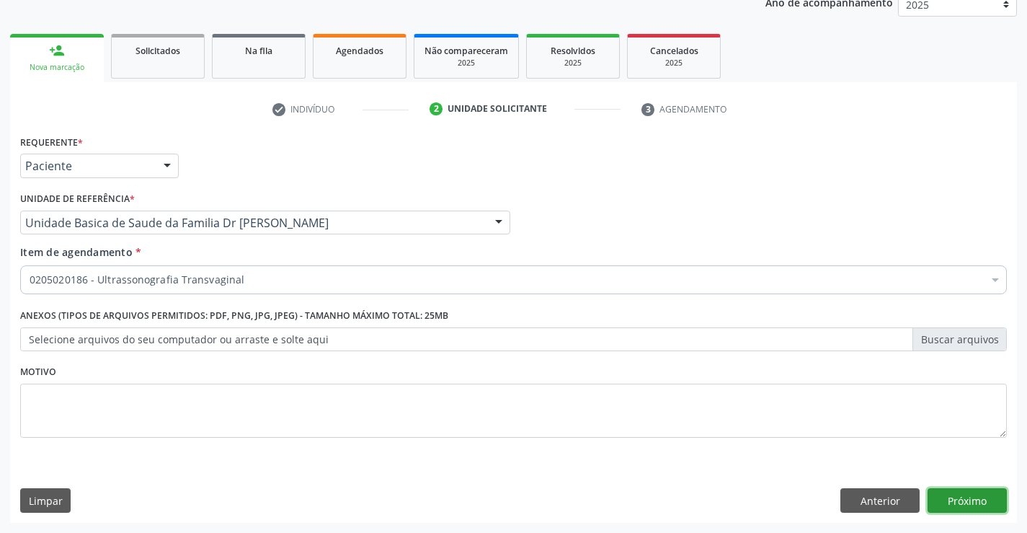
click at [973, 498] on button "Próximo" at bounding box center [967, 500] width 79 height 25
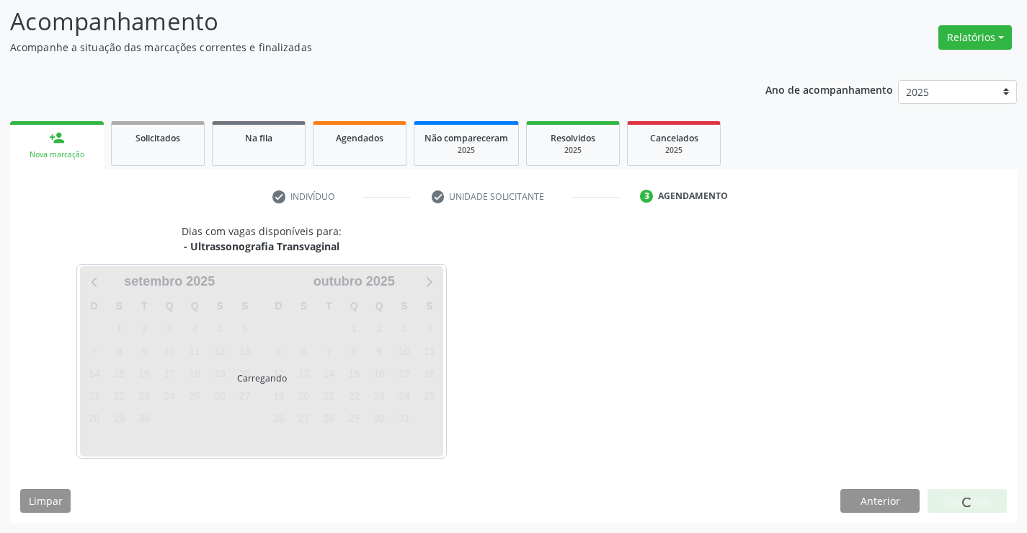
scroll to position [94, 0]
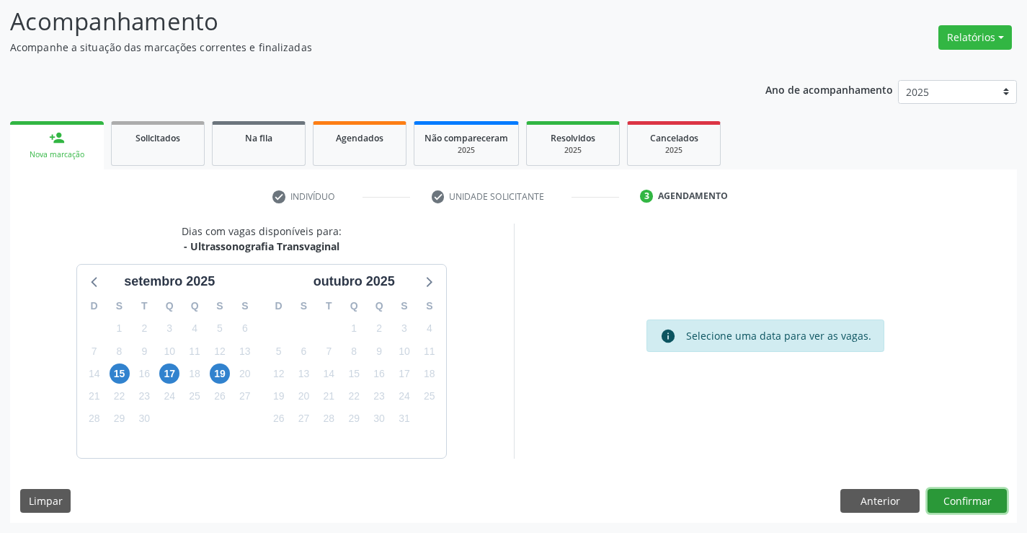
click at [947, 502] on button "Confirmar" at bounding box center [967, 501] width 79 height 25
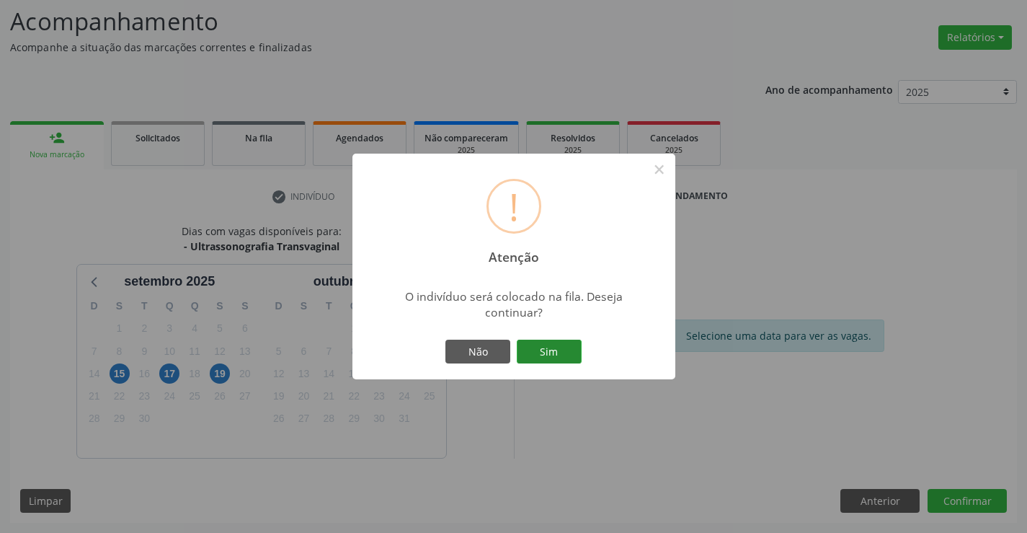
click at [549, 343] on button "Sim" at bounding box center [549, 351] width 65 height 25
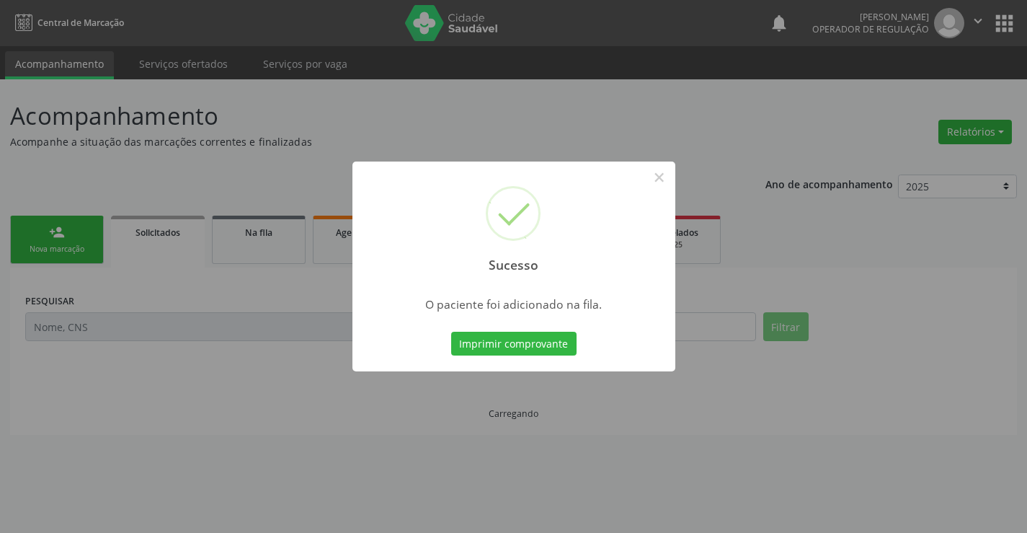
scroll to position [0, 0]
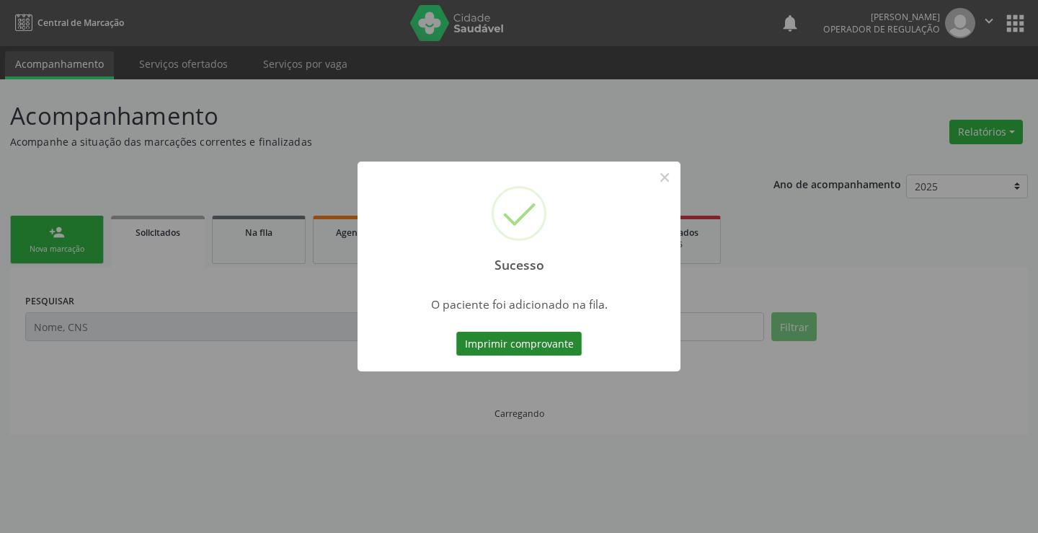
click at [520, 341] on button "Imprimir comprovante" at bounding box center [518, 344] width 125 height 25
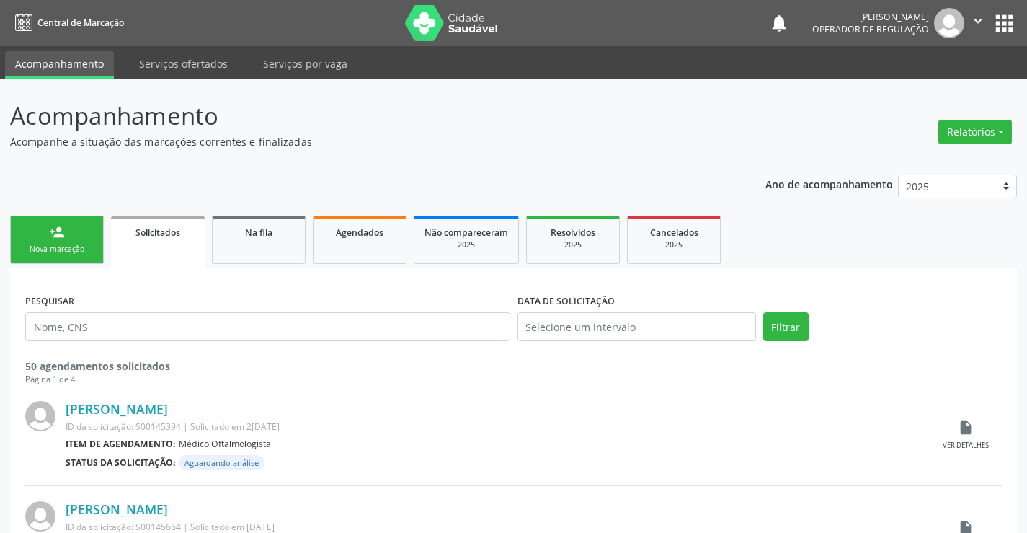
click at [979, 14] on icon "" at bounding box center [978, 21] width 16 height 16
click at [913, 81] on link "Sair" at bounding box center [941, 88] width 99 height 20
